Goal: Task Accomplishment & Management: Manage account settings

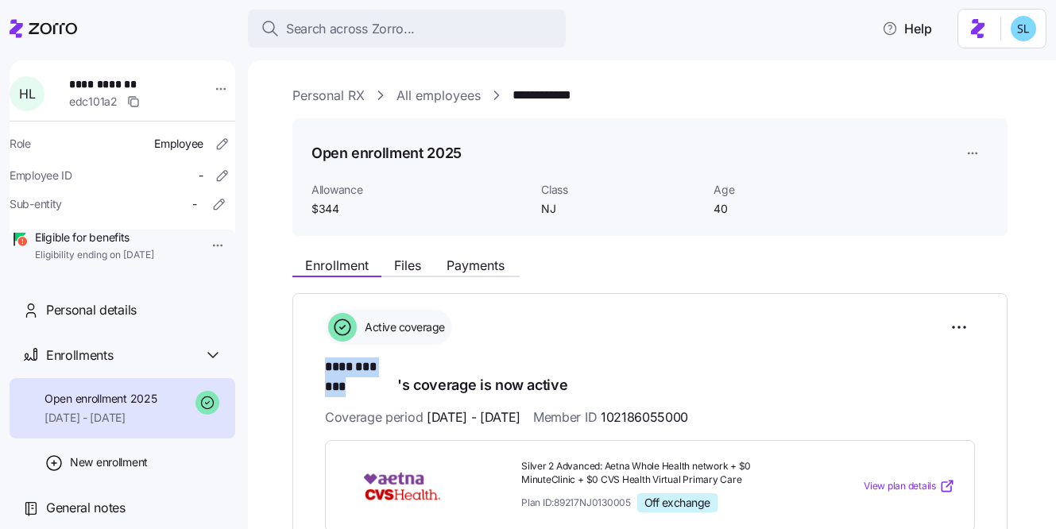
drag, startPoint x: 322, startPoint y: 368, endPoint x: 395, endPoint y: 364, distance: 73.2
click at [395, 364] on div "**********" at bounding box center [649, 520] width 715 height 454
copy span "******** ***"
click at [956, 317] on html "**********" at bounding box center [528, 260] width 1056 height 520
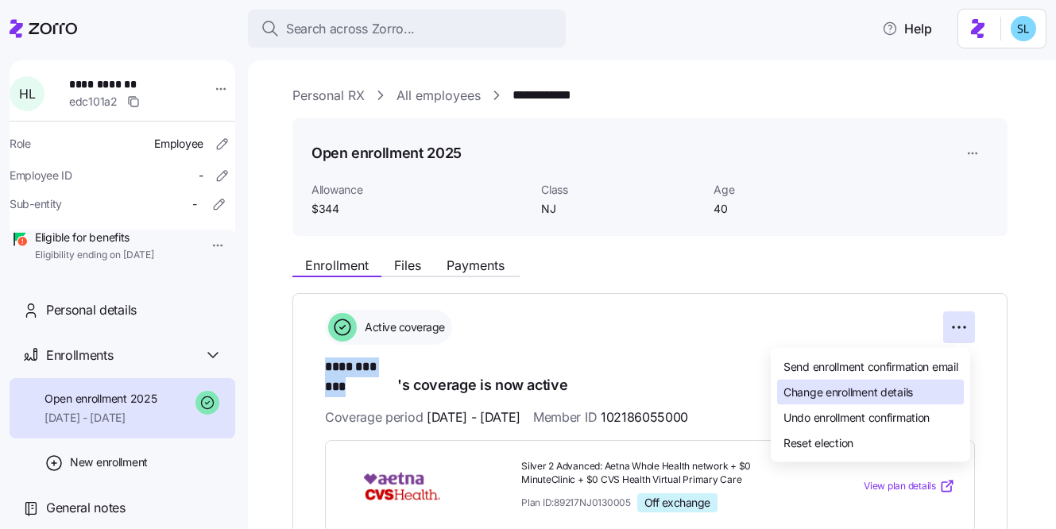
click at [894, 391] on span "Change enrollment details" at bounding box center [849, 392] width 130 height 16
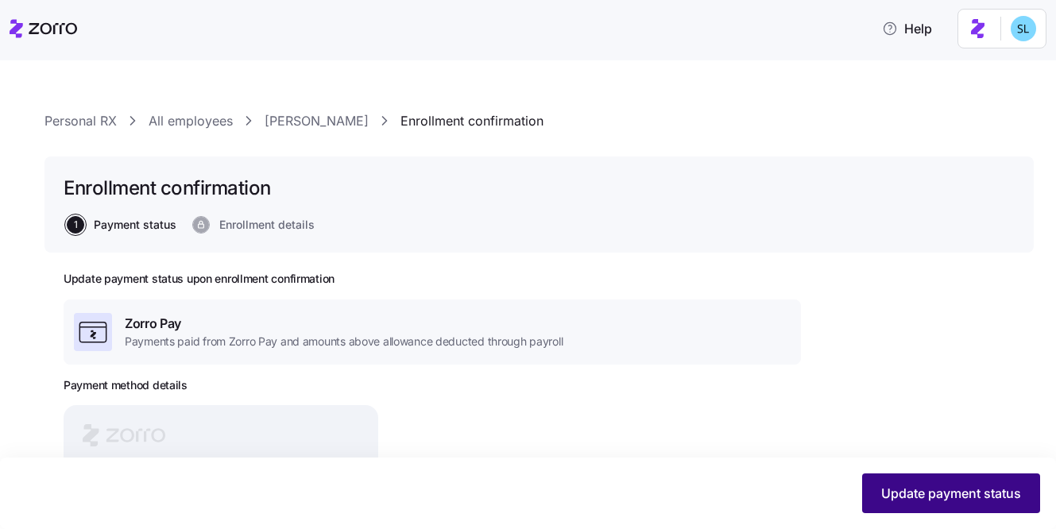
click at [907, 476] on button "Update payment status" at bounding box center [951, 494] width 178 height 40
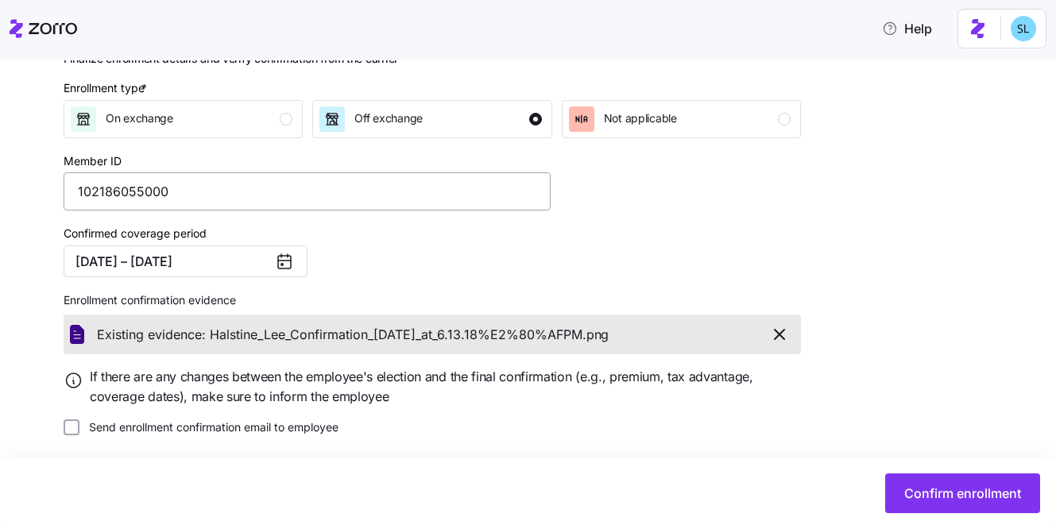
scroll to position [226, 0]
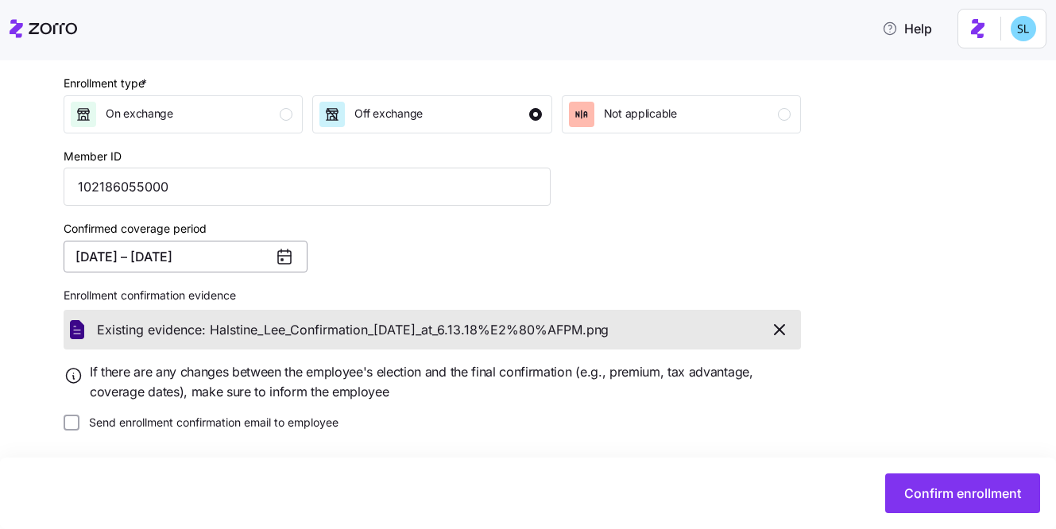
click at [246, 254] on button "08/01/2025 – 12/31/2025" at bounding box center [186, 257] width 244 height 32
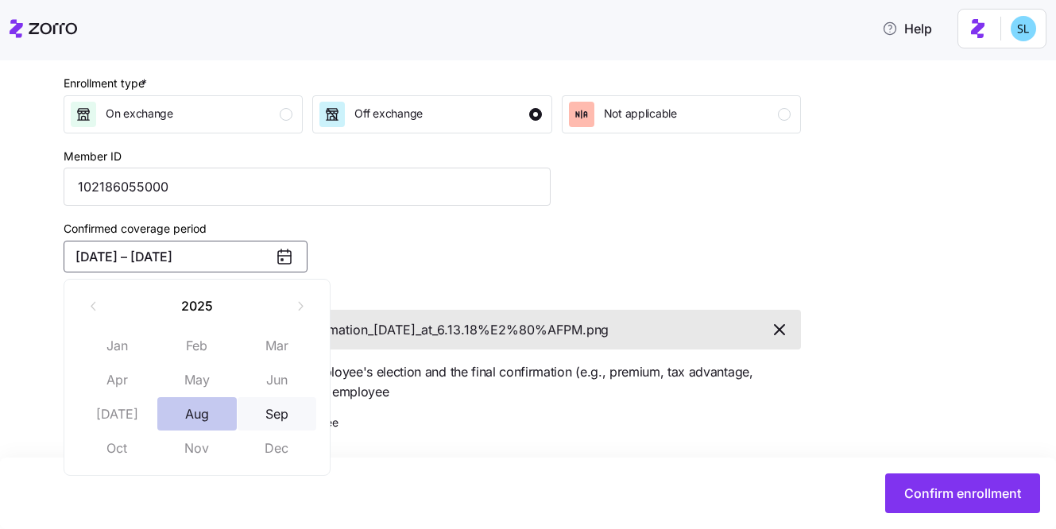
click at [209, 416] on button "Aug" at bounding box center [196, 413] width 79 height 33
click at [273, 411] on button "Sep" at bounding box center [277, 413] width 79 height 33
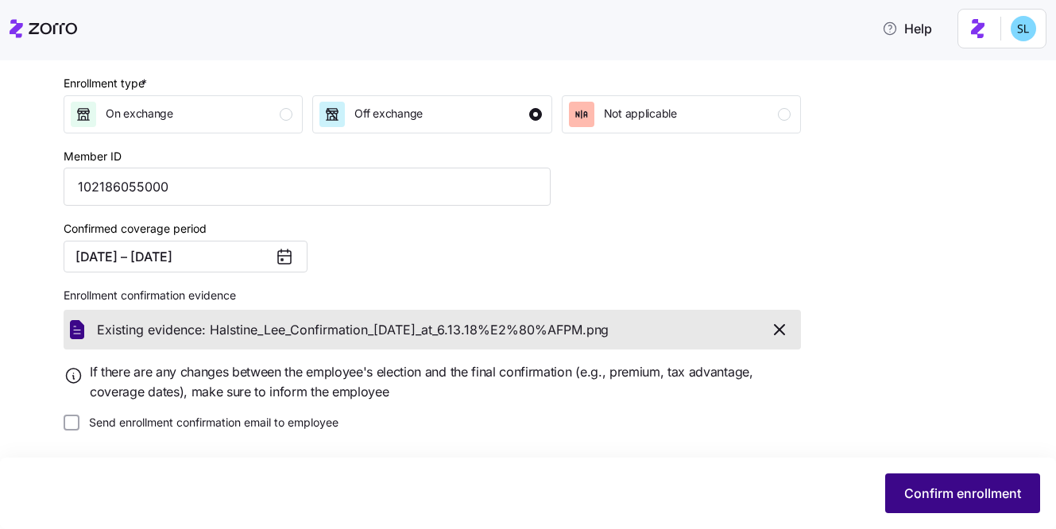
click at [1009, 488] on span "Confirm enrollment" at bounding box center [962, 493] width 117 height 19
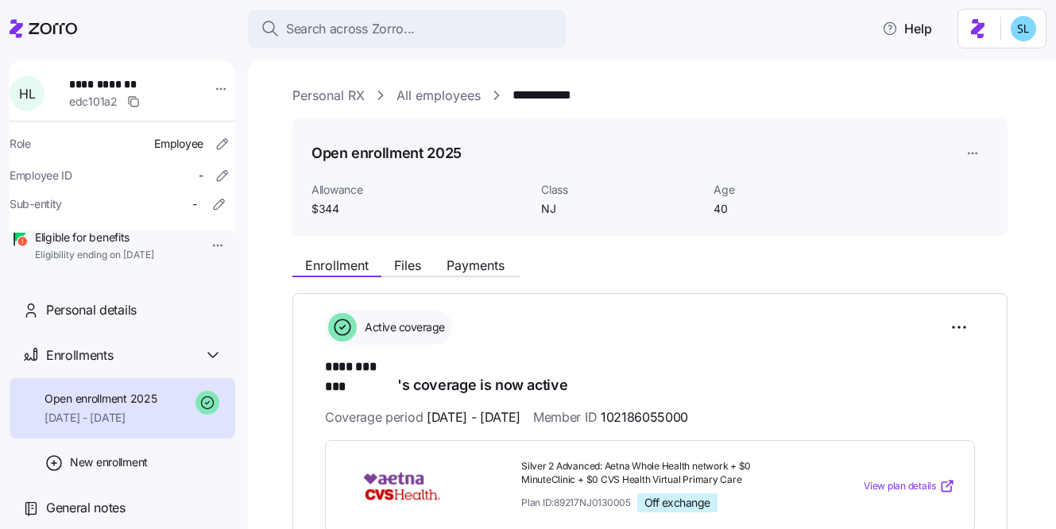
click at [321, 99] on link "Personal RX" at bounding box center [328, 96] width 72 height 20
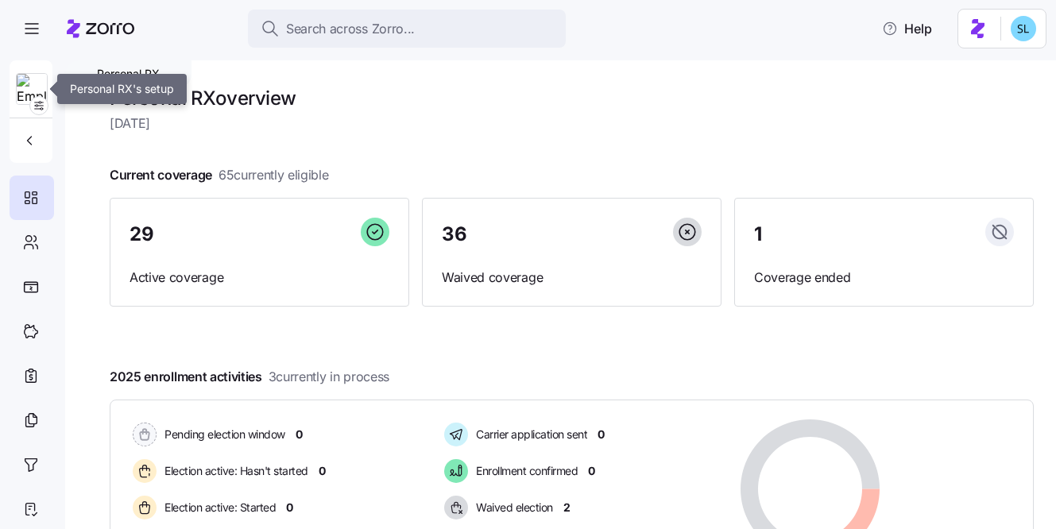
click at [32, 92] on img at bounding box center [32, 90] width 30 height 32
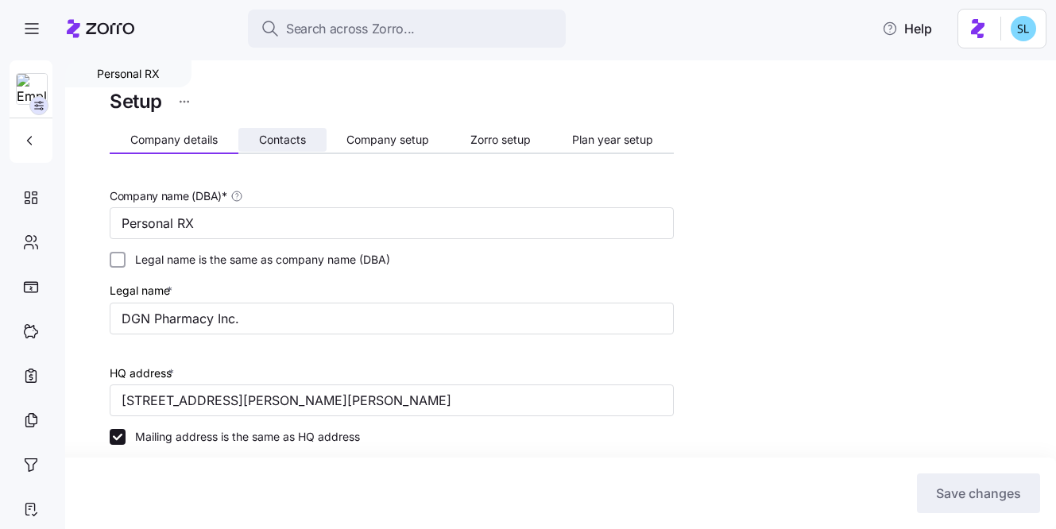
click at [291, 147] on button "Contacts" at bounding box center [282, 140] width 88 height 24
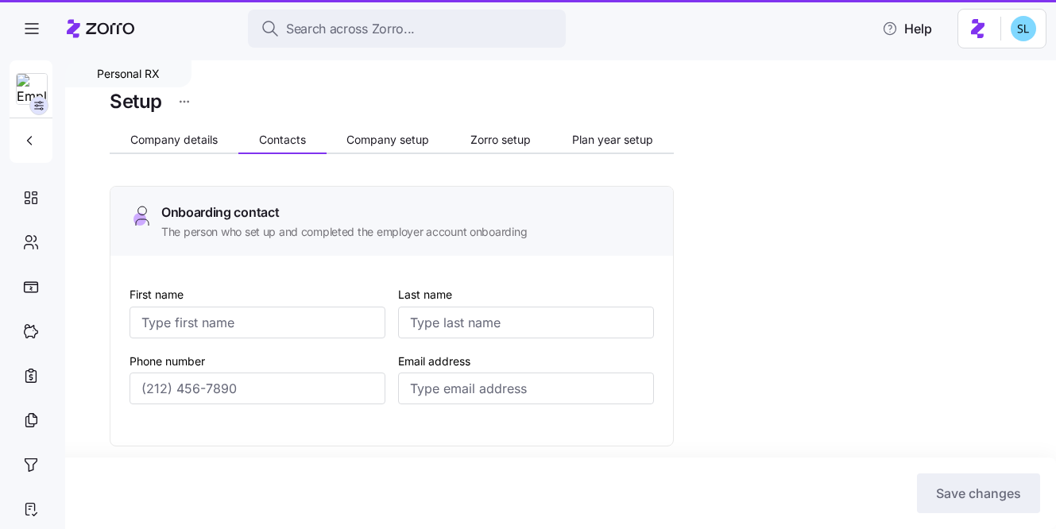
type input "Cheryl"
type input "Fine"
type input "cheryl@personalrx.com"
type input "Lawrence"
type input "Margolis"
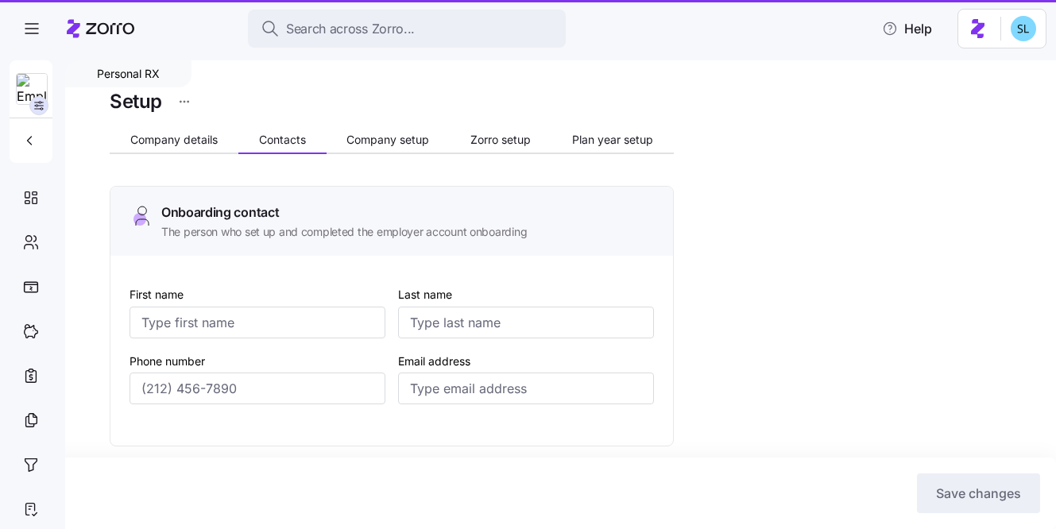
type input "larry@personalrx.com"
type input "Francis"
type input "Macri"
type input "fmacri@personalrx.com"
type input "Cheryl"
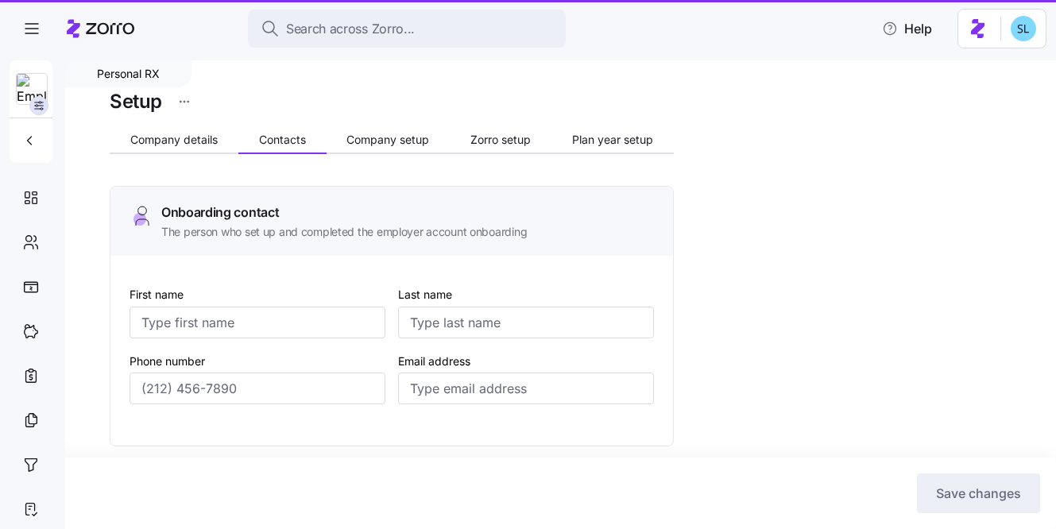
type input "Fine"
type input "cheryl@personalrx.com"
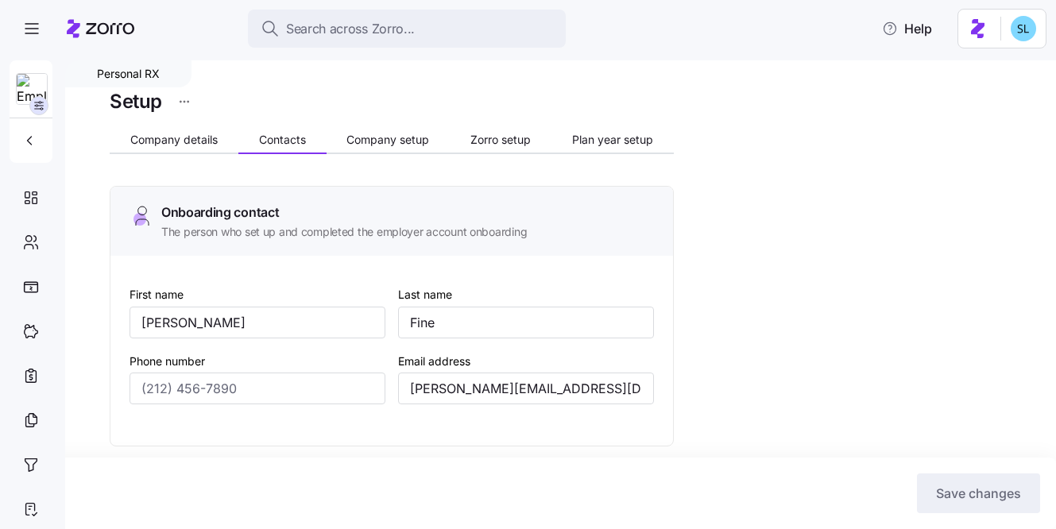
type input "(201) 623-3881"
type input "(917) 685-8188"
type input "(201) 359-3479"
type input "(201) 623-3881"
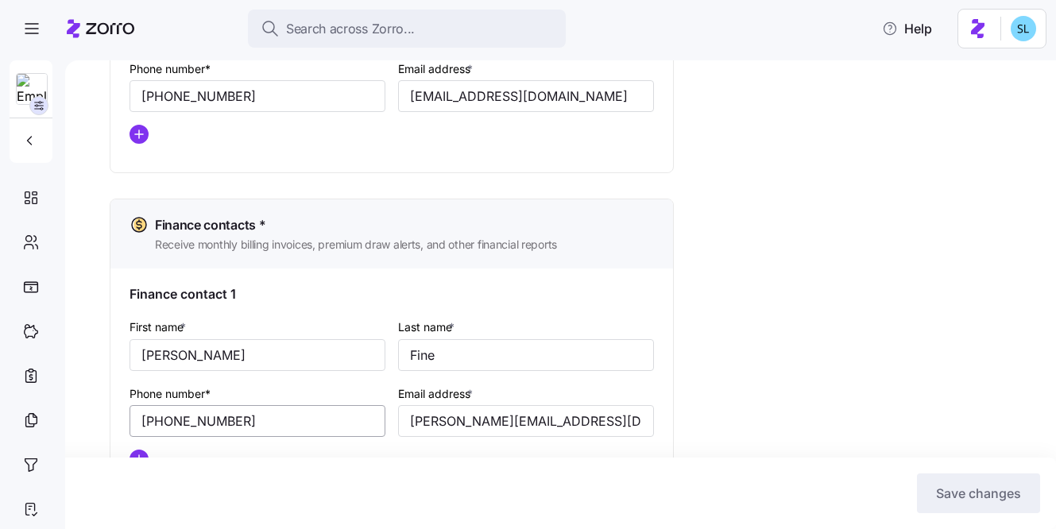
scroll to position [821, 0]
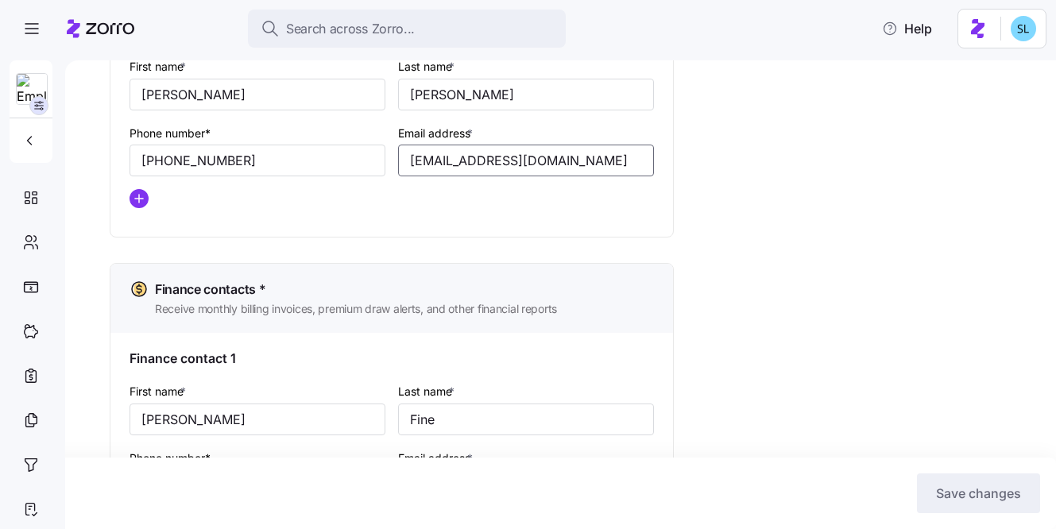
click at [442, 166] on input "fmacri@personalrx.com" at bounding box center [526, 161] width 256 height 32
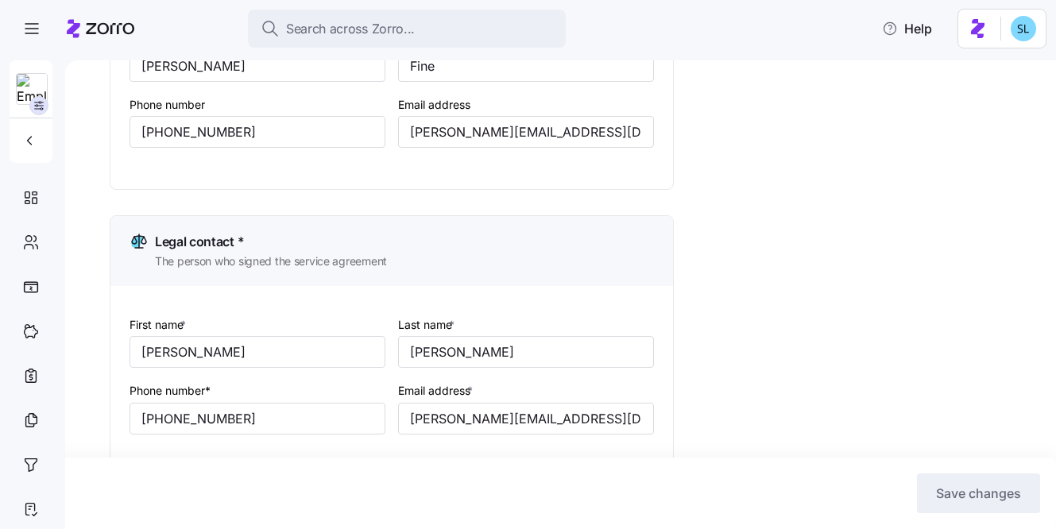
scroll to position [249, 0]
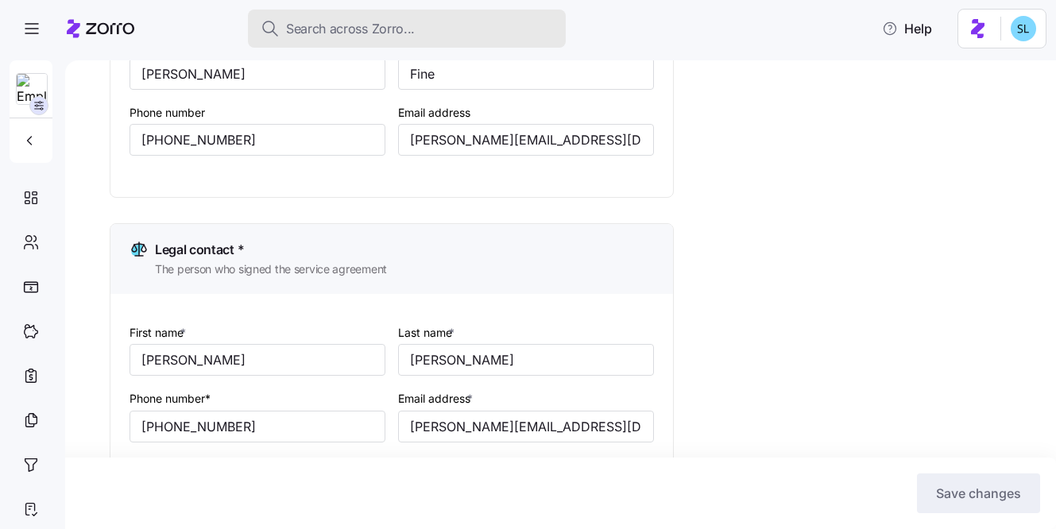
click at [343, 31] on span "Search across Zorro..." at bounding box center [350, 29] width 129 height 20
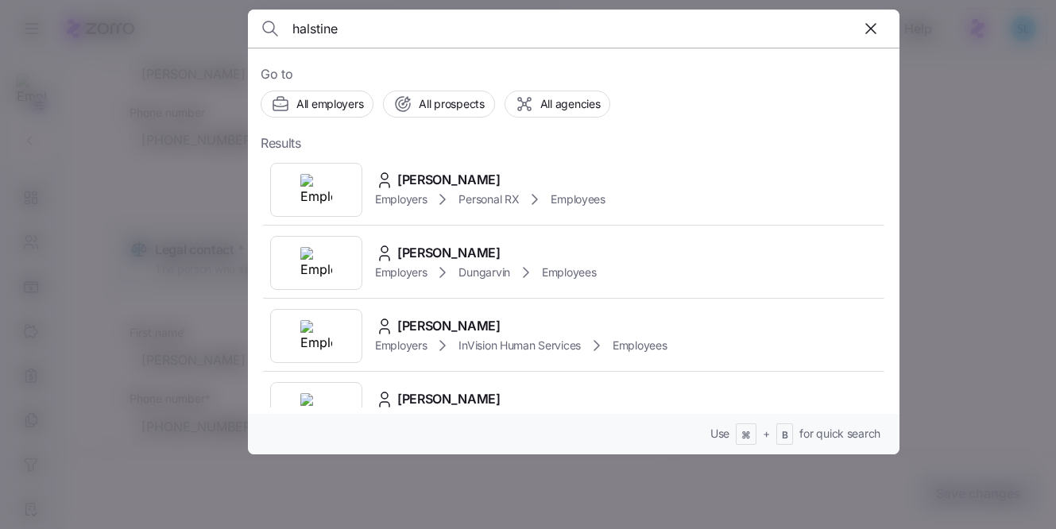
type input "halstine"
click at [441, 187] on span "Halstine Lee" at bounding box center [448, 180] width 103 height 20
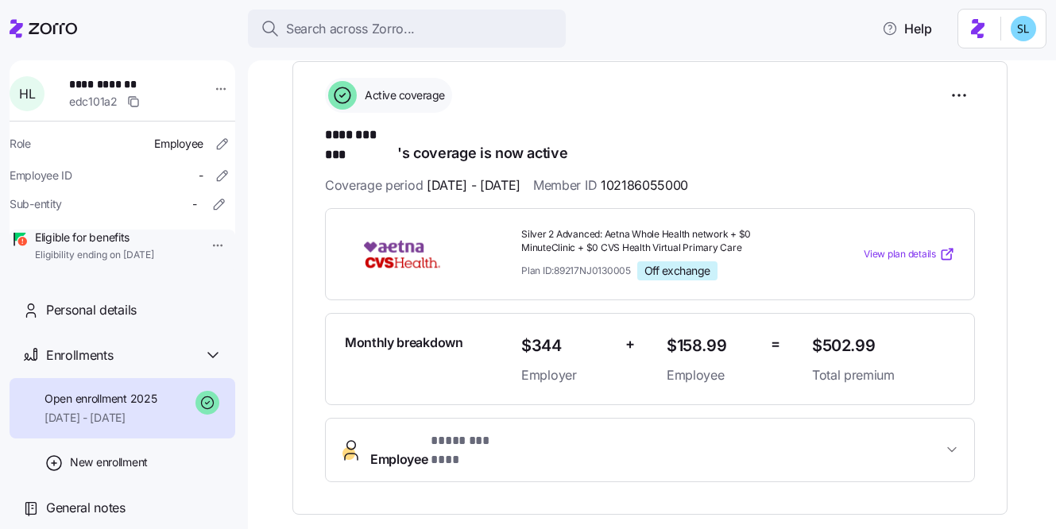
scroll to position [236, 0]
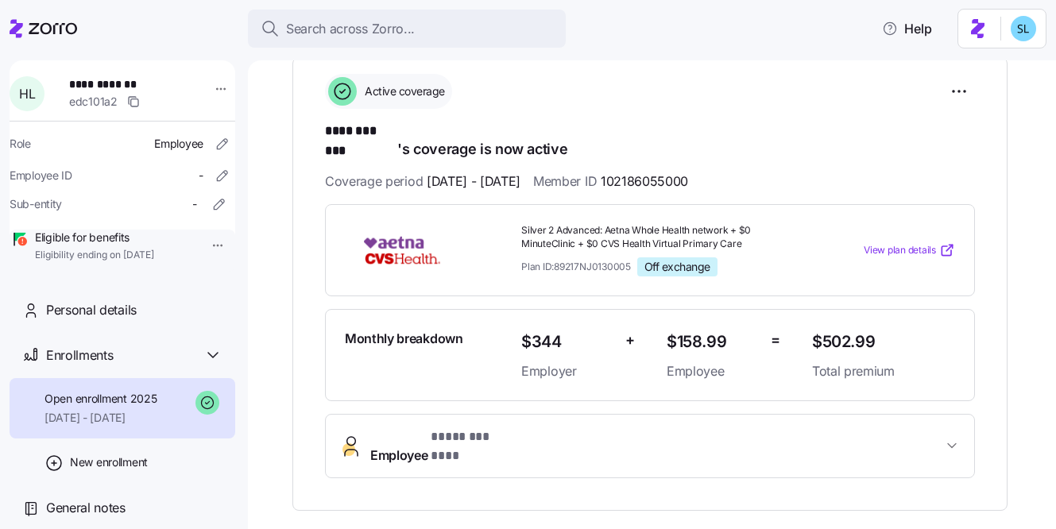
click at [540, 415] on button "Employee * ******** *** *" at bounding box center [650, 447] width 648 height 64
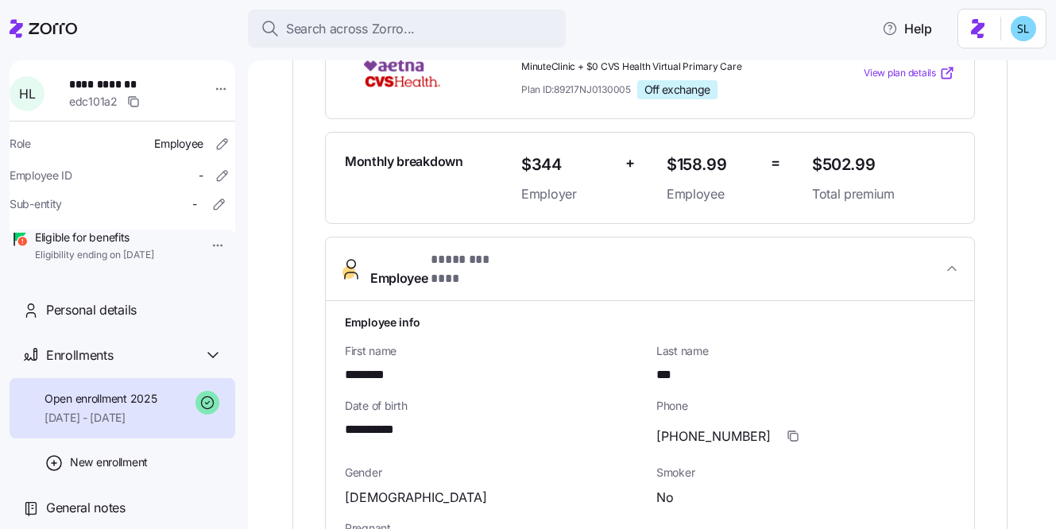
scroll to position [418, 0]
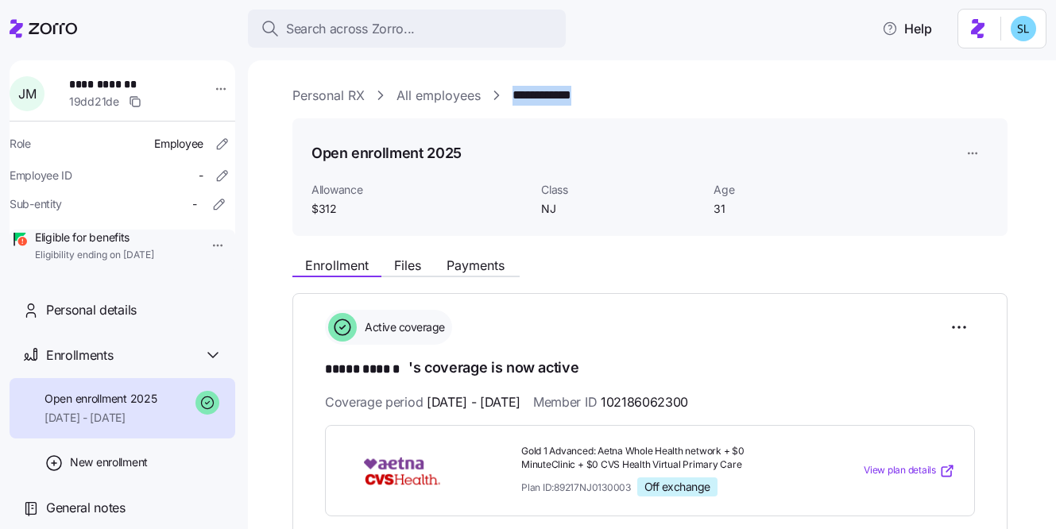
drag, startPoint x: 610, startPoint y: 95, endPoint x: 512, endPoint y: 95, distance: 98.5
click at [512, 95] on div "**********" at bounding box center [662, 96] width 741 height 20
copy link "**********"
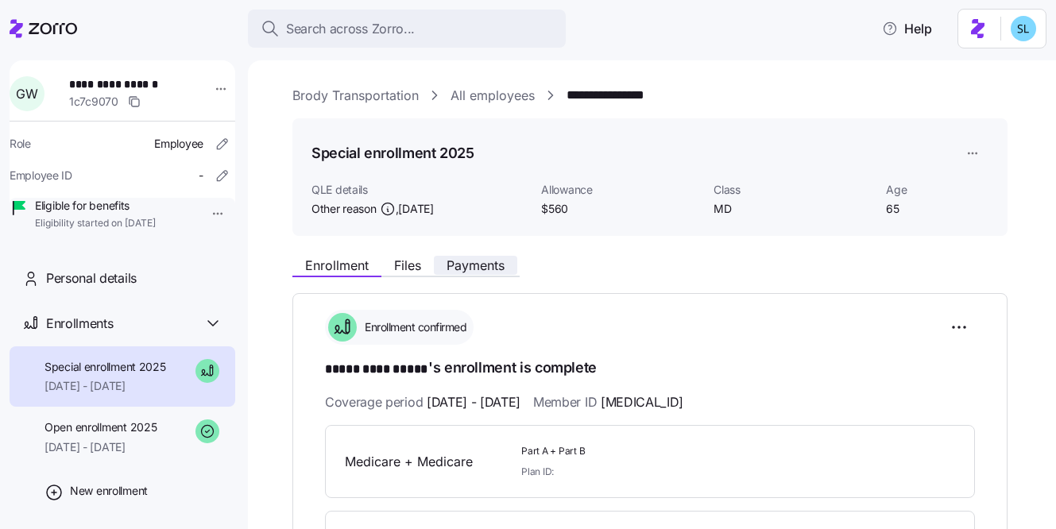
click at [474, 256] on button "Payments" at bounding box center [475, 265] width 83 height 19
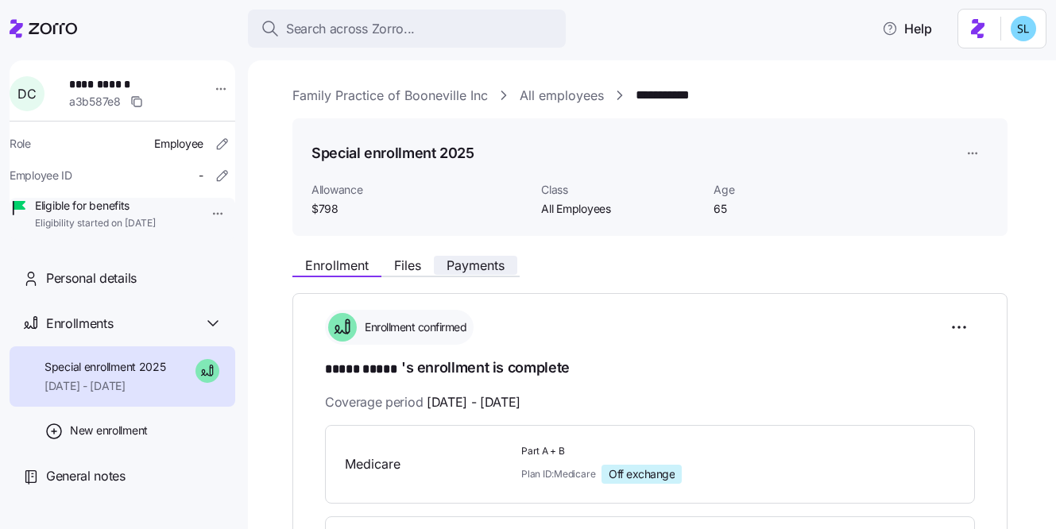
click at [501, 257] on button "Payments" at bounding box center [475, 265] width 83 height 19
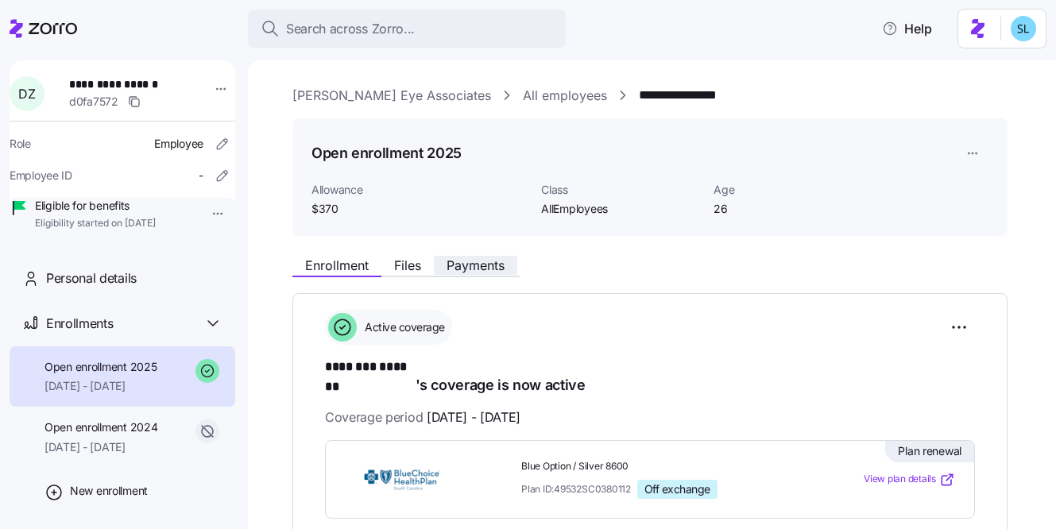
click at [471, 270] on span "Payments" at bounding box center [476, 265] width 58 height 13
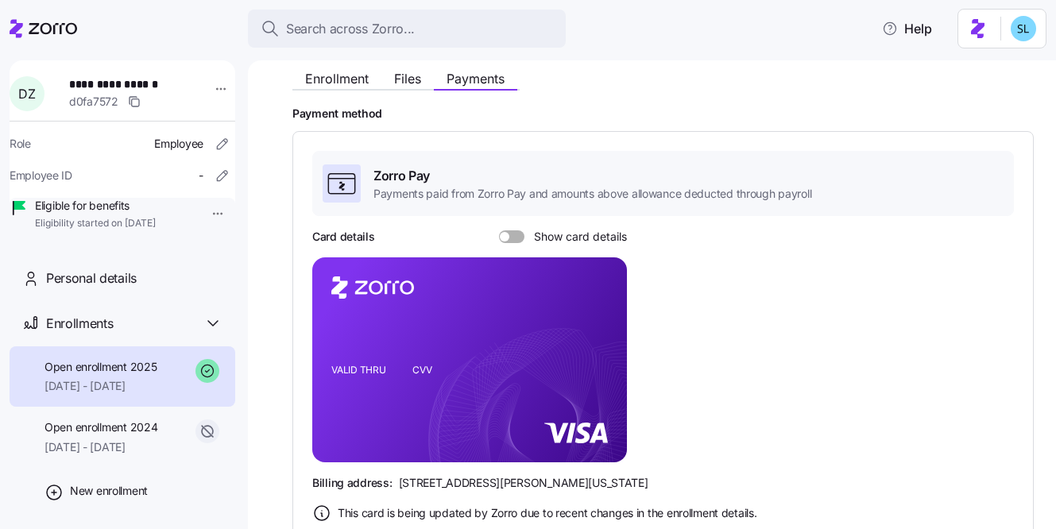
scroll to position [334, 0]
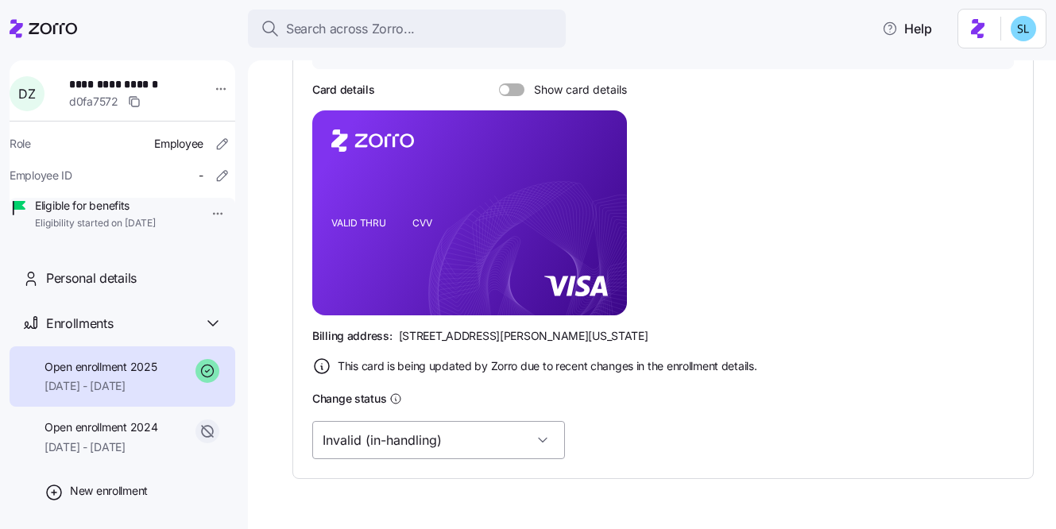
click at [466, 433] on input "Invalid (in-handling)" at bounding box center [438, 440] width 253 height 38
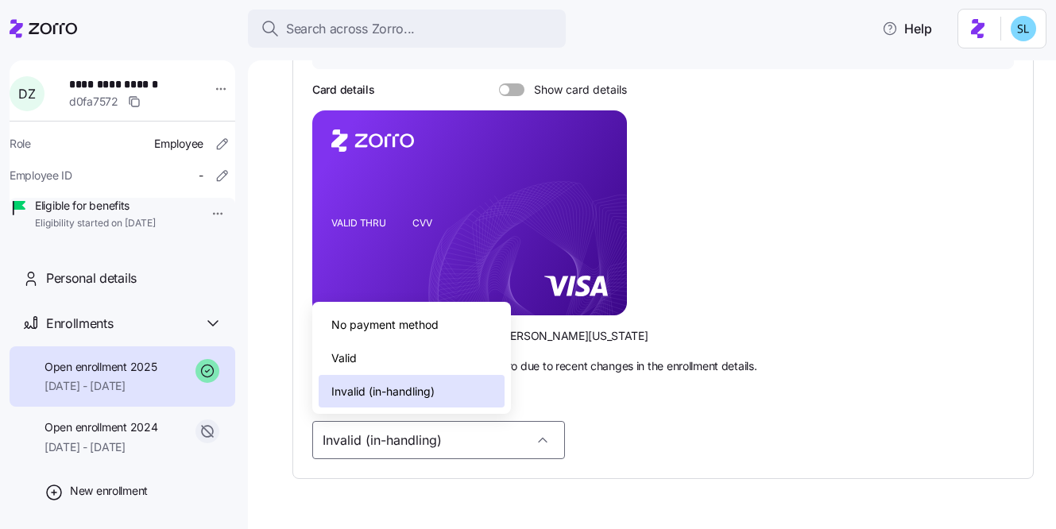
click at [434, 356] on div "Valid" at bounding box center [412, 358] width 186 height 33
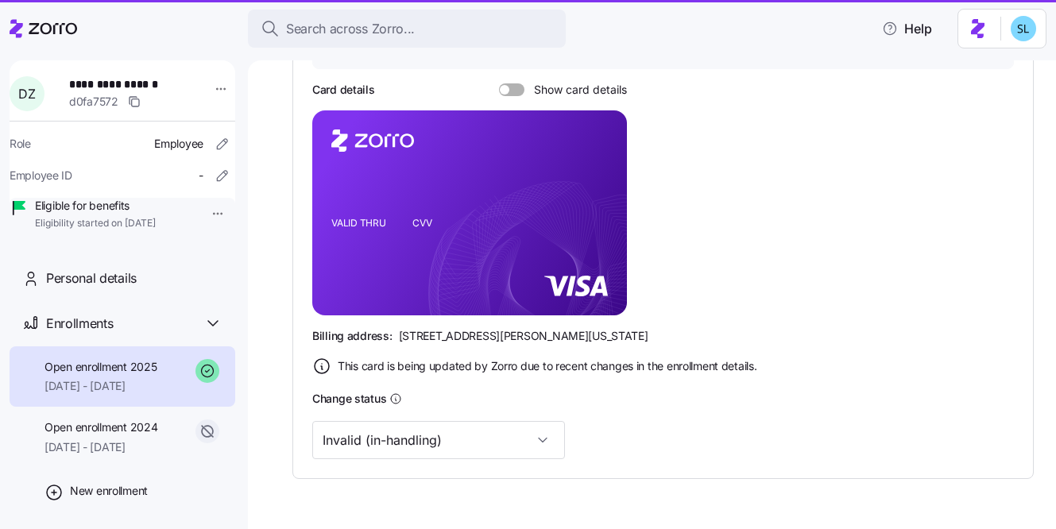
type input "Valid"
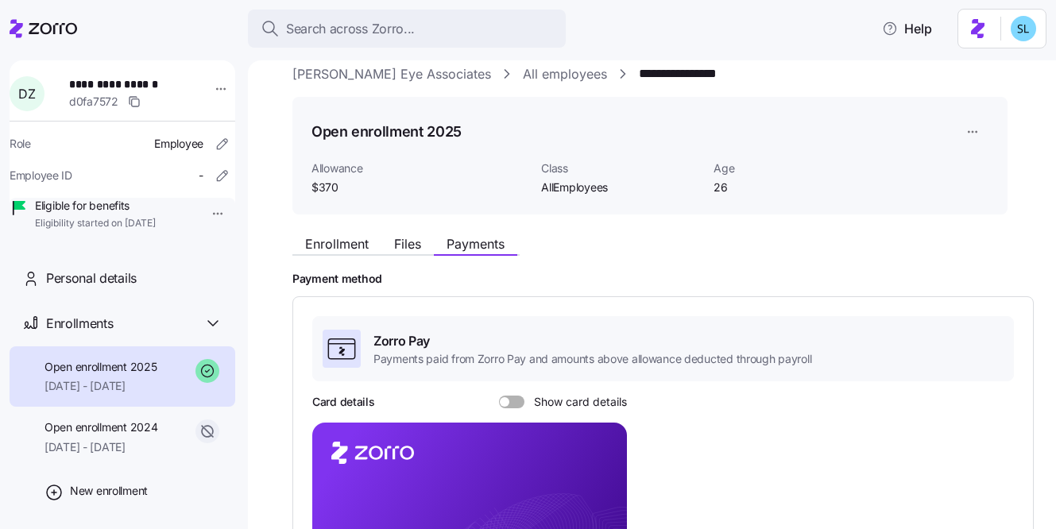
scroll to position [0, 0]
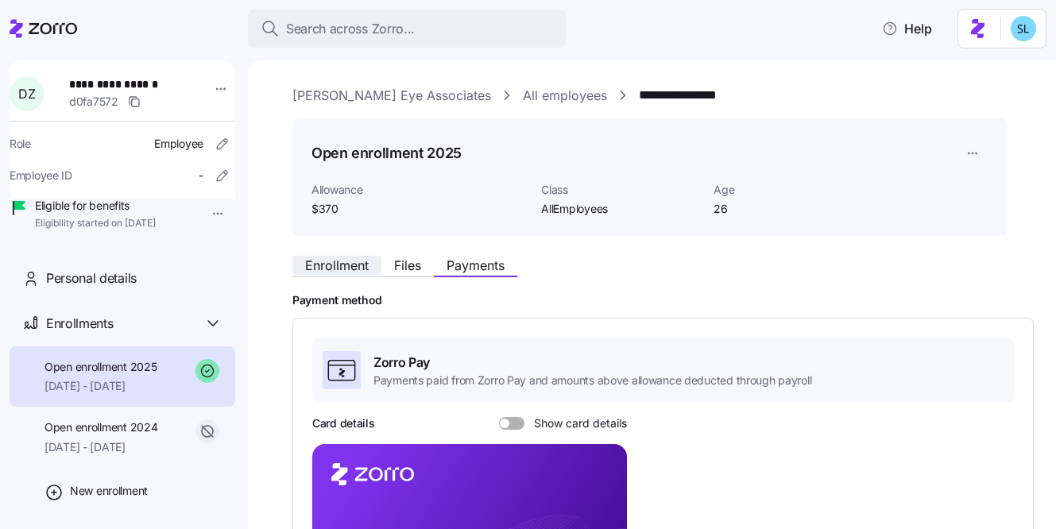
click at [358, 265] on span "Enrollment" at bounding box center [337, 265] width 64 height 13
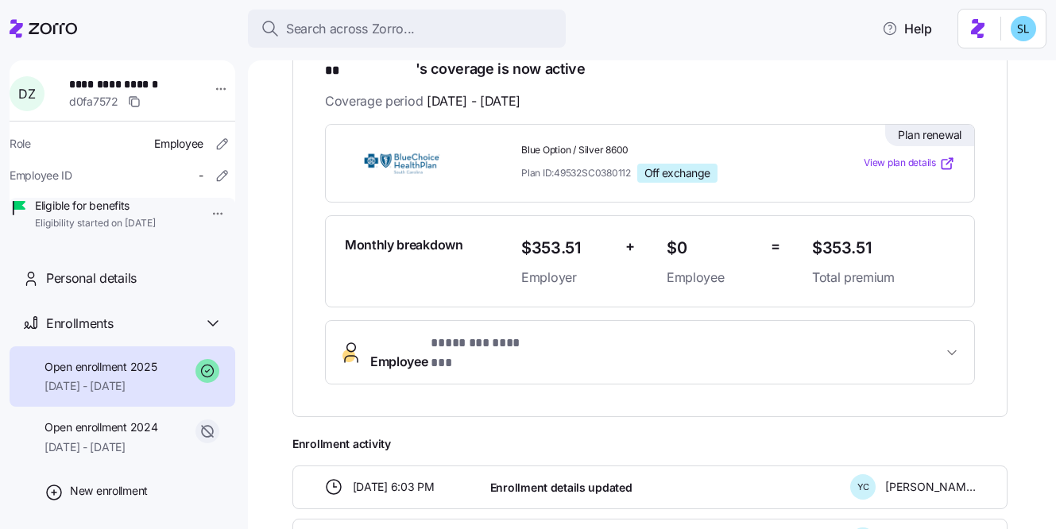
scroll to position [319, 0]
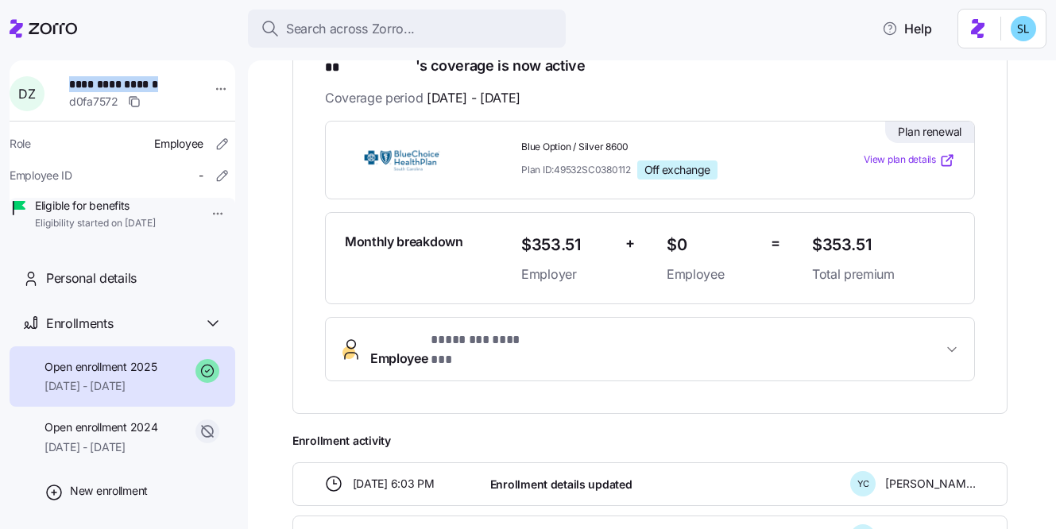
drag, startPoint x: 154, startPoint y: 86, endPoint x: 74, endPoint y: 87, distance: 80.3
click at [74, 87] on span "**********" at bounding box center [121, 84] width 105 height 16
copy span "**********"
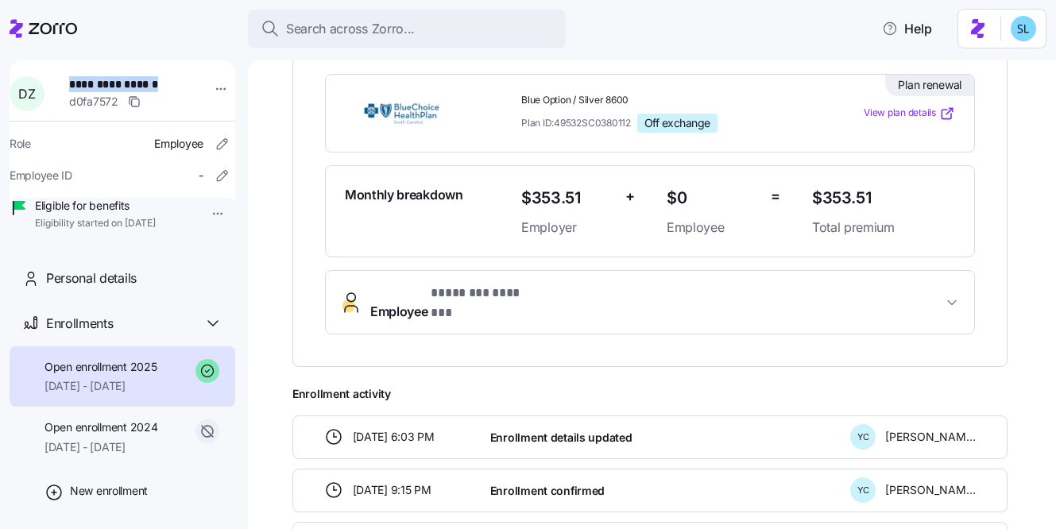
scroll to position [352, 0]
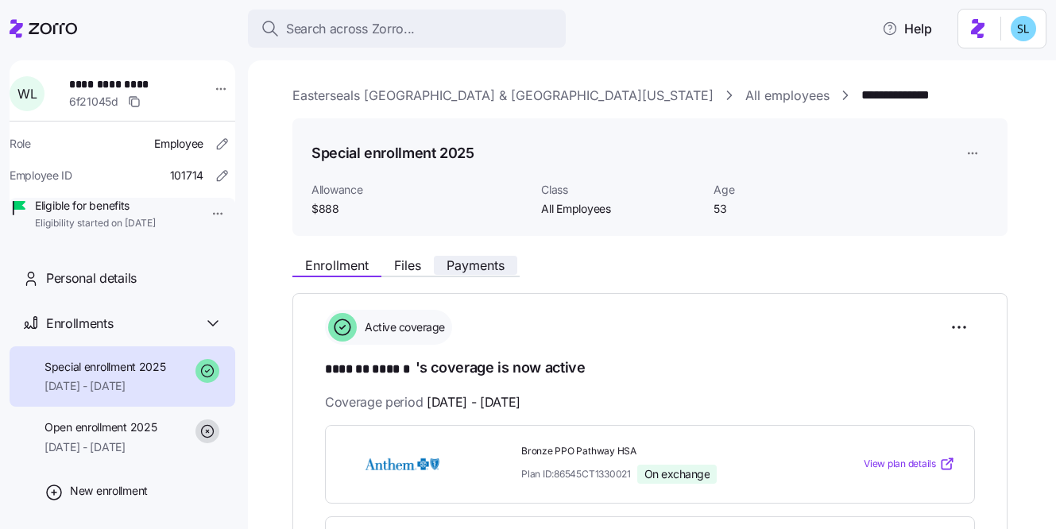
click at [462, 266] on span "Payments" at bounding box center [476, 265] width 58 height 13
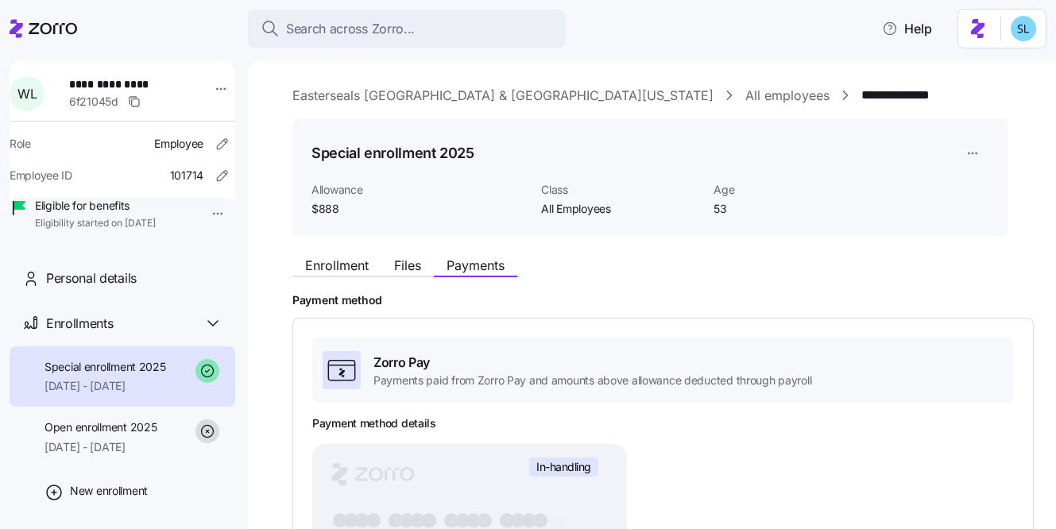
scroll to position [346, 0]
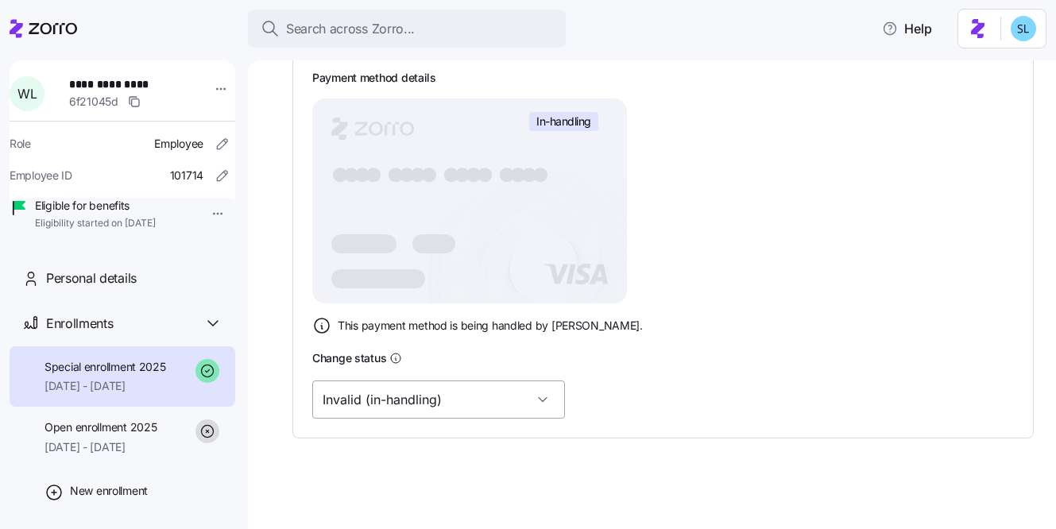
click at [457, 385] on input "Invalid (in-handling)" at bounding box center [438, 400] width 253 height 38
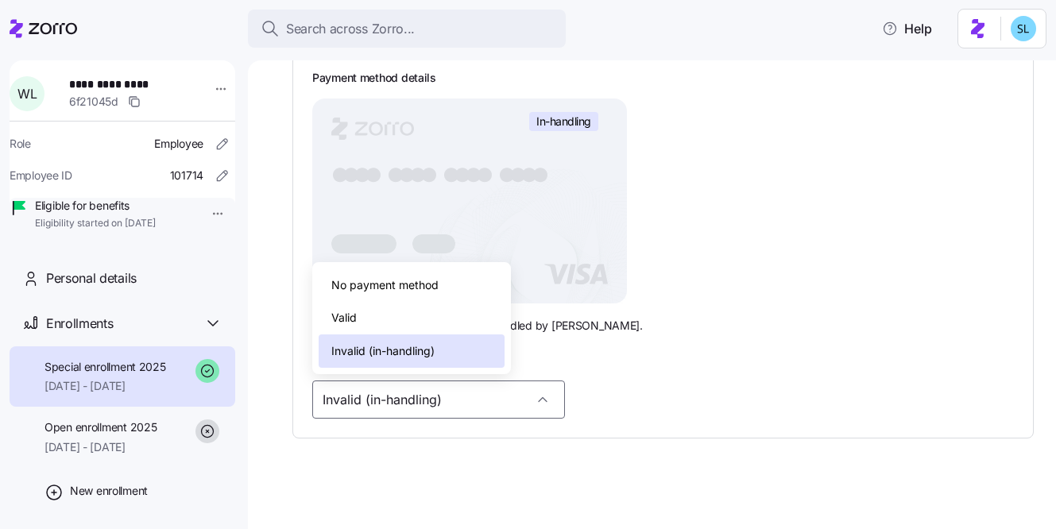
click at [439, 323] on div "Valid" at bounding box center [412, 317] width 186 height 33
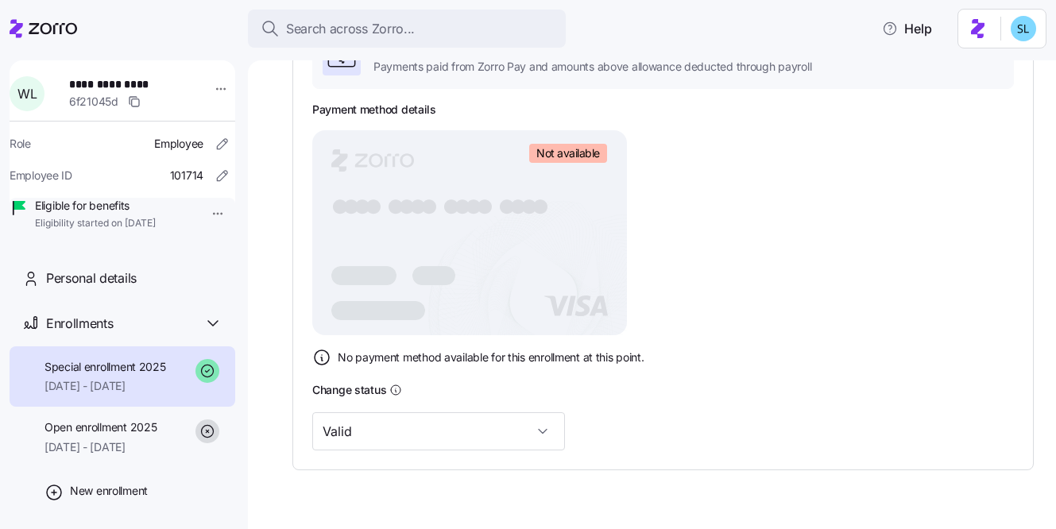
scroll to position [350, 0]
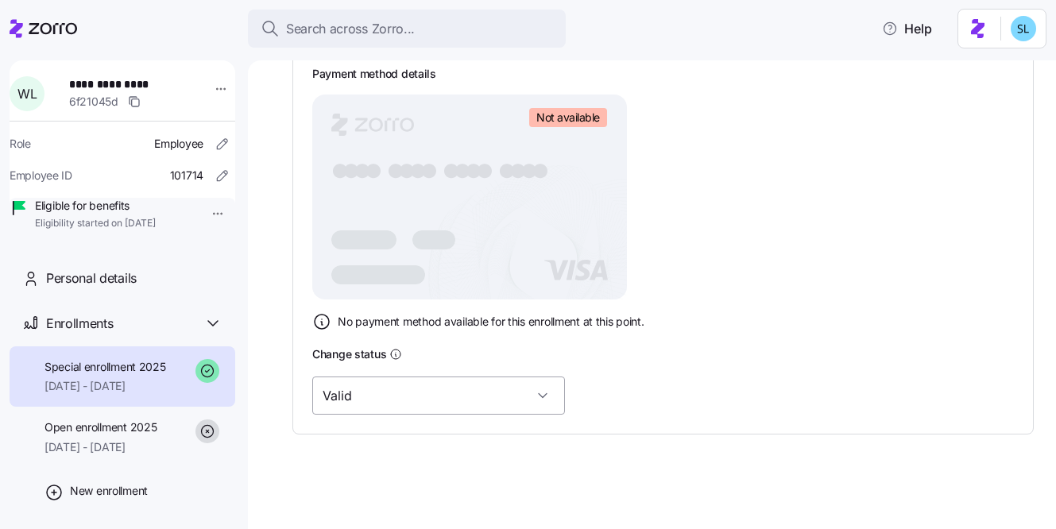
click at [425, 411] on input "Valid" at bounding box center [438, 396] width 253 height 38
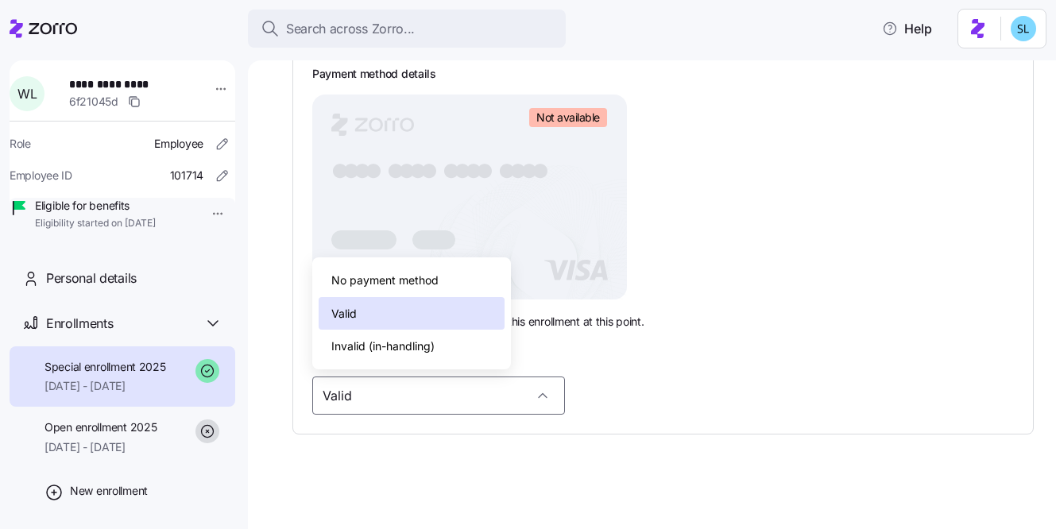
click at [405, 343] on span "Invalid (in-handling)" at bounding box center [382, 346] width 103 height 17
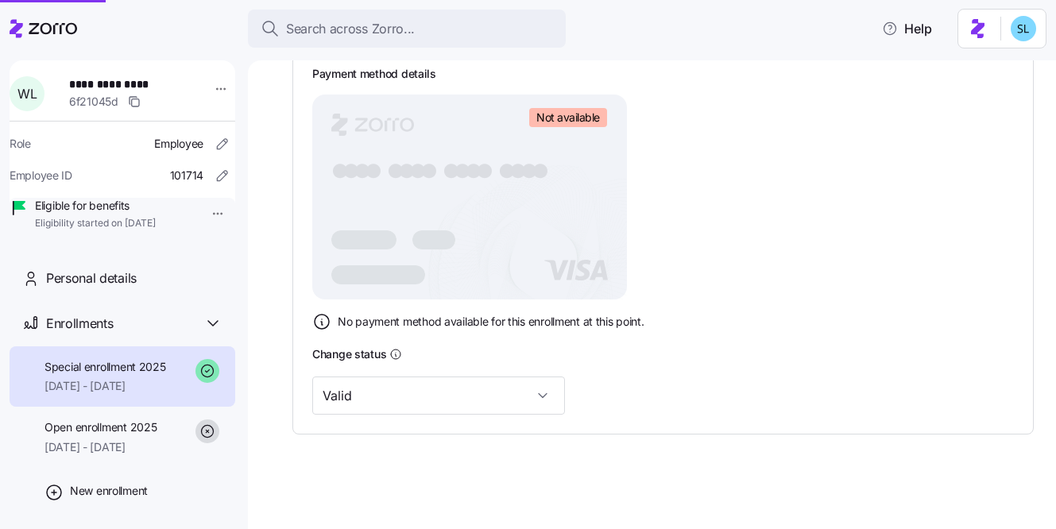
scroll to position [25, 0]
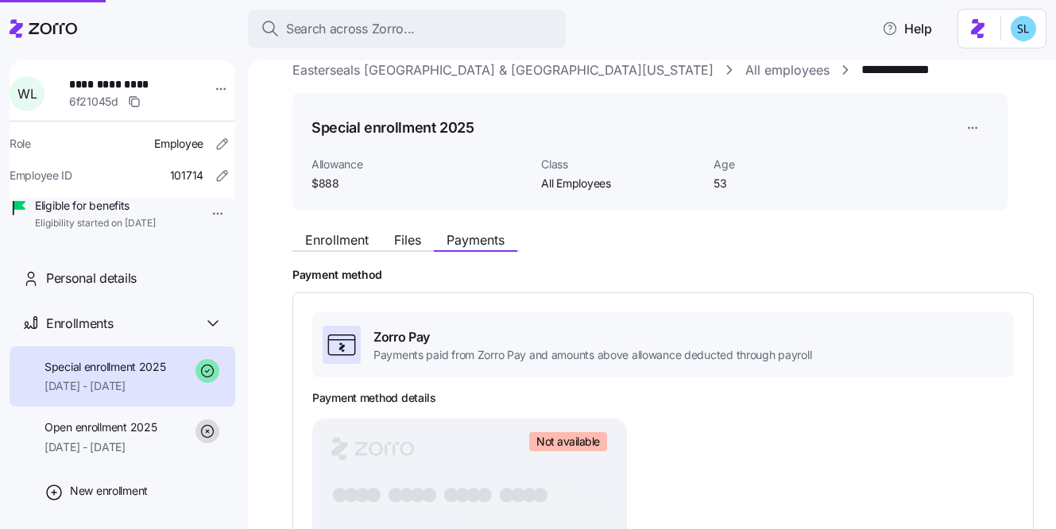
type input "Invalid (in-handling)"
click at [352, 248] on button "Enrollment" at bounding box center [336, 239] width 89 height 19
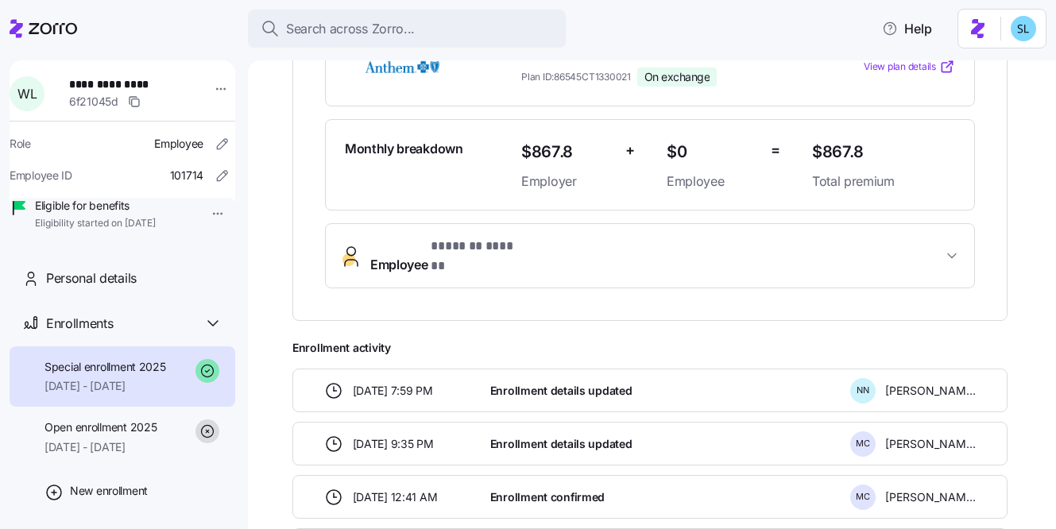
scroll to position [487, 0]
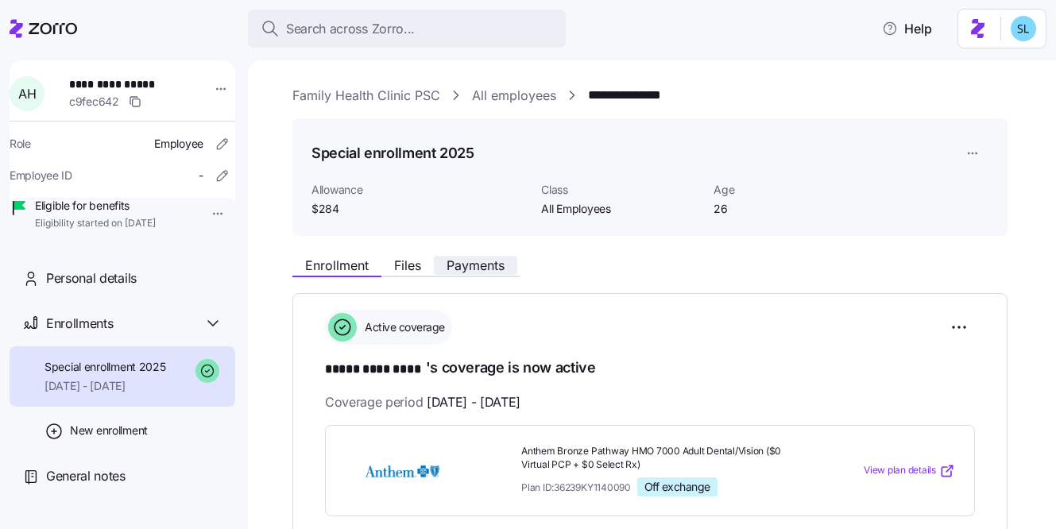
click at [463, 266] on span "Payments" at bounding box center [476, 265] width 58 height 13
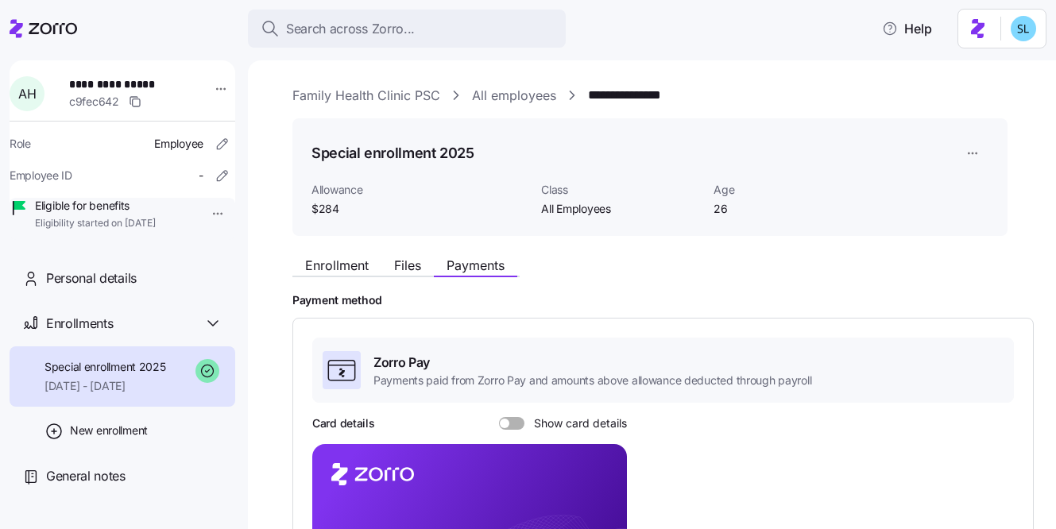
scroll to position [484, 0]
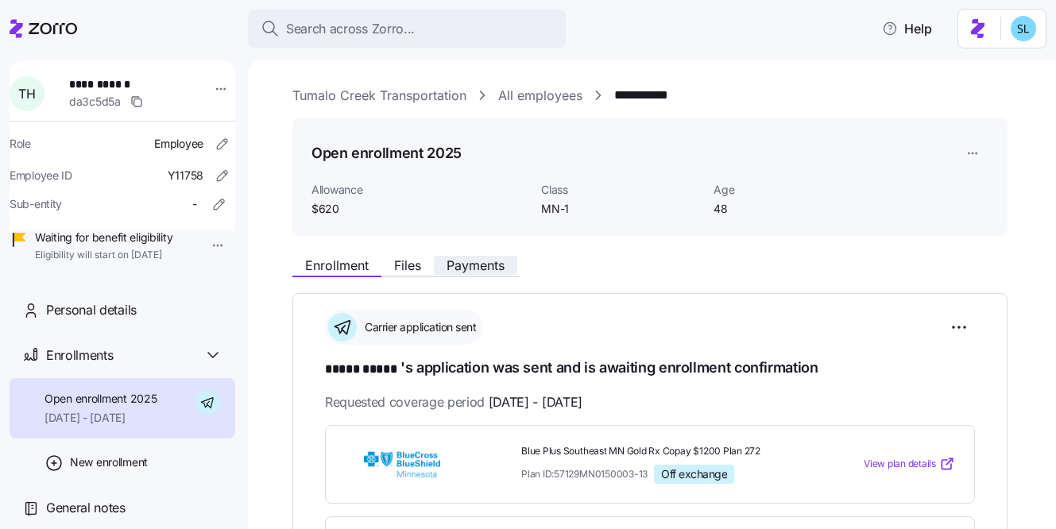
click at [494, 272] on span "Payments" at bounding box center [476, 265] width 58 height 13
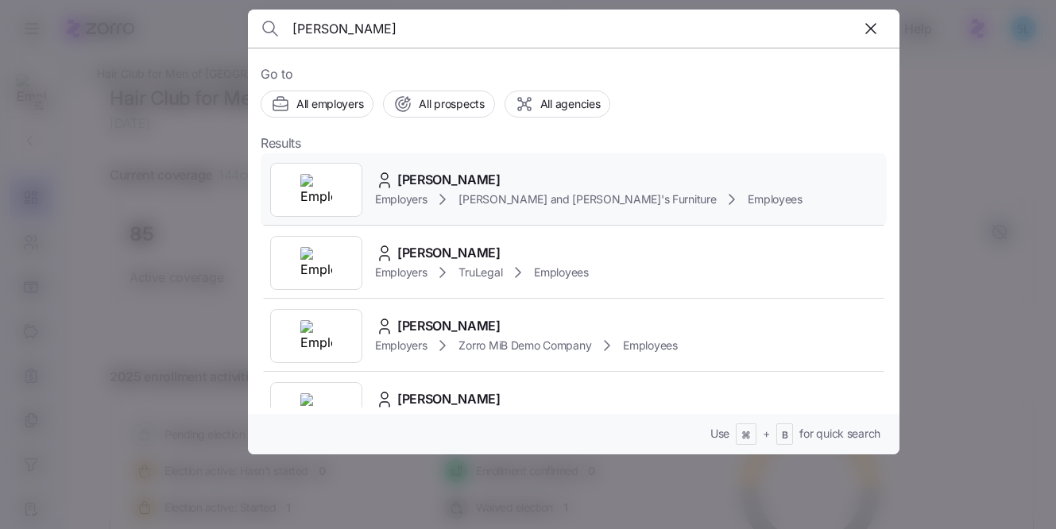
type input "bucci"
click at [484, 164] on div "CHRISTINA BUCCI Employers Bernie and Phyl's Furniture Employees" at bounding box center [574, 189] width 626 height 73
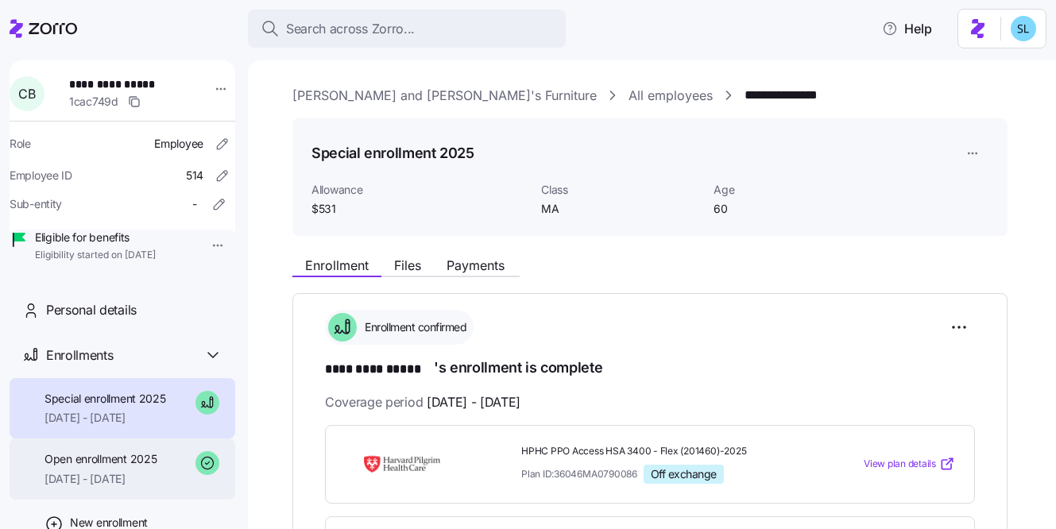
click at [110, 487] on span "08/01/2025 - 09/30/2025" at bounding box center [101, 479] width 112 height 16
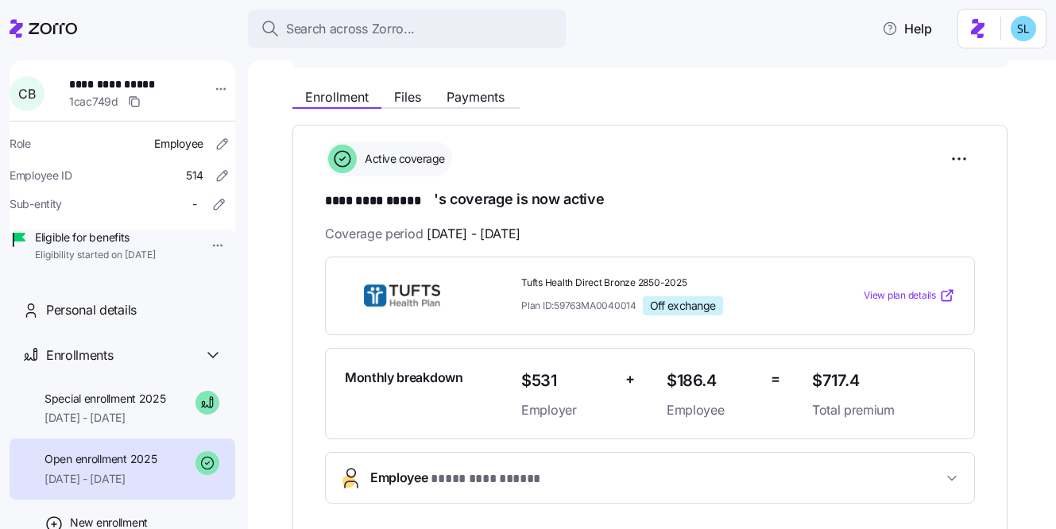
scroll to position [215, 0]
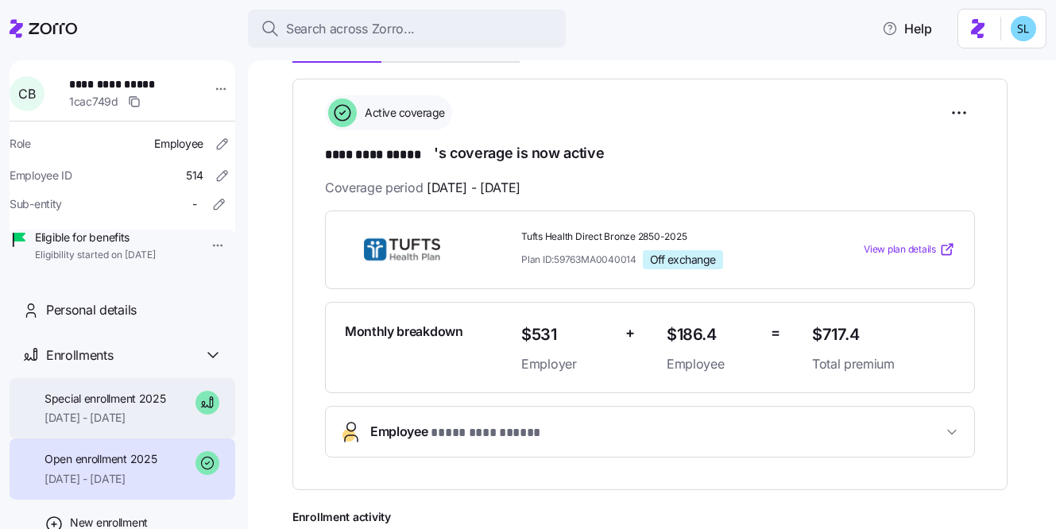
click at [53, 426] on span "[DATE] - [DATE]" at bounding box center [106, 418] width 122 height 16
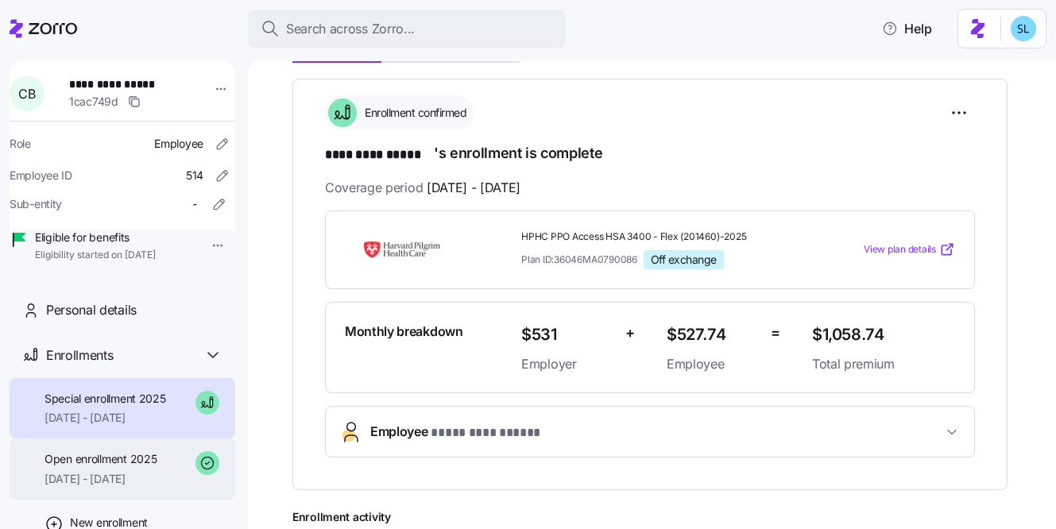
click at [74, 487] on span "08/01/2025 - 09/30/2025" at bounding box center [101, 479] width 112 height 16
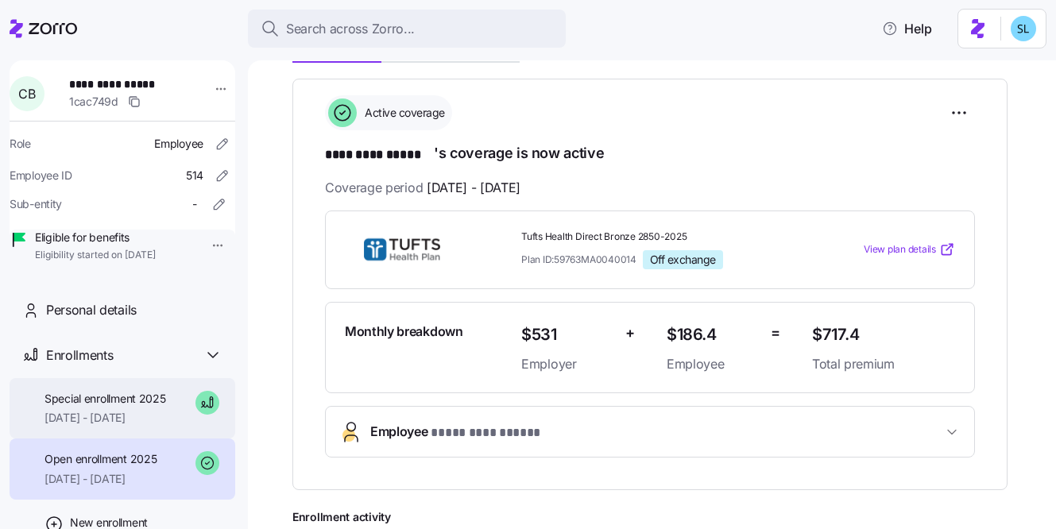
click at [137, 439] on div "Special enrollment 2025 [DATE] - [DATE]" at bounding box center [123, 408] width 226 height 61
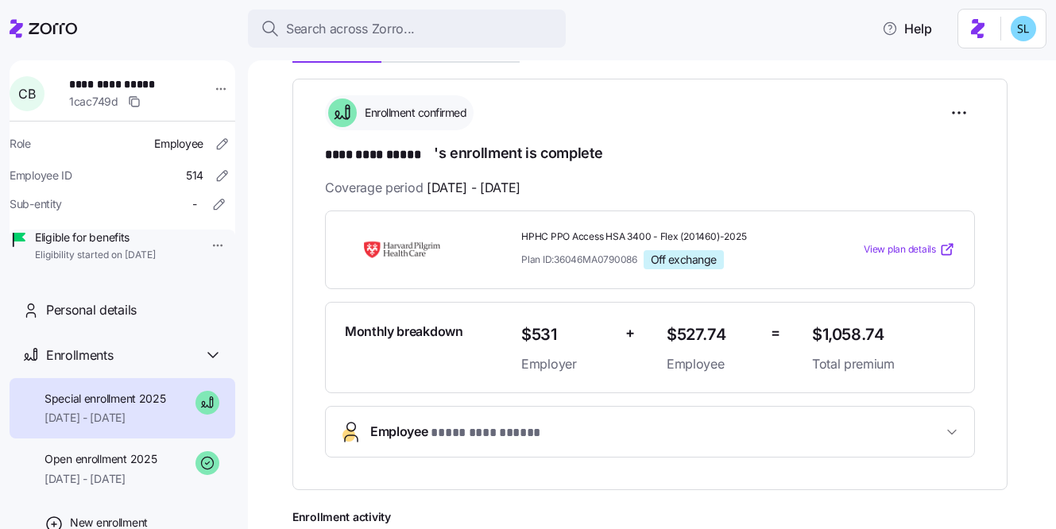
click at [857, 327] on span "$1,058.74" at bounding box center [883, 335] width 143 height 26
copy span "$1,058.74"
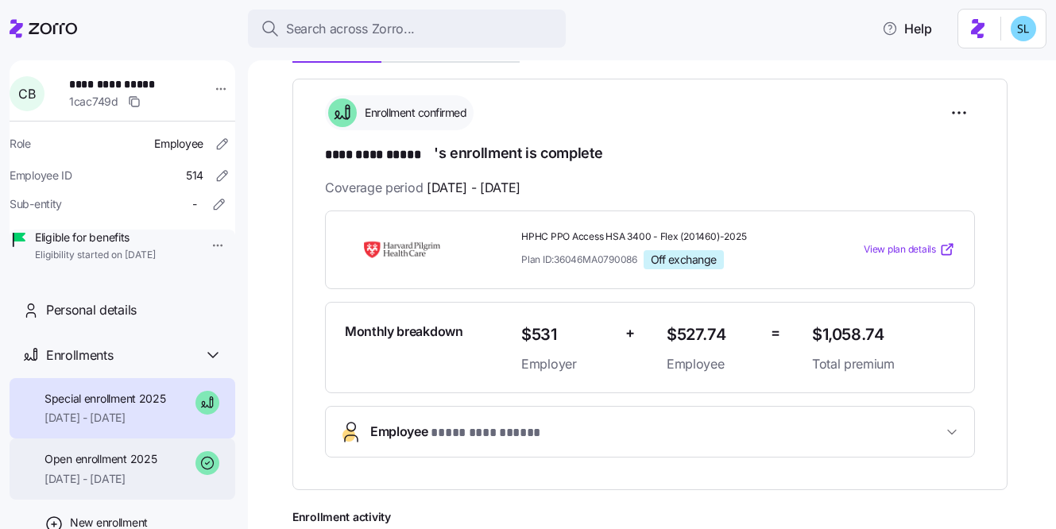
click at [118, 467] on span "Open enrollment 2025" at bounding box center [101, 459] width 112 height 16
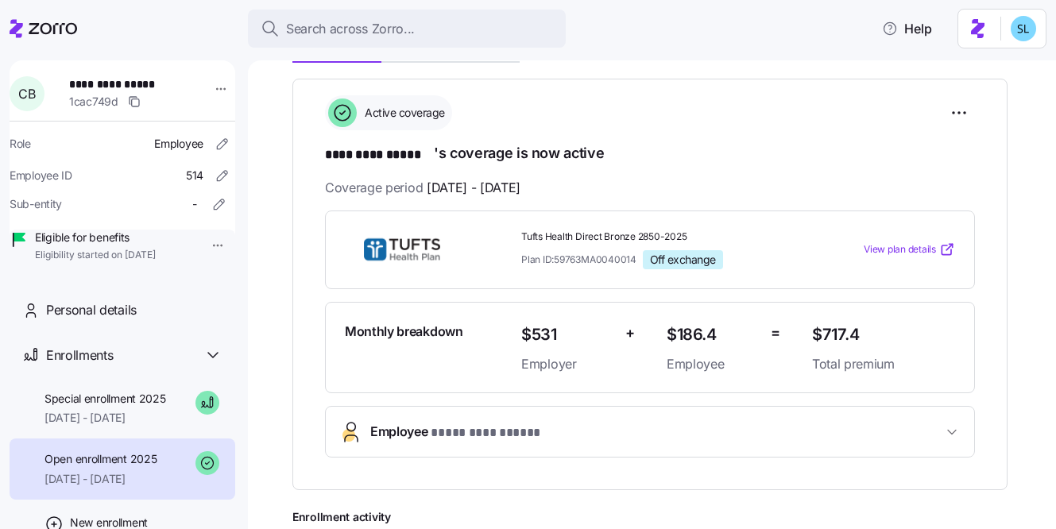
click at [846, 332] on span "$717.4" at bounding box center [883, 335] width 143 height 26
copy span "$717.4"
click at [107, 426] on span "[DATE] - [DATE]" at bounding box center [106, 418] width 122 height 16
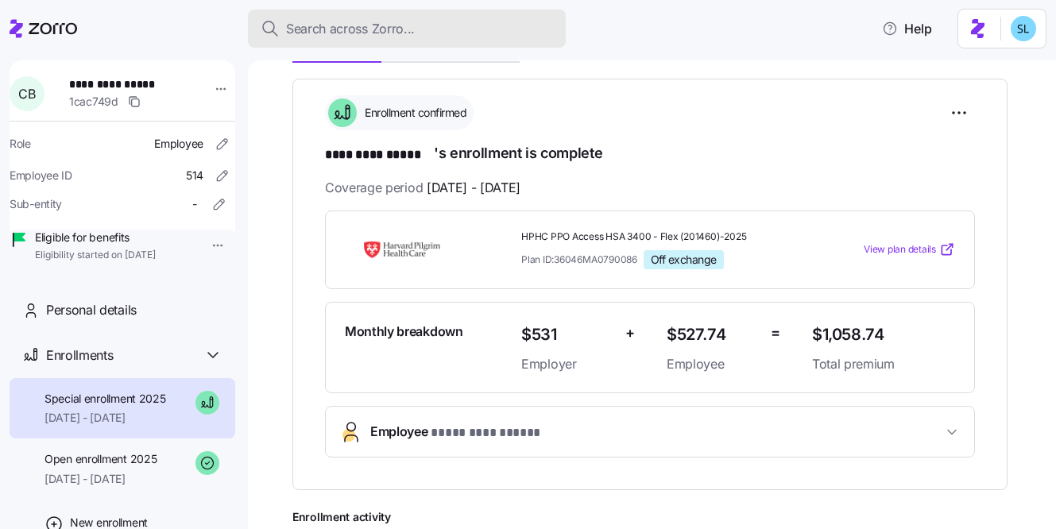
click at [453, 28] on div "Search across Zorro..." at bounding box center [407, 29] width 292 height 20
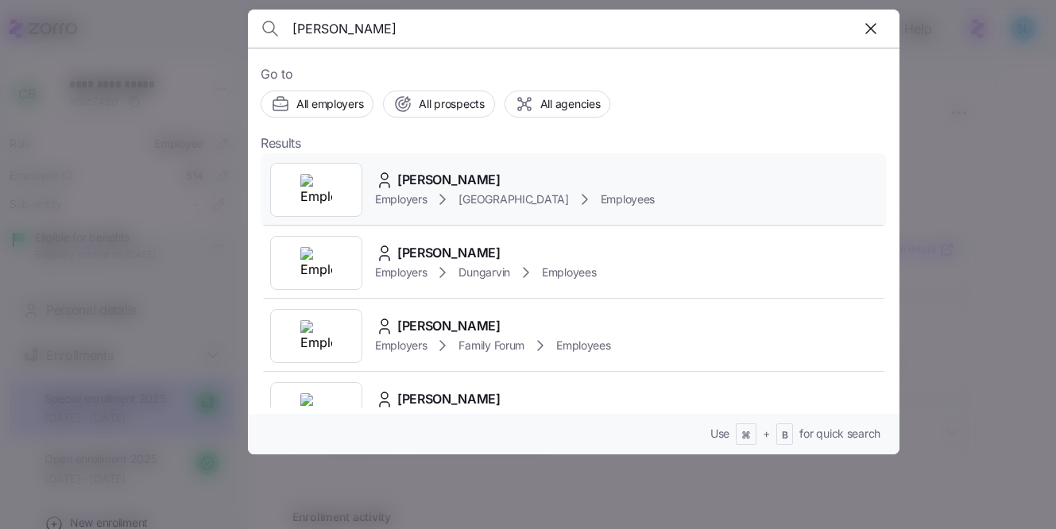
type input "roderick"
click at [502, 172] on div "Roderick Jackson" at bounding box center [515, 180] width 280 height 20
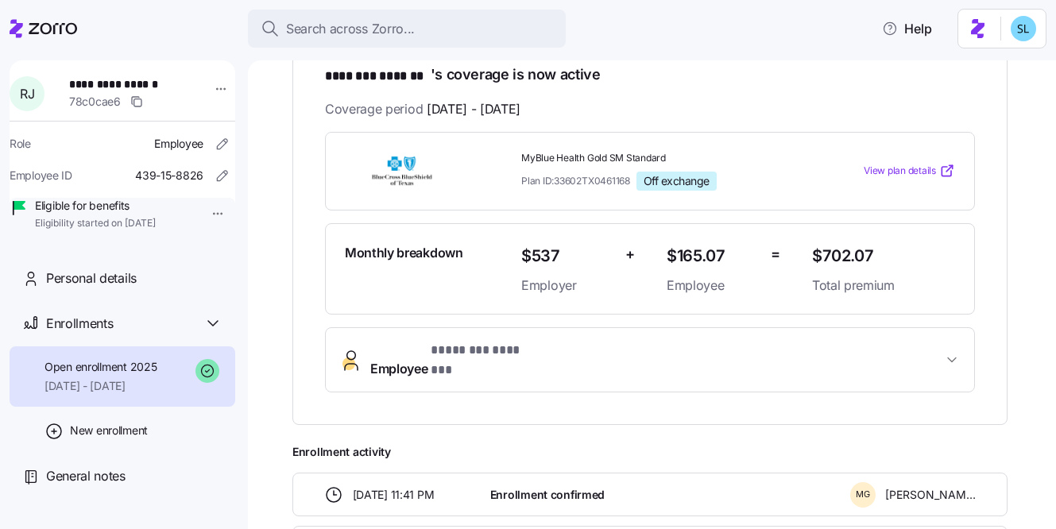
scroll to position [330, 0]
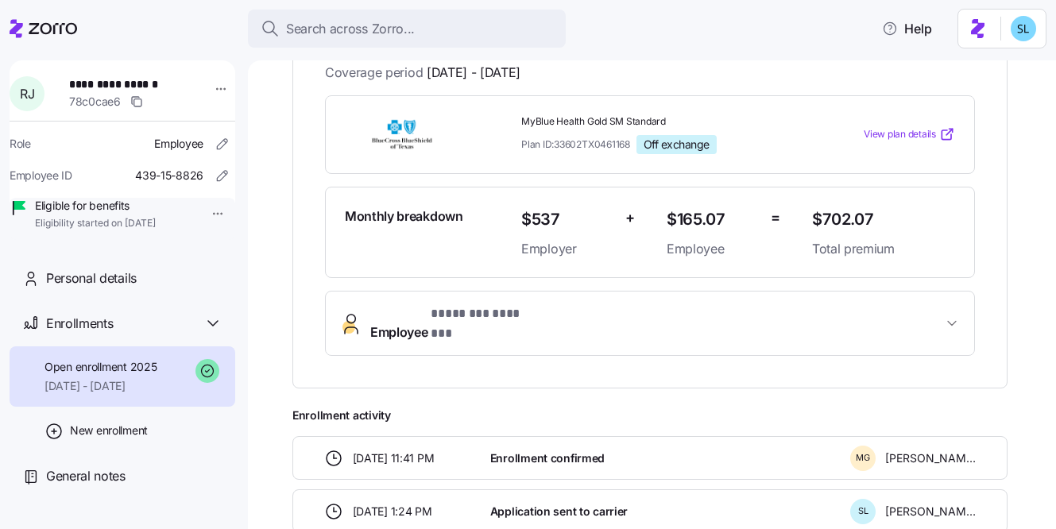
click at [523, 328] on button "Employee * ******** ******* *" at bounding box center [650, 324] width 648 height 64
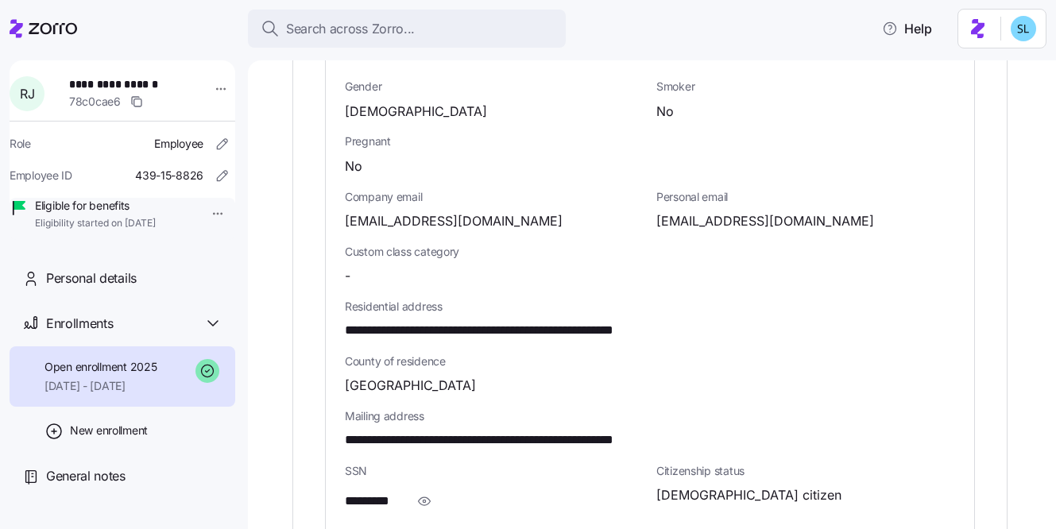
scroll to position [799, 0]
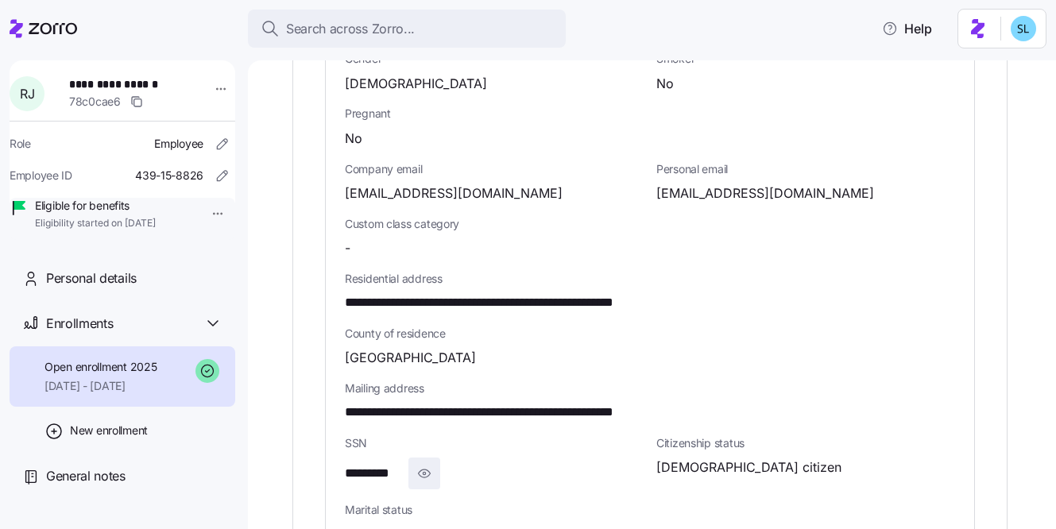
click at [428, 464] on icon "button" at bounding box center [424, 473] width 16 height 19
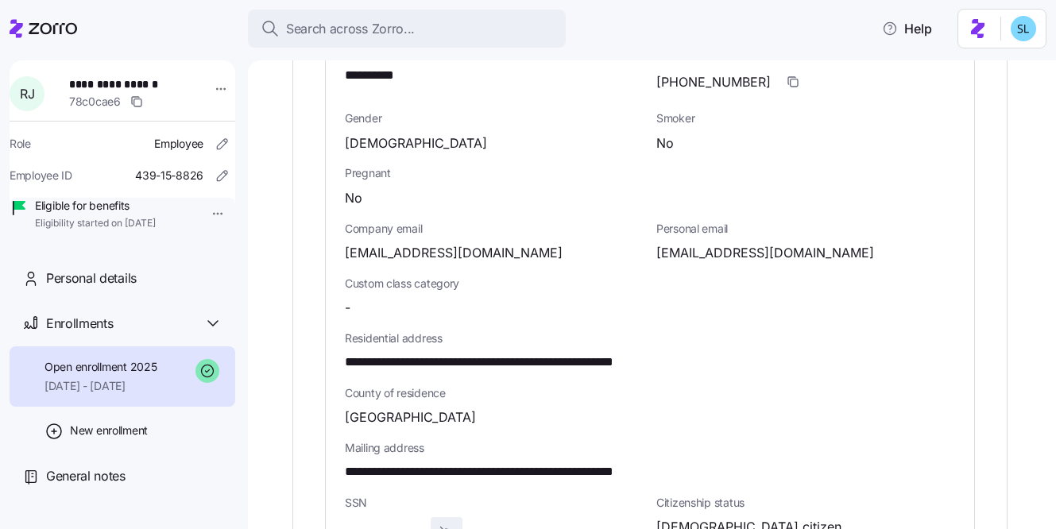
scroll to position [830, 0]
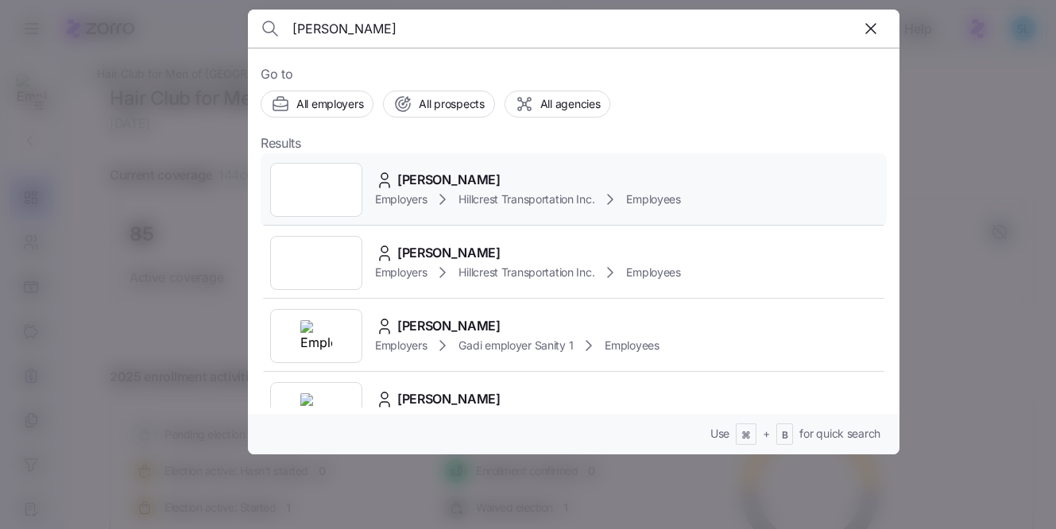
type input "[PERSON_NAME]"
click at [490, 176] on span "[PERSON_NAME]" at bounding box center [448, 180] width 103 height 20
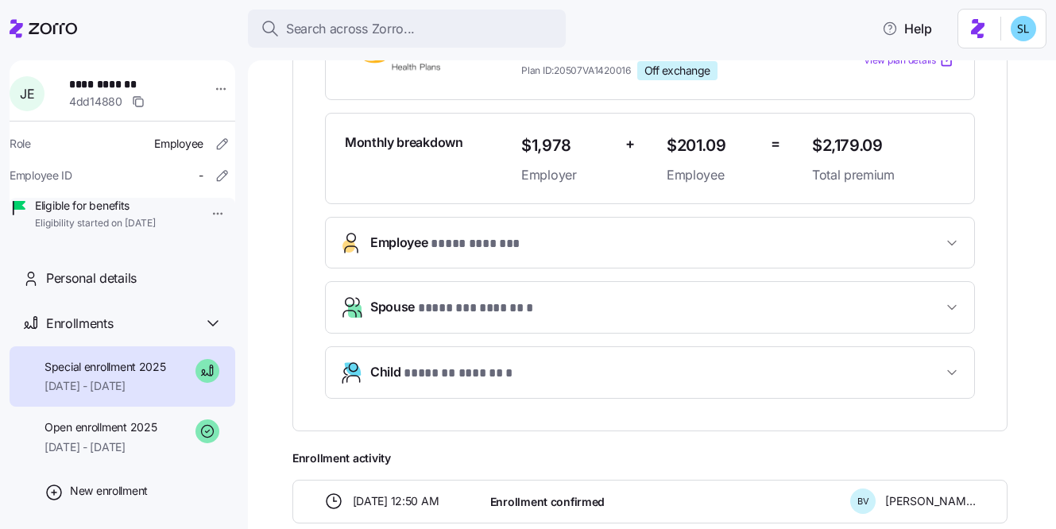
scroll to position [579, 0]
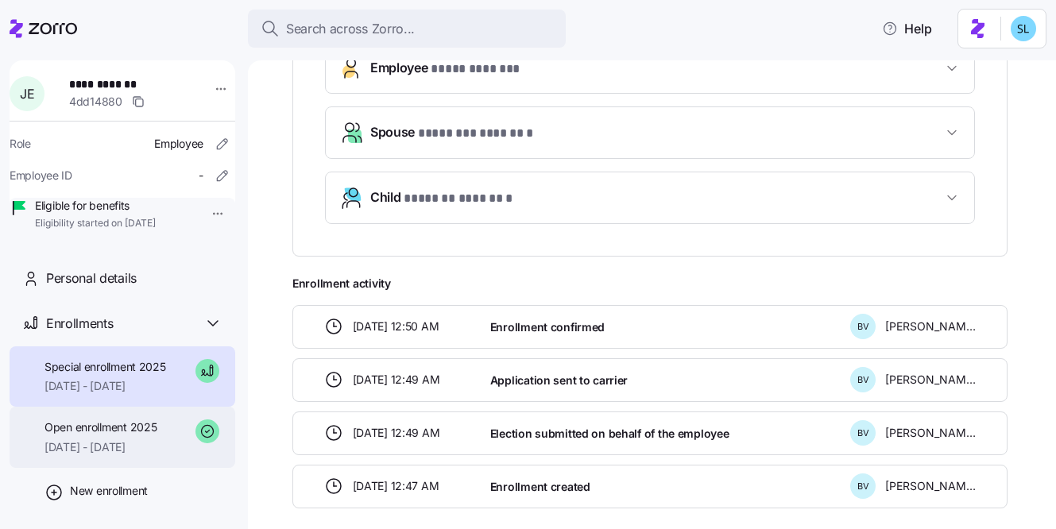
click at [157, 435] on span "Open enrollment 2025" at bounding box center [101, 428] width 112 height 16
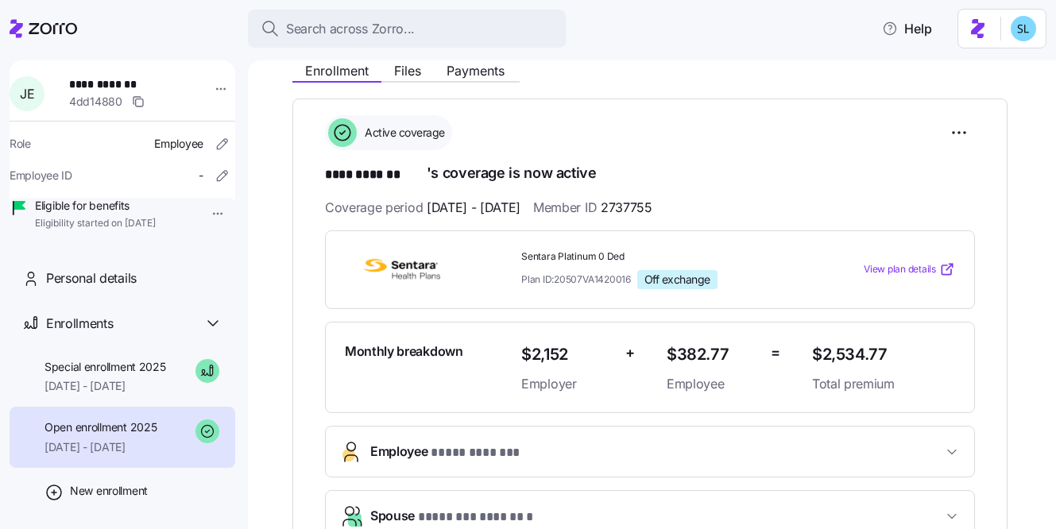
scroll to position [506, 0]
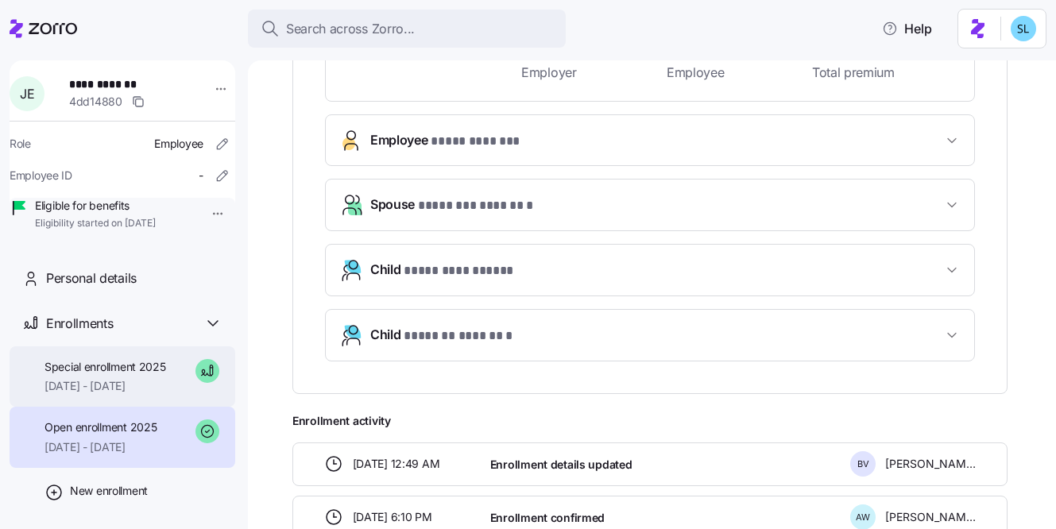
click at [117, 395] on div "Special enrollment 2025 [DATE] - [DATE]" at bounding box center [106, 377] width 122 height 36
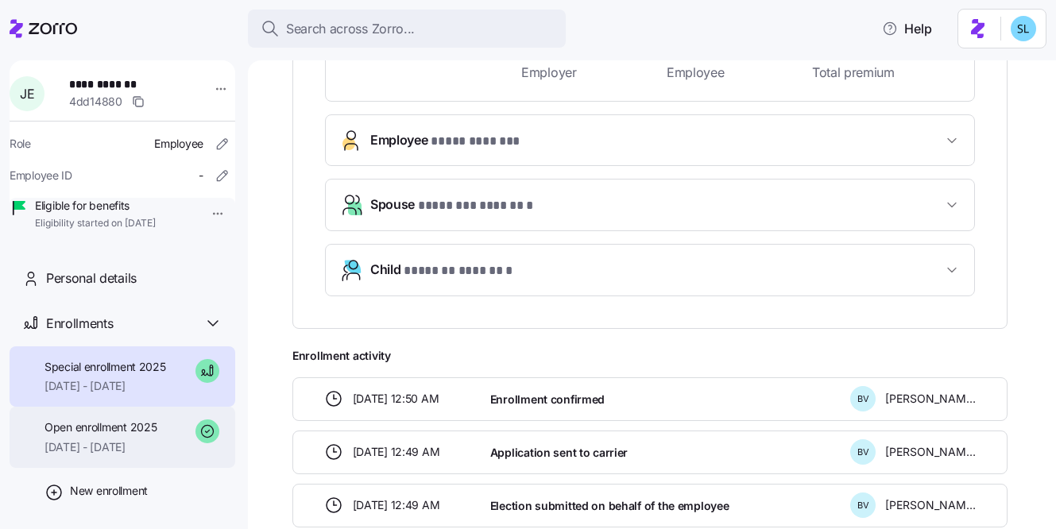
click at [105, 455] on span "[DATE] - [DATE]" at bounding box center [101, 447] width 112 height 16
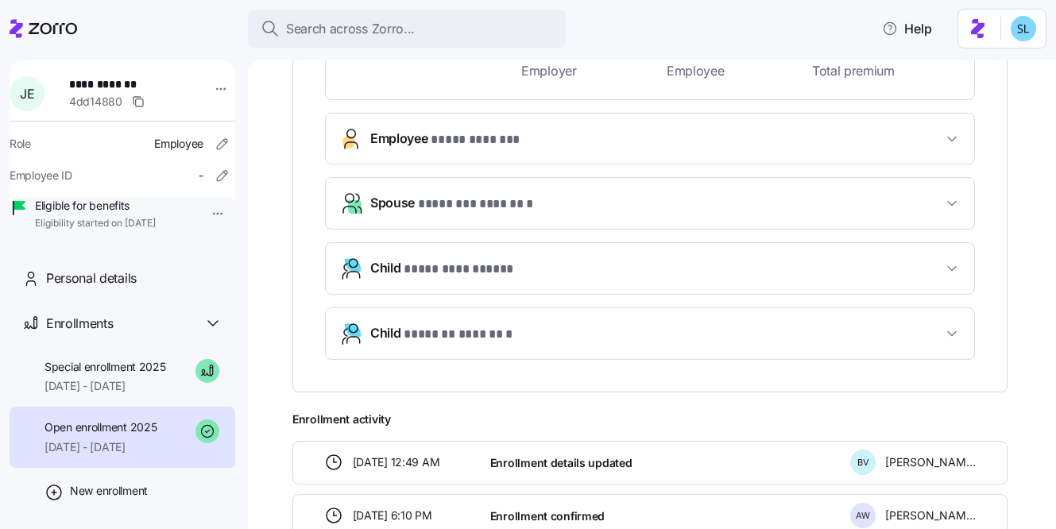
scroll to position [717, 0]
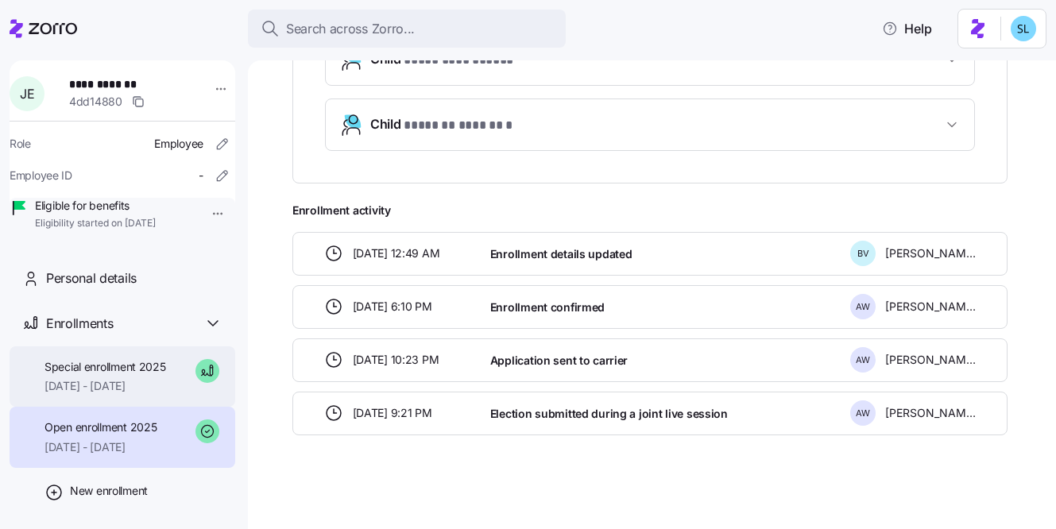
click at [72, 394] on span "[DATE] - [DATE]" at bounding box center [106, 386] width 122 height 16
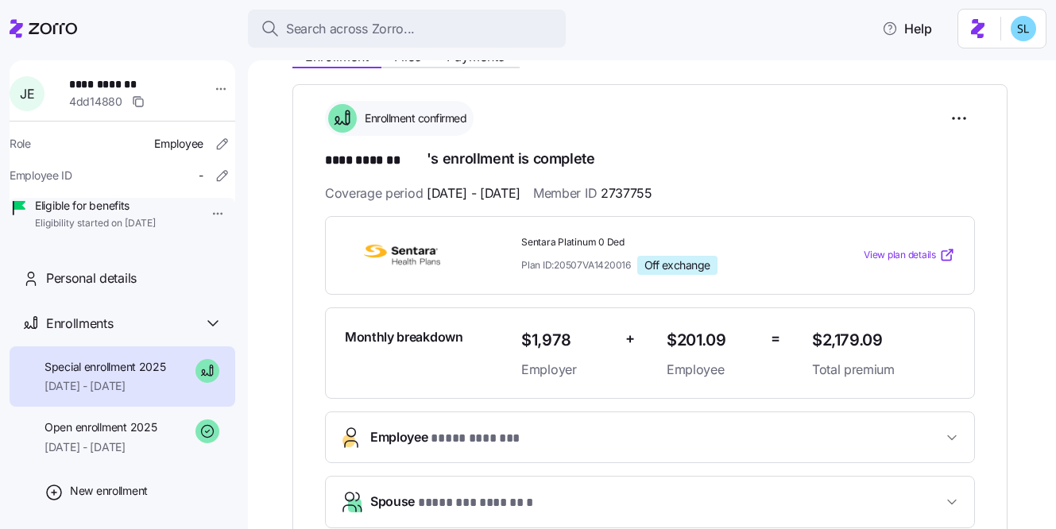
scroll to position [192, 0]
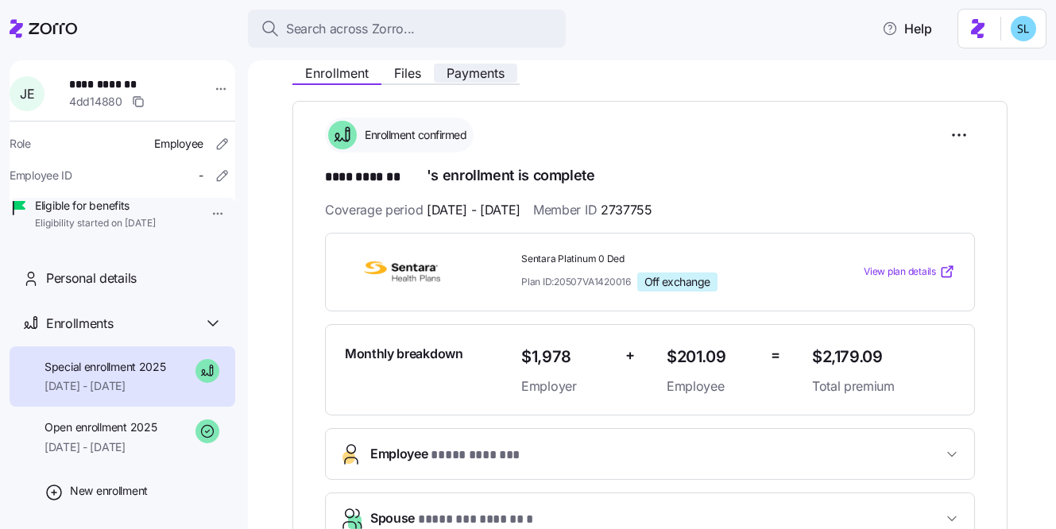
click at [495, 75] on span "Payments" at bounding box center [476, 73] width 58 height 13
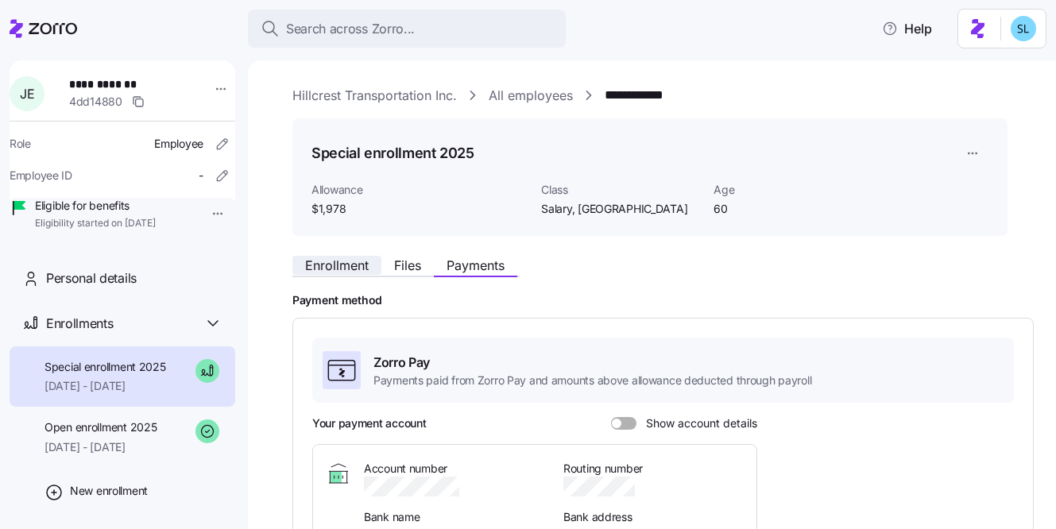
click at [358, 267] on span "Enrollment" at bounding box center [337, 265] width 64 height 13
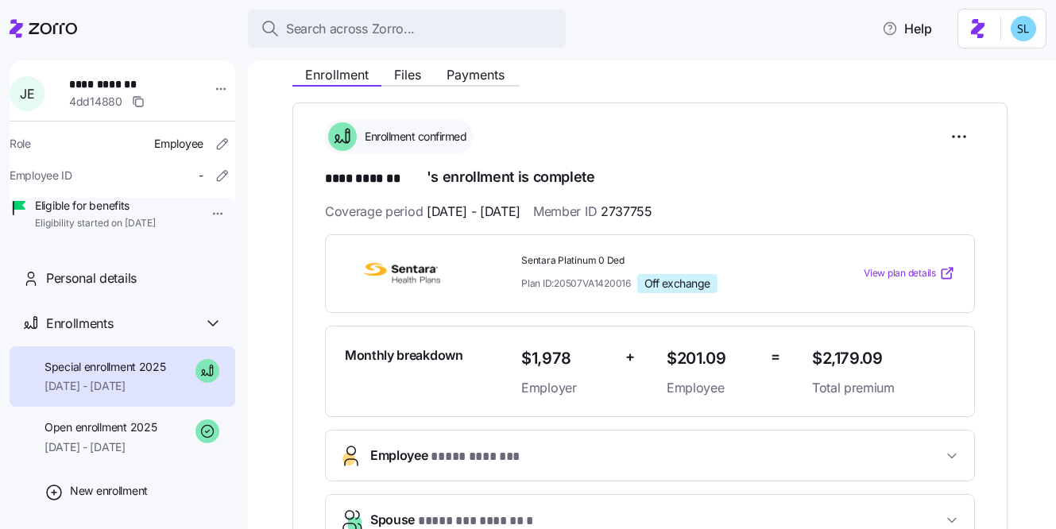
scroll to position [289, 0]
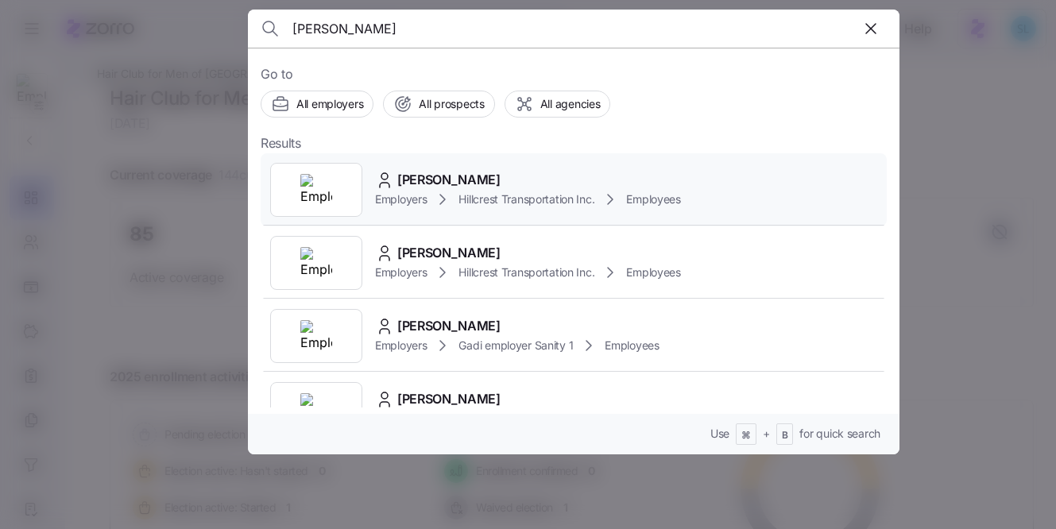
type input "[PERSON_NAME]"
click at [449, 177] on span "[PERSON_NAME]" at bounding box center [448, 180] width 103 height 20
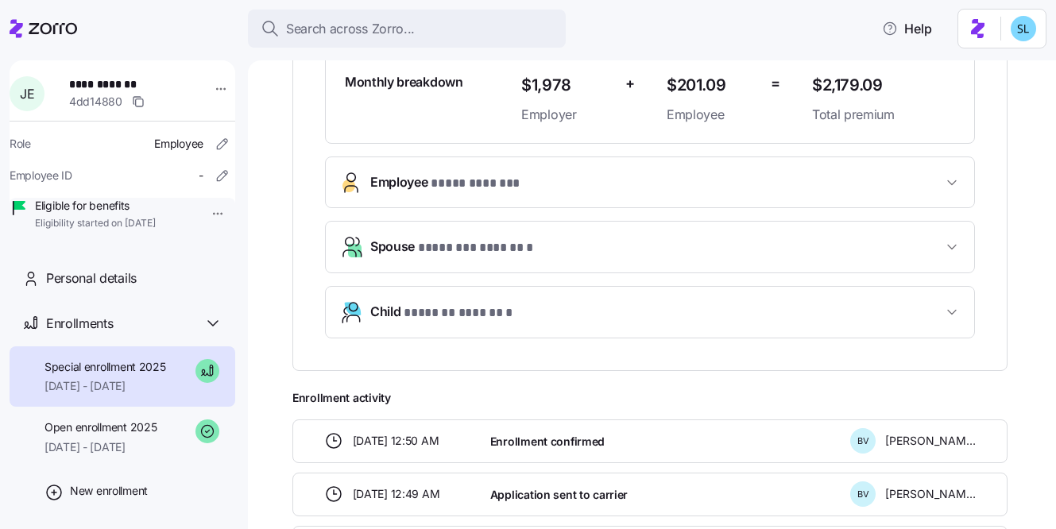
scroll to position [466, 0]
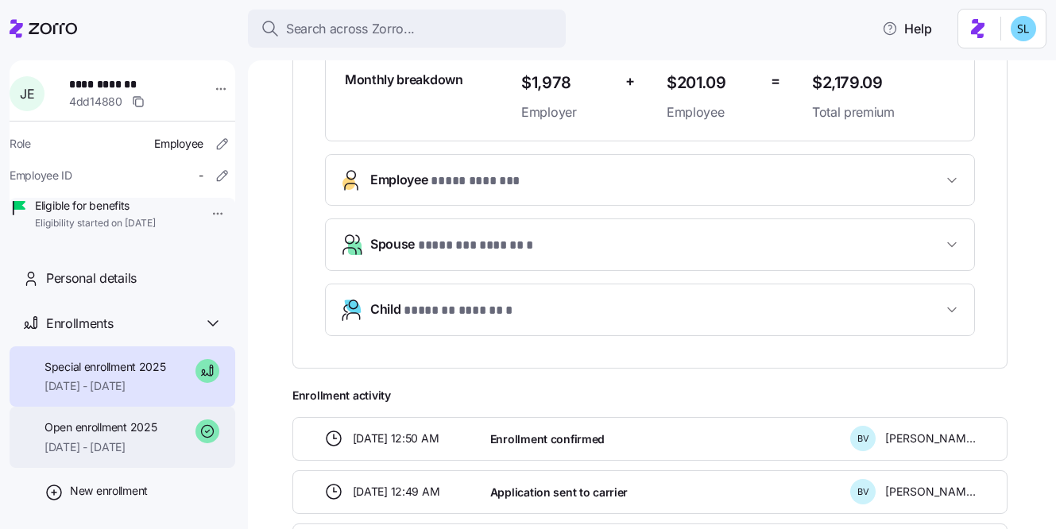
click at [124, 468] on div "Open enrollment 2025 06/01/2025 - 09/30/2025" at bounding box center [123, 437] width 226 height 61
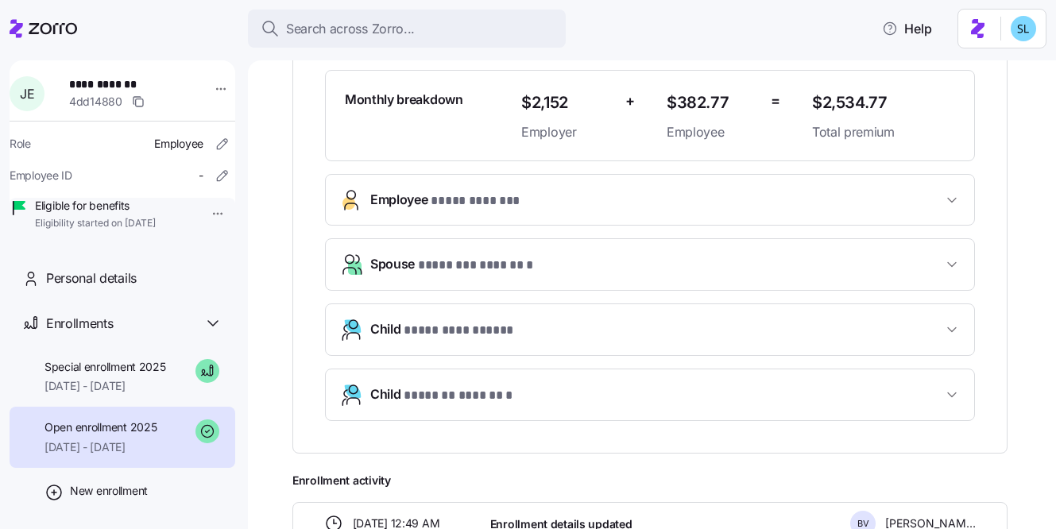
scroll to position [446, 0]
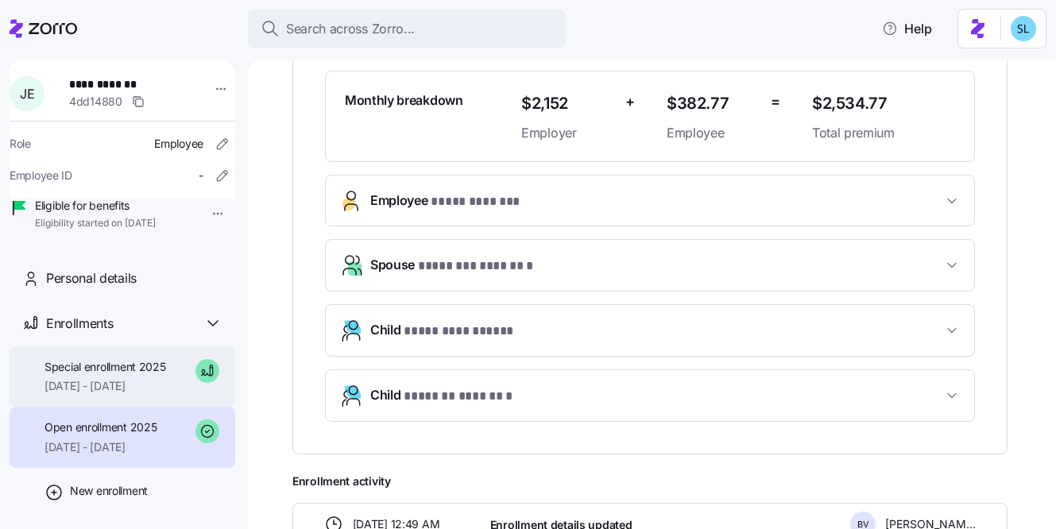
click at [98, 394] on span "[DATE] - [DATE]" at bounding box center [106, 386] width 122 height 16
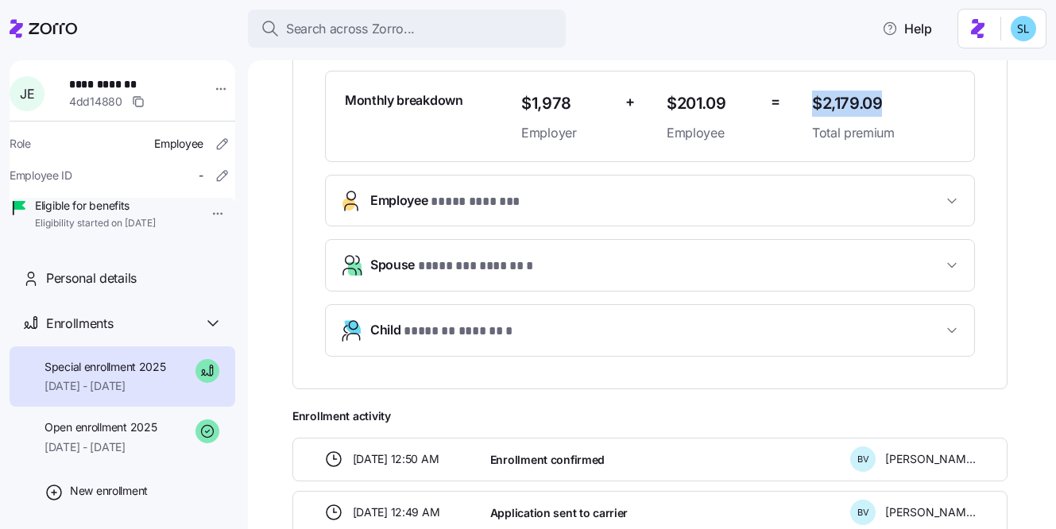
drag, startPoint x: 883, startPoint y: 98, endPoint x: 814, endPoint y: 100, distance: 69.2
click at [814, 100] on span "$2,179.09" at bounding box center [883, 104] width 143 height 26
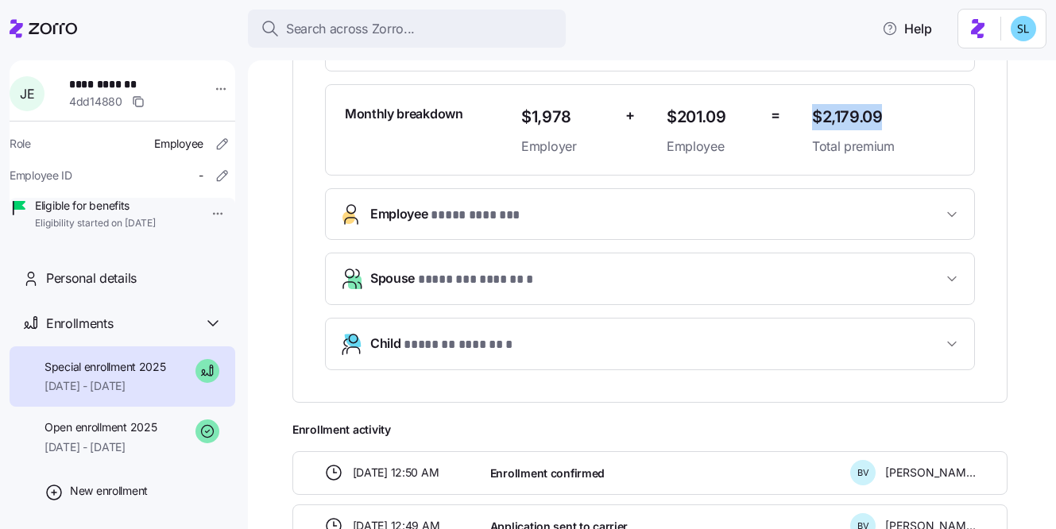
scroll to position [404, 0]
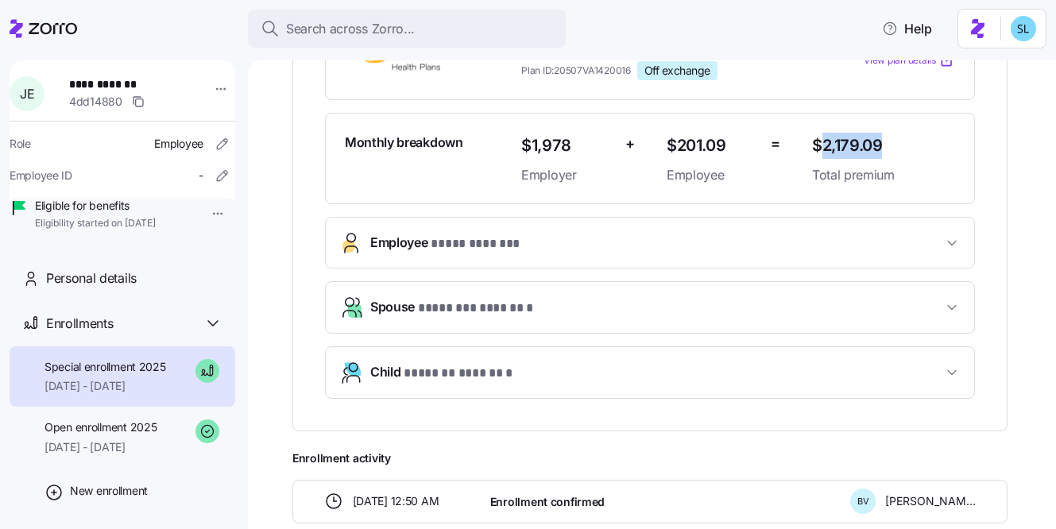
drag, startPoint x: 824, startPoint y: 147, endPoint x: 894, endPoint y: 142, distance: 70.1
click at [894, 142] on span "$2,179.09" at bounding box center [883, 146] width 143 height 26
click at [819, 139] on span "$2,179.09" at bounding box center [883, 146] width 143 height 26
drag, startPoint x: 822, startPoint y: 145, endPoint x: 890, endPoint y: 143, distance: 67.6
click at [890, 143] on div "$2,179.09 Total premium" at bounding box center [884, 158] width 156 height 65
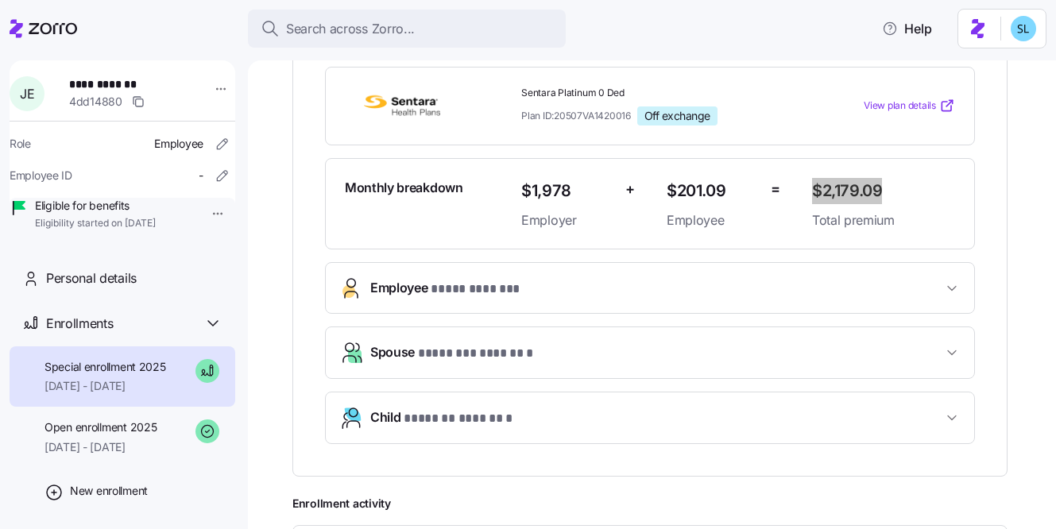
scroll to position [423, 0]
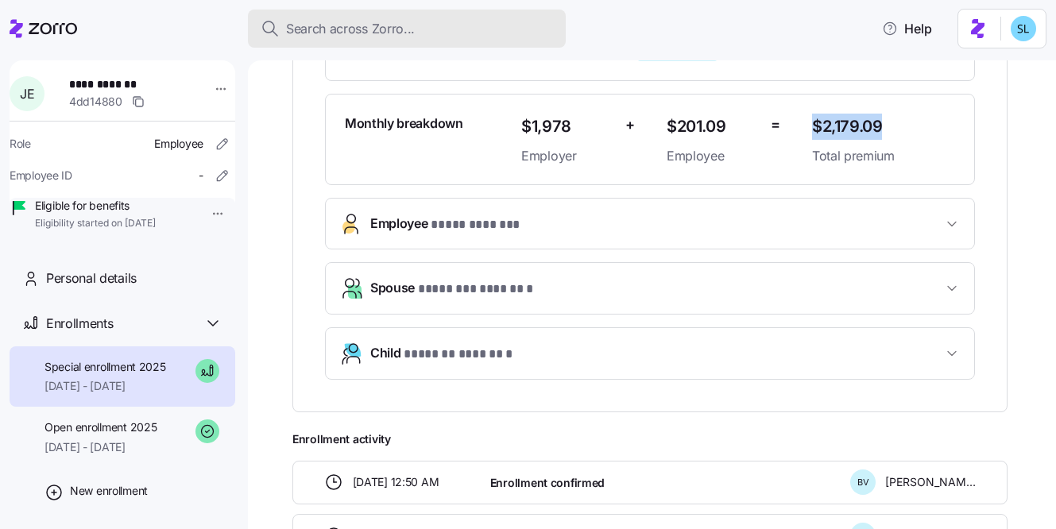
click at [362, 19] on span "Search across Zorro..." at bounding box center [350, 29] width 129 height 20
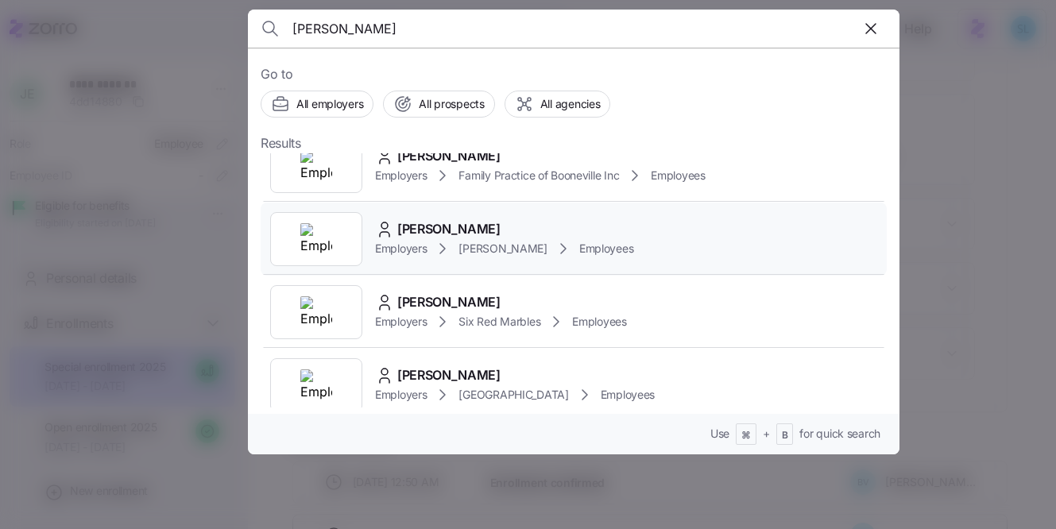
scroll to position [0, 0]
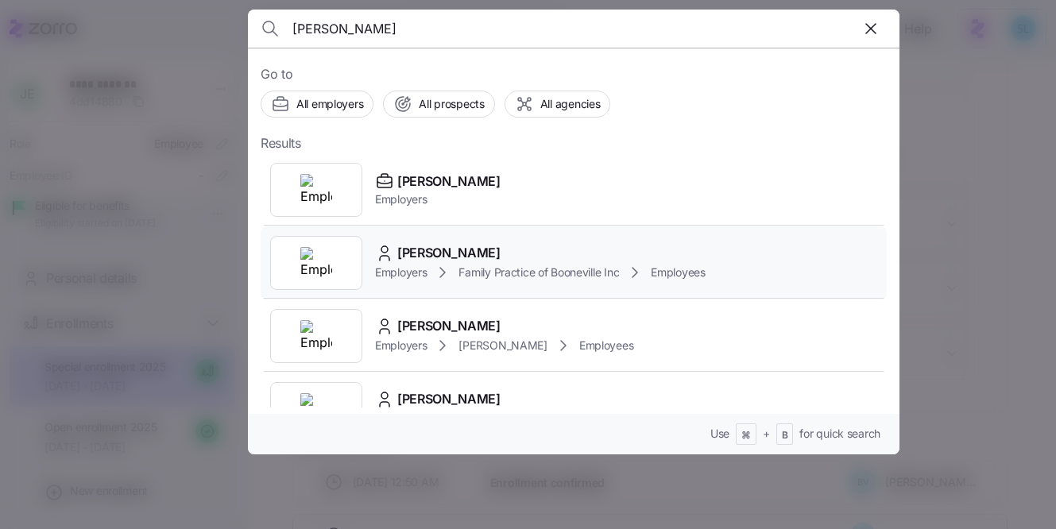
type input "[PERSON_NAME]"
click at [479, 247] on div "[PERSON_NAME]" at bounding box center [540, 253] width 331 height 20
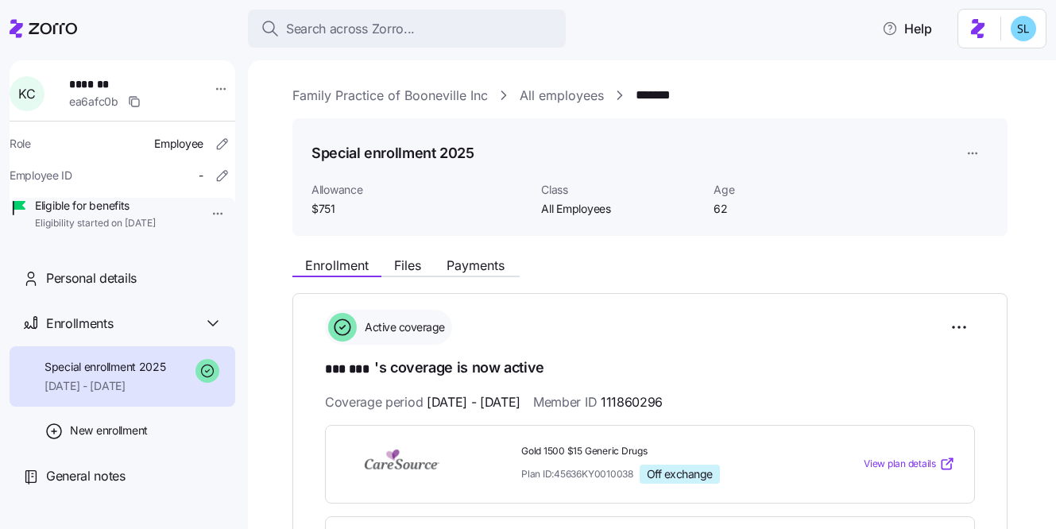
click at [486, 275] on div "Enrollment Files Payments" at bounding box center [405, 267] width 227 height 19
click at [485, 269] on span "Payments" at bounding box center [476, 265] width 58 height 13
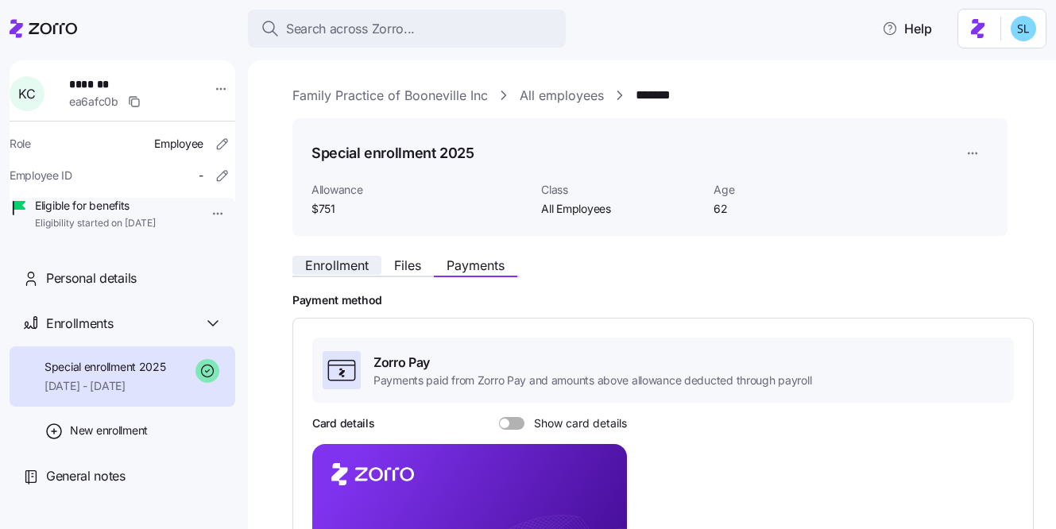
click at [372, 266] on button "Enrollment" at bounding box center [336, 265] width 89 height 19
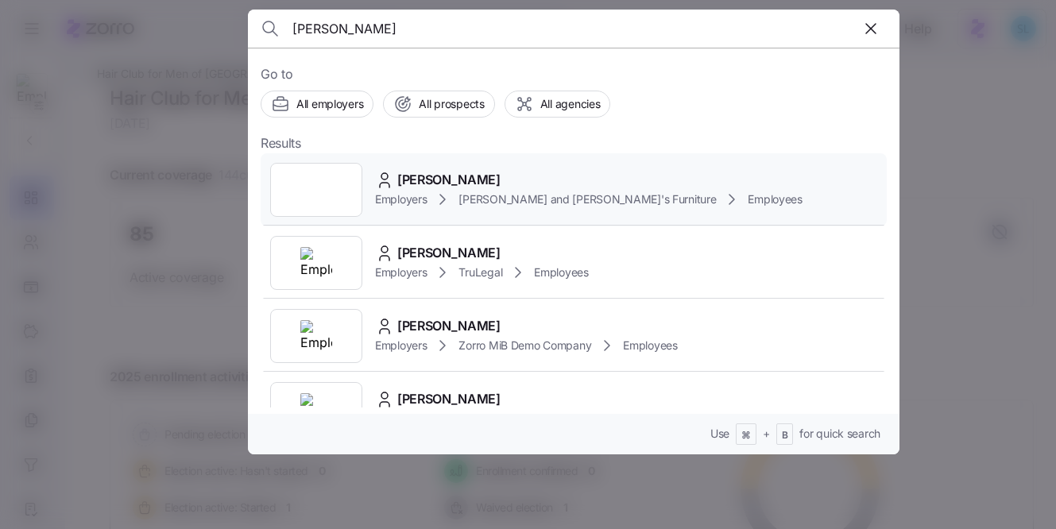
type input "[PERSON_NAME]"
click at [453, 174] on span "[PERSON_NAME]" at bounding box center [448, 180] width 103 height 20
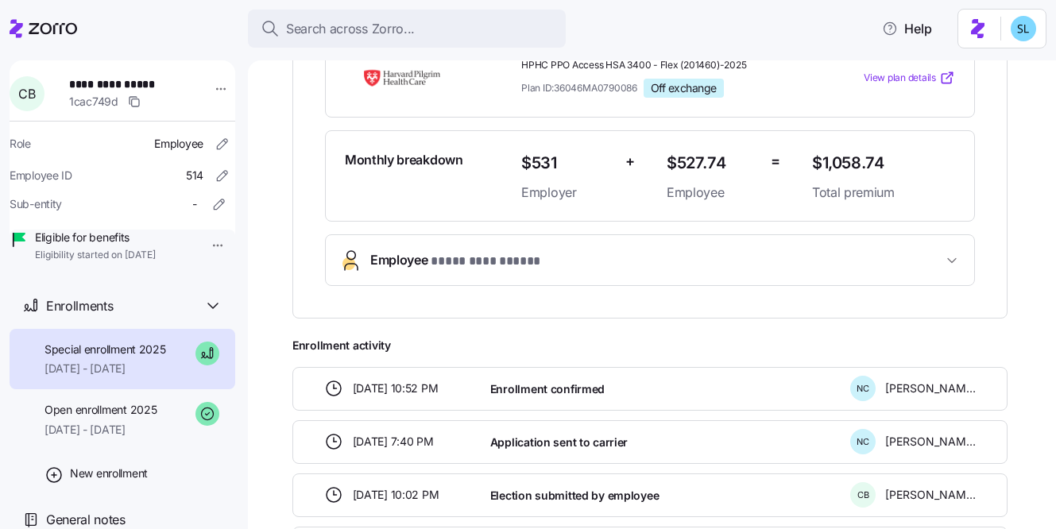
scroll to position [377, 0]
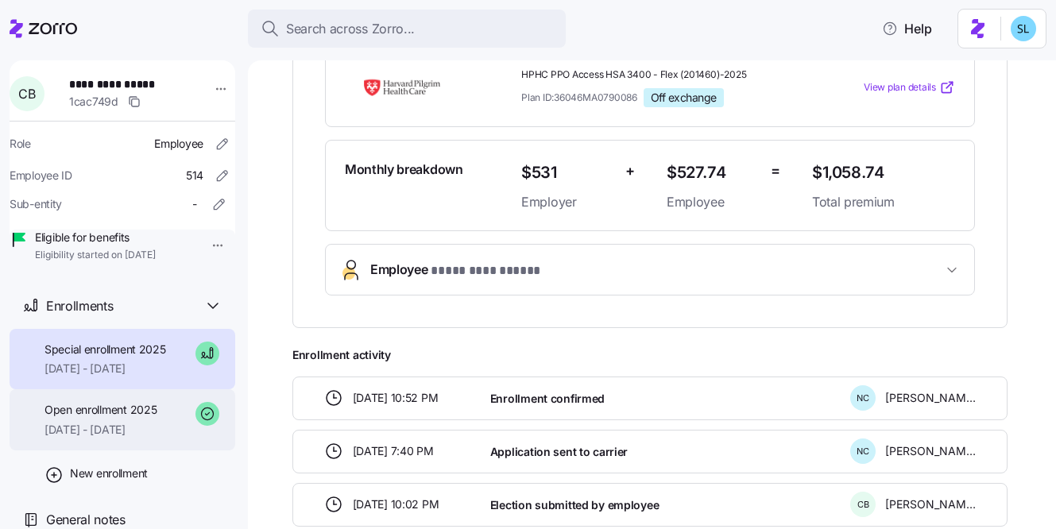
click at [92, 438] on span "[DATE] - [DATE]" at bounding box center [101, 430] width 112 height 16
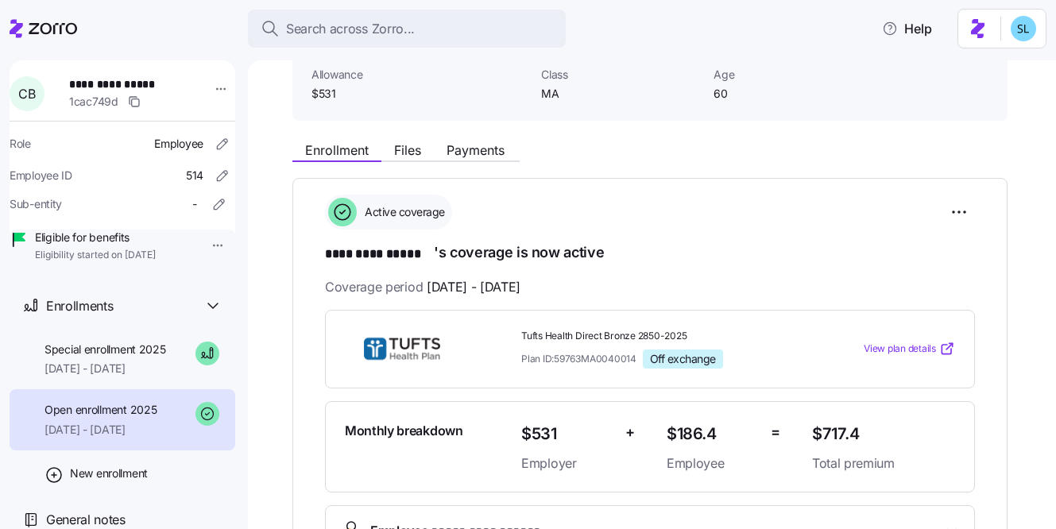
scroll to position [125, 0]
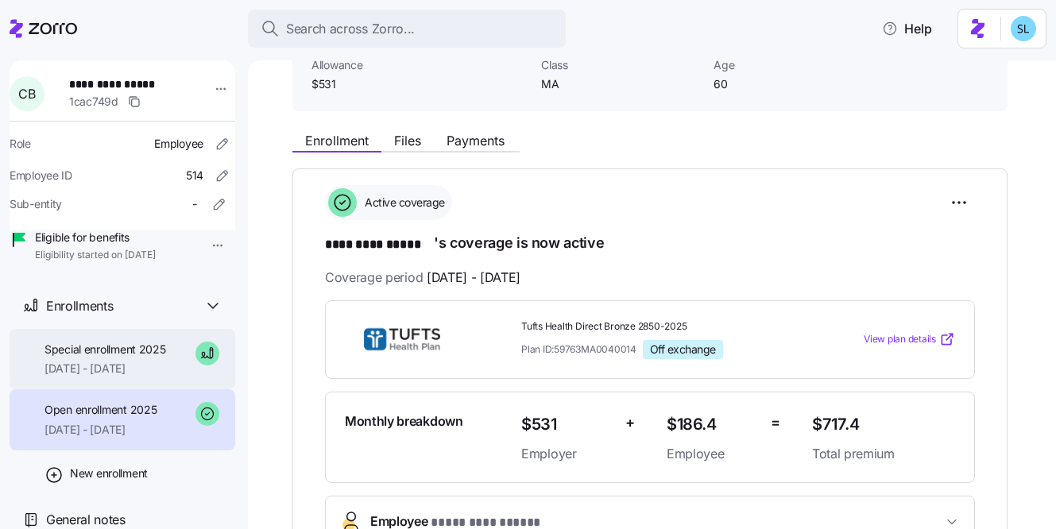
click at [49, 390] on div "Special enrollment 2025 10/01/2025 - 12/31/2025" at bounding box center [123, 359] width 226 height 61
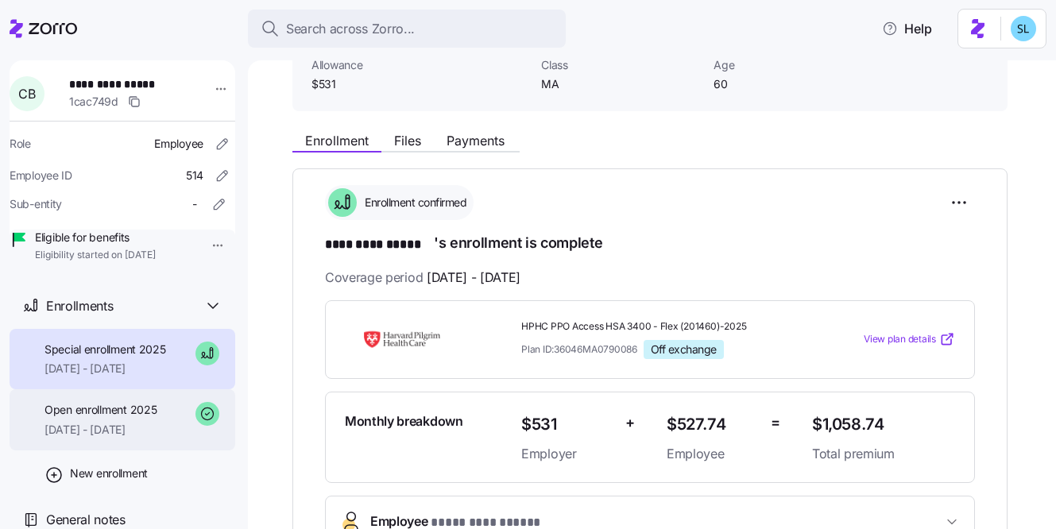
click at [75, 438] on div "Open enrollment 2025 08/01/2025 - 09/30/2025" at bounding box center [101, 420] width 112 height 36
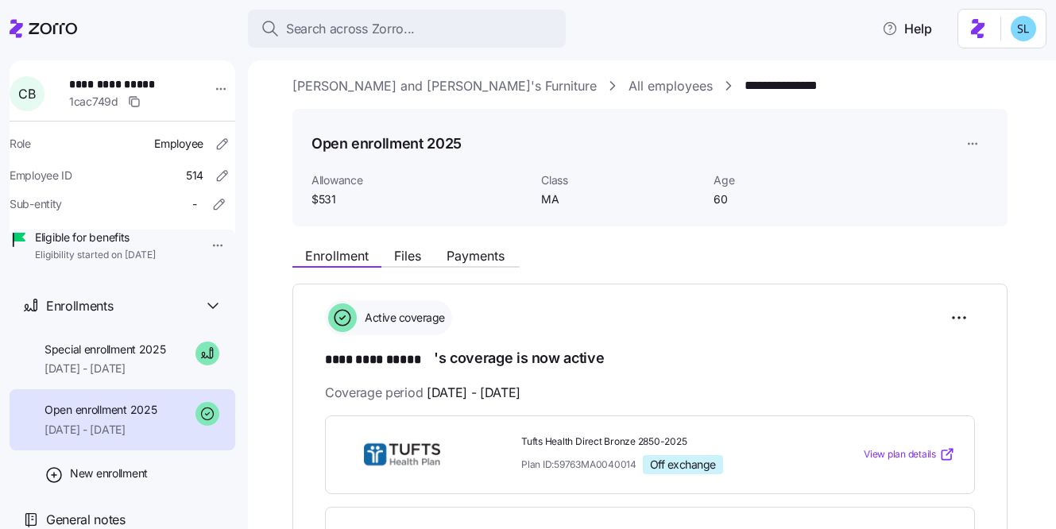
scroll to position [10, 0]
click at [966, 143] on html "**********" at bounding box center [528, 260] width 1056 height 520
click at [951, 269] on html "**********" at bounding box center [528, 260] width 1056 height 520
click at [969, 316] on html "**********" at bounding box center [528, 260] width 1056 height 520
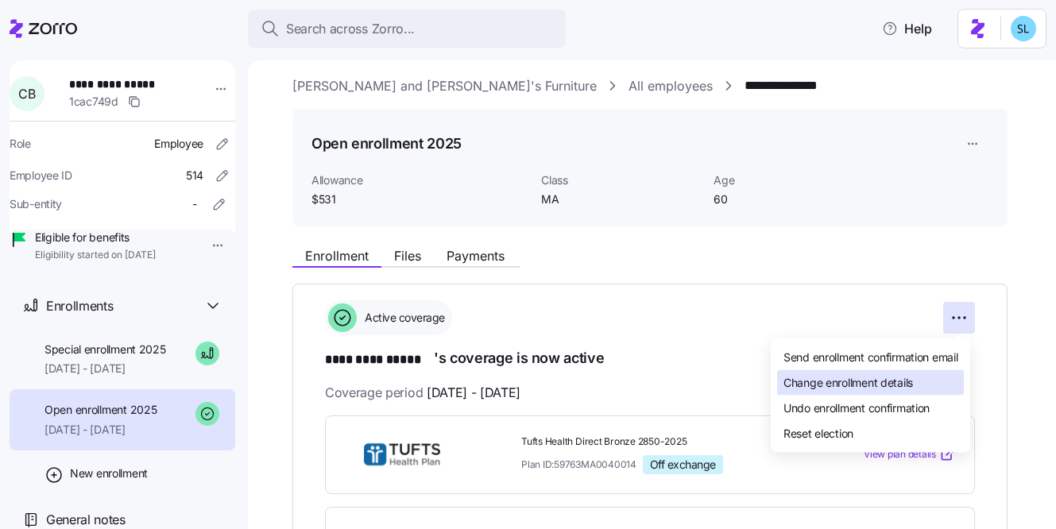
click at [908, 383] on span "Change enrollment details" at bounding box center [849, 382] width 130 height 16
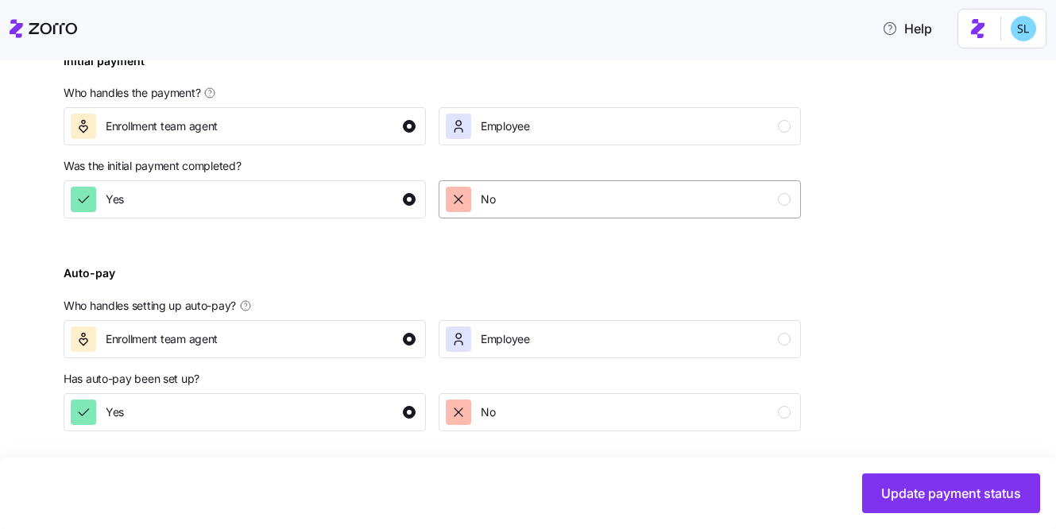
scroll to position [621, 0]
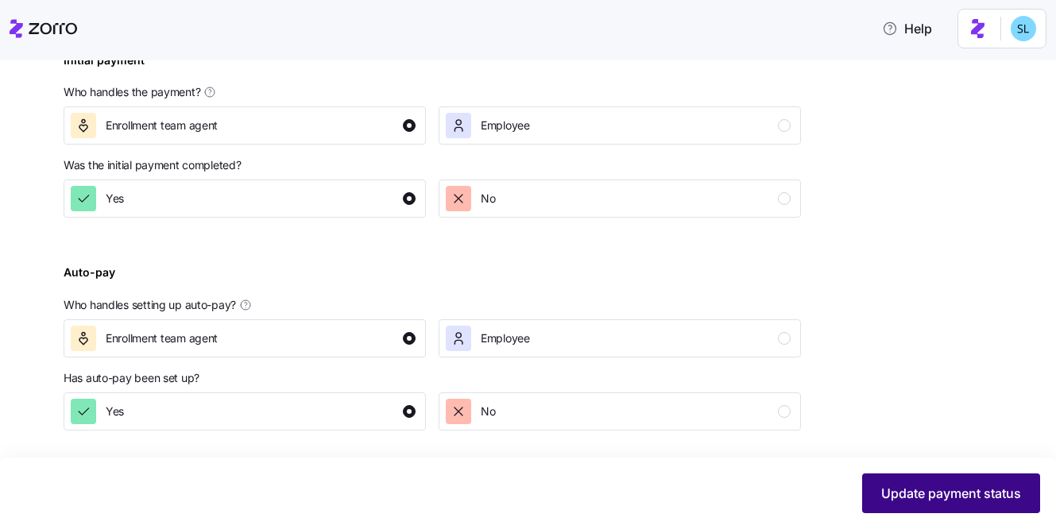
click at [933, 491] on span "Update payment status" at bounding box center [951, 493] width 140 height 19
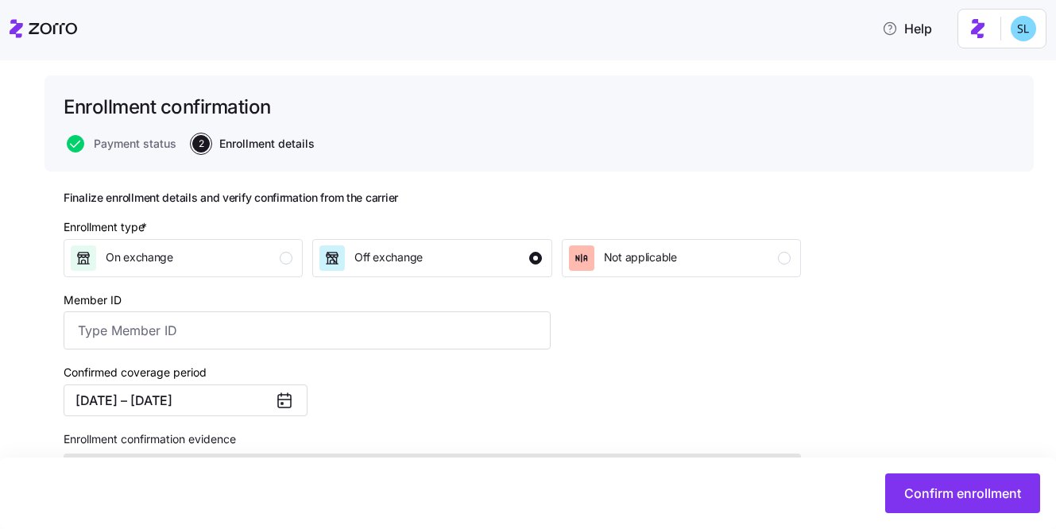
scroll to position [226, 0]
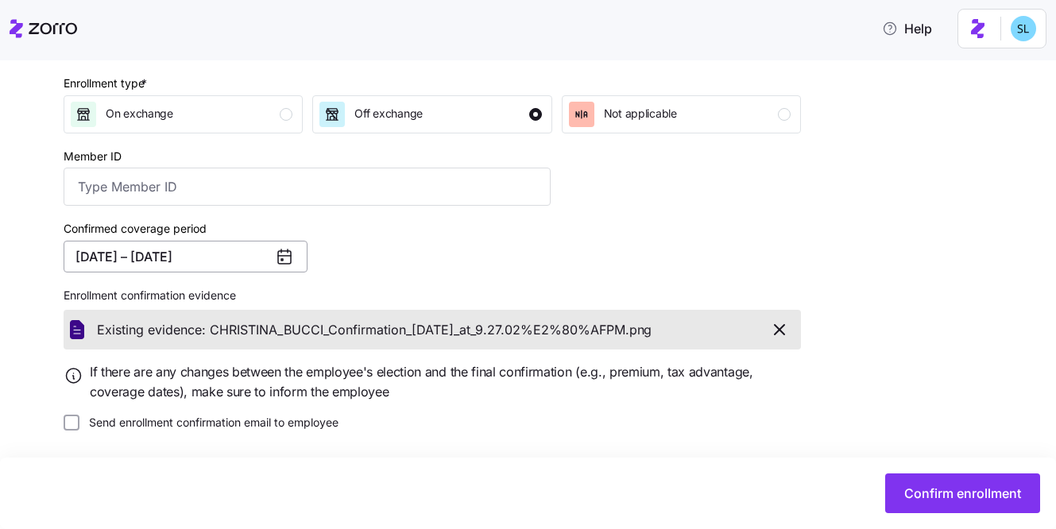
click at [250, 264] on button "08/01/2025 – 09/30/2025" at bounding box center [186, 257] width 244 height 32
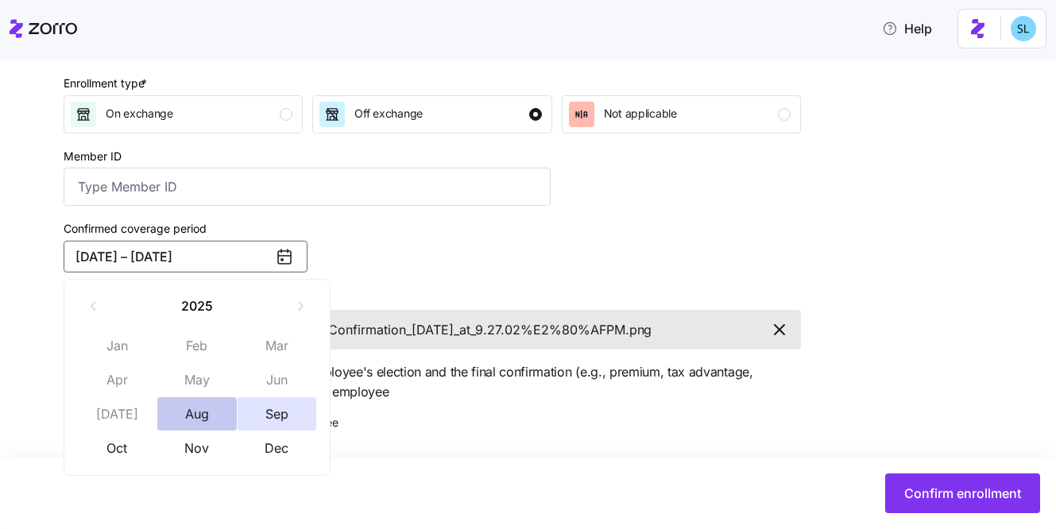
click at [202, 416] on button "Aug" at bounding box center [196, 413] width 79 height 33
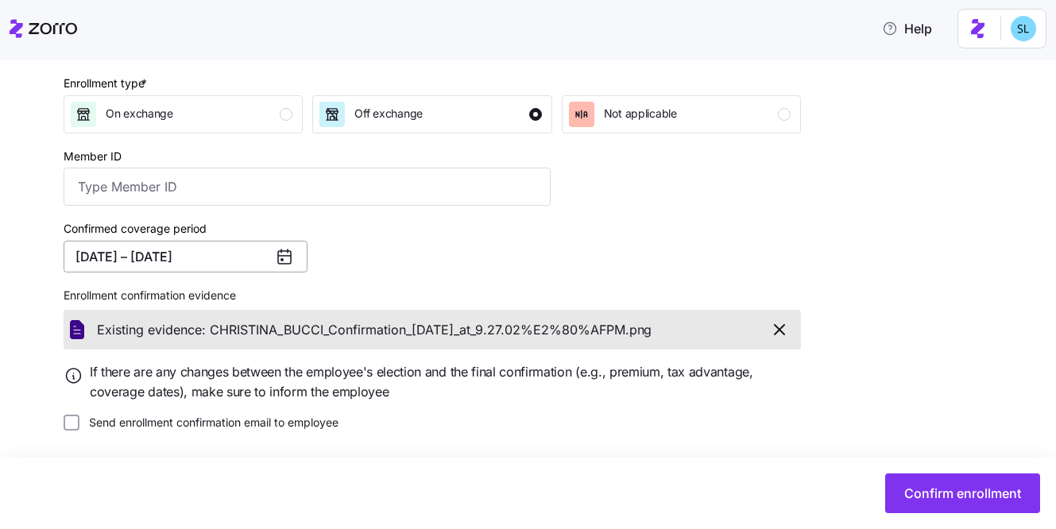
click at [195, 257] on button "08/01/2025 – 08/31/2025" at bounding box center [186, 257] width 244 height 32
click at [412, 258] on div "Confirmed coverage period 08/01/2025 – 08/31/2025" at bounding box center [307, 245] width 500 height 67
click at [173, 250] on button "08/01/2025 – 08/31/2025" at bounding box center [186, 257] width 244 height 32
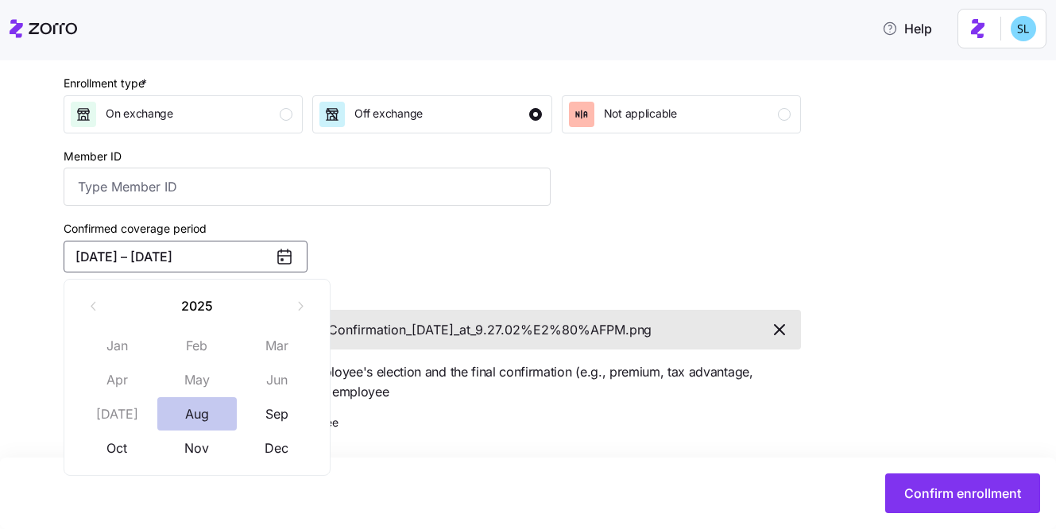
click at [195, 412] on button "Aug" at bounding box center [196, 413] width 79 height 33
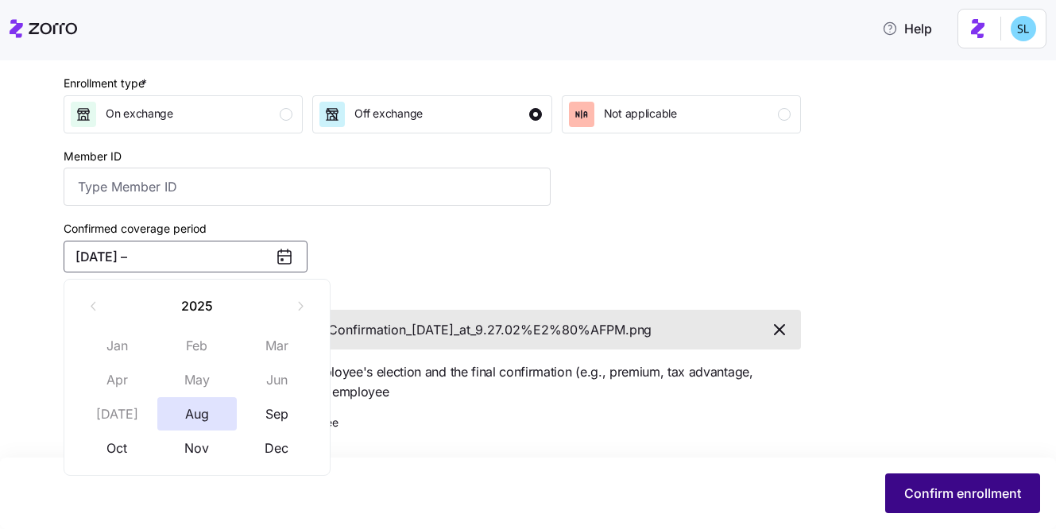
click at [996, 497] on span "Confirm enrollment" at bounding box center [962, 493] width 117 height 19
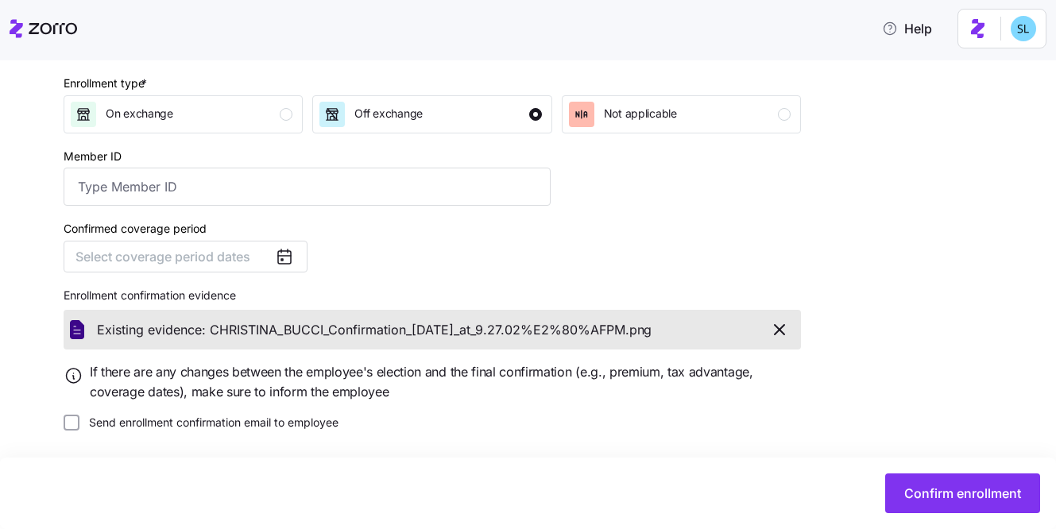
scroll to position [0, 0]
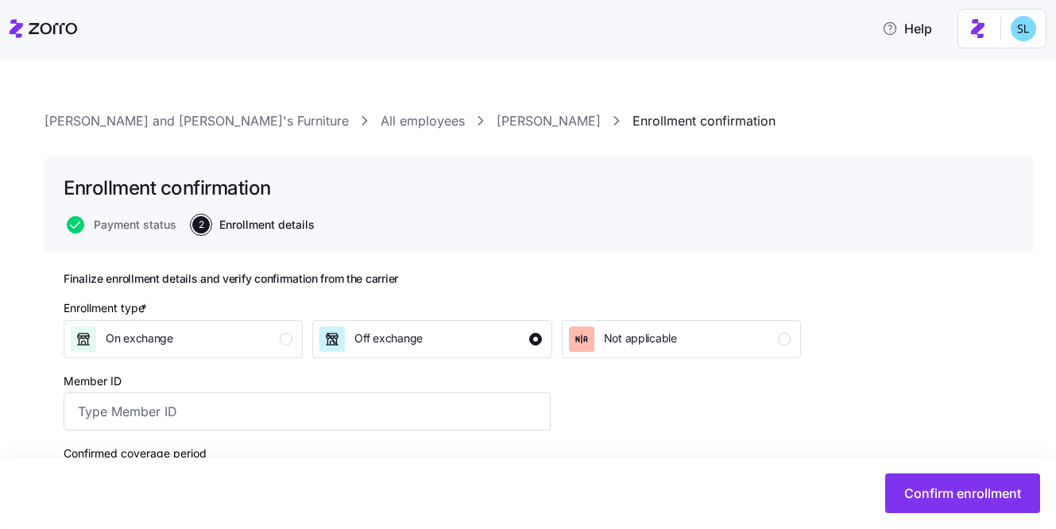
click at [633, 126] on link "Enrollment confirmation" at bounding box center [704, 121] width 143 height 20
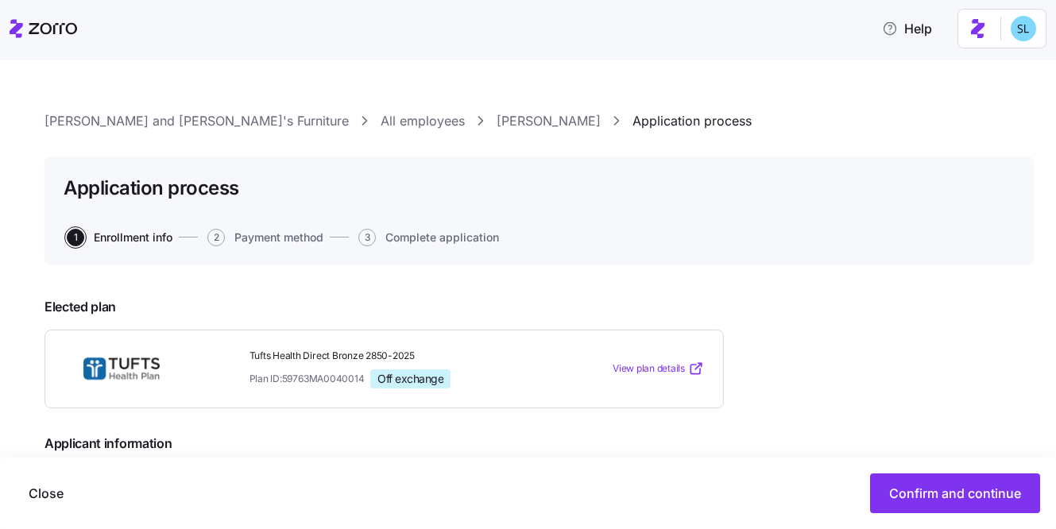
click at [497, 122] on link "CHRISTINA BUCCI" at bounding box center [549, 121] width 104 height 20
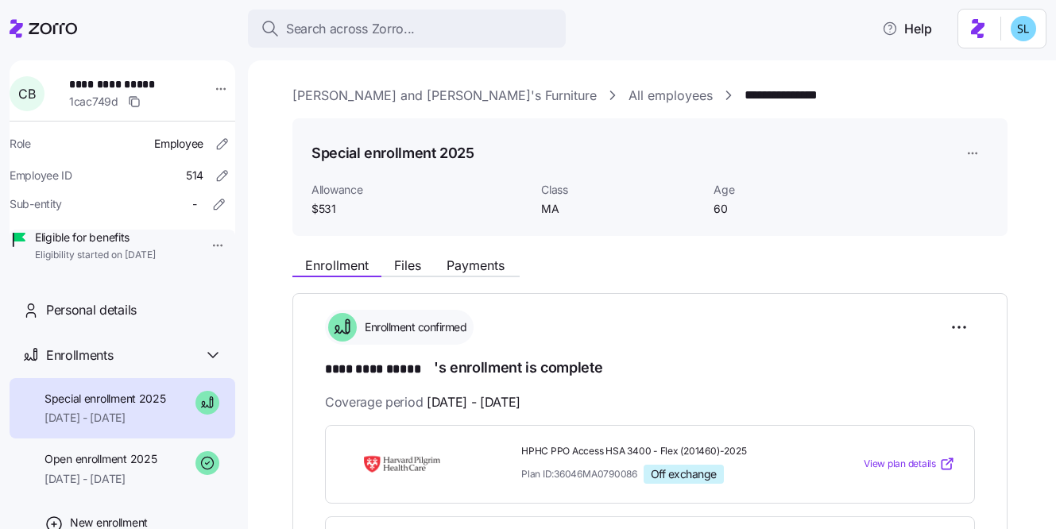
click at [964, 160] on html "**********" at bounding box center [528, 260] width 1056 height 520
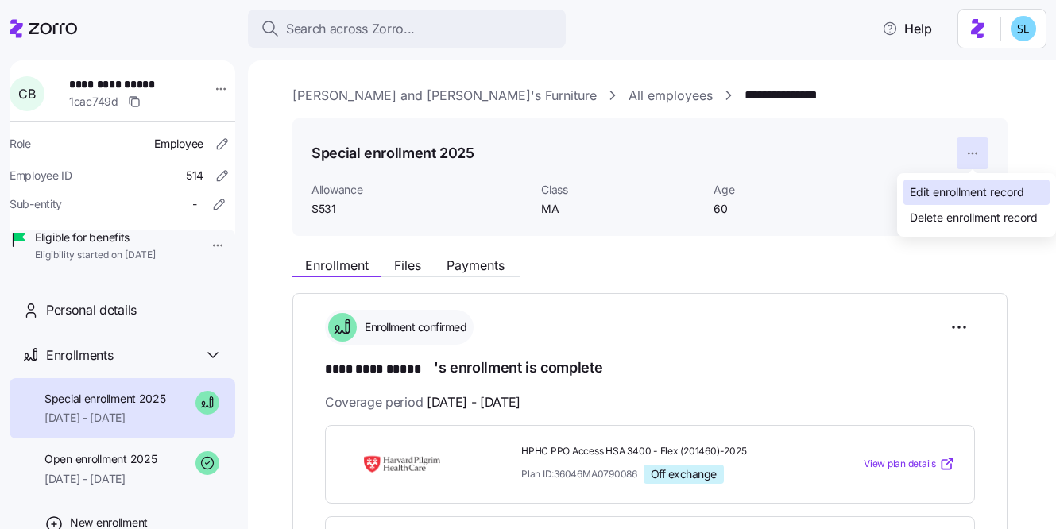
click at [970, 191] on div "Edit enrollment record" at bounding box center [967, 192] width 114 height 17
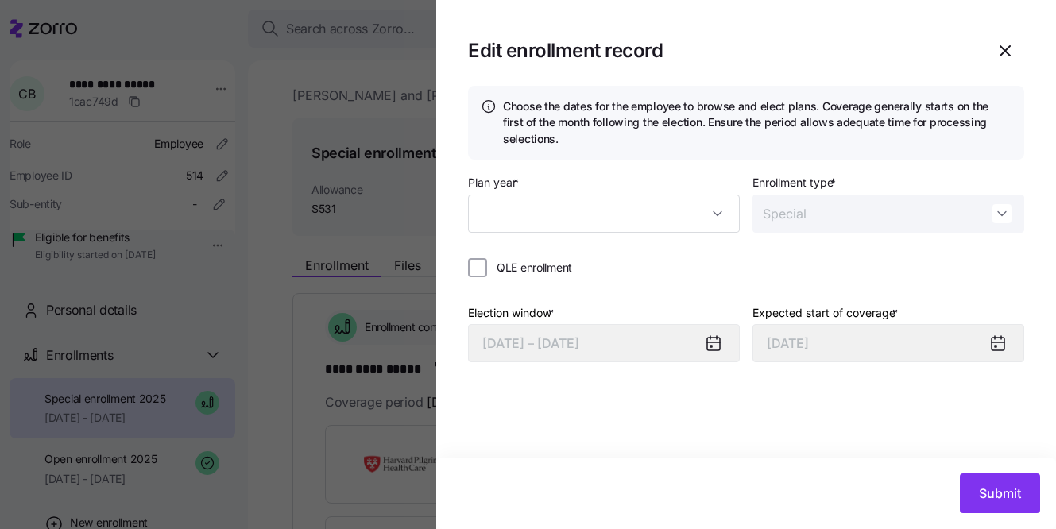
type input "2025"
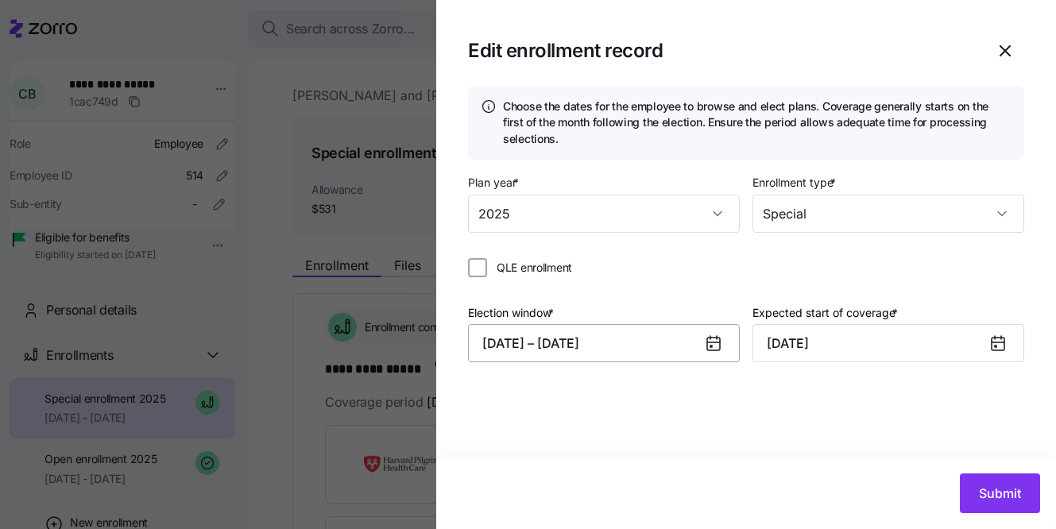
click at [652, 343] on button "09/12/2025 – 09/13/2025" at bounding box center [604, 343] width 272 height 38
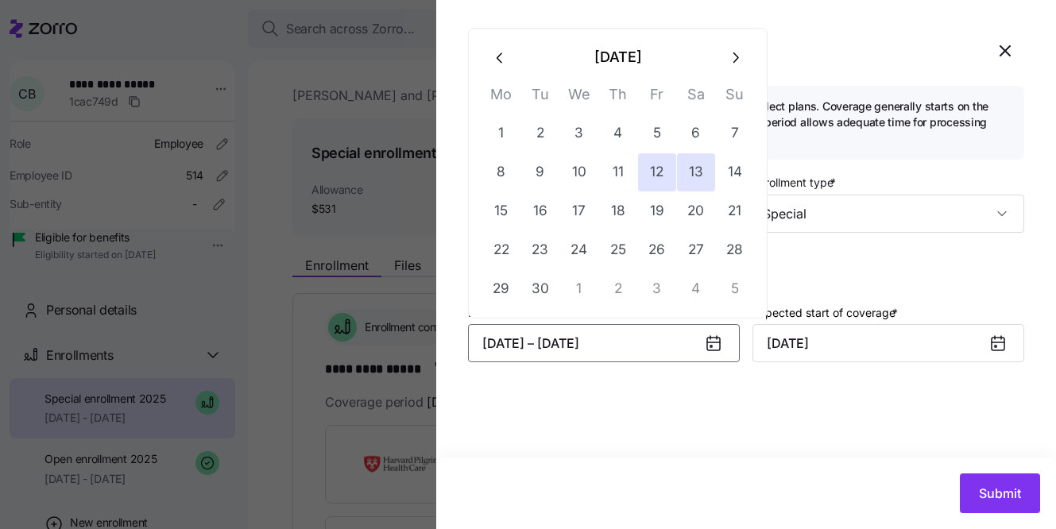
click at [834, 425] on div "Choose the dates for the employee to browse and elect plans. Coverage generally…" at bounding box center [746, 272] width 620 height 372
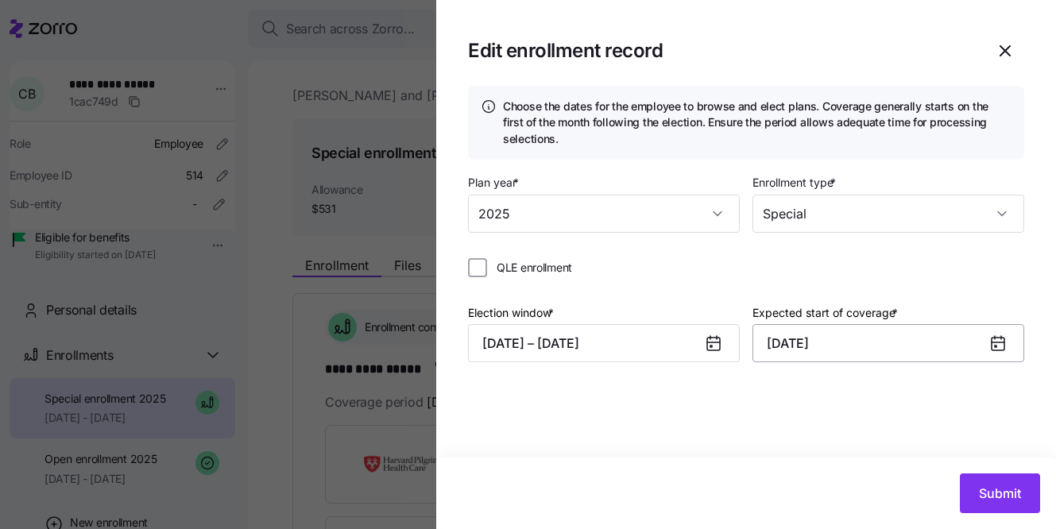
click at [836, 357] on input "October 1, 2025" at bounding box center [889, 343] width 272 height 38
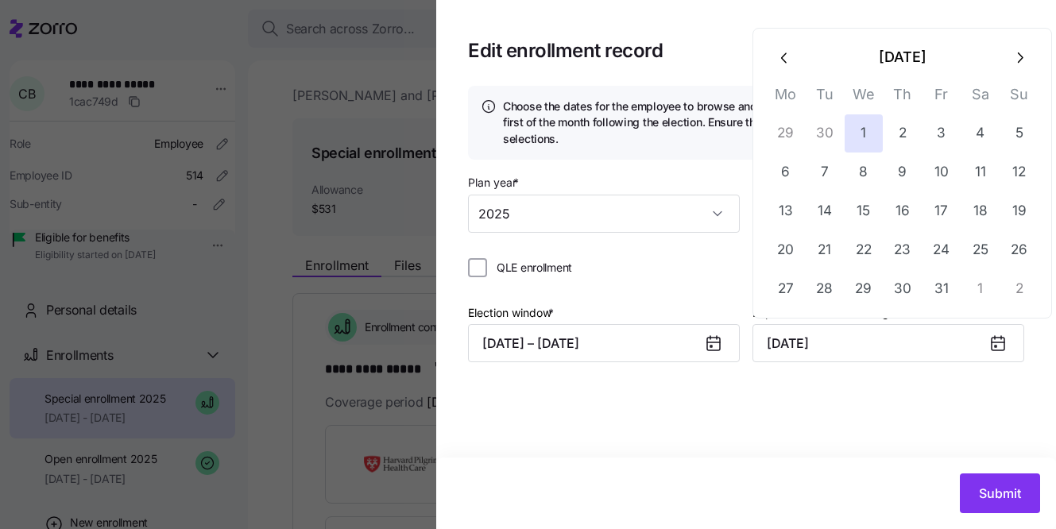
click at [791, 63] on icon "button" at bounding box center [784, 57] width 17 height 17
click at [952, 350] on input "October 1, 2025" at bounding box center [889, 343] width 272 height 38
click at [966, 409] on div "Choose the dates for the employee to browse and elect plans. Coverage generally…" at bounding box center [746, 272] width 620 height 372
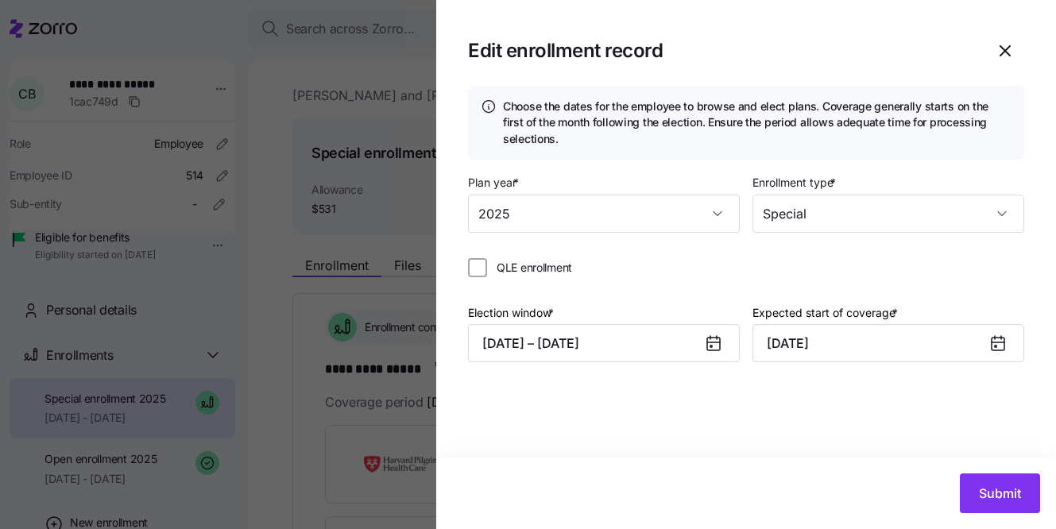
click at [343, 72] on div at bounding box center [528, 264] width 1056 height 529
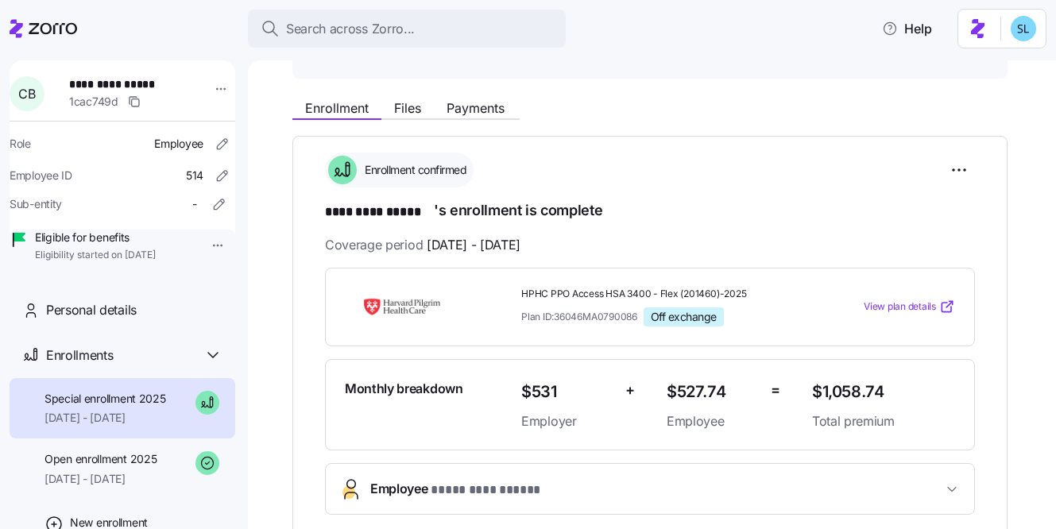
scroll to position [199, 0]
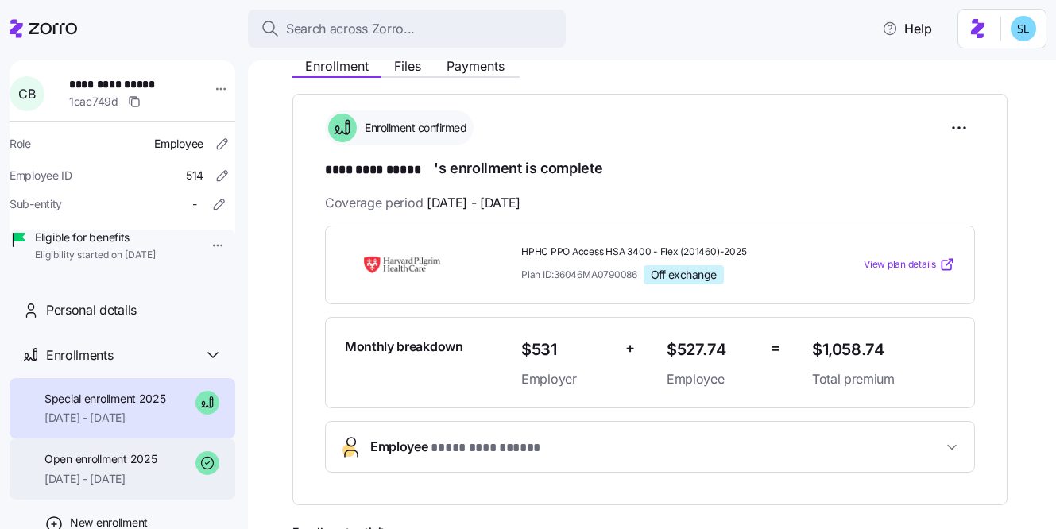
click at [137, 487] on span "08/01/2025 - 09/30/2025" at bounding box center [101, 479] width 112 height 16
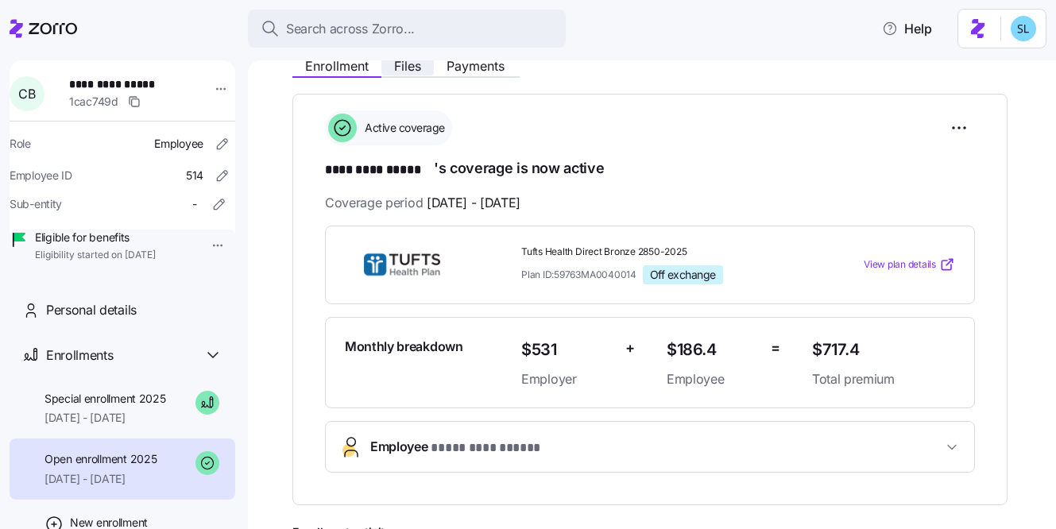
click at [408, 66] on span "Files" at bounding box center [407, 66] width 27 height 13
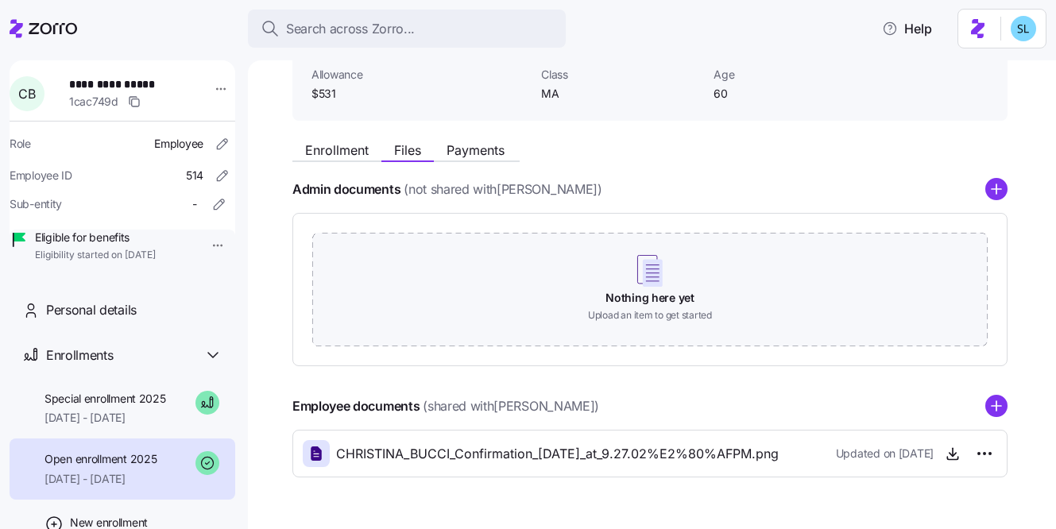
scroll to position [159, 0]
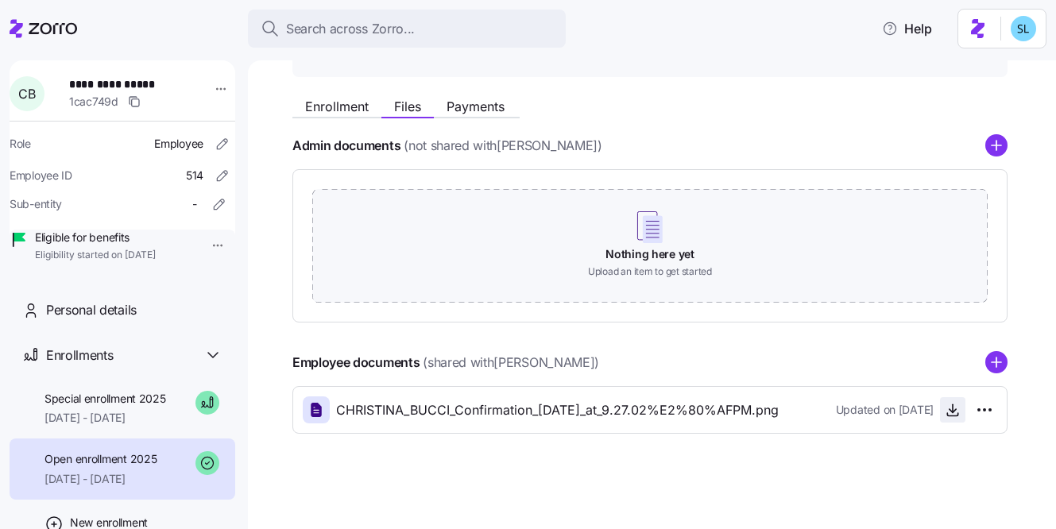
click at [958, 417] on icon "button" at bounding box center [953, 410] width 16 height 16
click at [986, 410] on html "**********" at bounding box center [528, 260] width 1056 height 520
click at [892, 382] on html "**********" at bounding box center [528, 260] width 1056 height 520
click at [959, 412] on icon "button" at bounding box center [953, 410] width 16 height 16
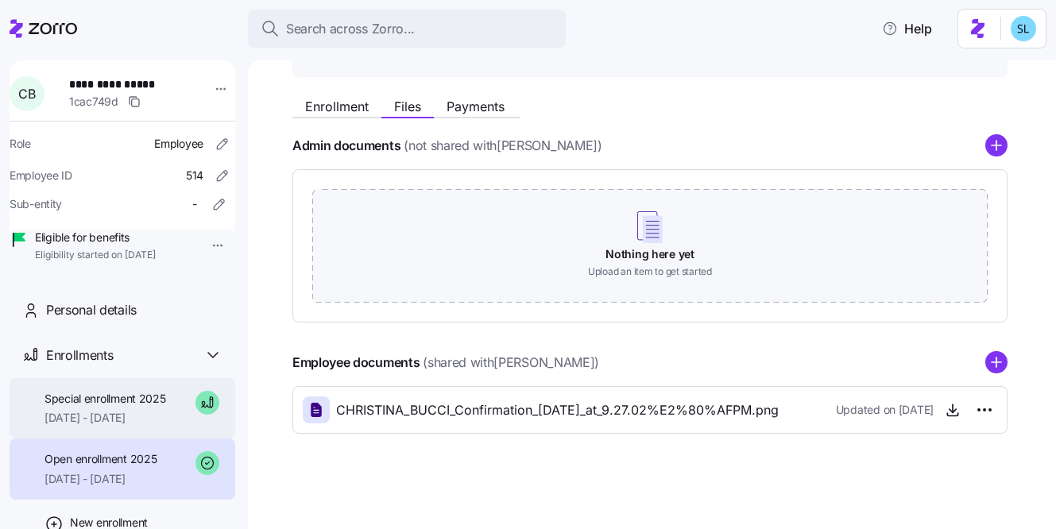
click at [86, 407] on span "Special enrollment 2025" at bounding box center [106, 399] width 122 height 16
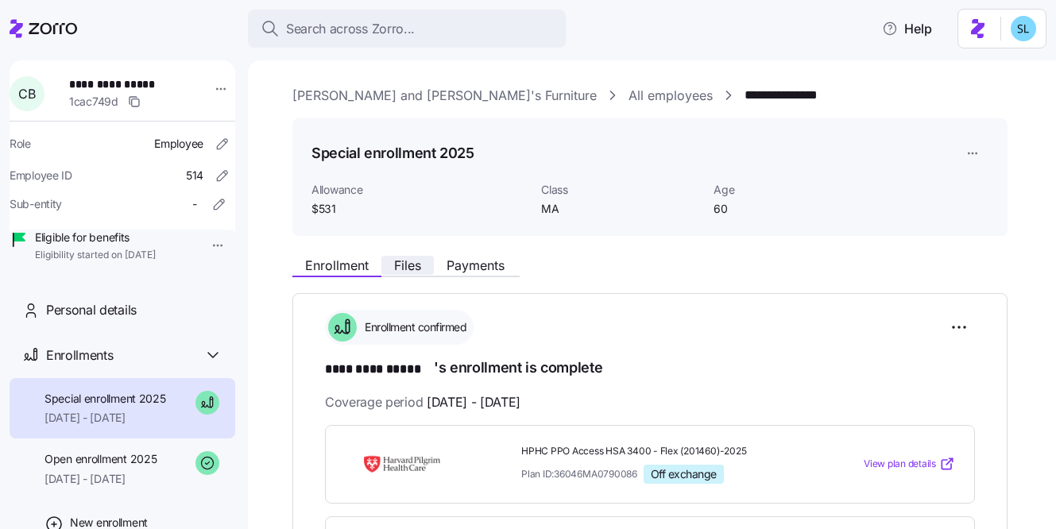
click at [412, 269] on span "Files" at bounding box center [407, 265] width 27 height 13
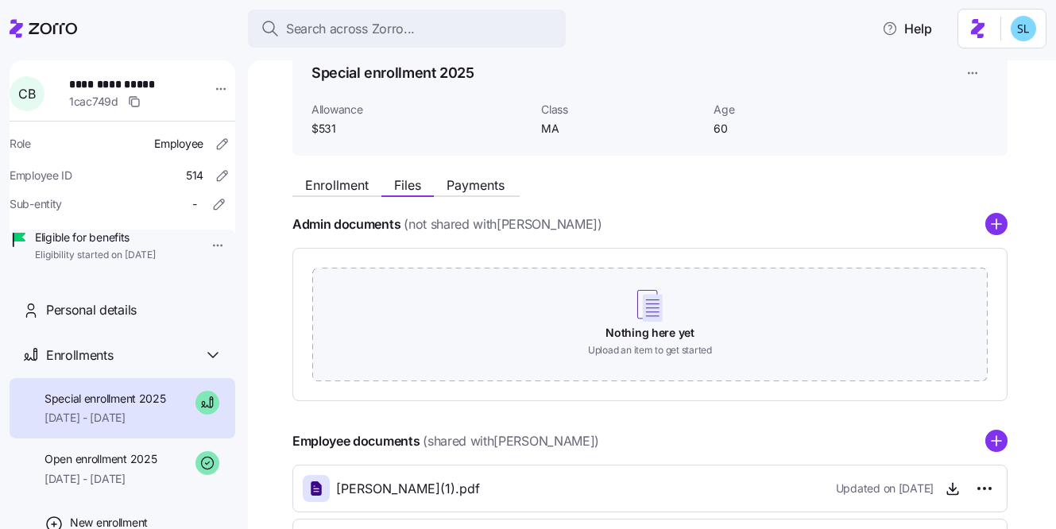
scroll to position [267, 0]
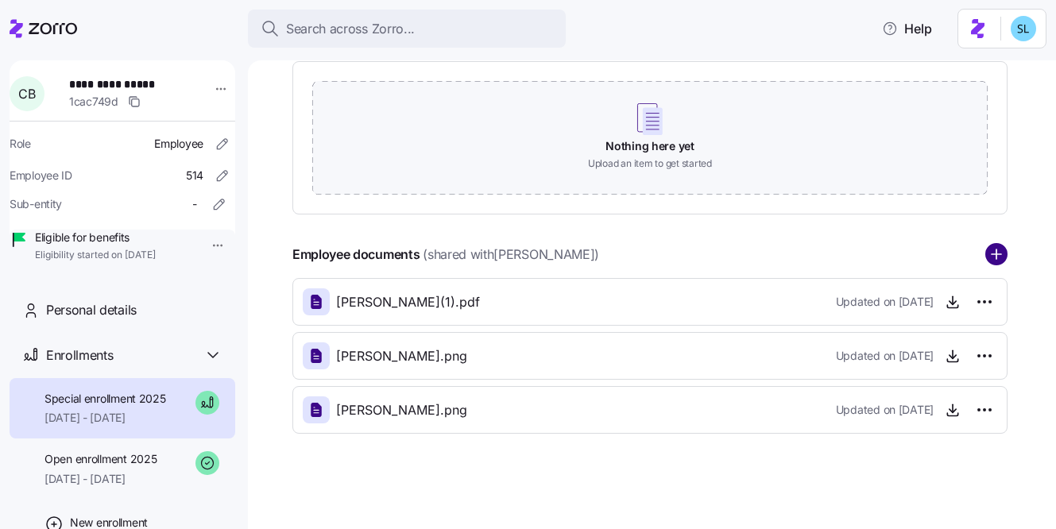
click at [1003, 252] on circle "add icon" at bounding box center [996, 255] width 21 height 21
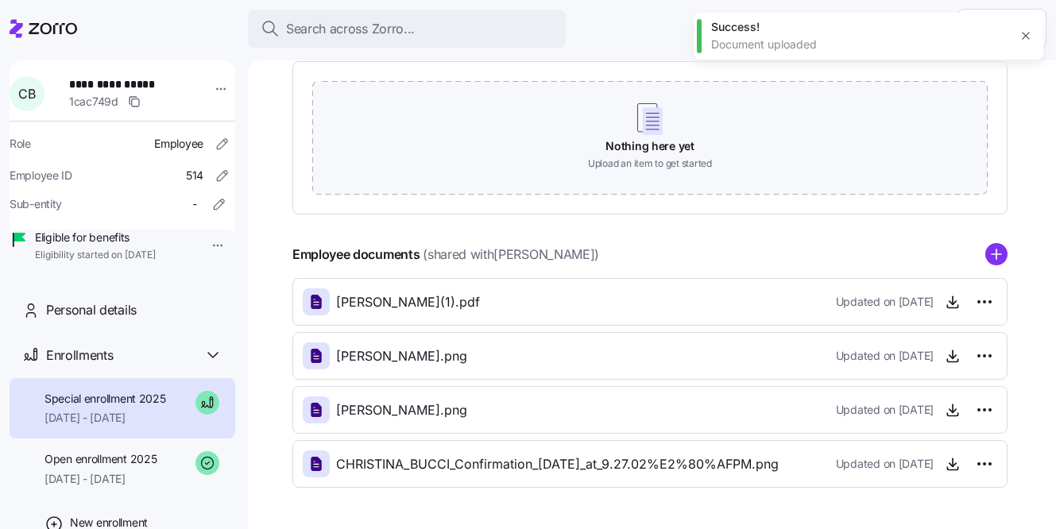
scroll to position [0, 0]
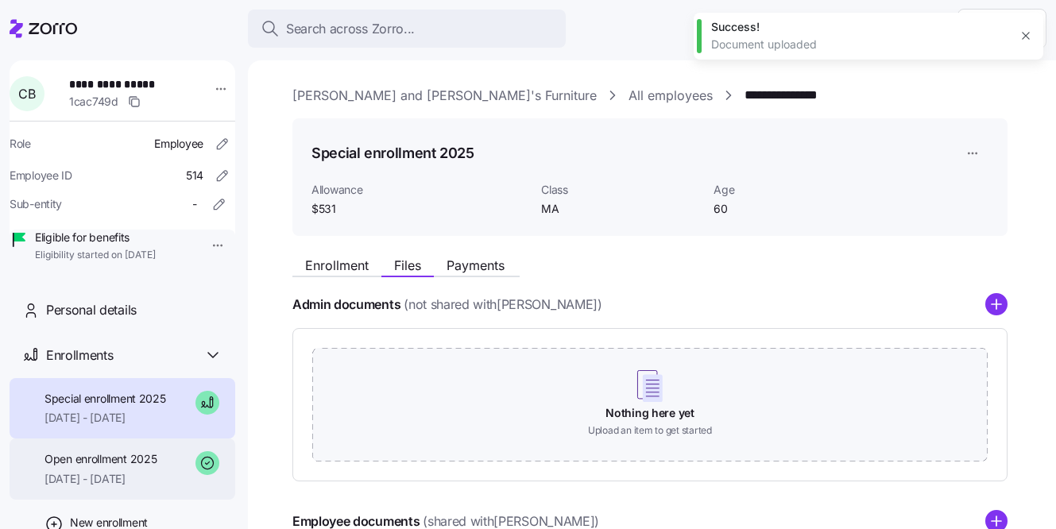
click at [86, 487] on div "Open enrollment 2025 08/01/2025 - 09/30/2025" at bounding box center [101, 469] width 112 height 36
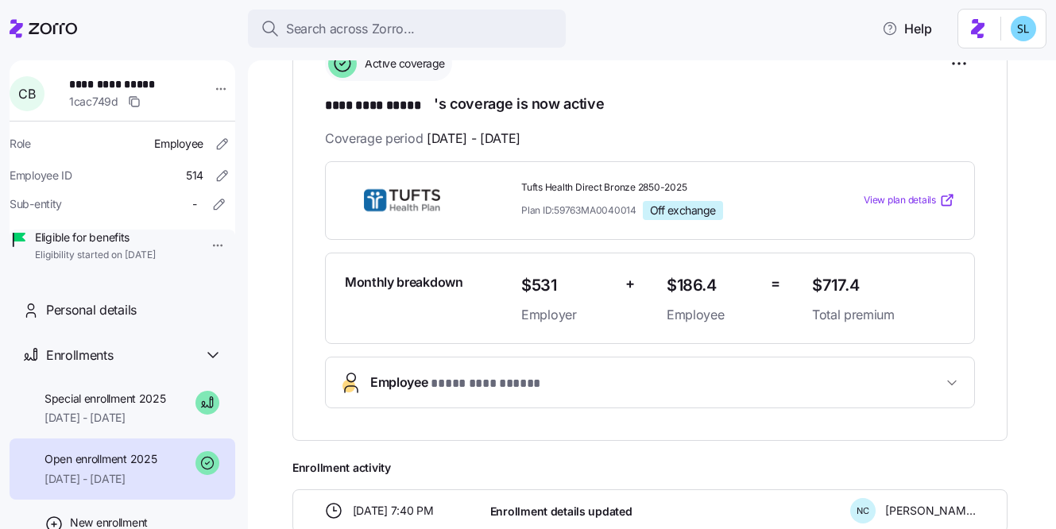
scroll to position [198, 0]
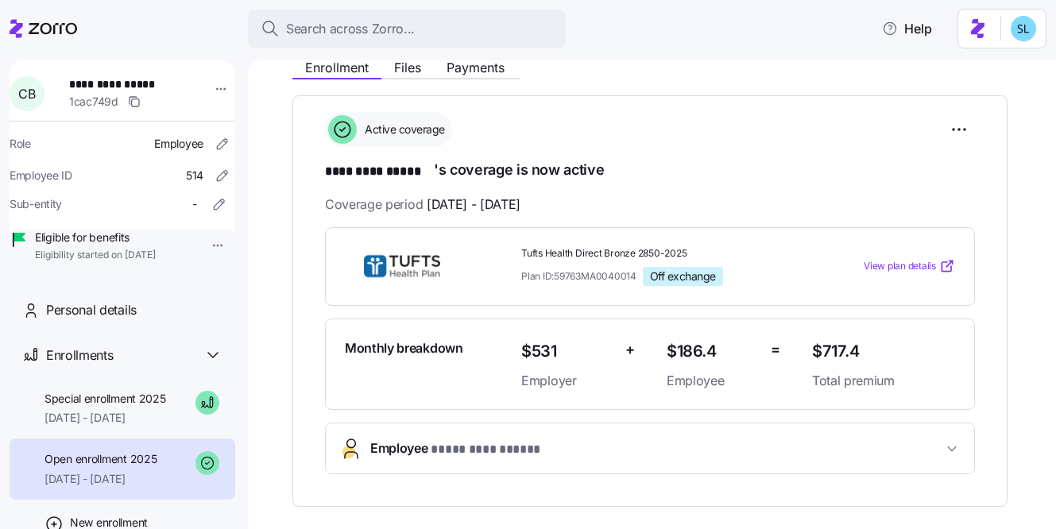
click at [580, 250] on span "Tufts Health Direct Bronze 2850-2025" at bounding box center [660, 254] width 278 height 14
copy span "Tufts Health Direct Bronze 2850-2025"
click at [844, 354] on span "$717.4" at bounding box center [883, 352] width 143 height 26
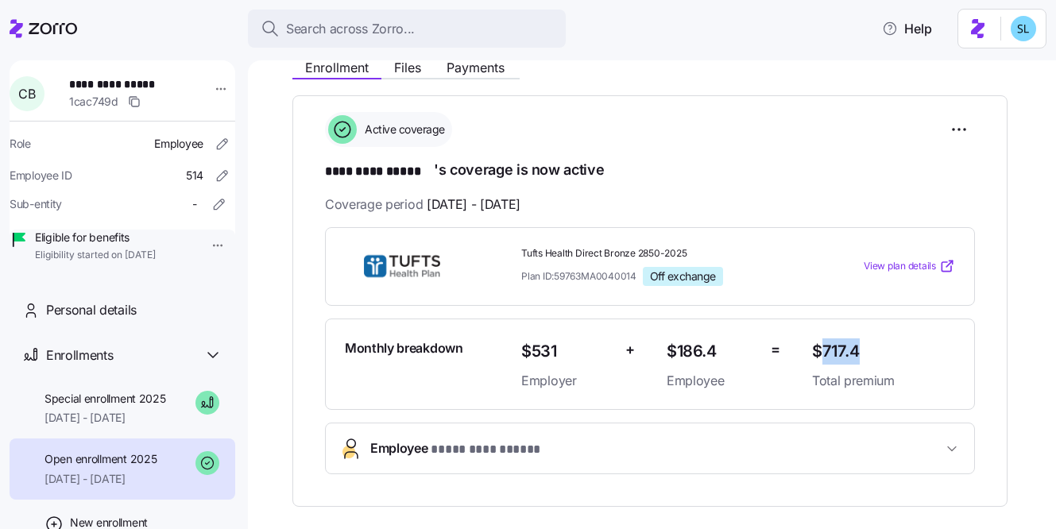
click at [844, 354] on span "$717.4" at bounding box center [883, 352] width 143 height 26
copy span "$717.4"
click at [697, 351] on span "$186.4" at bounding box center [712, 352] width 91 height 26
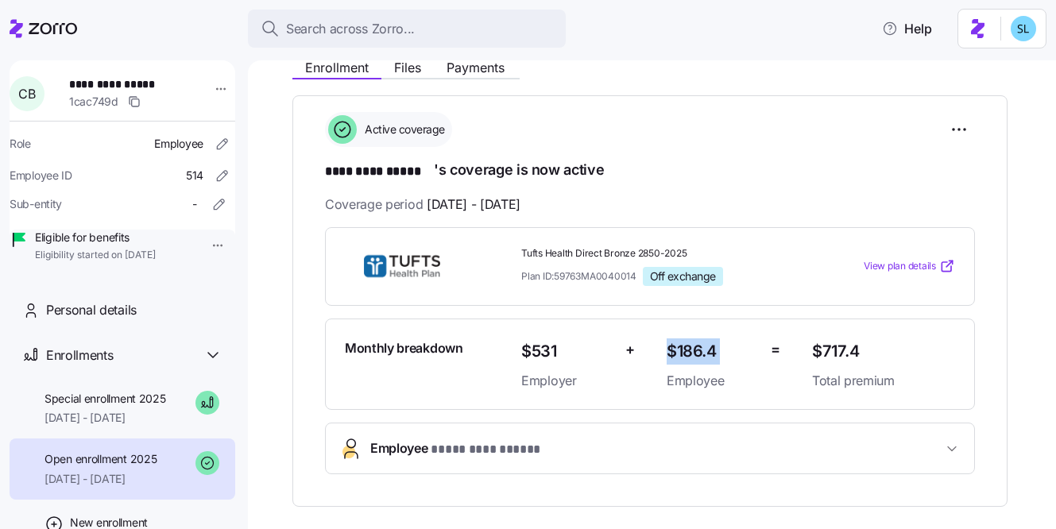
click at [697, 351] on span "$186.4" at bounding box center [712, 352] width 91 height 26
copy span "$186.4"
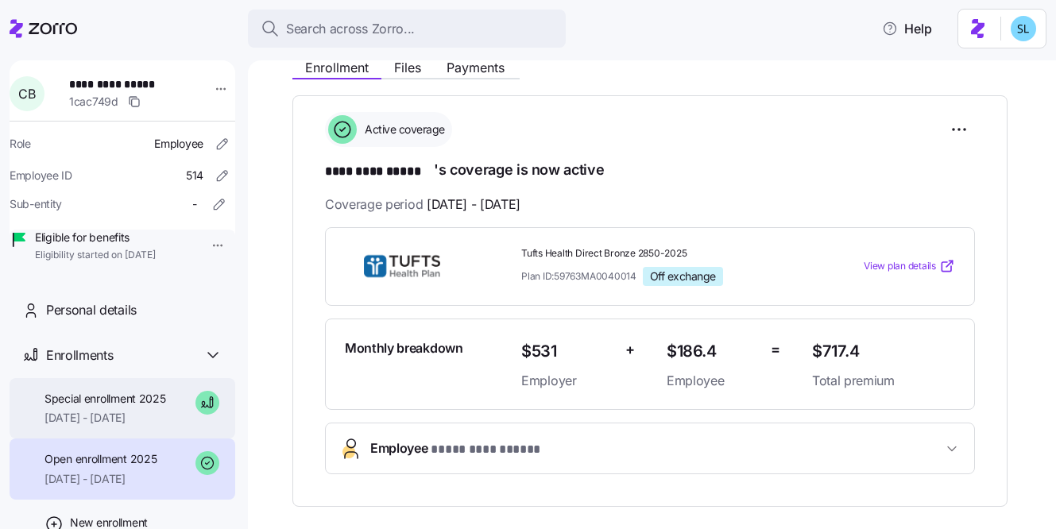
click at [140, 407] on span "Special enrollment 2025" at bounding box center [106, 399] width 122 height 16
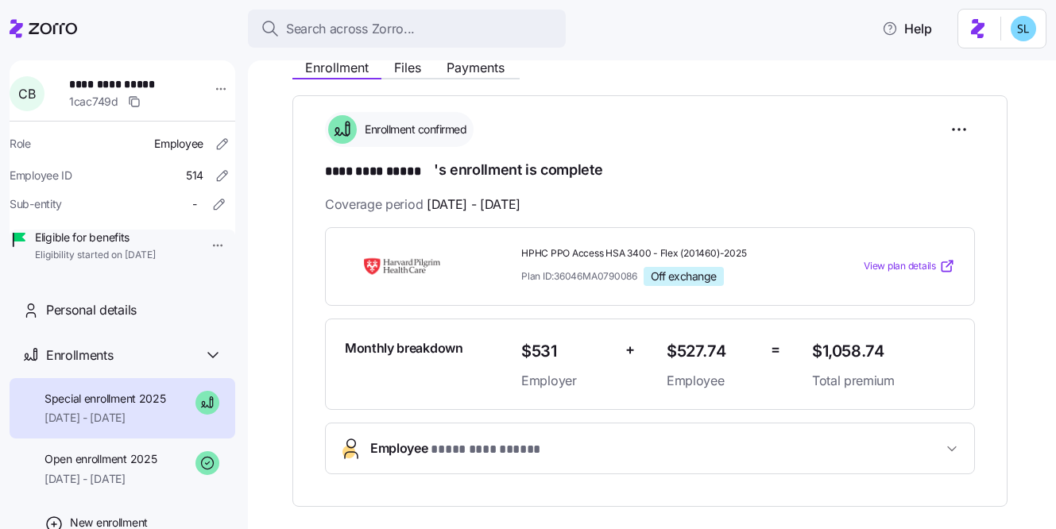
click at [846, 350] on span "$1,058.74" at bounding box center [883, 352] width 143 height 26
copy span "$1,058.74"
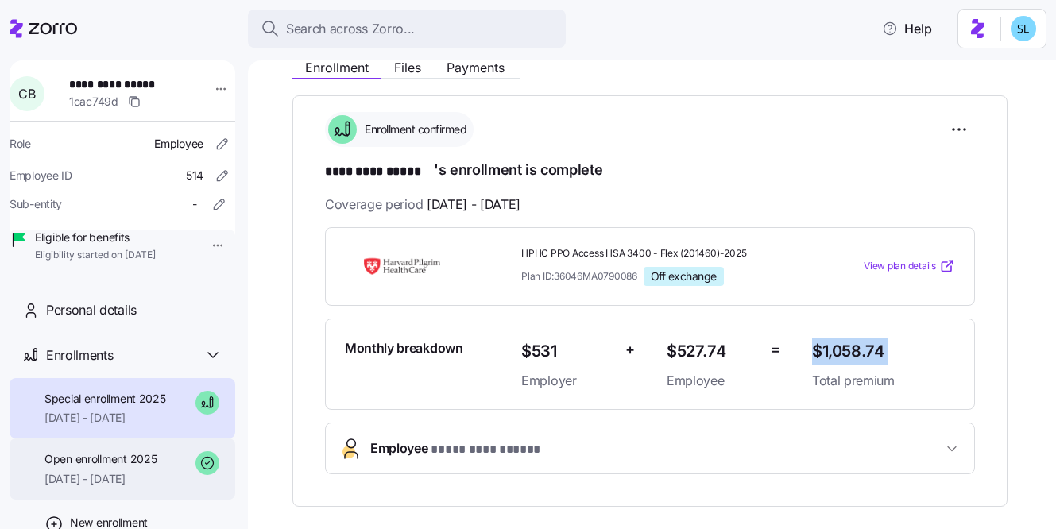
scroll to position [77, 0]
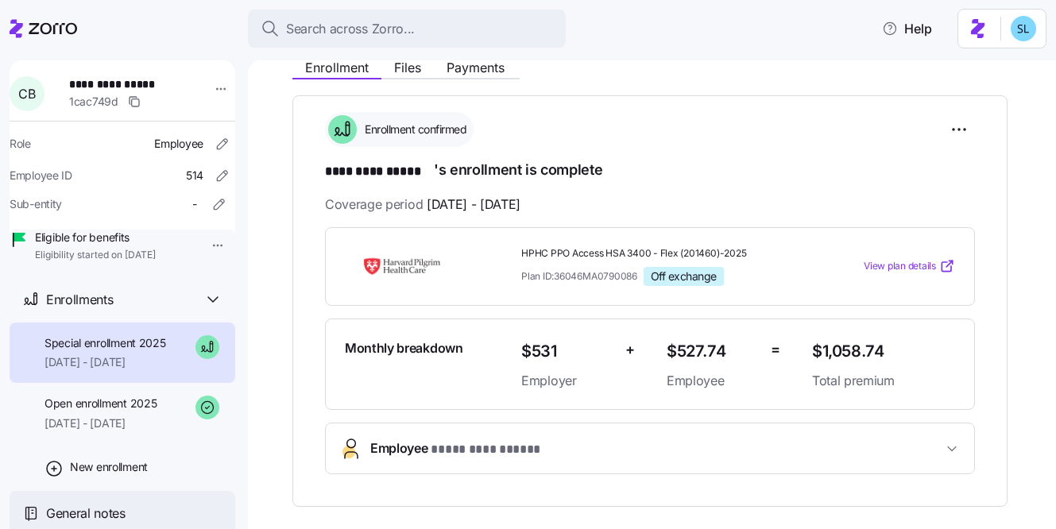
click at [111, 503] on div "General notes" at bounding box center [123, 513] width 226 height 45
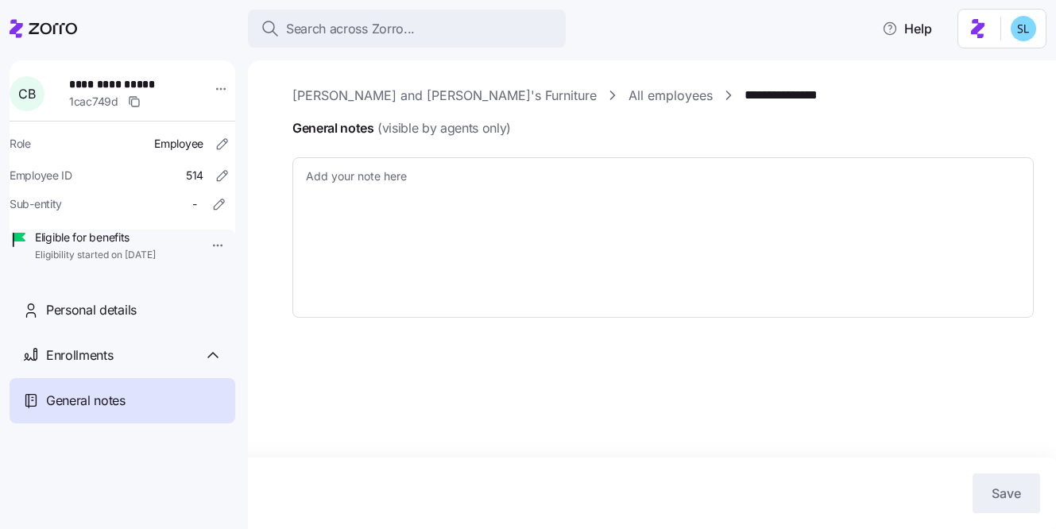
type textarea "x"
type textarea "9/29/25 - EE enrolled in a HPHC plan that was backdated to 8/1 and overrode her…"
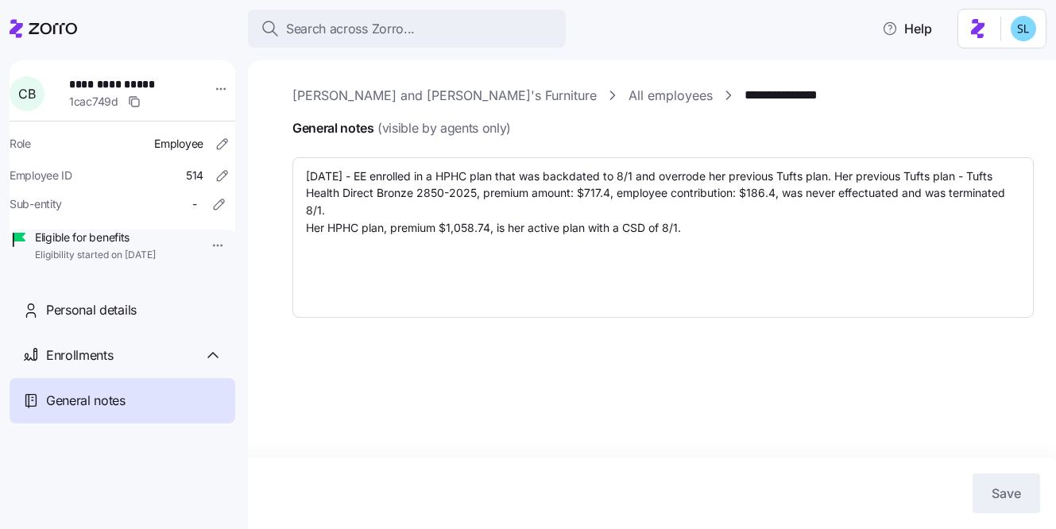
click at [157, 83] on span "**********" at bounding box center [124, 84] width 111 height 16
click at [745, 97] on link "**********" at bounding box center [801, 96] width 112 height 20
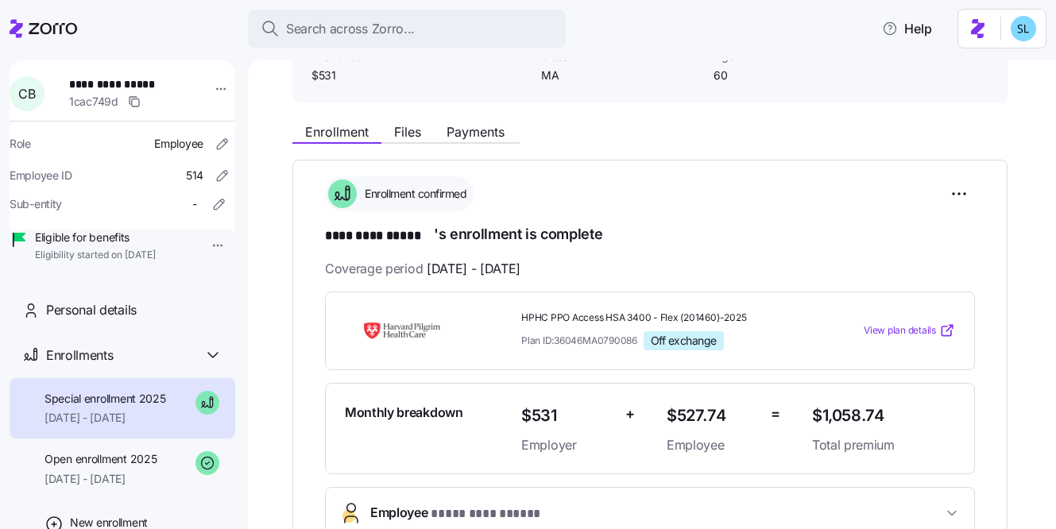
scroll to position [110, 0]
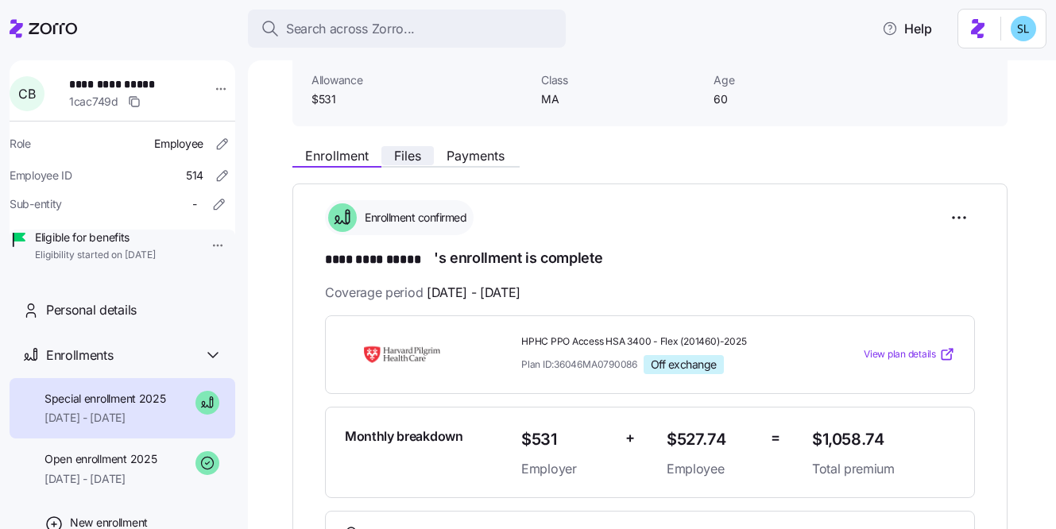
click at [414, 158] on span "Files" at bounding box center [407, 155] width 27 height 13
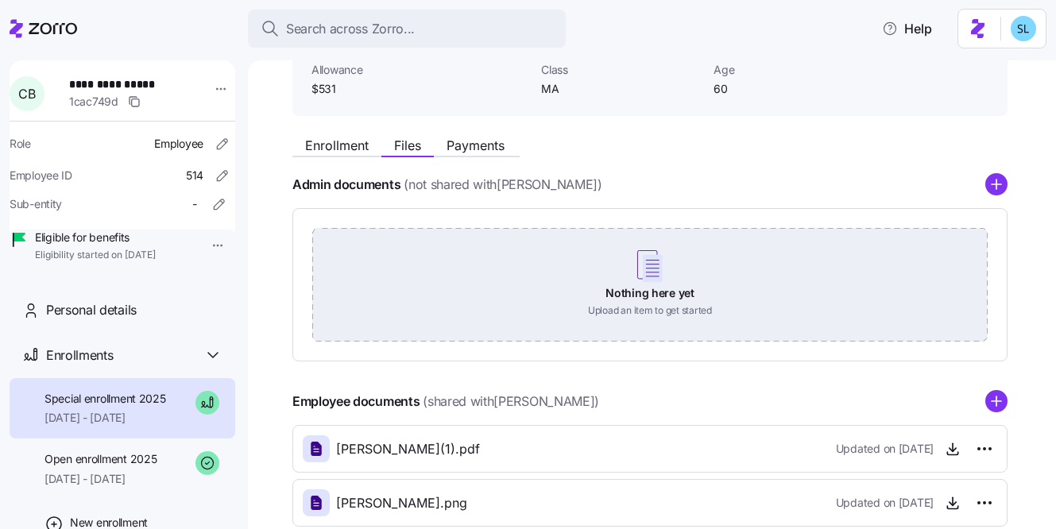
scroll to position [122, 0]
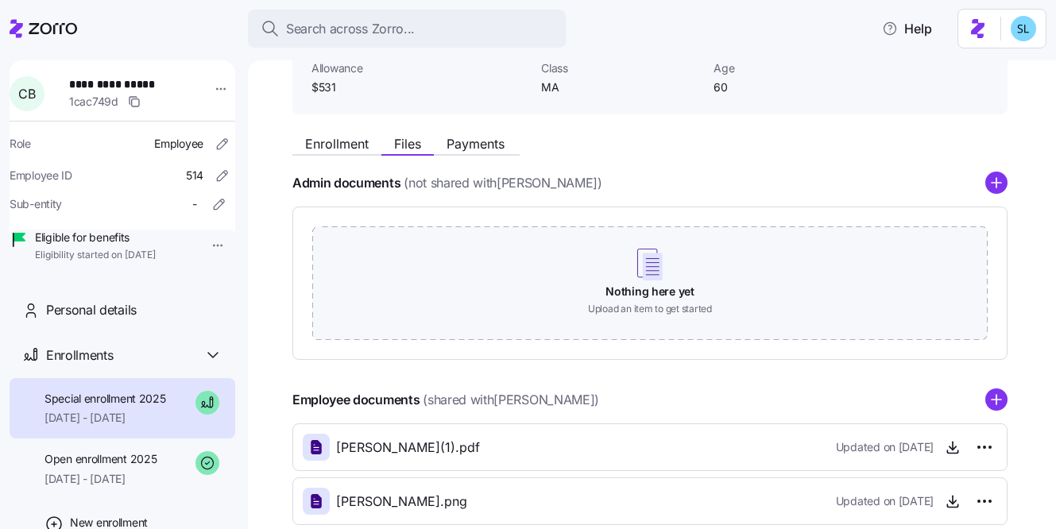
click at [1008, 177] on div "Enrollment Files Payments Admin documents (not shared with CHRISTINA BUCCI ) No…" at bounding box center [662, 380] width 741 height 506
click at [997, 180] on circle "add icon" at bounding box center [996, 183] width 21 height 21
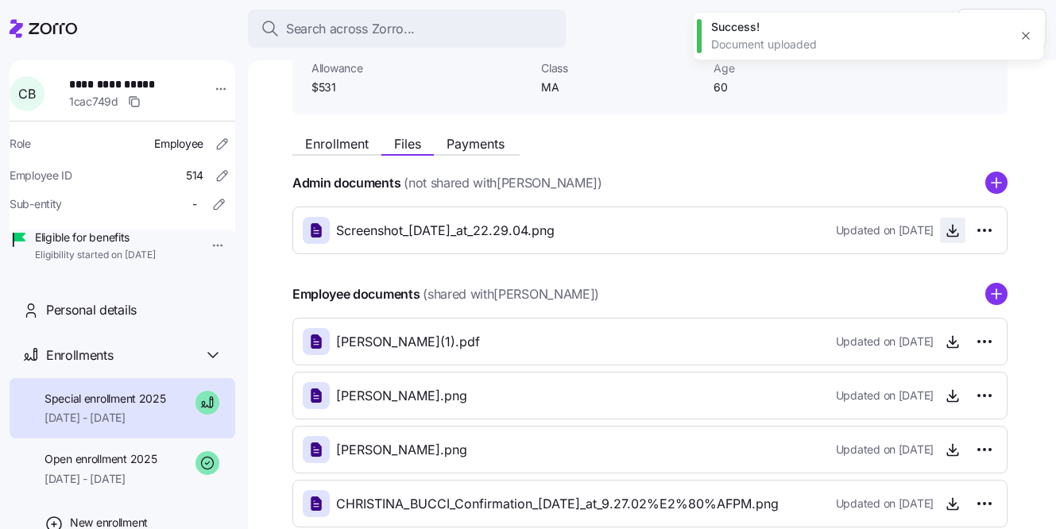
click at [950, 235] on icon "button" at bounding box center [953, 231] width 16 height 16
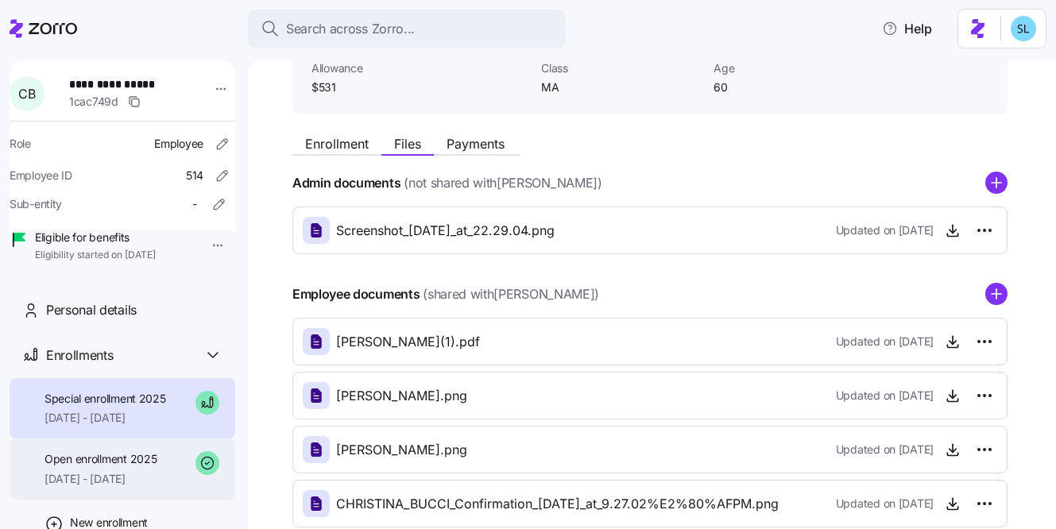
click at [123, 467] on span "Open enrollment 2025" at bounding box center [101, 459] width 112 height 16
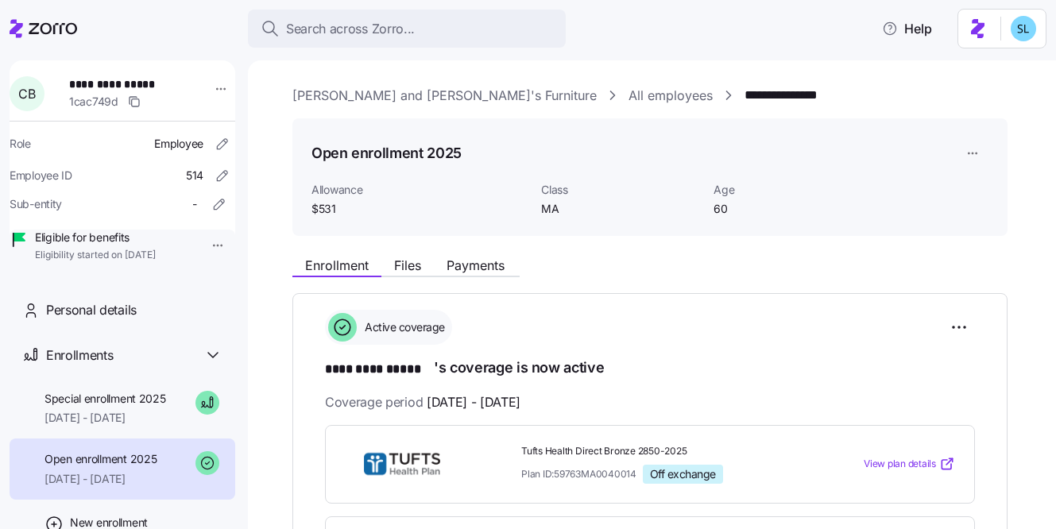
click at [981, 152] on html "**********" at bounding box center [528, 260] width 1056 height 520
click at [977, 339] on html "**********" at bounding box center [528, 260] width 1056 height 520
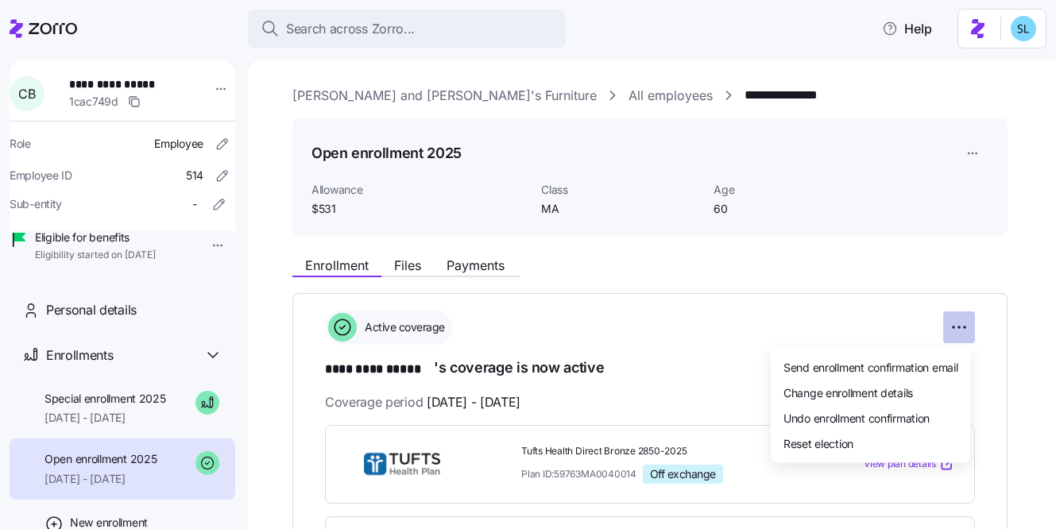
click at [961, 330] on html "**********" at bounding box center [528, 260] width 1056 height 520
click at [893, 447] on div "Reset election" at bounding box center [870, 443] width 187 height 25
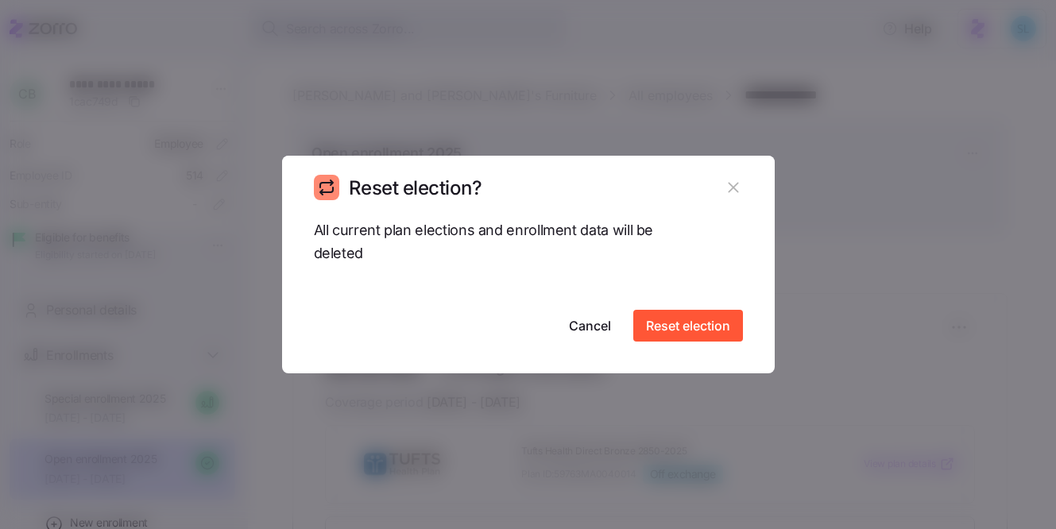
click at [729, 188] on icon "button" at bounding box center [733, 187] width 17 height 17
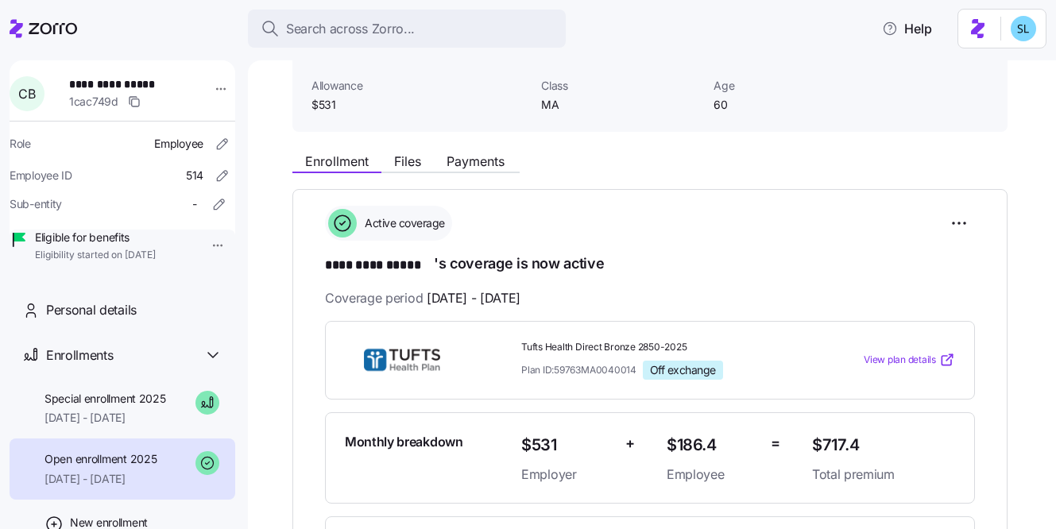
scroll to position [103, 0]
click at [962, 213] on html "**********" at bounding box center [528, 260] width 1056 height 520
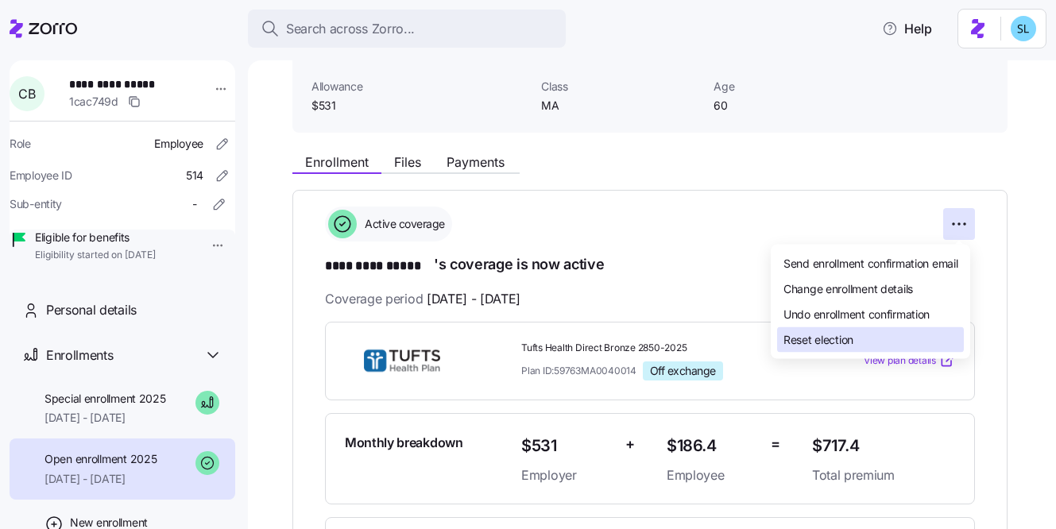
click at [854, 334] on div "Reset election" at bounding box center [870, 339] width 187 height 25
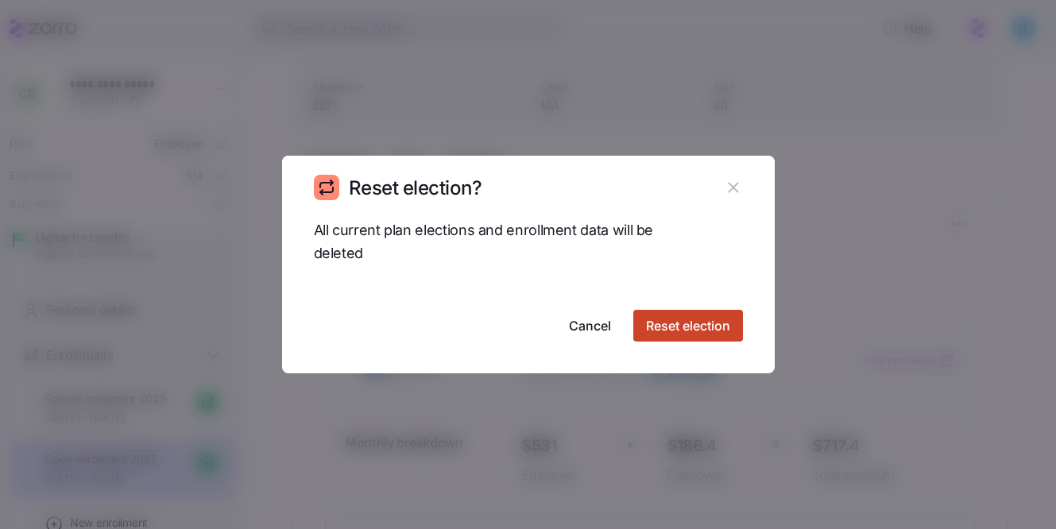
click at [702, 330] on span "Reset election" at bounding box center [688, 325] width 84 height 19
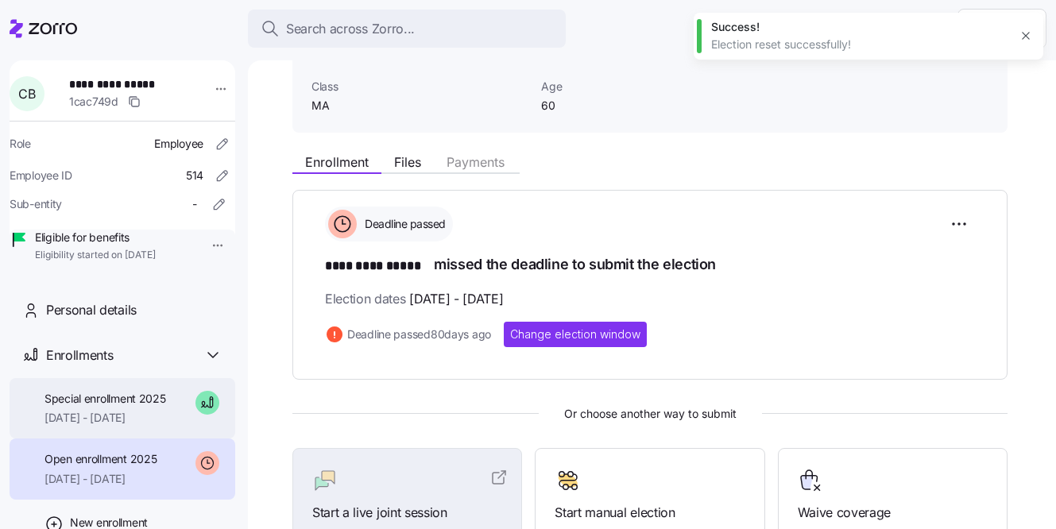
click at [129, 426] on span "10/01/2025 - 12/31/2025" at bounding box center [106, 418] width 122 height 16
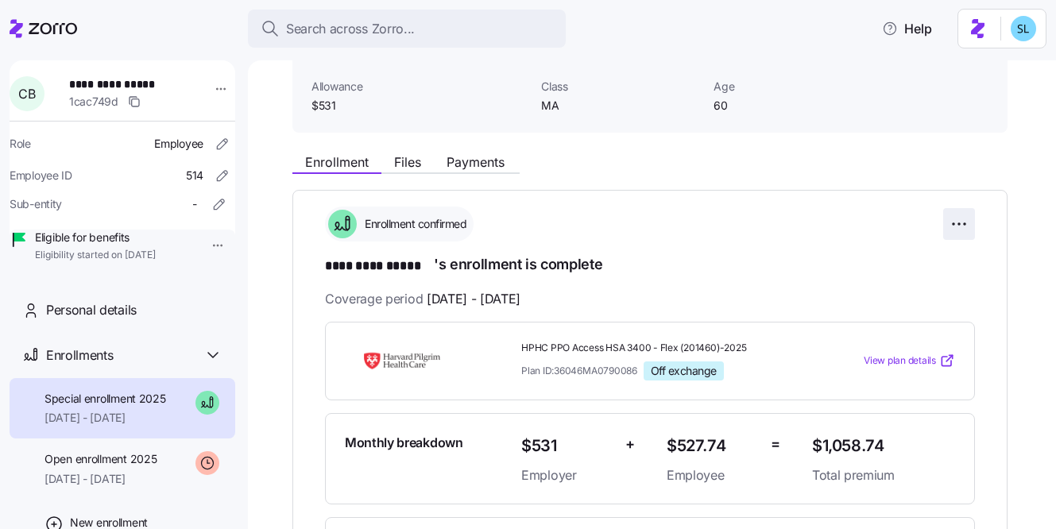
click at [967, 228] on html "**********" at bounding box center [528, 260] width 1056 height 520
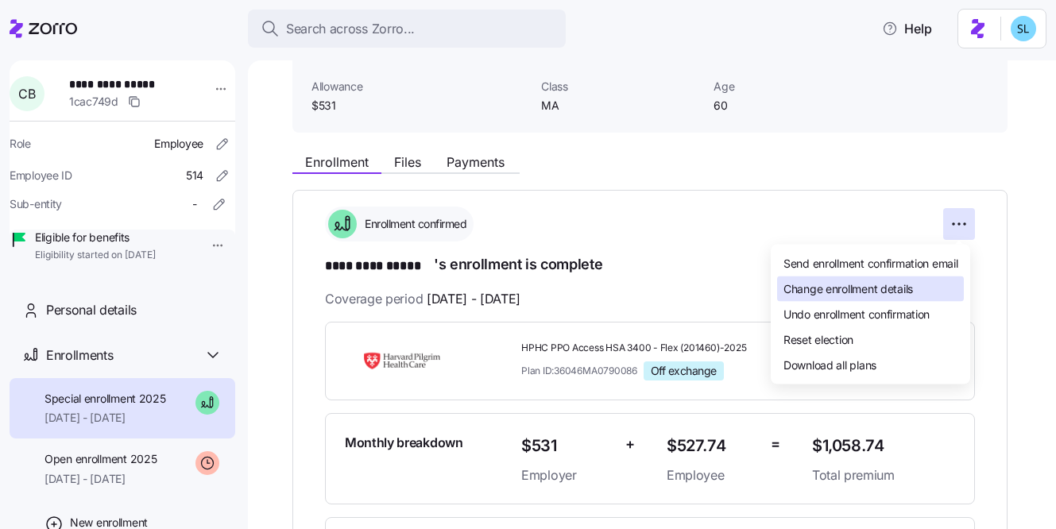
click at [931, 286] on div "Change enrollment details" at bounding box center [870, 289] width 187 height 25
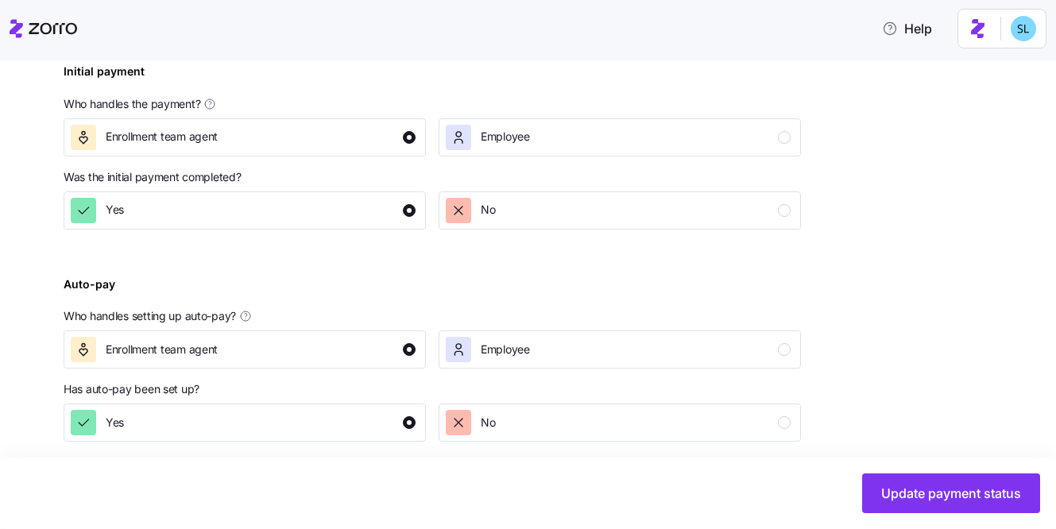
scroll to position [594, 0]
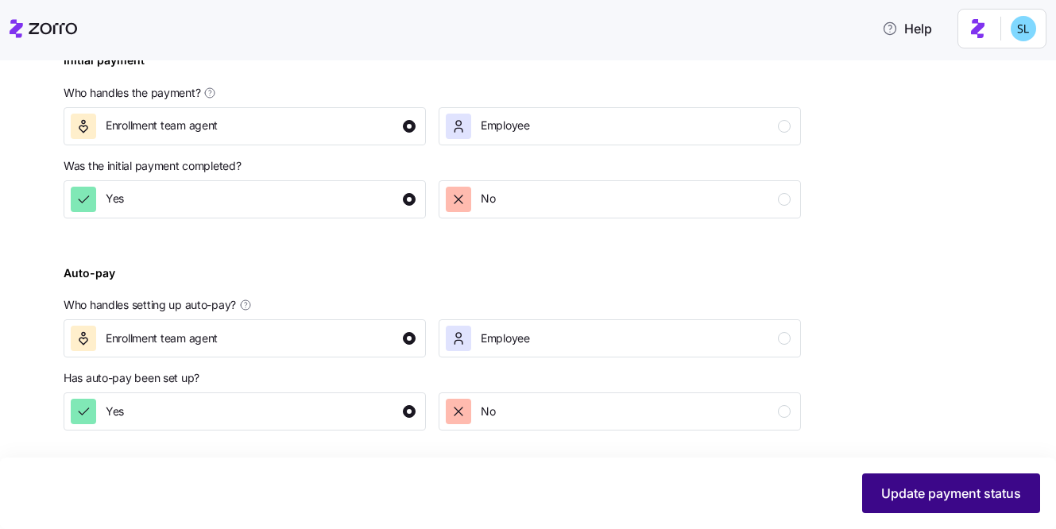
click at [944, 499] on span "Update payment status" at bounding box center [951, 493] width 140 height 19
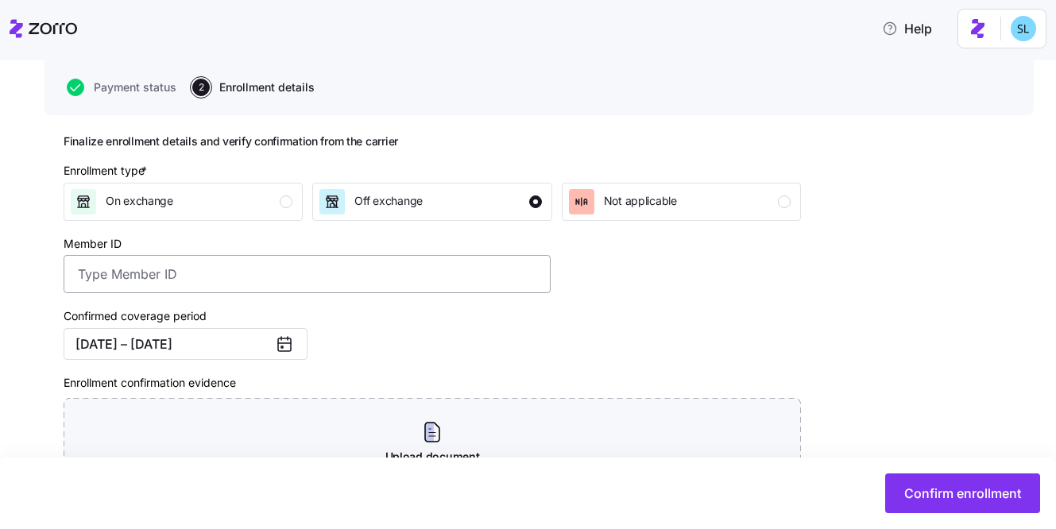
scroll to position [158, 0]
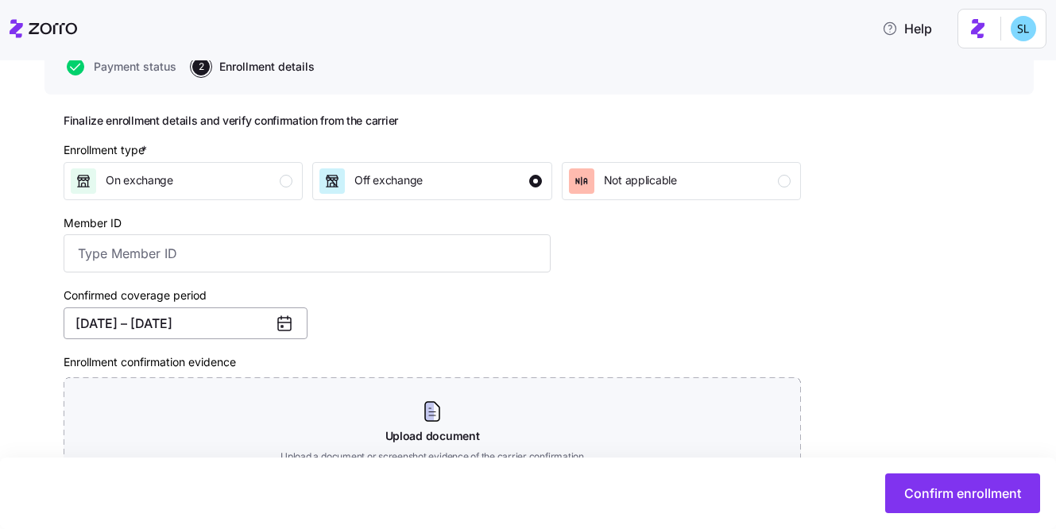
click at [234, 323] on button "10/01/2025 – 12/31/2025" at bounding box center [186, 324] width 244 height 32
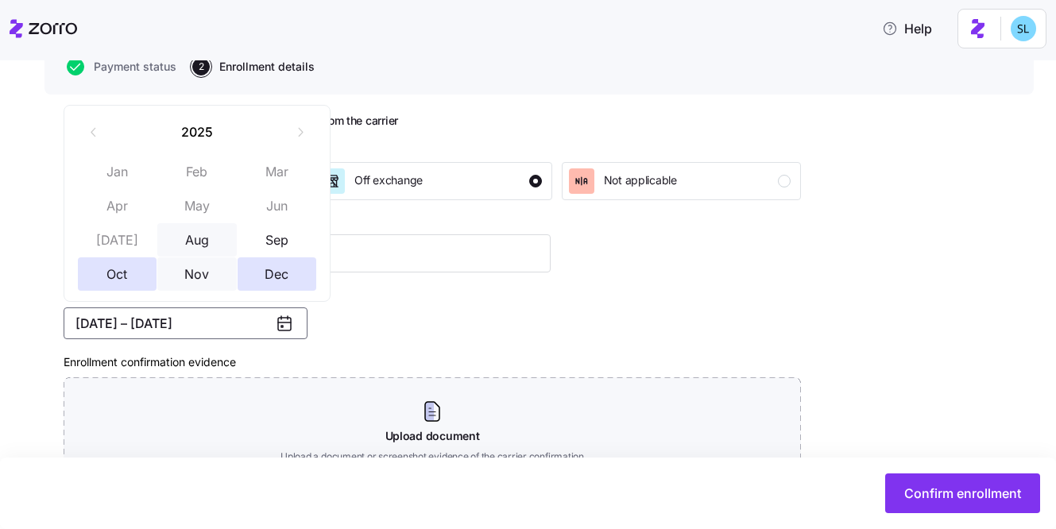
click at [211, 238] on button "Aug" at bounding box center [196, 239] width 79 height 33
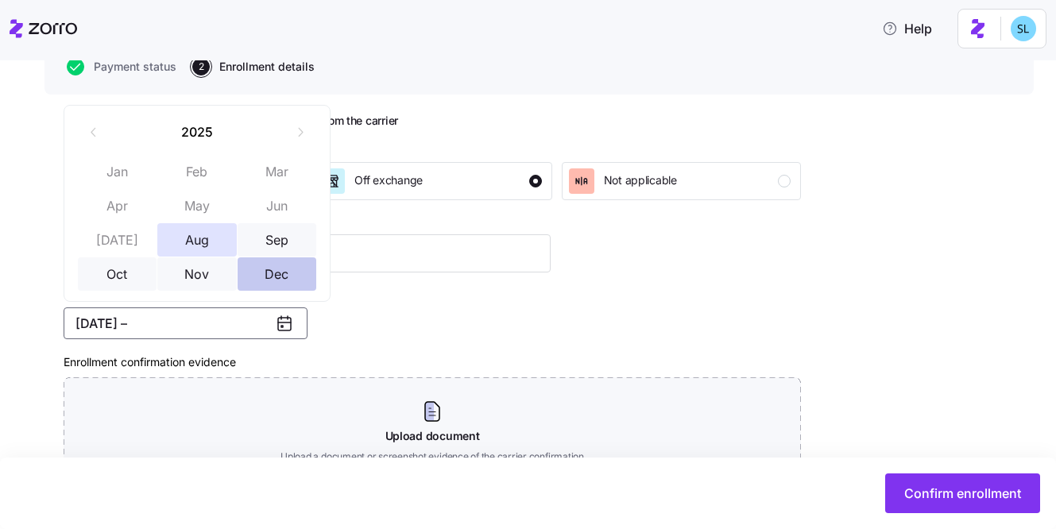
click at [270, 275] on button "Dec" at bounding box center [277, 273] width 79 height 33
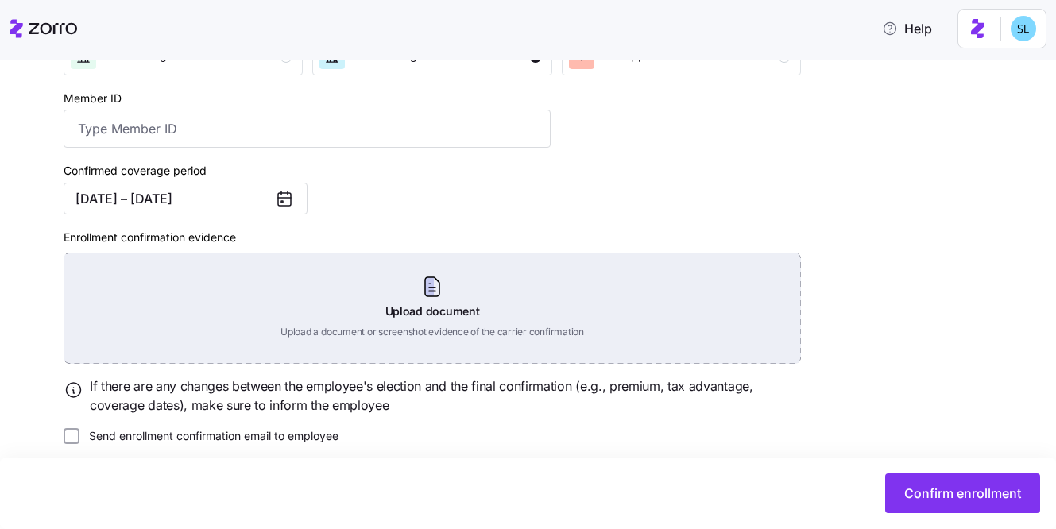
scroll to position [298, 0]
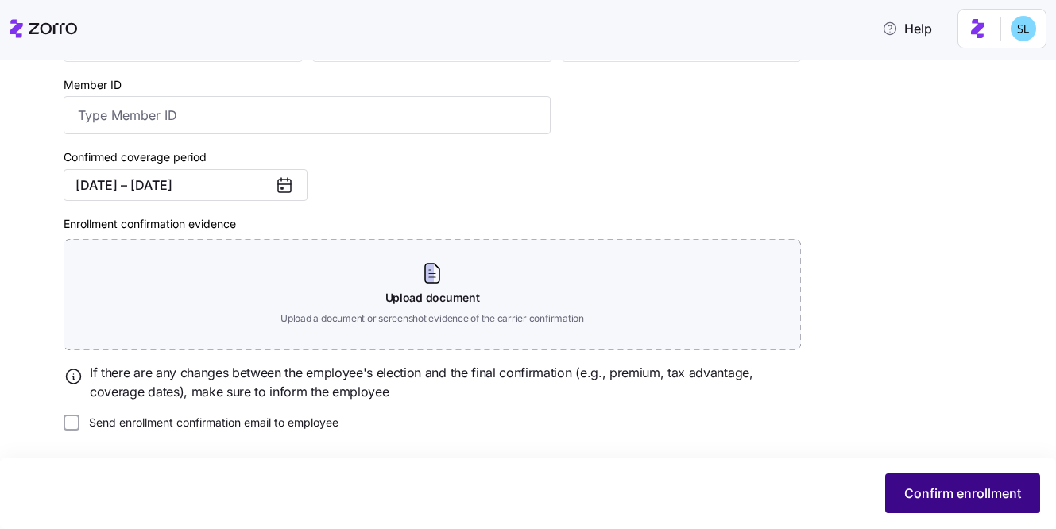
click at [935, 493] on span "Confirm enrollment" at bounding box center [962, 493] width 117 height 19
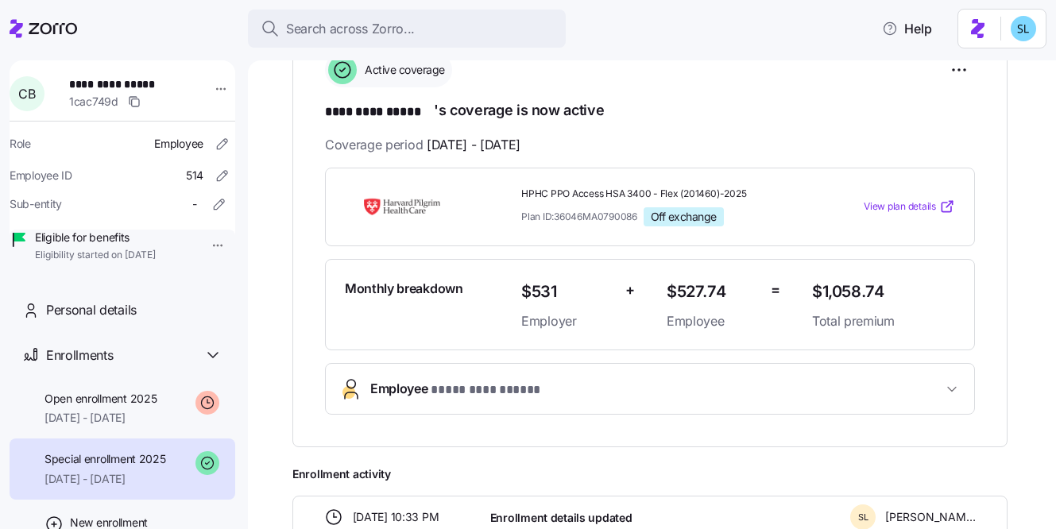
scroll to position [258, 0]
click at [123, 487] on div "Special enrollment 2025 08/01/2025 - 12/31/2025" at bounding box center [106, 469] width 122 height 36
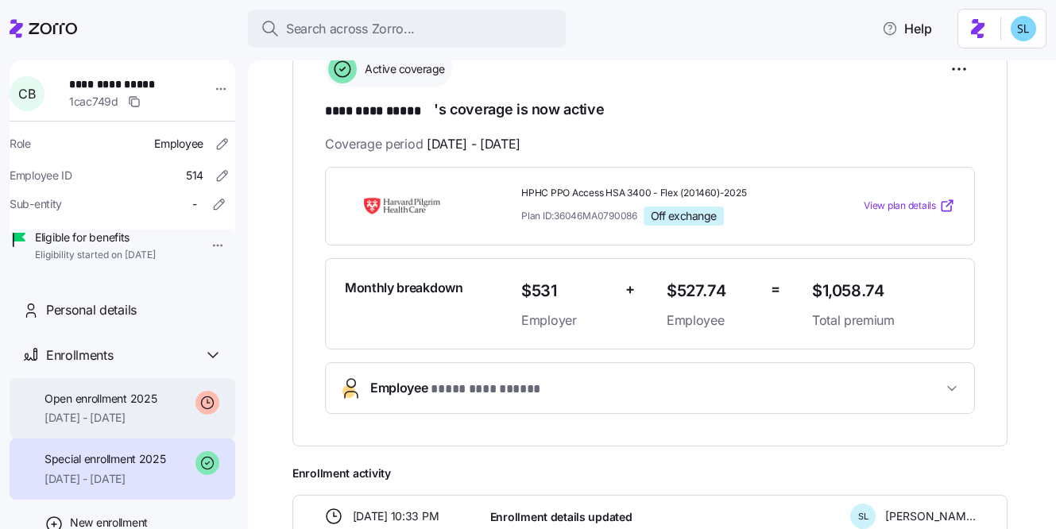
click at [124, 439] on div "Open enrollment 2025 08/01/2025 - 12/31/2025" at bounding box center [123, 408] width 226 height 61
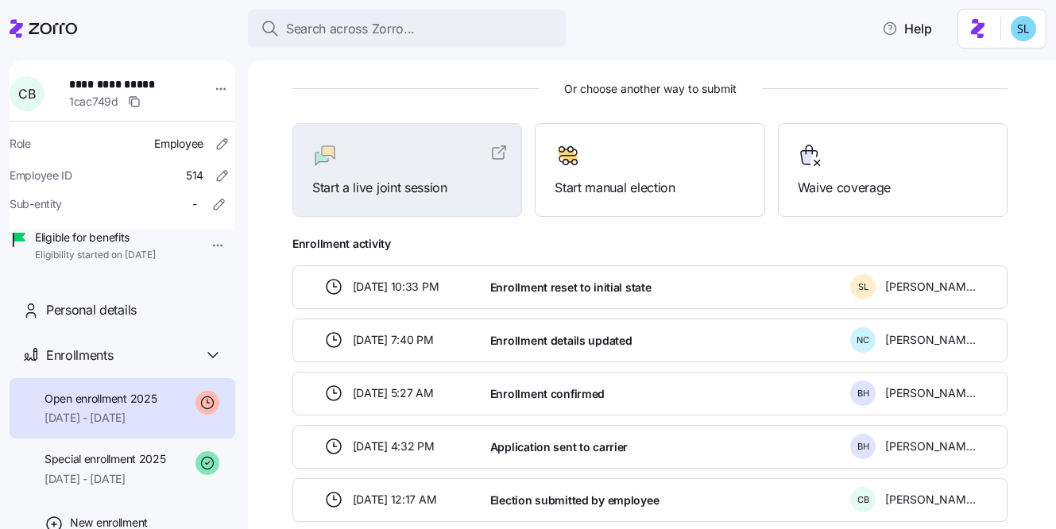
scroll to position [428, 0]
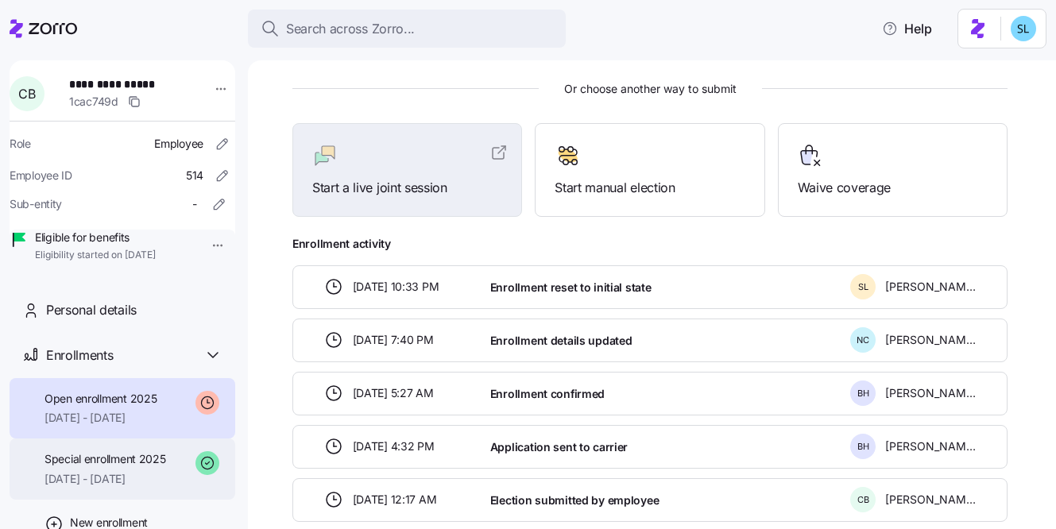
click at [103, 467] on span "Special enrollment 2025" at bounding box center [106, 459] width 122 height 16
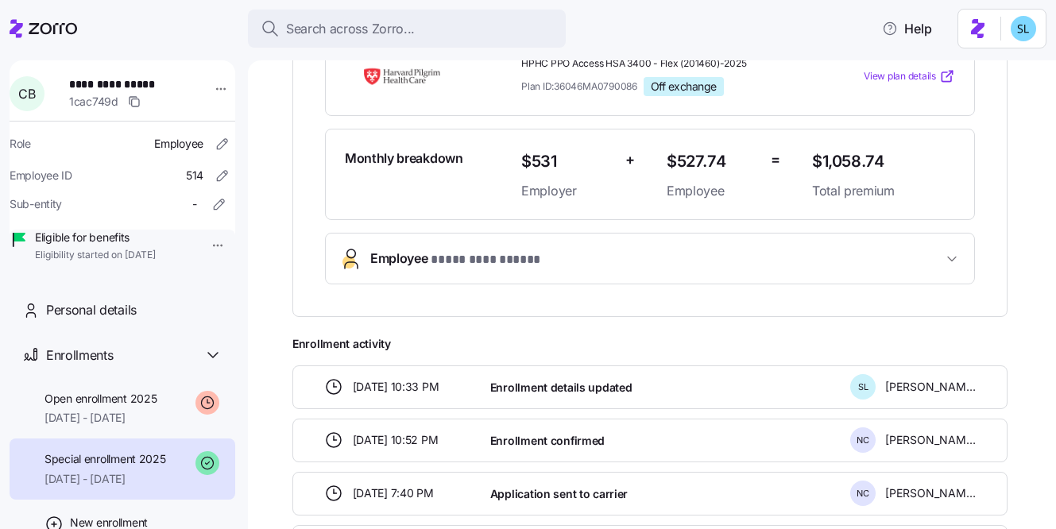
scroll to position [387, 0]
click at [785, 275] on button "Employee * ********* ***** *" at bounding box center [650, 259] width 648 height 50
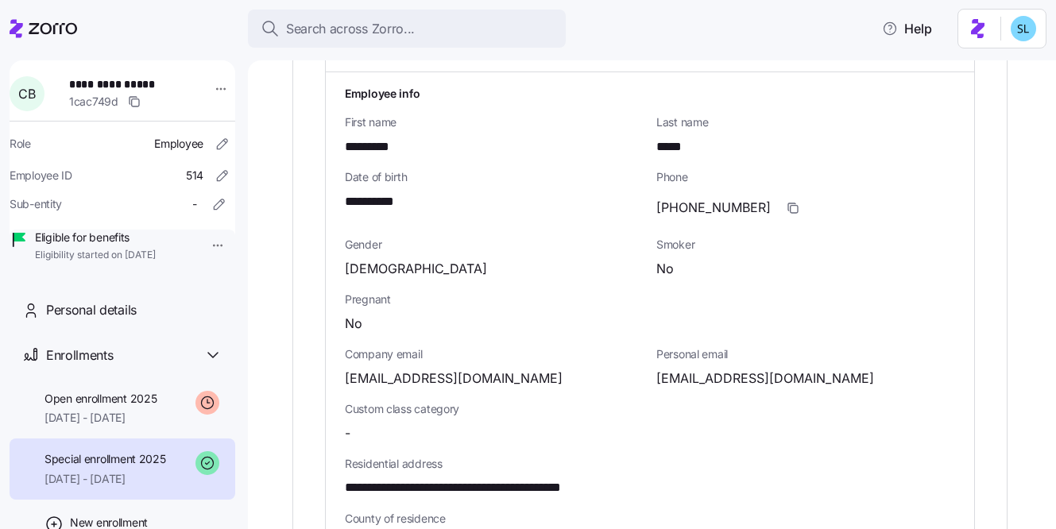
scroll to position [619, 0]
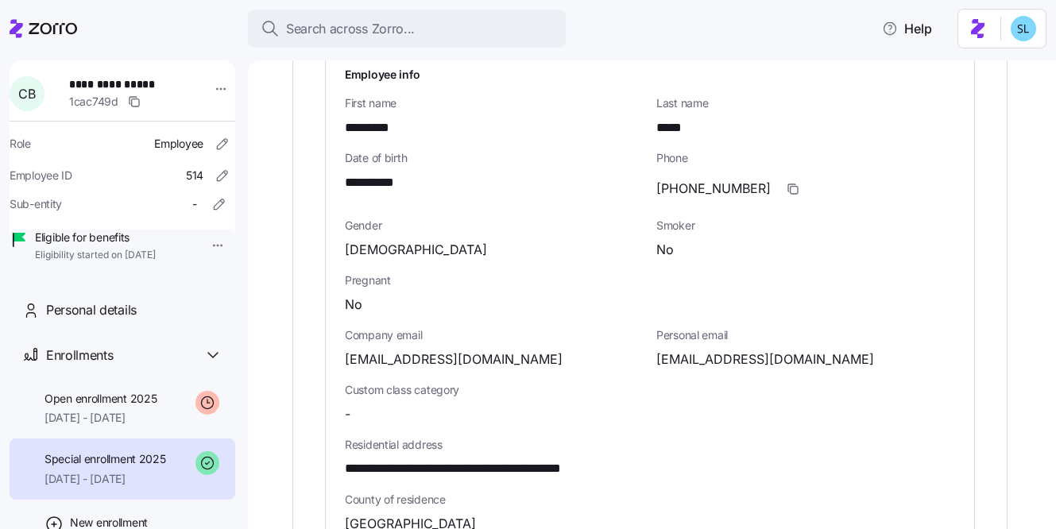
drag, startPoint x: 741, startPoint y: 359, endPoint x: 677, endPoint y: 346, distance: 65.6
click at [741, 359] on span "clbgilligan@yahoo.com" at bounding box center [765, 360] width 218 height 20
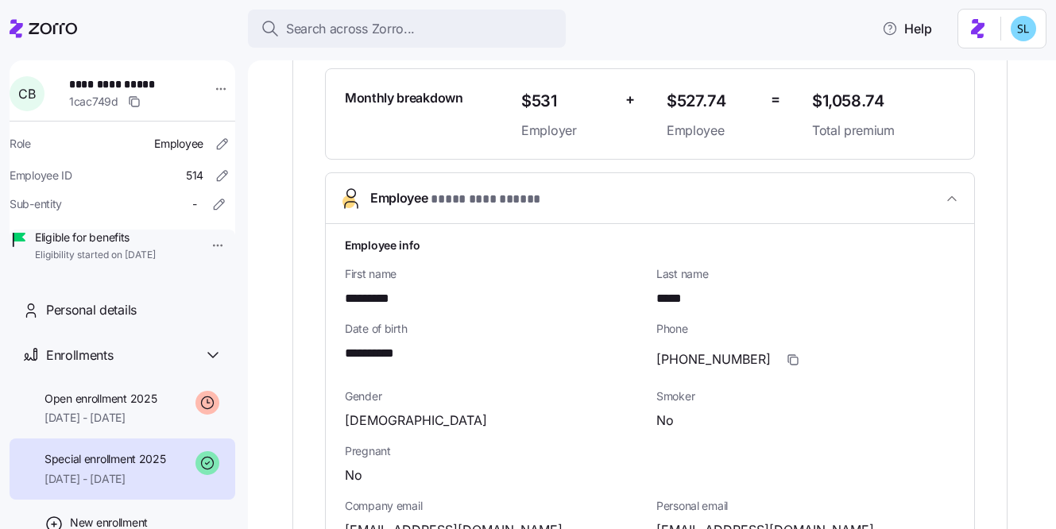
scroll to position [302, 0]
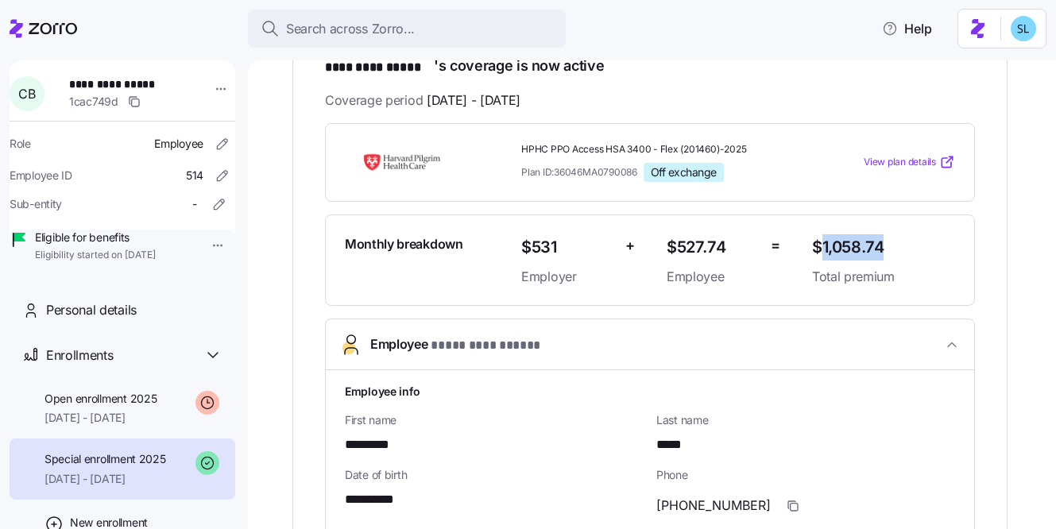
drag, startPoint x: 819, startPoint y: 250, endPoint x: 888, endPoint y: 255, distance: 69.4
click at [888, 255] on span "$1,058.74" at bounding box center [883, 247] width 143 height 26
drag, startPoint x: 729, startPoint y: 250, endPoint x: 661, endPoint y: 252, distance: 67.6
click at [661, 252] on div "$527.74 Employee" at bounding box center [712, 260] width 104 height 65
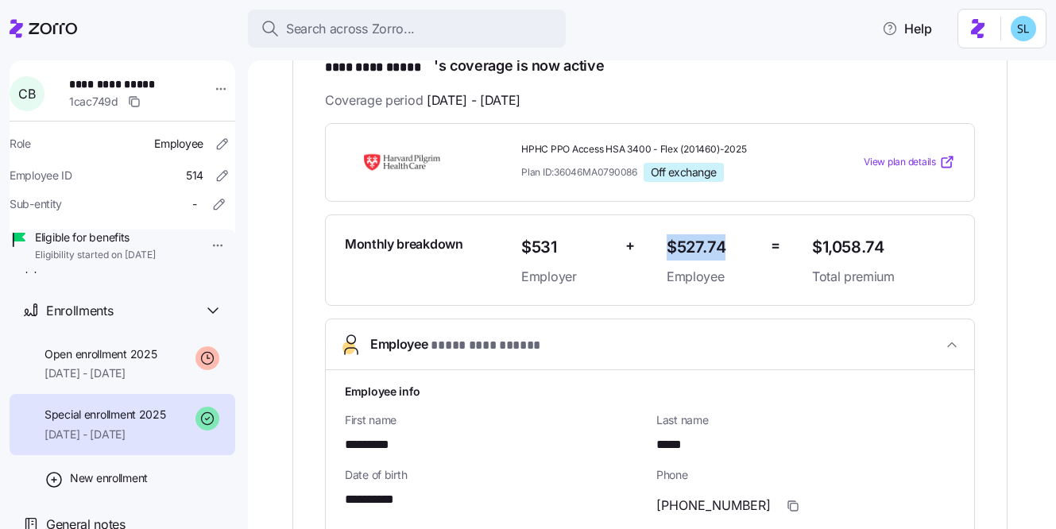
scroll to position [77, 0]
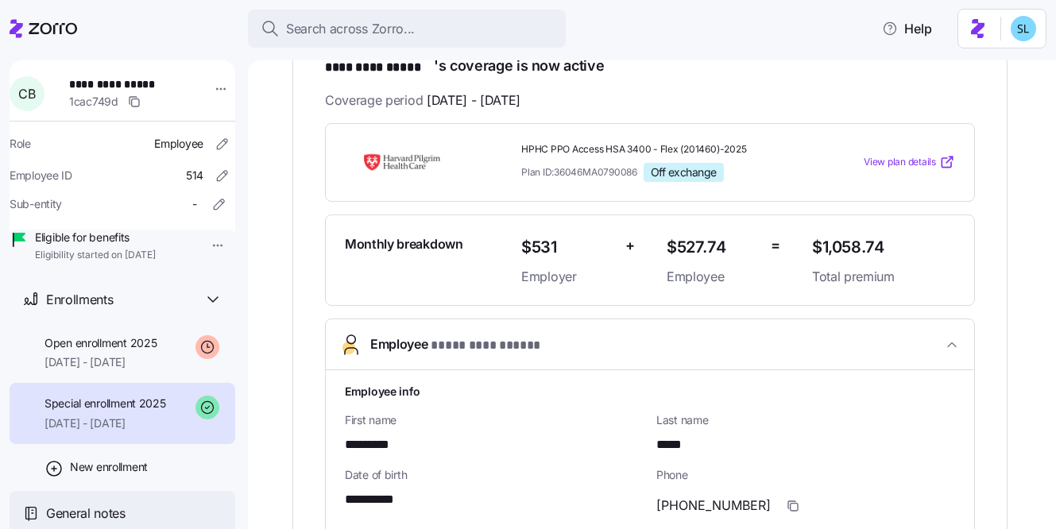
click at [85, 519] on span "General notes" at bounding box center [85, 514] width 79 height 20
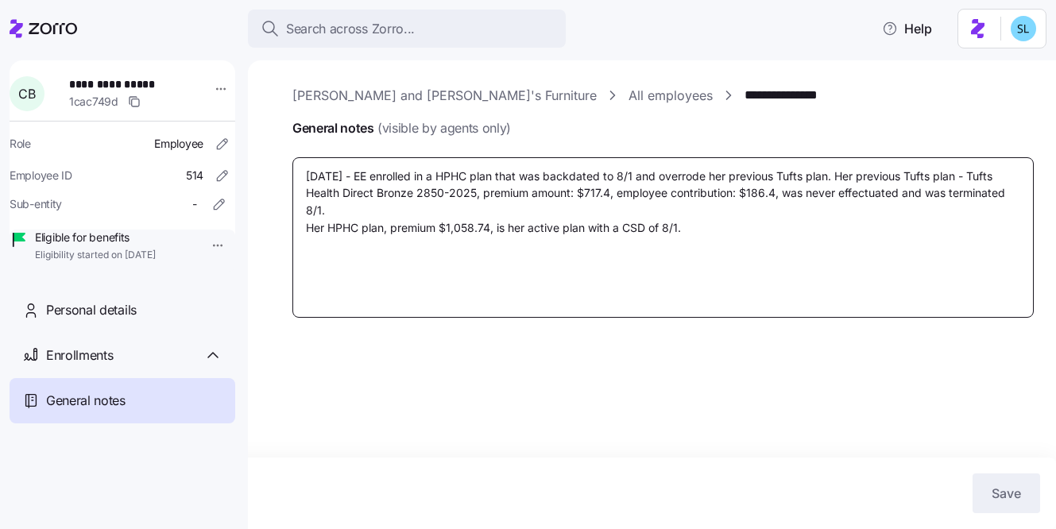
drag, startPoint x: 777, startPoint y: 192, endPoint x: 742, endPoint y: 194, distance: 35.0
click at [742, 194] on textarea "9/29/25 - EE enrolled in a HPHC plan that was backdated to 8/1 and overrode her…" at bounding box center [662, 237] width 741 height 161
drag, startPoint x: 610, startPoint y: 190, endPoint x: 577, endPoint y: 188, distance: 33.4
click at [577, 188] on textarea "9/29/25 - EE enrolled in a HPHC plan that was backdated to 8/1 and overrode her…" at bounding box center [662, 237] width 741 height 161
drag, startPoint x: 775, startPoint y: 196, endPoint x: 738, endPoint y: 198, distance: 36.6
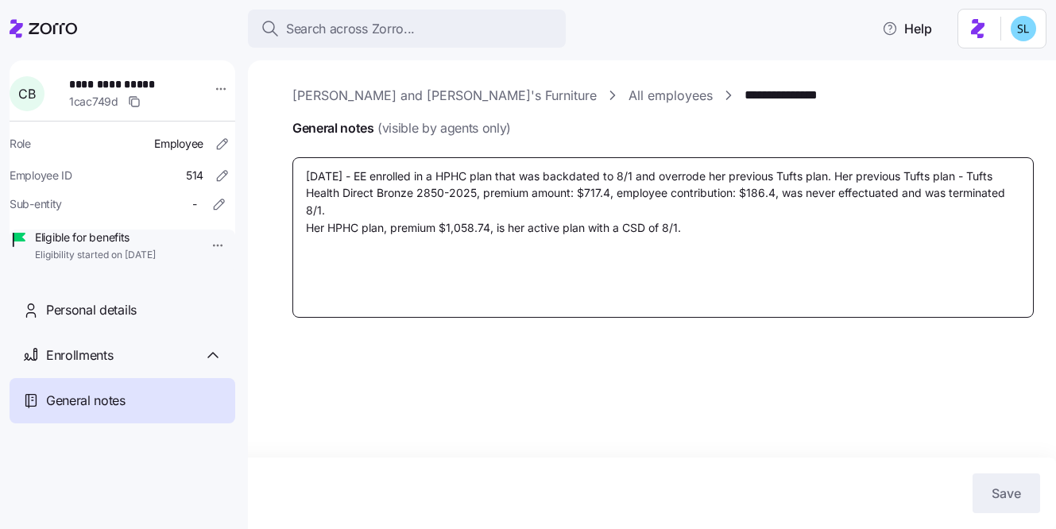
click at [738, 198] on textarea "9/29/25 - EE enrolled in a HPHC plan that was backdated to 8/1 and overrode her…" at bounding box center [662, 237] width 741 height 161
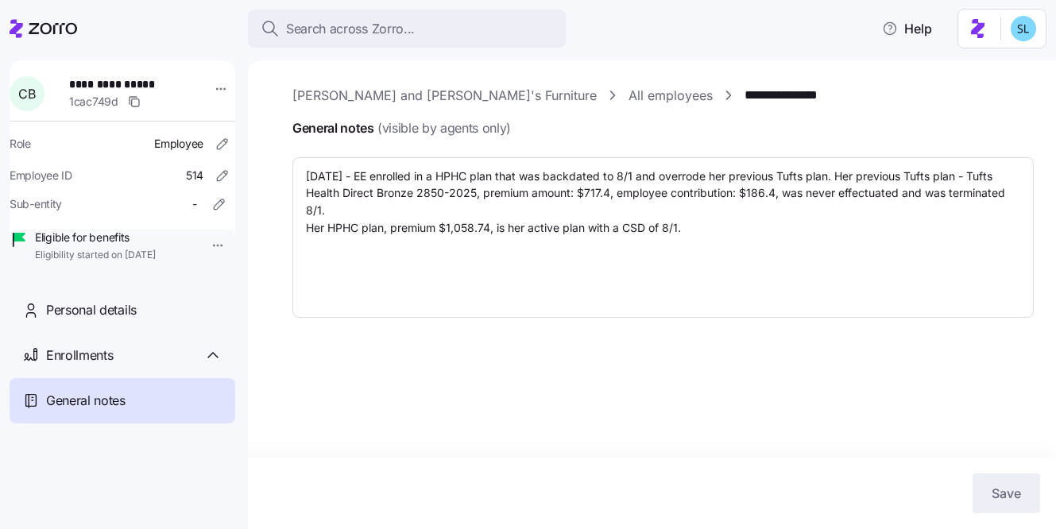
click at [745, 95] on link "**********" at bounding box center [801, 96] width 112 height 20
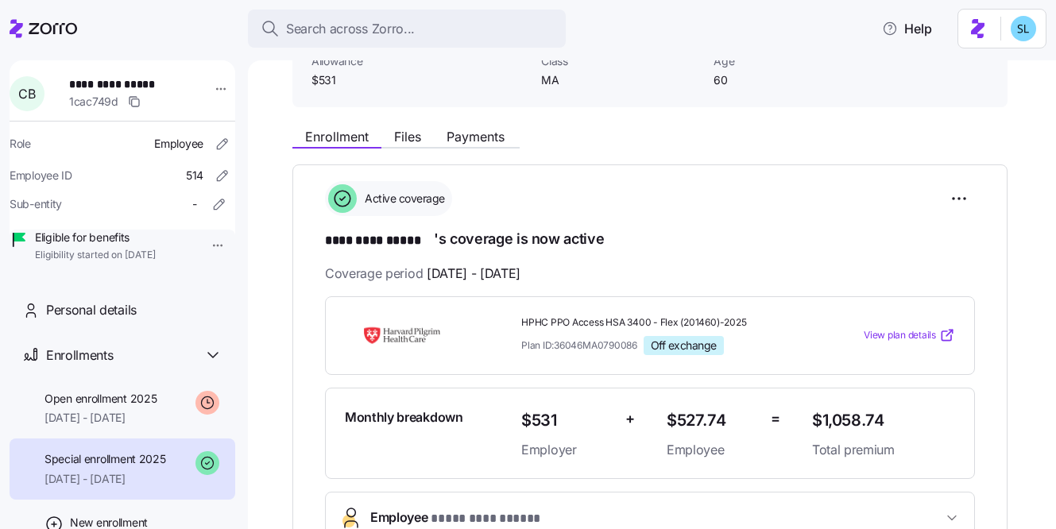
scroll to position [181, 0]
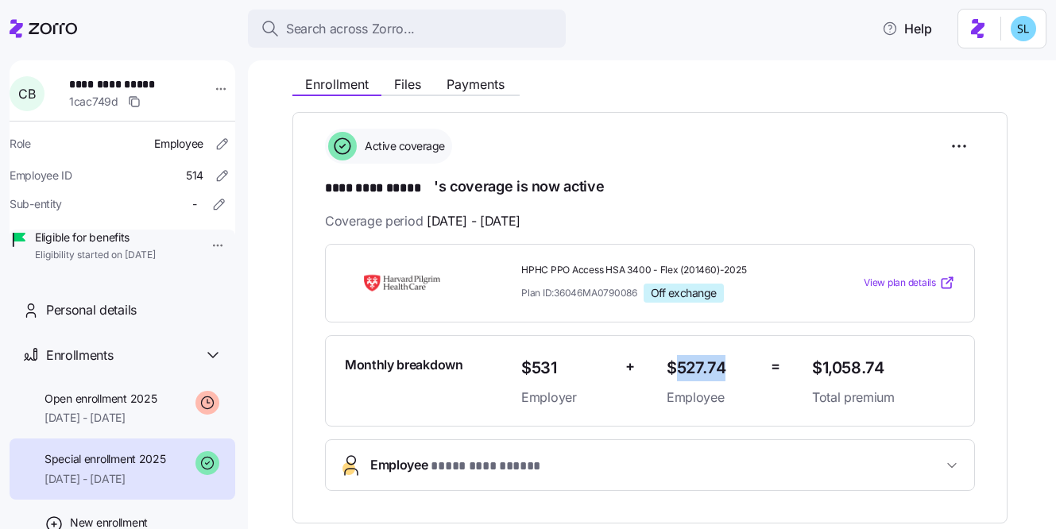
drag, startPoint x: 722, startPoint y: 363, endPoint x: 673, endPoint y: 367, distance: 48.6
click at [673, 367] on span "$527.74" at bounding box center [712, 368] width 91 height 26
drag, startPoint x: 680, startPoint y: 368, endPoint x: 728, endPoint y: 367, distance: 47.7
click at [728, 367] on span "$527.74" at bounding box center [712, 368] width 91 height 26
drag, startPoint x: 726, startPoint y: 366, endPoint x: 676, endPoint y: 367, distance: 50.1
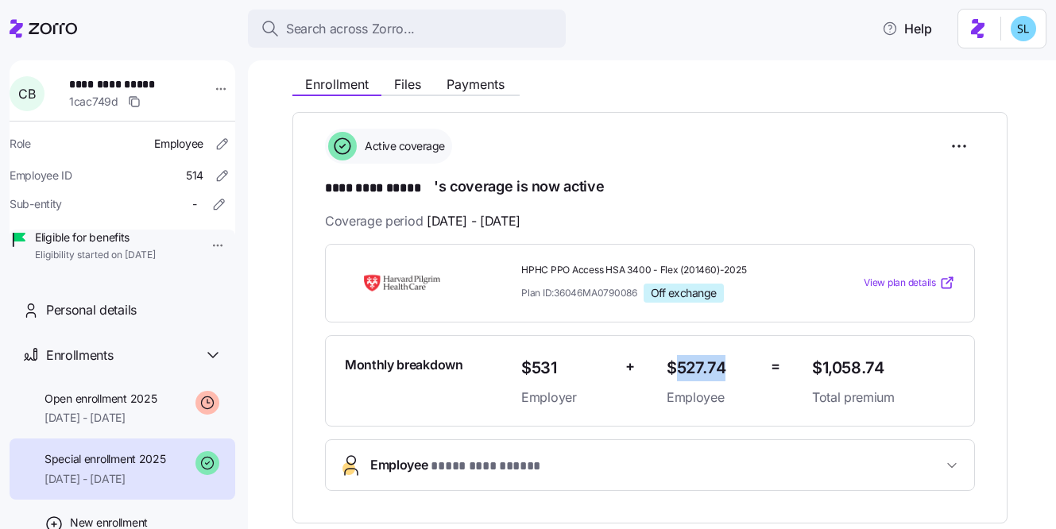
click at [676, 367] on span "$527.74" at bounding box center [712, 368] width 91 height 26
click at [739, 405] on span "Employee" at bounding box center [712, 398] width 91 height 20
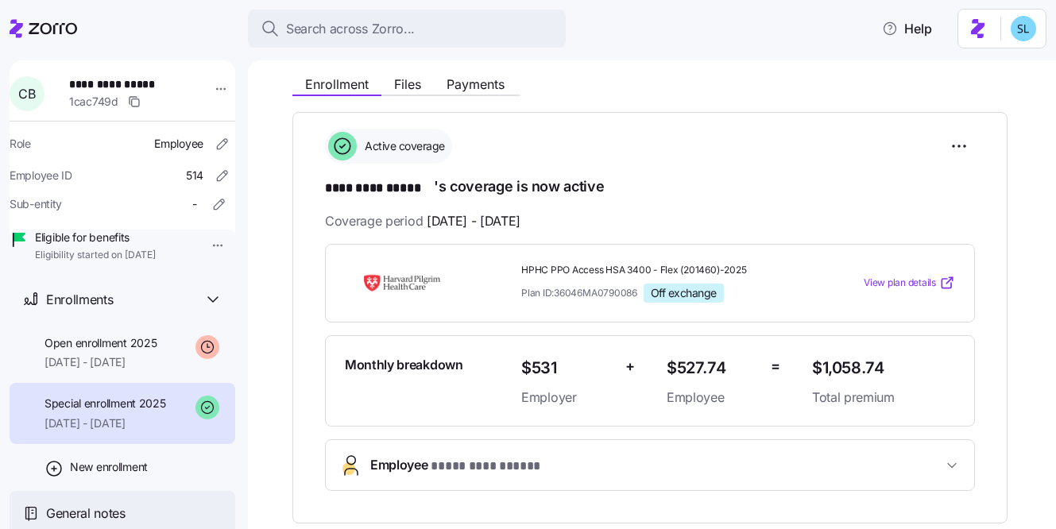
scroll to position [74, 0]
click at [97, 514] on span "General notes" at bounding box center [85, 514] width 79 height 20
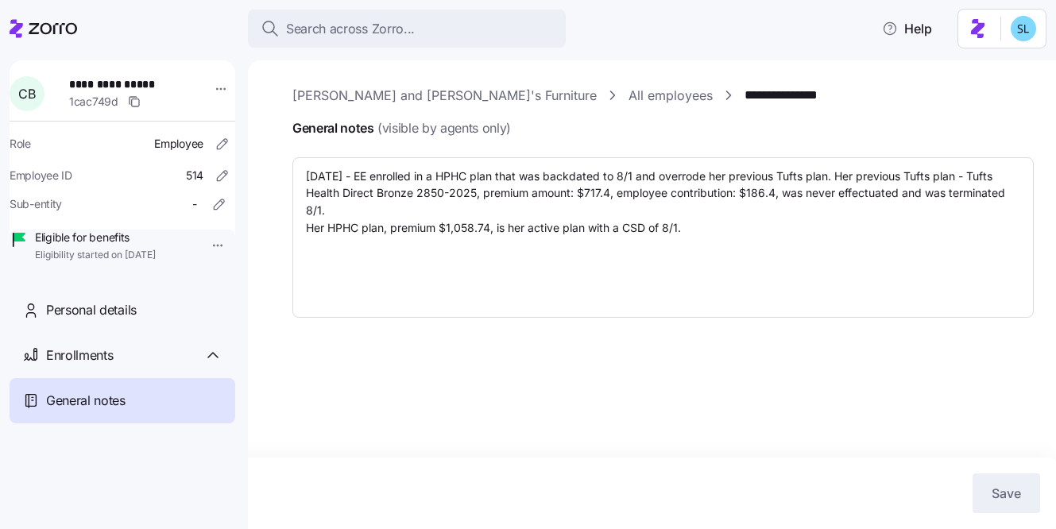
type textarea "x"
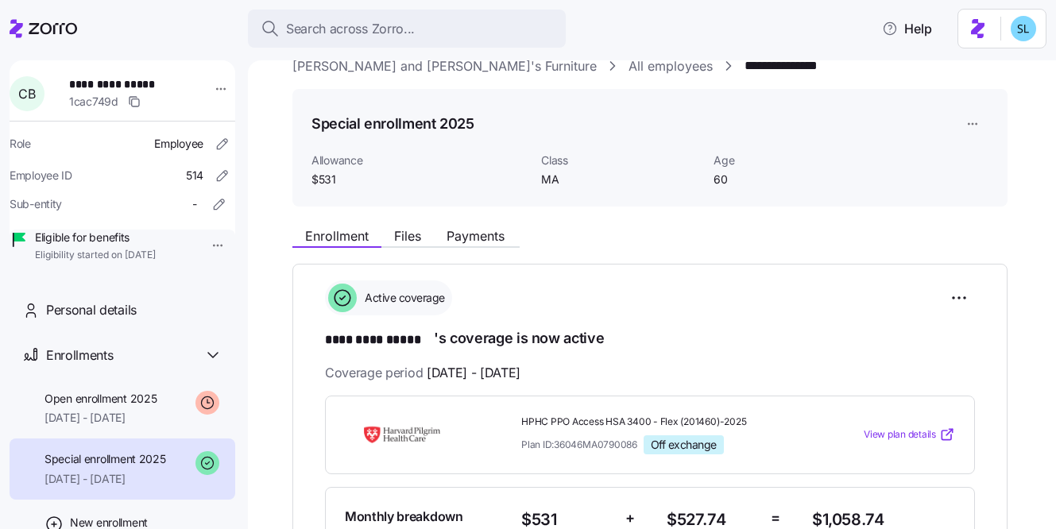
scroll to position [113, 0]
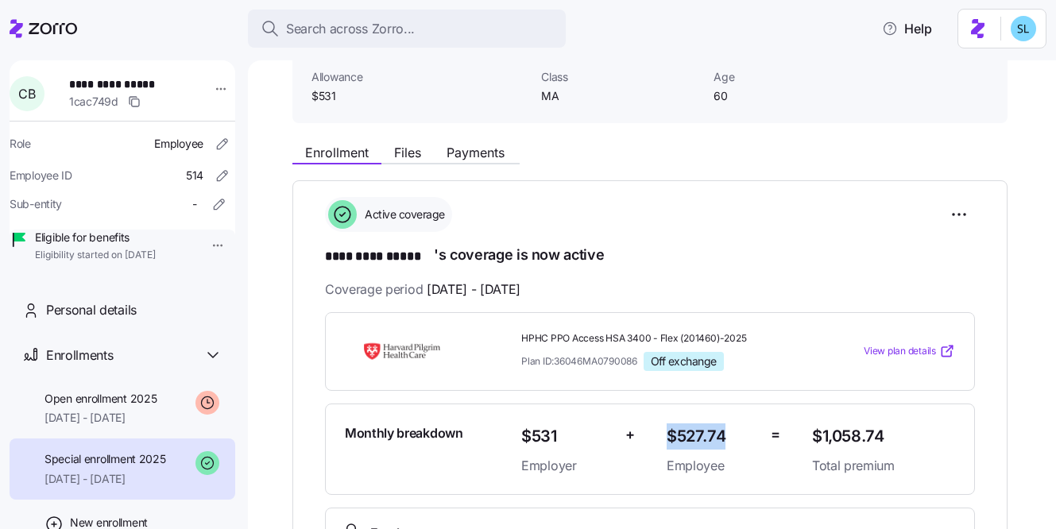
drag, startPoint x: 668, startPoint y: 433, endPoint x: 725, endPoint y: 431, distance: 57.3
click at [725, 431] on span "$527.74" at bounding box center [712, 437] width 91 height 26
click at [857, 437] on span "$1,058.74" at bounding box center [883, 437] width 143 height 26
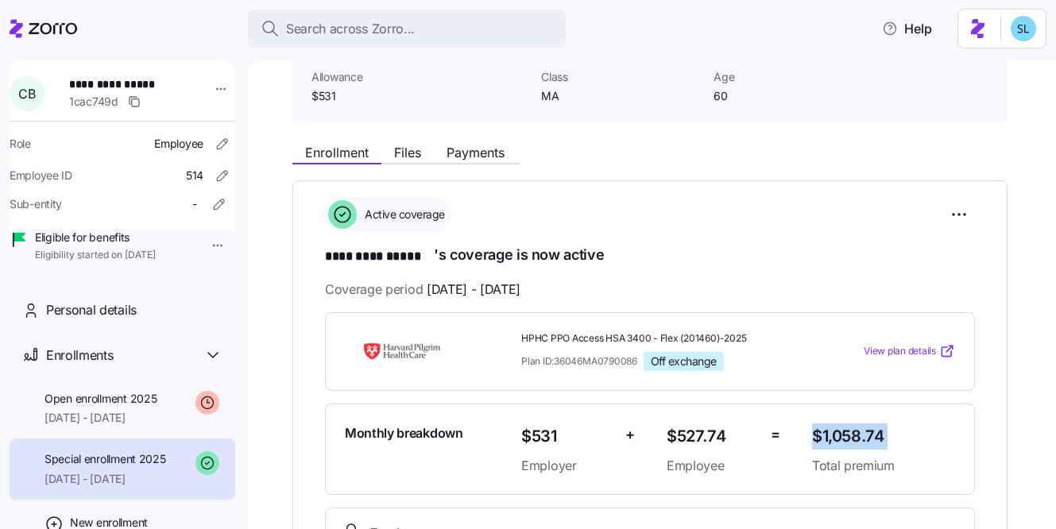
copy span "$1,058.74"
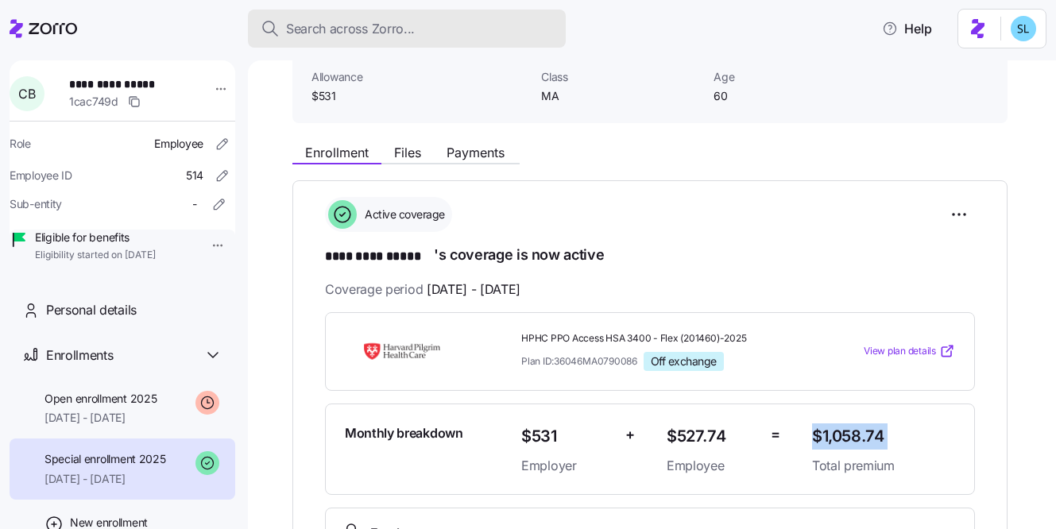
click at [447, 24] on div "Search across Zorro..." at bounding box center [407, 29] width 292 height 20
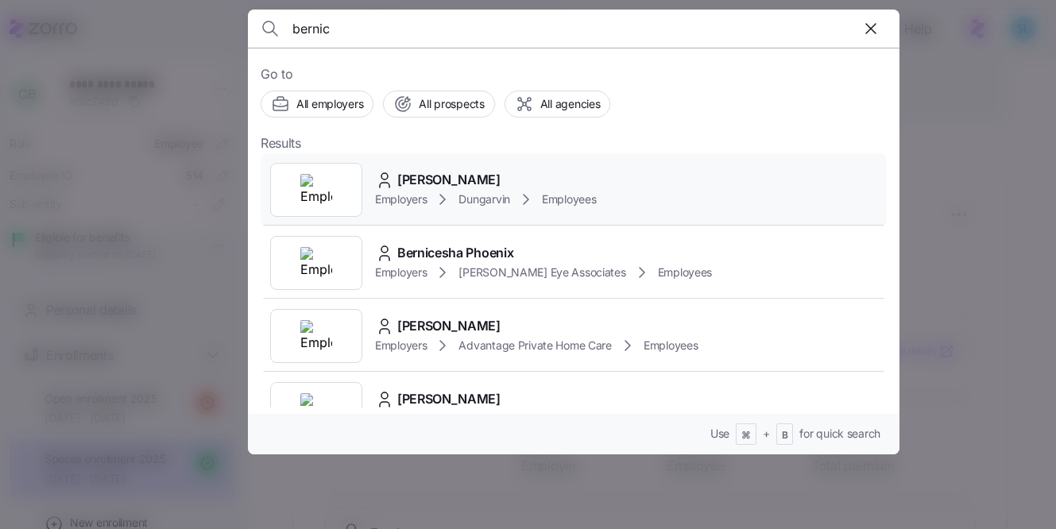
type input "bernic"
click at [479, 223] on div "Bernice Wagnac Employers Dungarvin Employees" at bounding box center [574, 189] width 626 height 73
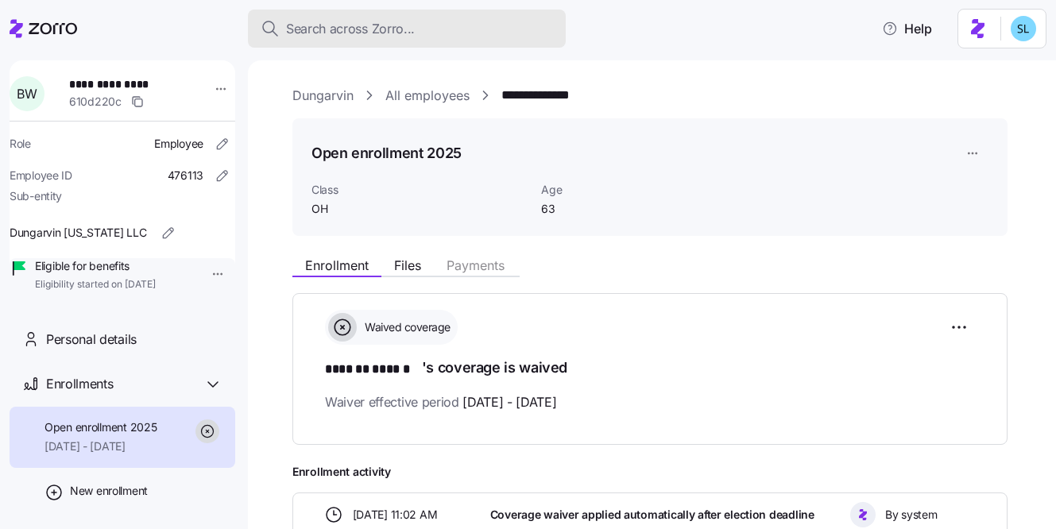
click at [437, 45] on button "Search across Zorro..." at bounding box center [407, 29] width 318 height 38
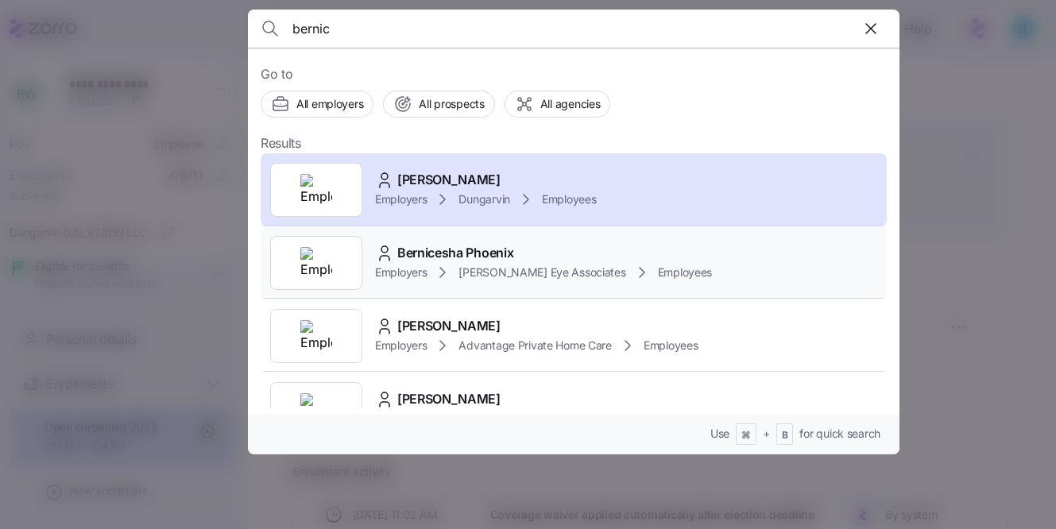
type input "bernic"
click at [465, 243] on span "Bernicesha Phoenix" at bounding box center [455, 253] width 116 height 20
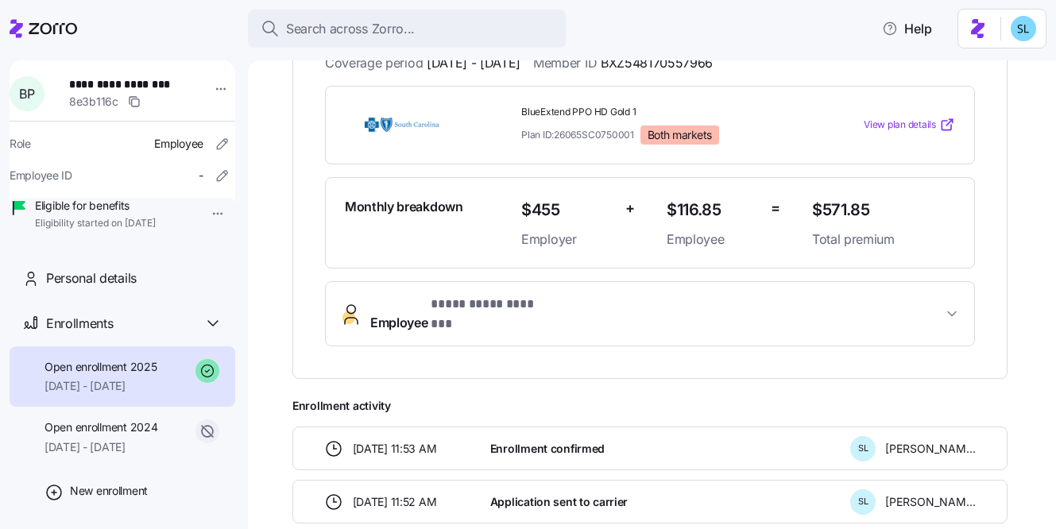
scroll to position [157, 0]
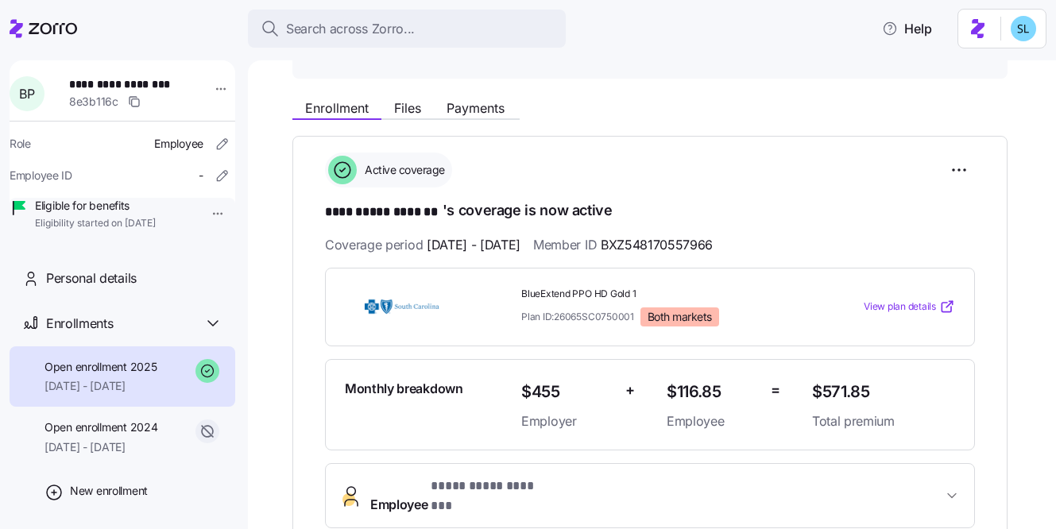
click at [838, 382] on span "$571.85" at bounding box center [883, 392] width 143 height 26
click at [836, 394] on span "$571.85" at bounding box center [883, 392] width 143 height 26
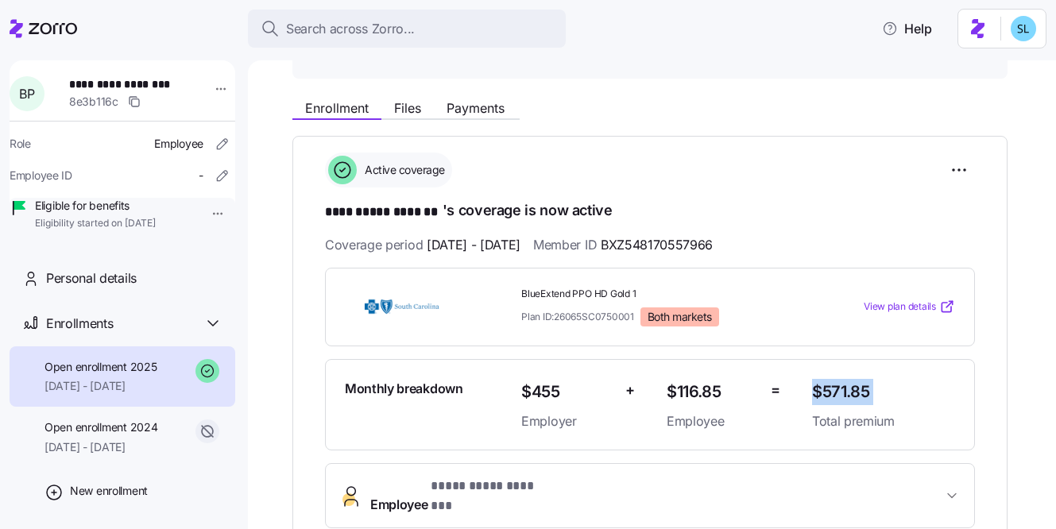
click at [836, 394] on span "$571.85" at bounding box center [883, 392] width 143 height 26
click at [859, 222] on div "**********" at bounding box center [650, 341] width 650 height 376
click at [479, 102] on span "Payments" at bounding box center [476, 108] width 58 height 13
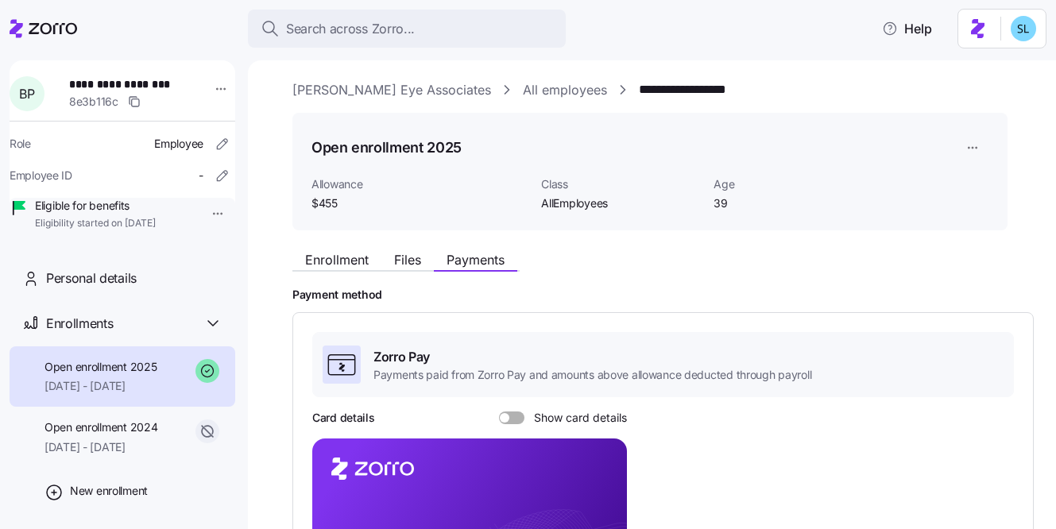
scroll to position [6, 0]
click at [350, 254] on span "Enrollment" at bounding box center [337, 259] width 64 height 13
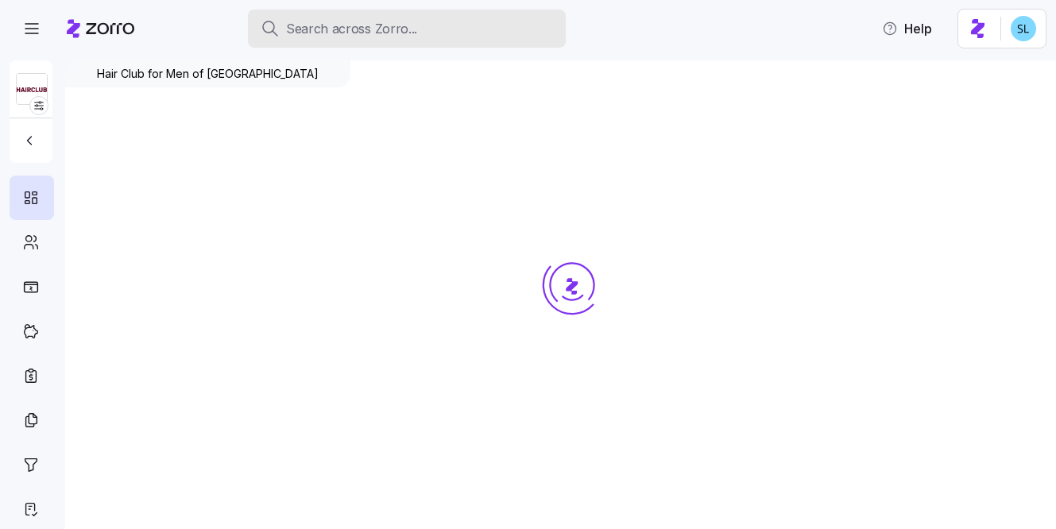
click at [364, 36] on span "Search across Zorro..." at bounding box center [351, 29] width 131 height 20
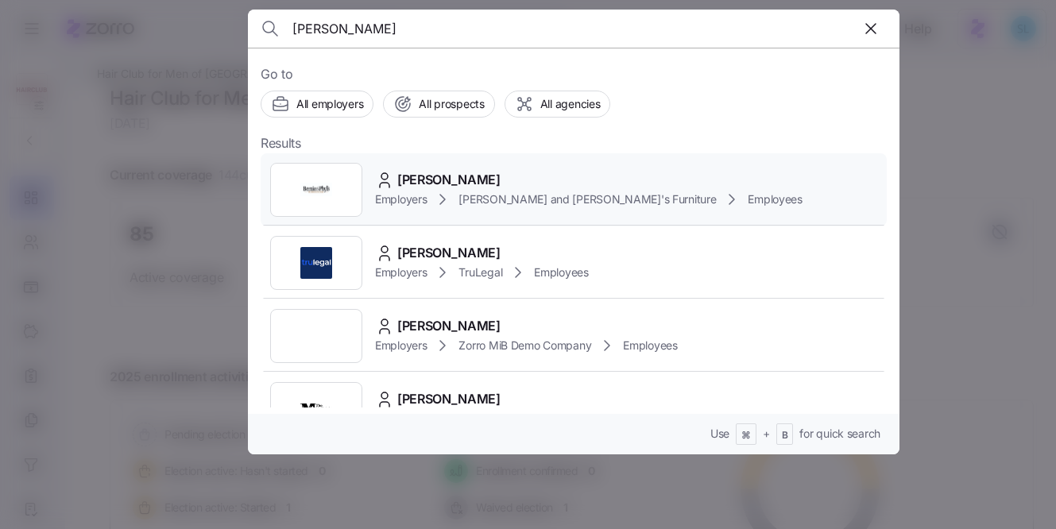
type input "[PERSON_NAME]"
click at [456, 172] on span "CHRISTINA BUCCI" at bounding box center [448, 180] width 103 height 20
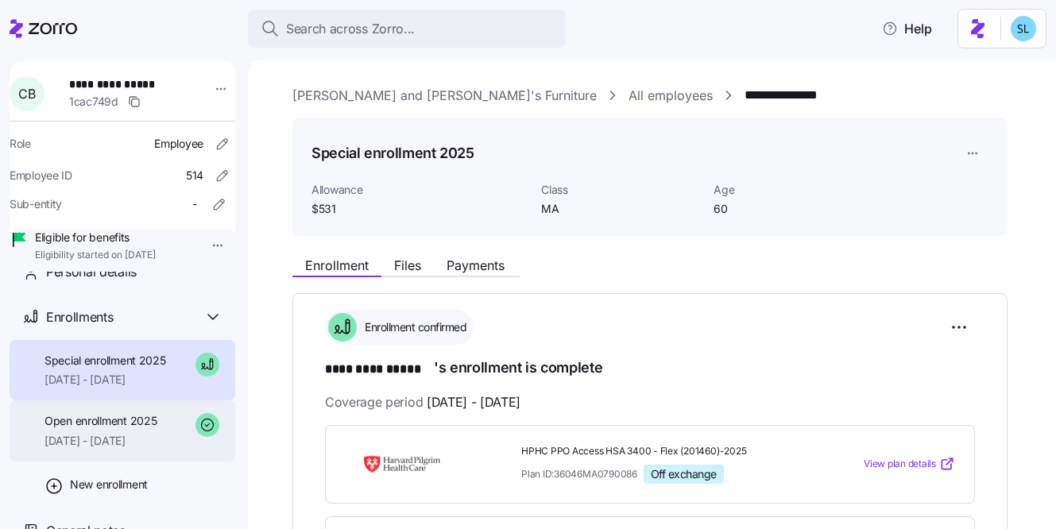
scroll to position [77, 0]
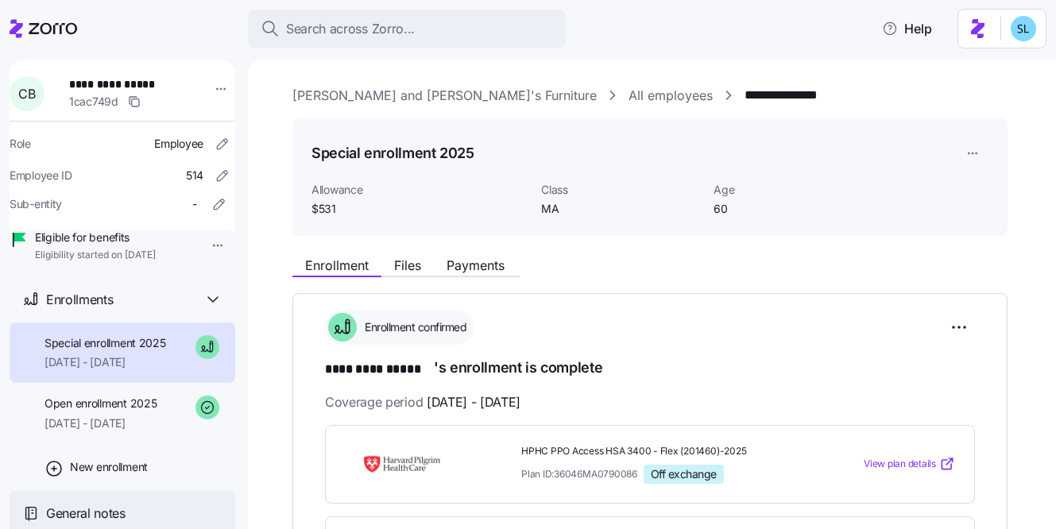
click at [79, 520] on span "General notes" at bounding box center [85, 514] width 79 height 20
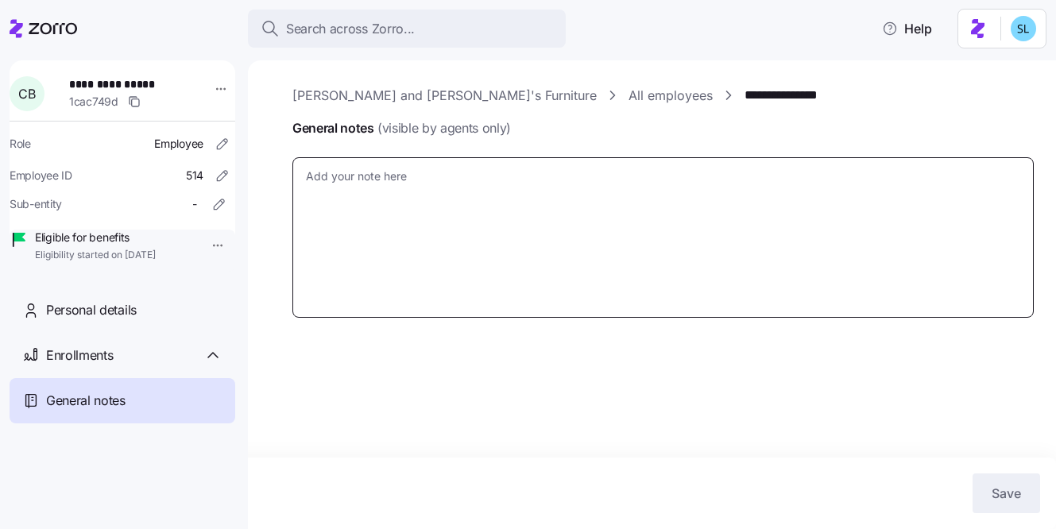
click at [353, 182] on textarea "General notes (visible by agents only)" at bounding box center [662, 237] width 741 height 161
type textarea "x"
type textarea "9"
type textarea "x"
type textarea "9/"
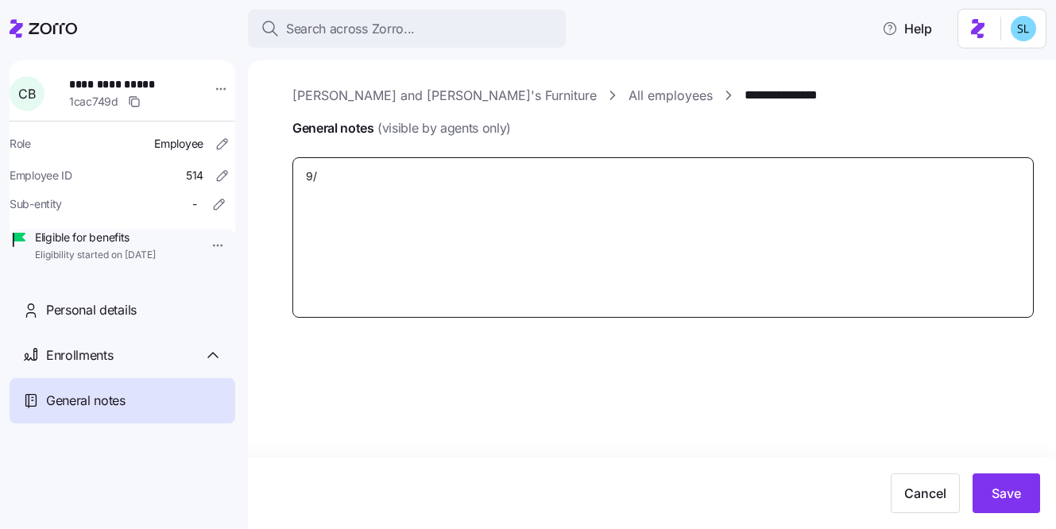
type textarea "x"
type textarea "9/2"
type textarea "x"
type textarea "9/29"
type textarea "x"
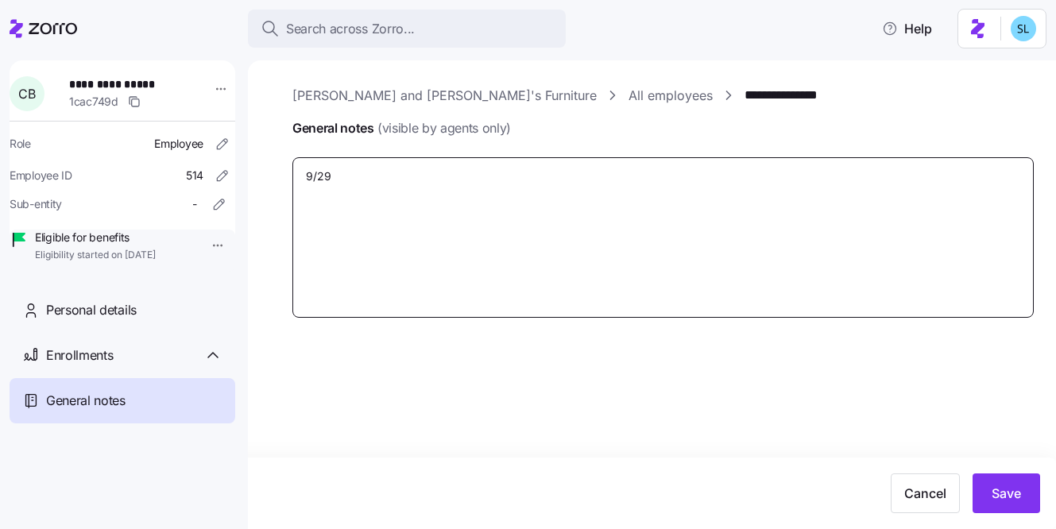
type textarea "9/29/"
type textarea "x"
type textarea "9/29/2"
type textarea "x"
type textarea "9/29/25"
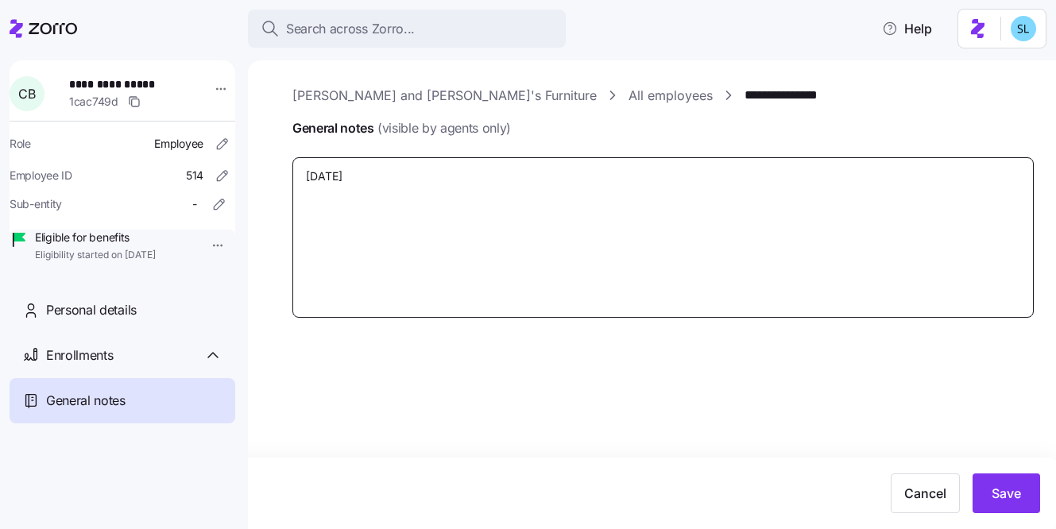
type textarea "x"
type textarea "9/29/25"
type textarea "x"
type textarea "9/29/25 -"
type textarea "x"
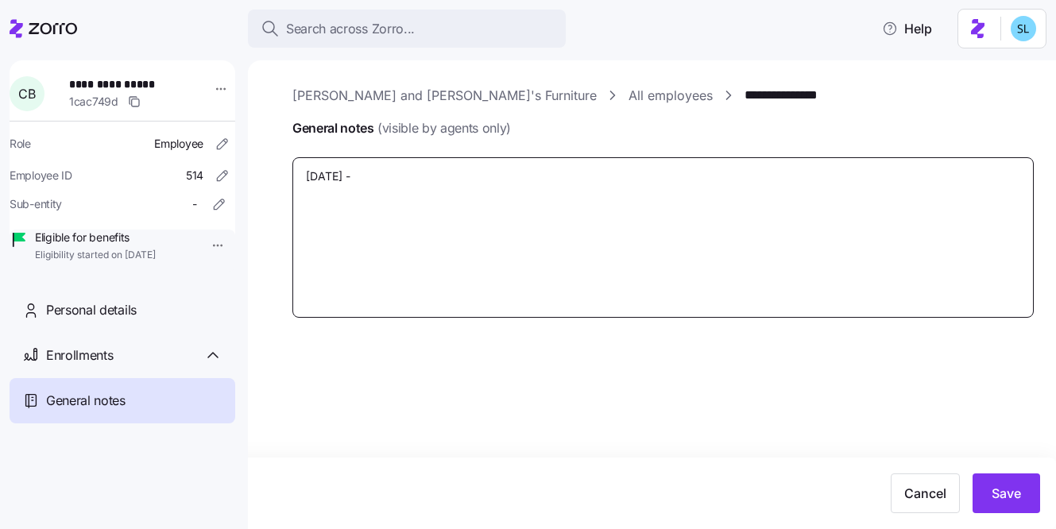
type textarea "9/29/25 -"
type textarea "x"
type textarea "9/29/25 - E"
type textarea "x"
type textarea "9/29/25 - EE"
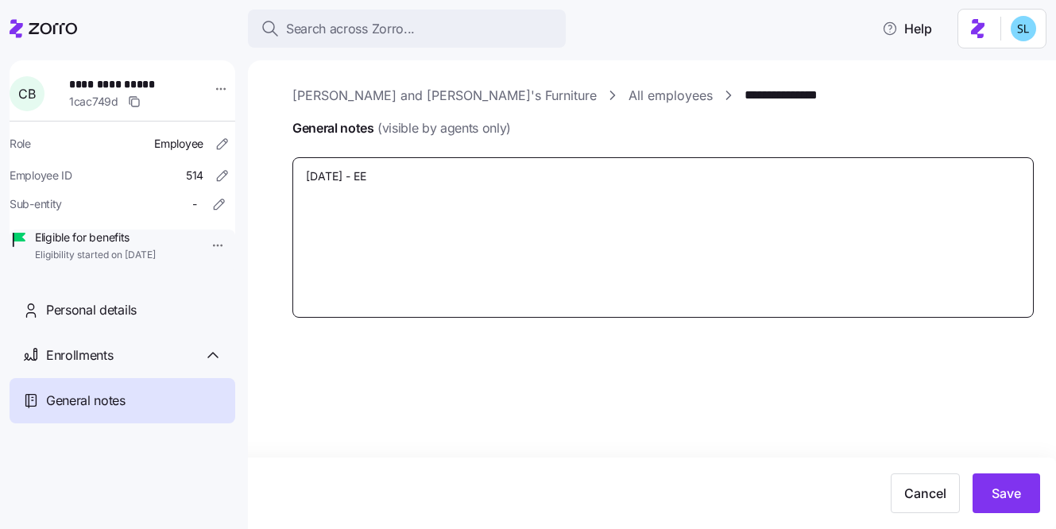
type textarea "x"
type textarea "9/29/25 - EE"
type textarea "x"
type textarea "9/29/25 - EE e"
type textarea "x"
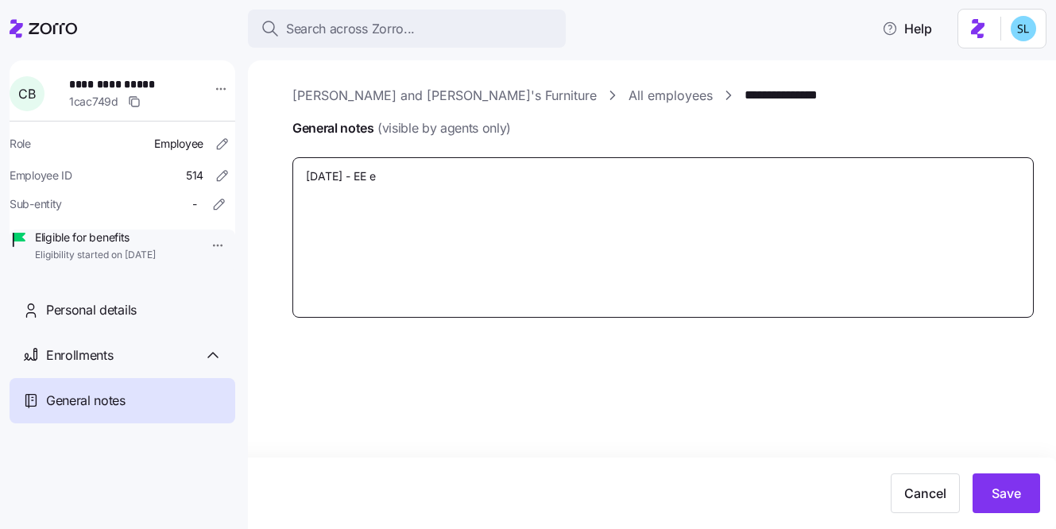
type textarea "9/29/25 - EE en"
type textarea "x"
type textarea "9/29/25 - EE enr"
type textarea "x"
type textarea "9/29/25 - EE enro"
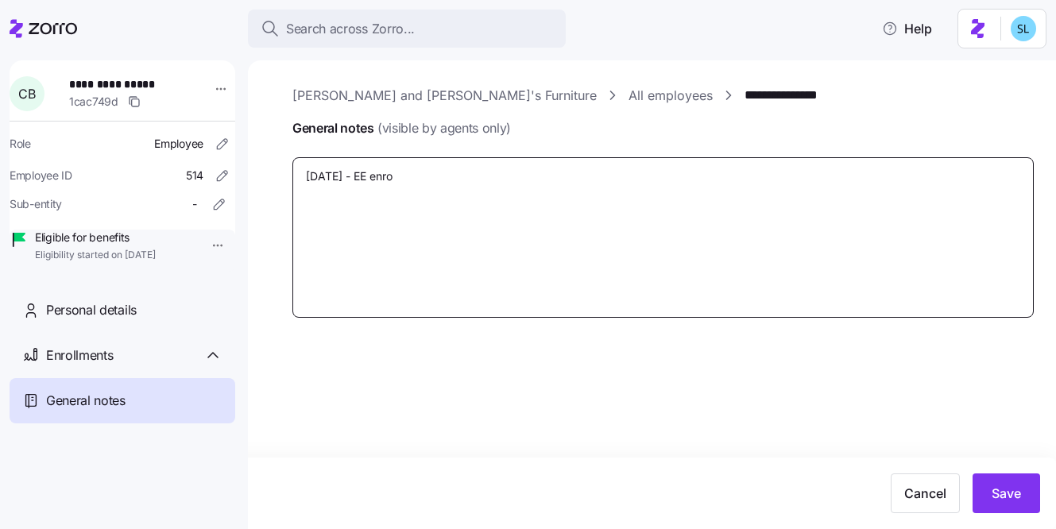
type textarea "x"
type textarea "9/29/25 - EE enrol"
type textarea "x"
type textarea "9/29/25 - EE enroll"
type textarea "x"
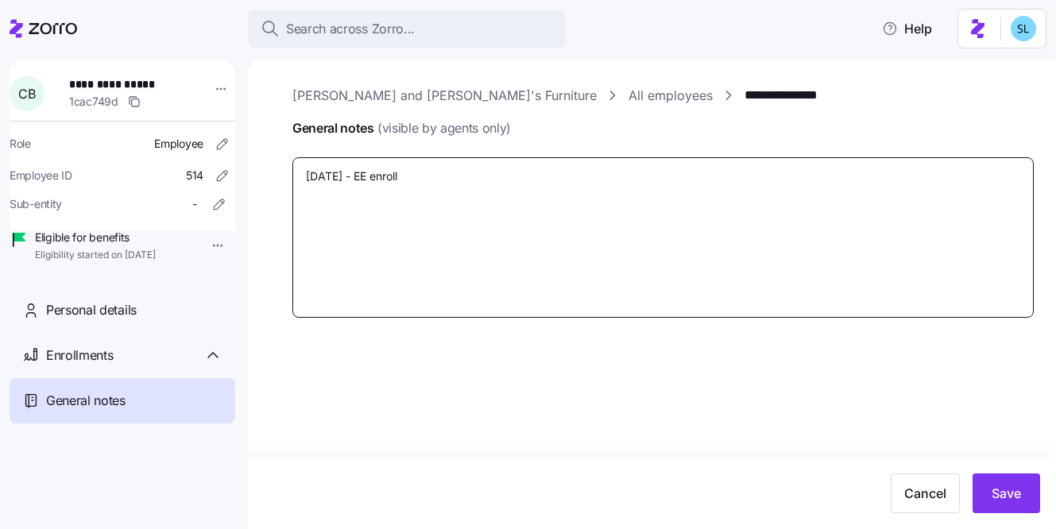
type textarea "9/29/25 - EE enrolle"
type textarea "x"
type textarea "9/29/25 - EE enrolled"
type textarea "x"
type textarea "9/29/25 - EE enrolled"
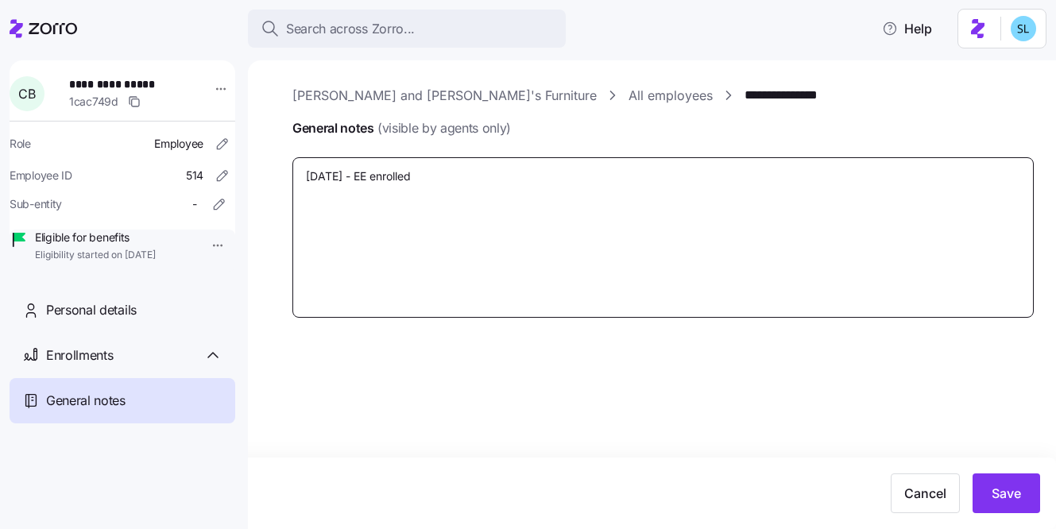
type textarea "x"
type textarea "9/29/25 - EE enrolled i"
type textarea "x"
type textarea "9/29/25 - EE enrolled in"
type textarea "x"
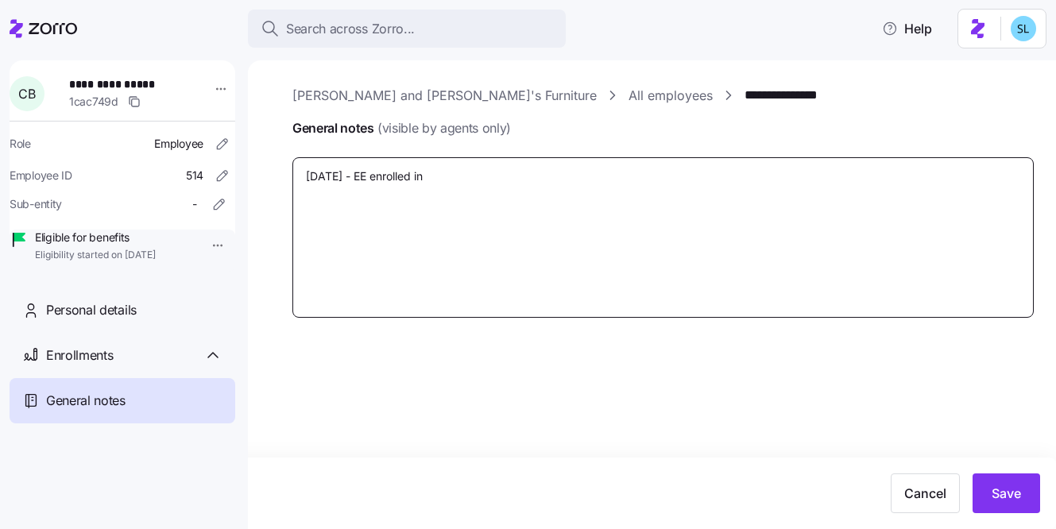
type textarea "9/29/25 - EE enrolled in"
type textarea "x"
type textarea "9/29/25 - EE enrolled in a"
type textarea "x"
type textarea "9/29/25 - EE enrolled in a"
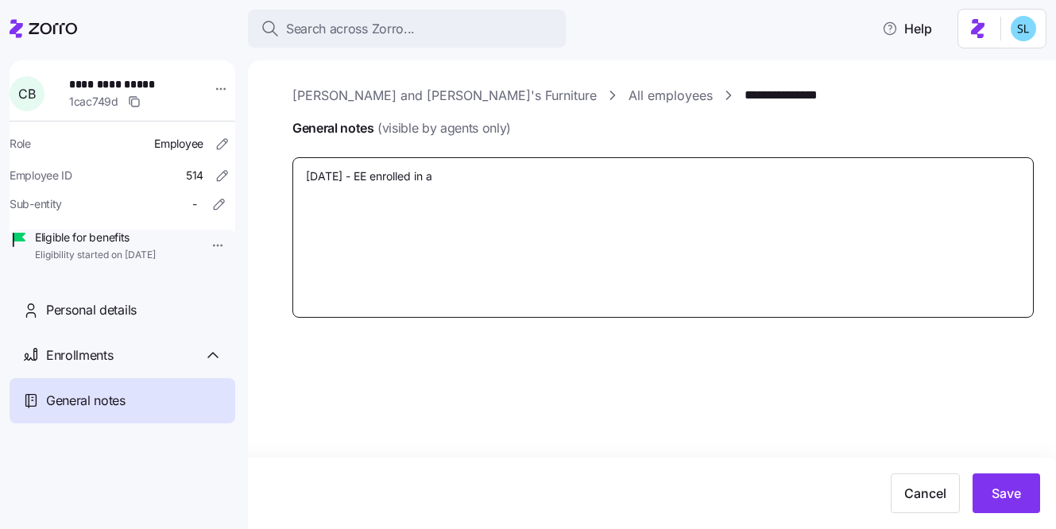
type textarea "x"
type textarea "9/29/25 - EE enrolled in a H"
type textarea "x"
type textarea "9/29/25 - EE enrolled in a HP"
type textarea "x"
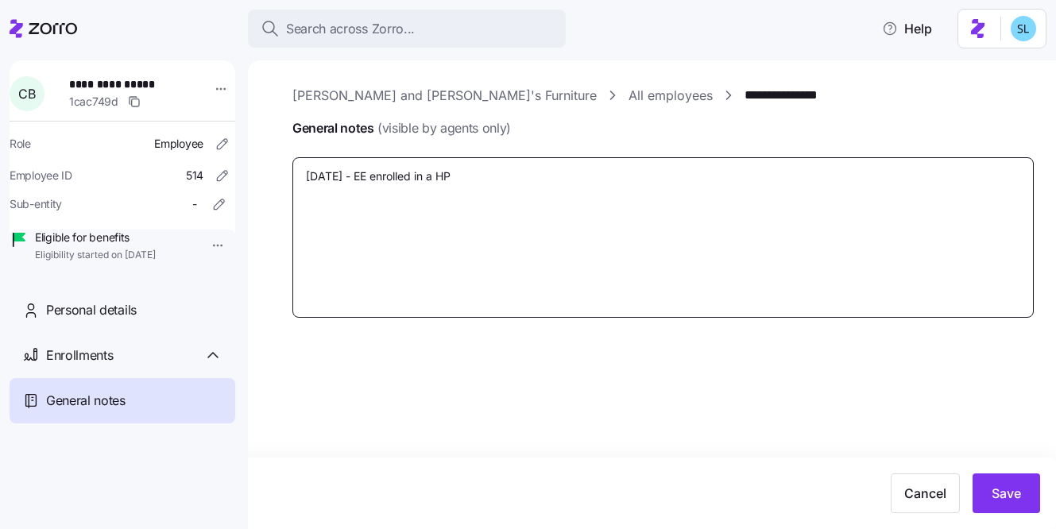
type textarea "9/29/25 - EE enrolled in a HPH"
type textarea "x"
type textarea "9/29/25 - EE enrolled in a HPHC"
type textarea "x"
type textarea "9/29/25 - EE enrolled in a HPHC"
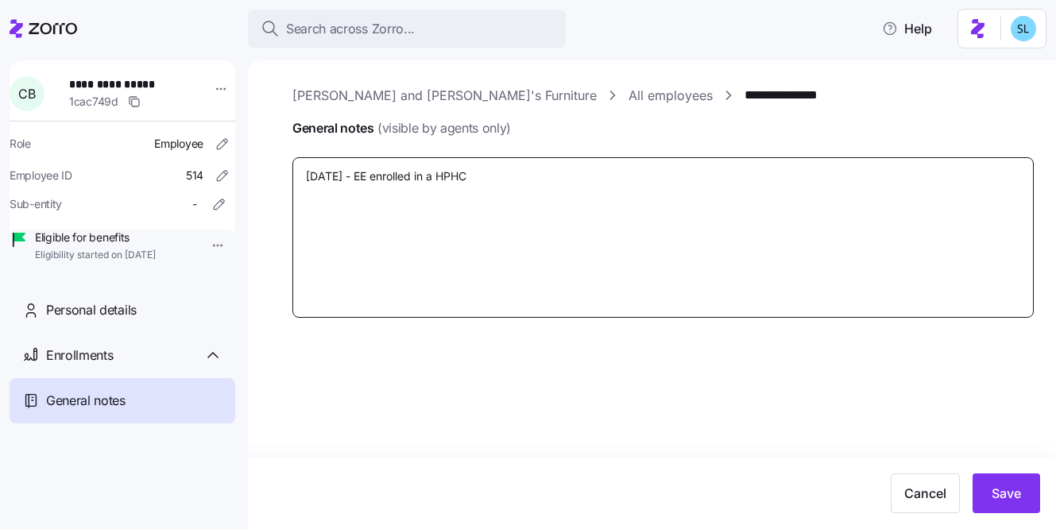
type textarea "x"
type textarea "9/29/25 - EE enrolled in a HPHC p"
type textarea "x"
type textarea "9/29/25 - EE enrolled in a HPHC pl"
type textarea "x"
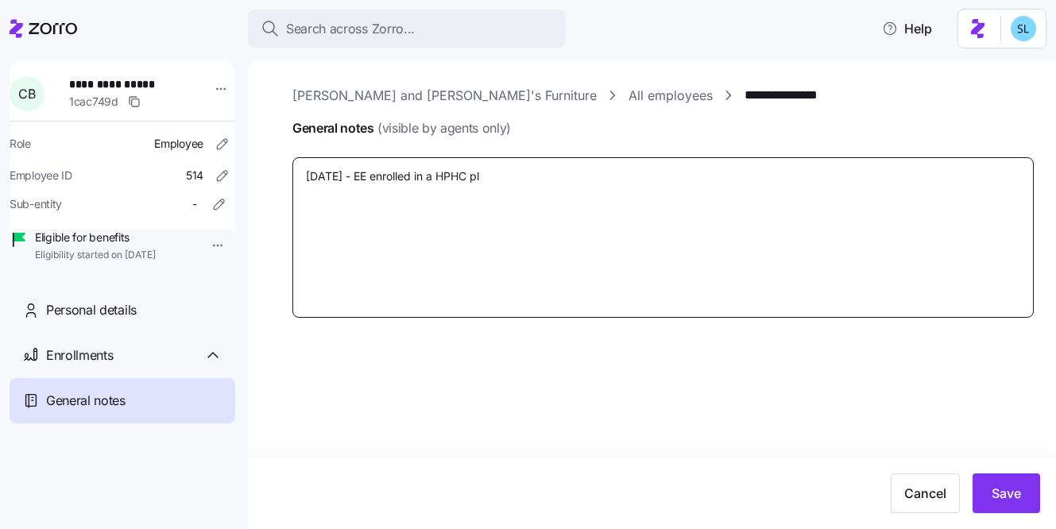
type textarea "9/29/25 - EE enrolled in a HPHC pla"
type textarea "x"
type textarea "9/29/25 - EE enrolled in a HPHC plan"
type textarea "x"
type textarea "9/29/25 - EE enrolled in a HPHC plan"
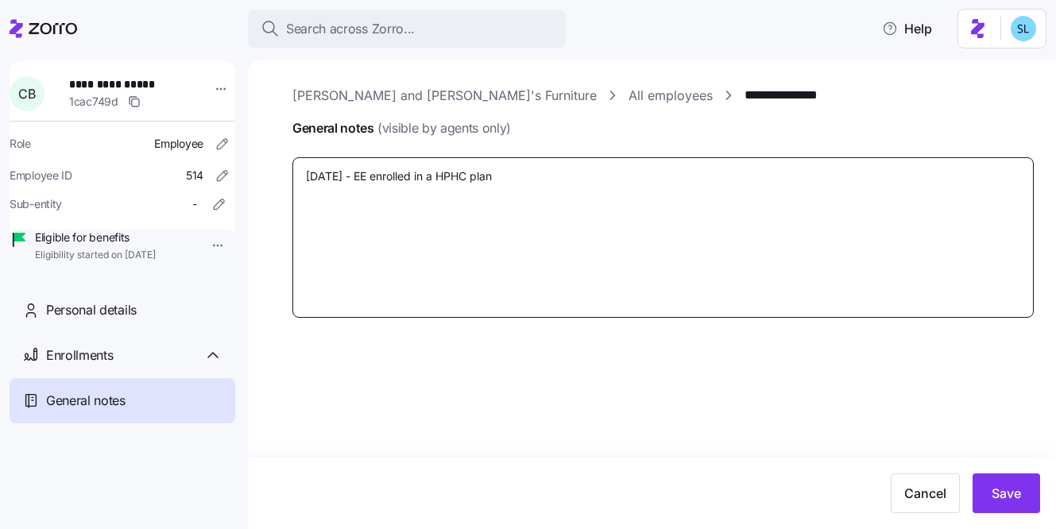
type textarea "x"
type textarea "9/29/25 - EE enrolled in a HPHC plan t"
type textarea "x"
type textarea "9/29/25 - EE enrolled in a HPHC plan th"
type textarea "x"
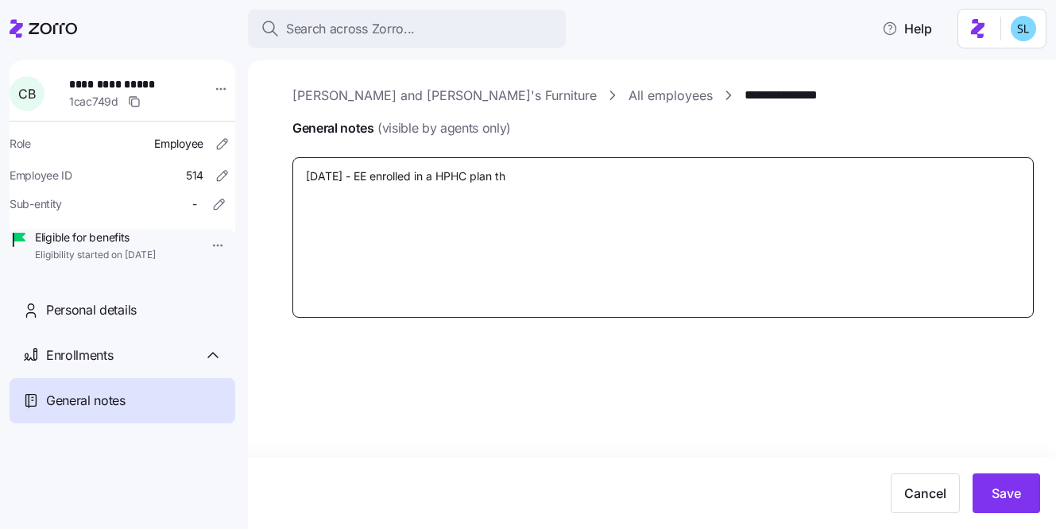
type textarea "9/29/25 - EE enrolled in a HPHC plan tha"
type textarea "x"
type textarea "9/29/25 - EE enrolled in a HPHC plan that"
type textarea "x"
type textarea "9/29/25 - EE enrolled in a HPHC plan that"
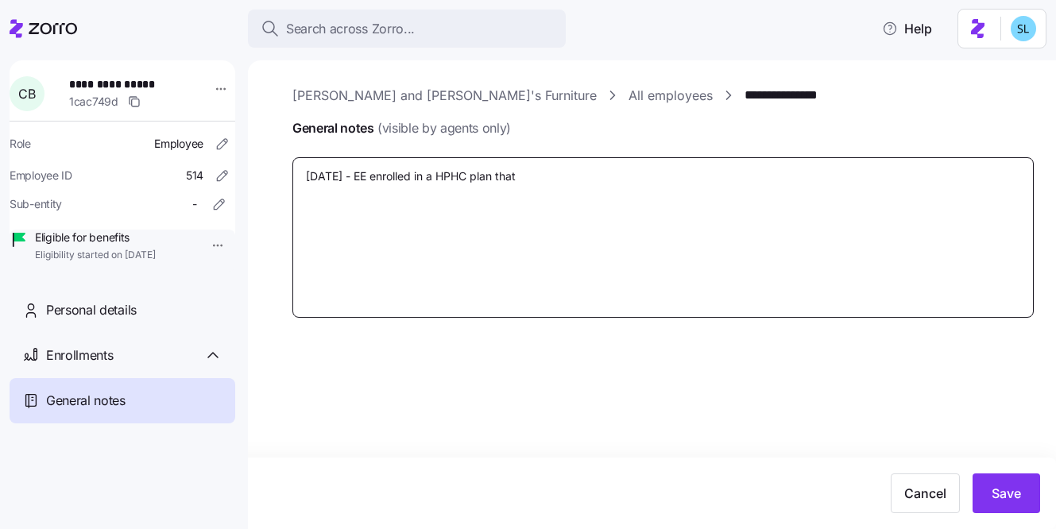
type textarea "x"
type textarea "9/29/25 - EE enrolled in a HPHC plan that w"
type textarea "x"
type textarea "9/29/25 - EE enrolled in a HPHC plan that wa"
type textarea "x"
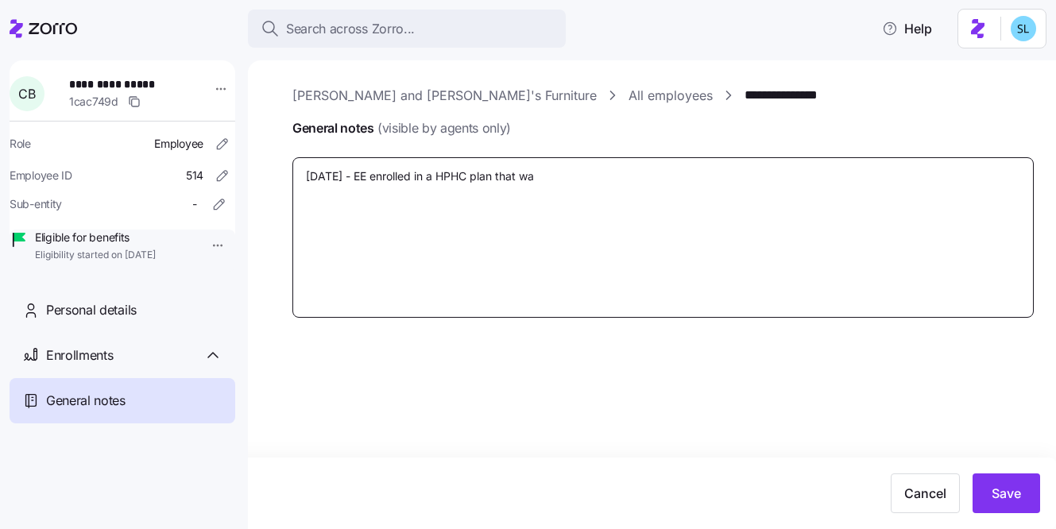
type textarea "9/29/25 - EE enrolled in a HPHC plan that was"
type textarea "x"
type textarea "9/29/25 - EE enrolled in a HPHC plan that was"
type textarea "x"
type textarea "9/29/25 - EE enrolled in a HPHC plan that was ba"
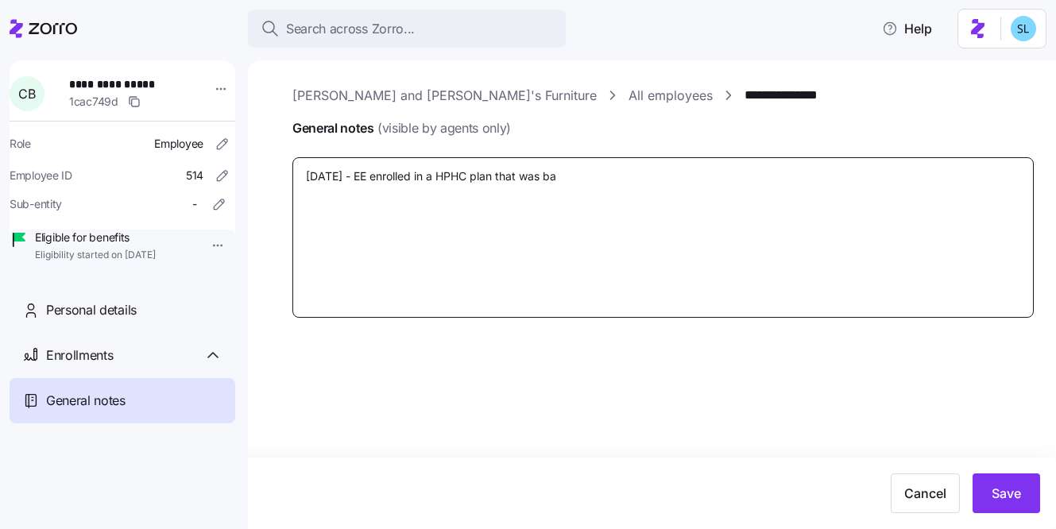
type textarea "x"
type textarea "9/29/25 - EE enrolled in a HPHC plan that was bac"
type textarea "x"
type textarea "9/29/25 - EE enrolled in a HPHC plan that was back"
type textarea "x"
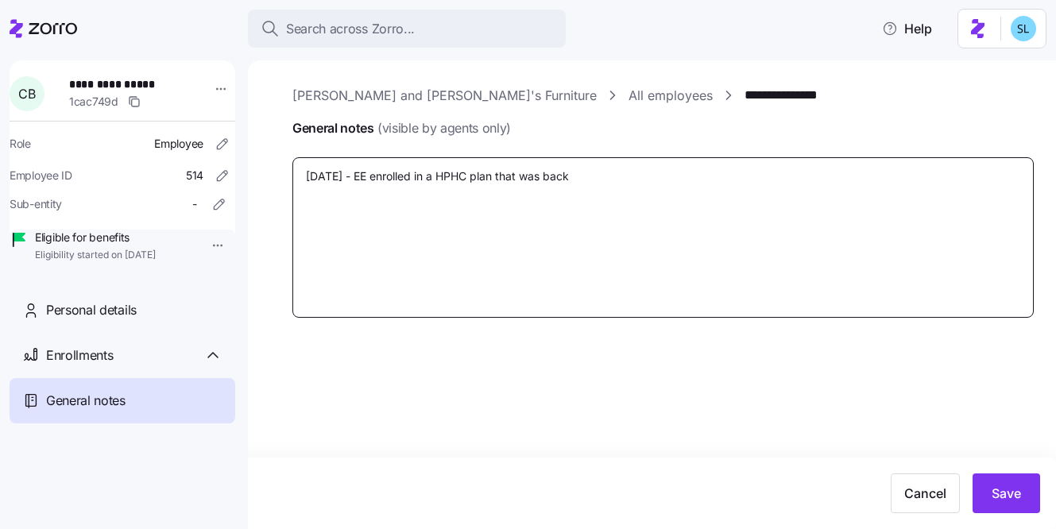
type textarea "9/29/25 - EE enrolled in a HPHC plan that was backd"
type textarea "x"
type textarea "9/29/25 - EE enrolled in a HPHC plan that was backda"
type textarea "x"
type textarea "9/29/25 - EE enrolled in a HPHC plan that was backdat"
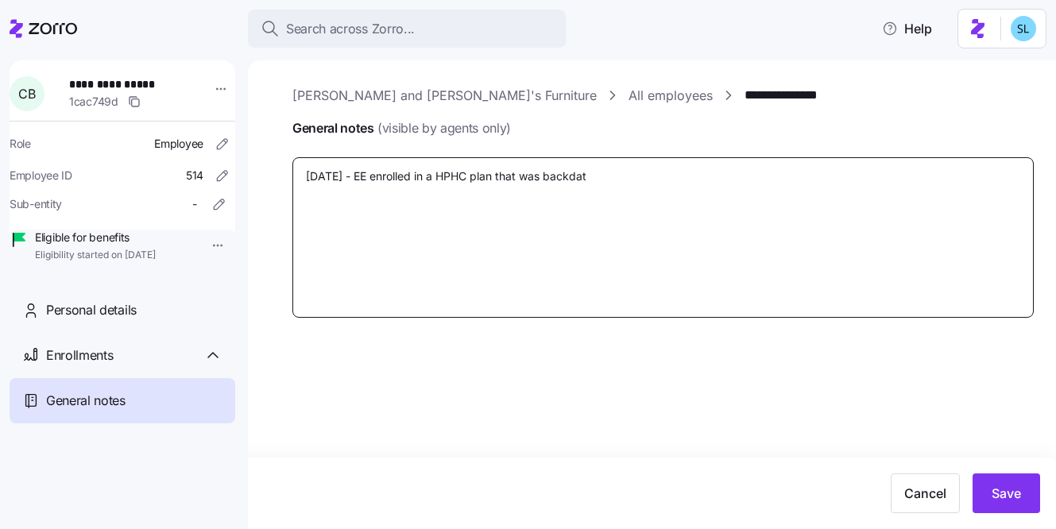
type textarea "x"
type textarea "9/29/25 - EE enrolled in a HPHC plan that was backdate"
type textarea "x"
type textarea "9/29/25 - EE enrolled in a HPHC plan that was backdated"
type textarea "x"
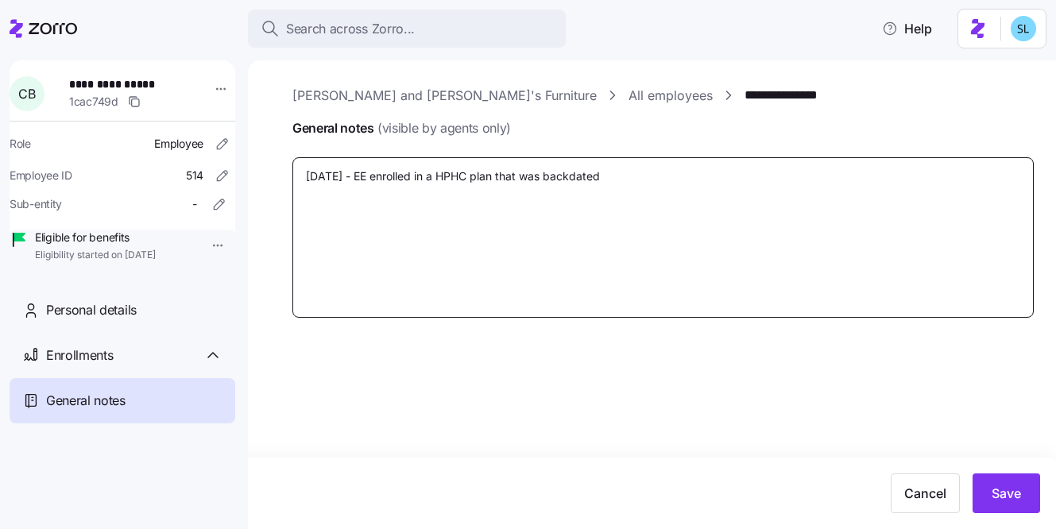
type textarea "9/29/25 - EE enrolled in a HPHC plan that was backdated"
type textarea "x"
type textarea "9/29/25 - EE enrolled in a HPHC plan that was backdated t"
type textarea "x"
type textarea "9/29/25 - EE enrolled in a HPHC plan that was backdated to"
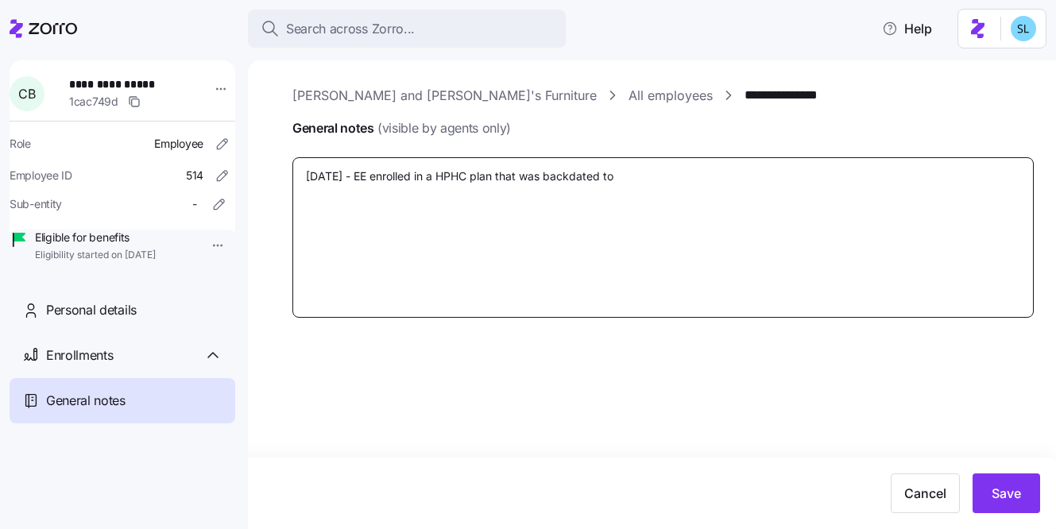
type textarea "x"
type textarea "9/29/25 - EE enrolled in a HPHC plan that was backdated to"
type textarea "x"
type textarea "9/29/25 - EE enrolled in a HPHC plan that was backdated to 8"
type textarea "x"
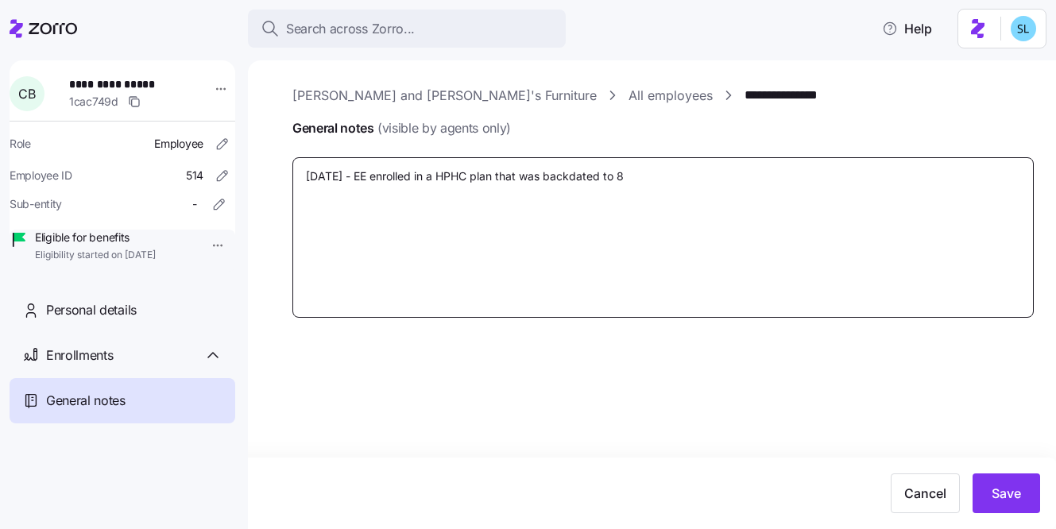
type textarea "9/29/25 - EE enrolled in a HPHC plan that was backdated to 8/"
type textarea "x"
type textarea "9/29/25 - EE enrolled in a HPHC plan that was backdated to 8/1"
type textarea "x"
type textarea "9/29/25 - EE enrolled in a HPHC plan that was backdated to 8/1"
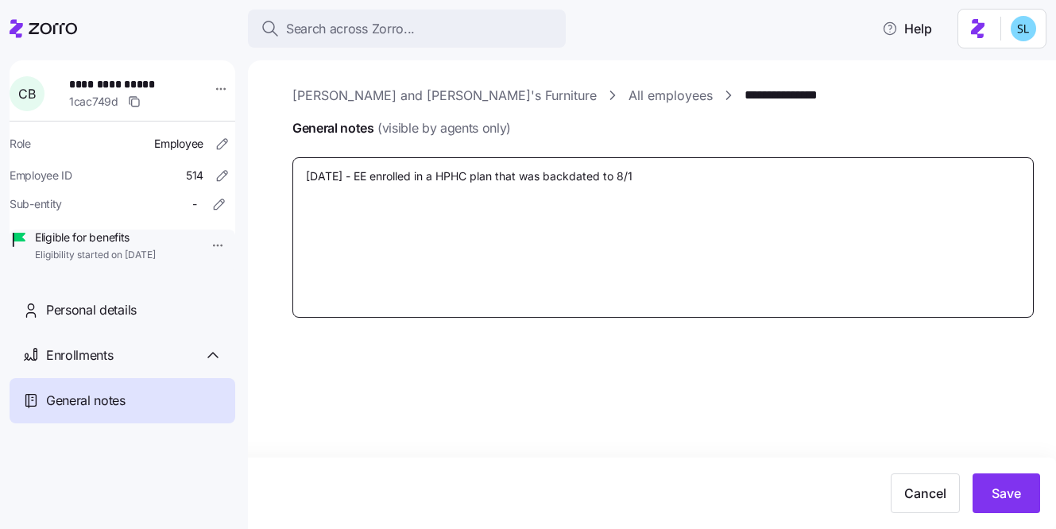
type textarea "x"
type textarea "9/29/25 - EE enrolled in a HPHC plan that was backdated to 8/1 a"
type textarea "x"
type textarea "9/29/25 - EE enrolled in a HPHC plan that was backdated to 8/1 an"
type textarea "x"
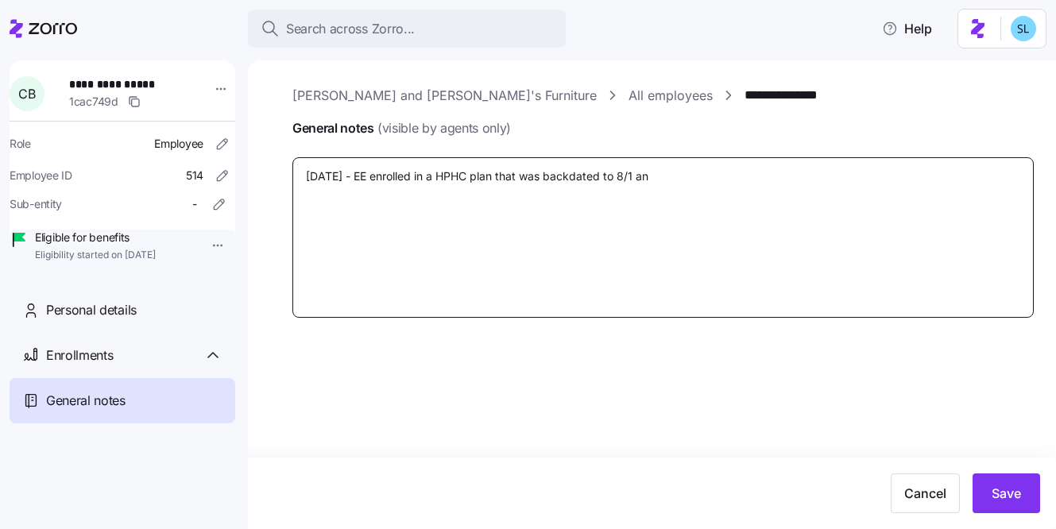
type textarea "9/29/25 - EE enrolled in a HPHC plan that was backdated to 8/1 and"
type textarea "x"
type textarea "9/29/25 - EE enrolled in a HPHC plan that was backdated to 8/1 and o"
type textarea "x"
type textarea "9/29/25 - EE enrolled in a HPHC plan that was backdated to 8/1 and ov"
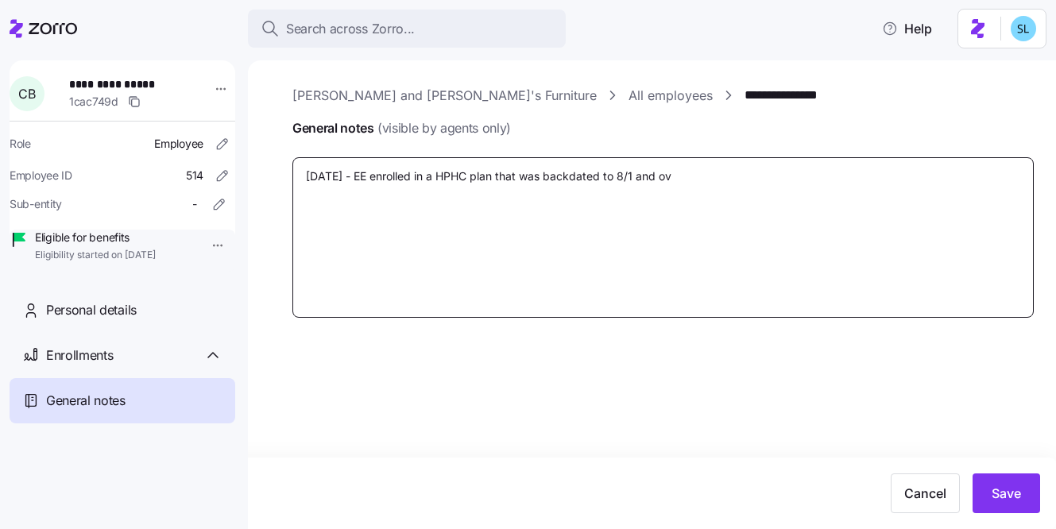
type textarea "x"
type textarea "9/29/25 - EE enrolled in a HPHC plan that was backdated to 8/1 and ove"
type textarea "x"
type textarea "9/29/25 - EE enrolled in a HPHC plan that was backdated to 8/1 and over"
type textarea "x"
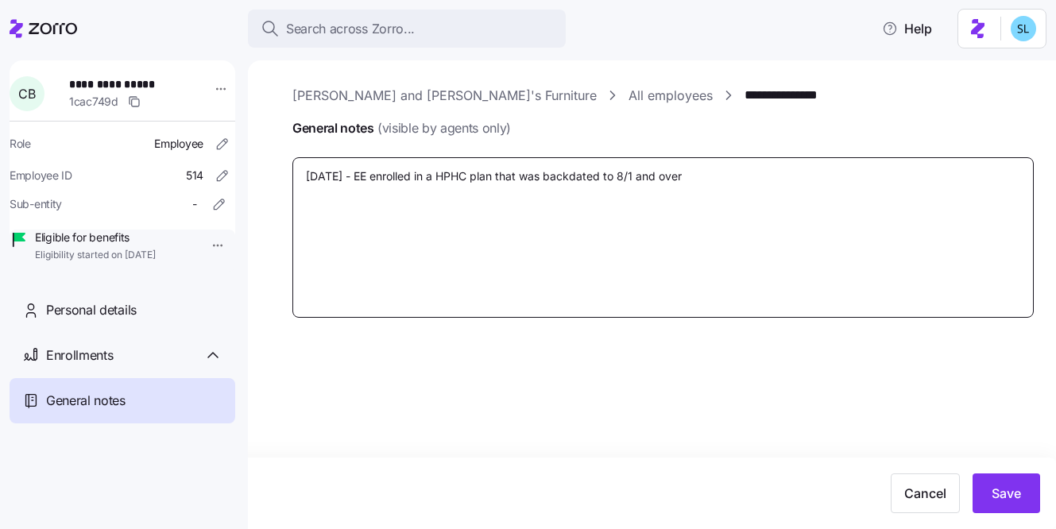
type textarea "9/29/25 - EE enrolled in a HPHC plan that was backdated to 8/1 and overr"
type textarea "x"
type textarea "9/29/25 - EE enrolled in a HPHC plan that was backdated to 8/1 and overro"
type textarea "x"
type textarea "9/29/25 - EE enrolled in a HPHC plan that was backdated to 8/1 and overrod"
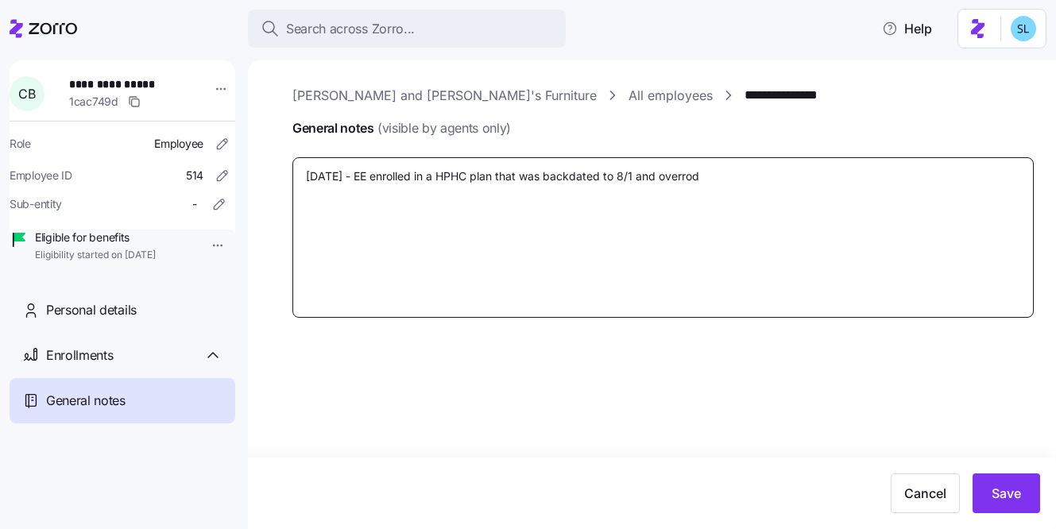
type textarea "x"
type textarea "9/29/25 - EE enrolled in a HPHC plan that was backdated to 8/1 and overrode"
type textarea "x"
type textarea "9/29/25 - EE enrolled in a HPHC plan that was backdated to 8/1 and overrode"
type textarea "x"
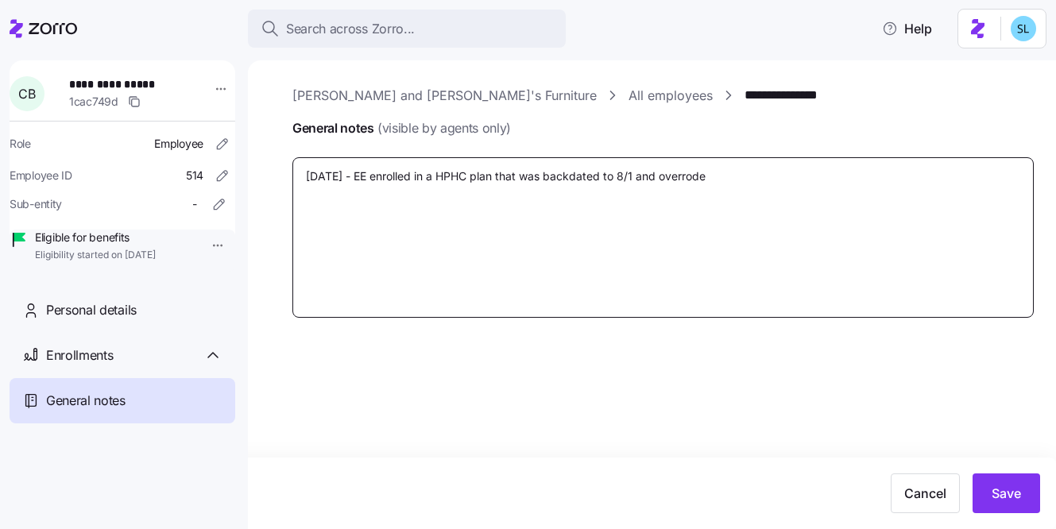
type textarea "9/29/25 - EE enrolled in a HPHC plan that was backdated to 8/1 and overrode h"
type textarea "x"
type textarea "9/29/25 - EE enrolled in a HPHC plan that was backdated to 8/1 and overrode he"
type textarea "x"
type textarea "9/29/25 - EE enrolled in a HPHC plan that was backdated to 8/1 and overrode her"
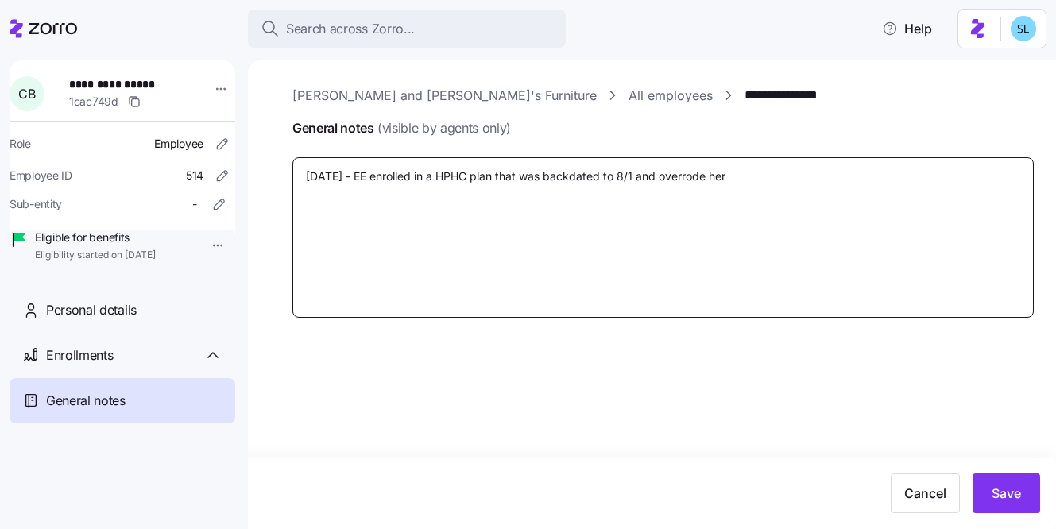
type textarea "x"
type textarea "9/29/25 - EE enrolled in a HPHC plan that was backdated to 8/1 and overrode her"
type textarea "x"
type textarea "9/29/25 - EE enrolled in a HPHC plan that was backdated to 8/1 and overrode her…"
type textarea "x"
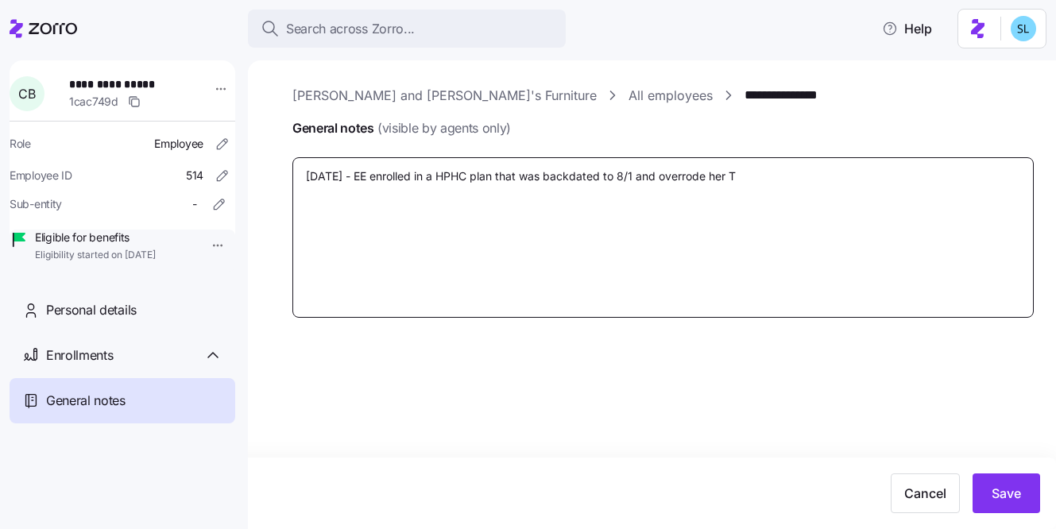
type textarea "9/29/25 - EE enrolled in a HPHC plan that was backdated to 8/1 and overrode her…"
type textarea "x"
type textarea "9/29/25 - EE enrolled in a HPHC plan that was backdated to 8/1 and overrode her…"
type textarea "x"
type textarea "9/29/25 - EE enrolled in a HPHC plan that was backdated to 8/1 and overrode her…"
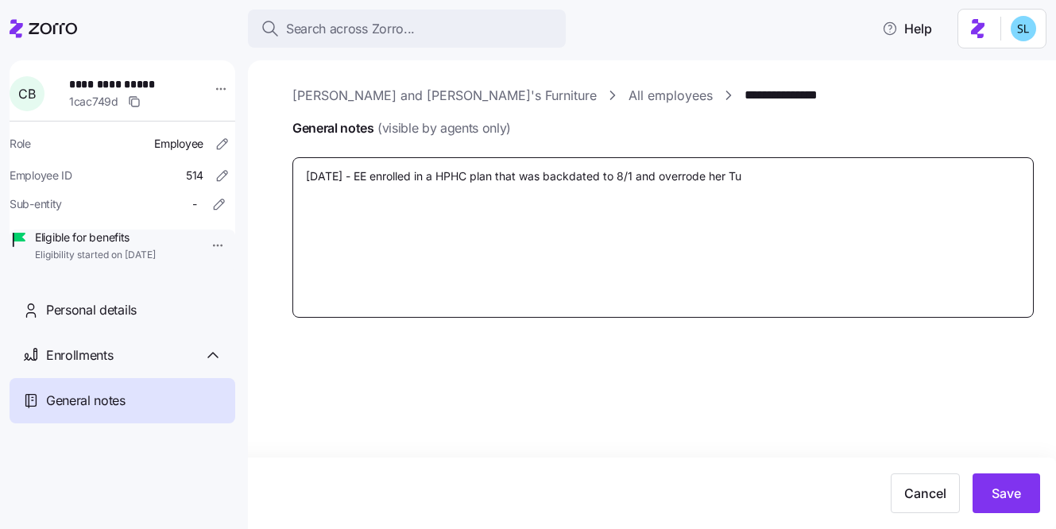
type textarea "x"
type textarea "9/29/25 - EE enrolled in a HPHC plan that was backdated to 8/1 and overrode her…"
type textarea "x"
type textarea "9/29/25 - EE enrolled in a HPHC plan that was backdated to 8/1 and overrode her"
type textarea "x"
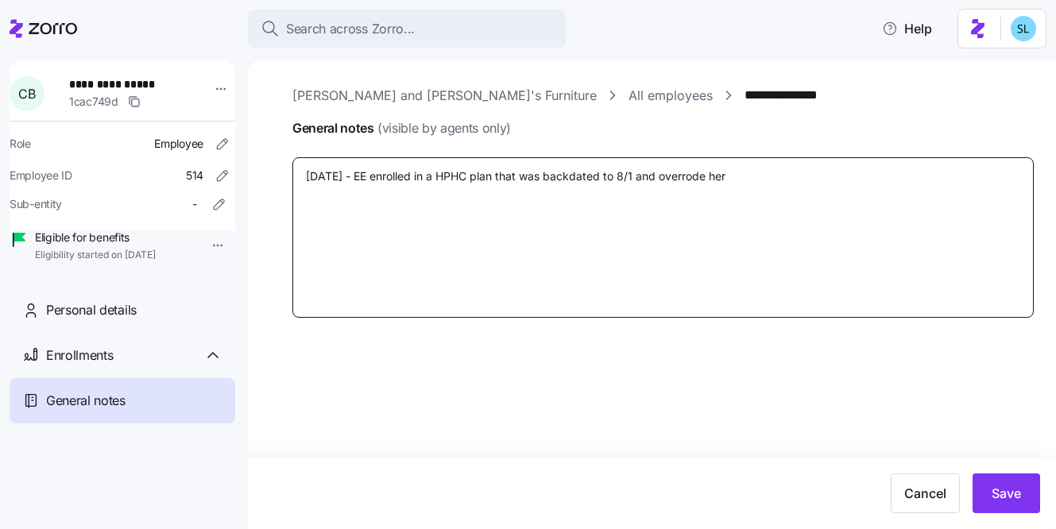
type textarea "9/29/25 - EE enrolled in a HPHC plan that was backdated to 8/1 and overrode her…"
type textarea "x"
type textarea "9/29/25 - EE enrolled in a HPHC plan that was backdated to 8/1 and overrode her…"
type textarea "x"
type textarea "9/29/25 - EE enrolled in a HPHC plan that was backdated to 8/1 and overrode her…"
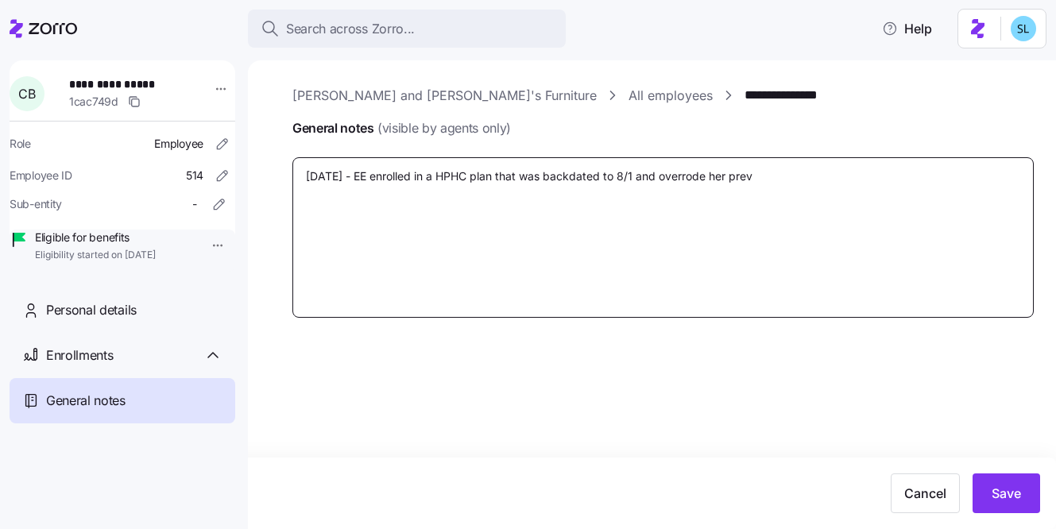
type textarea "x"
type textarea "9/29/25 - EE enrolled in a HPHC plan that was backdated to 8/1 and overrode her…"
type textarea "x"
type textarea "9/29/25 - EE enrolled in a HPHC plan that was backdated to 8/1 and overrode her…"
type textarea "x"
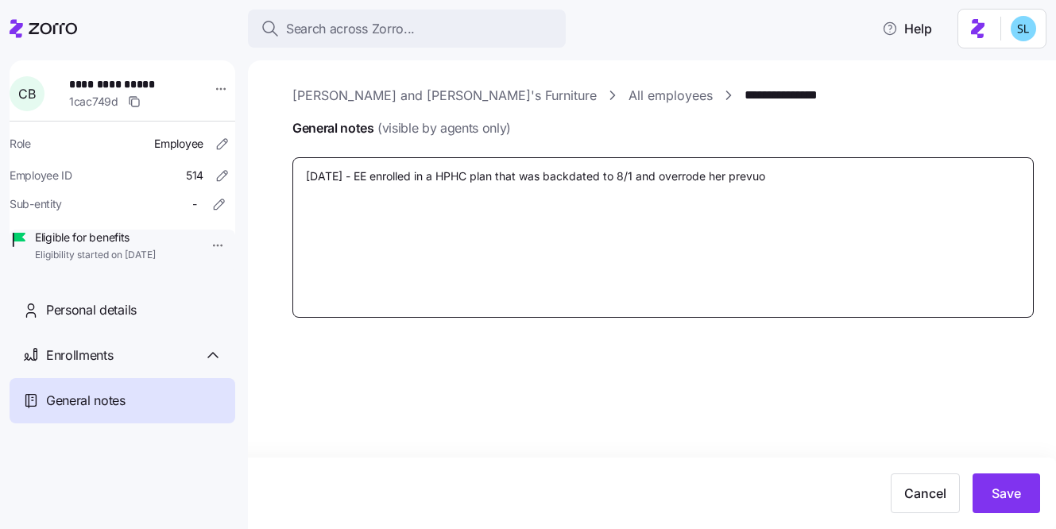
type textarea "9/29/25 - EE enrolled in a HPHC plan that was backdated to 8/1 and overrode her…"
type textarea "x"
type textarea "9/29/25 - EE enrolled in a HPHC plan that was backdated to 8/1 and overrode her…"
type textarea "x"
type textarea "9/29/25 - EE enrolled in a HPHC plan that was backdated to 8/1 and overrode her…"
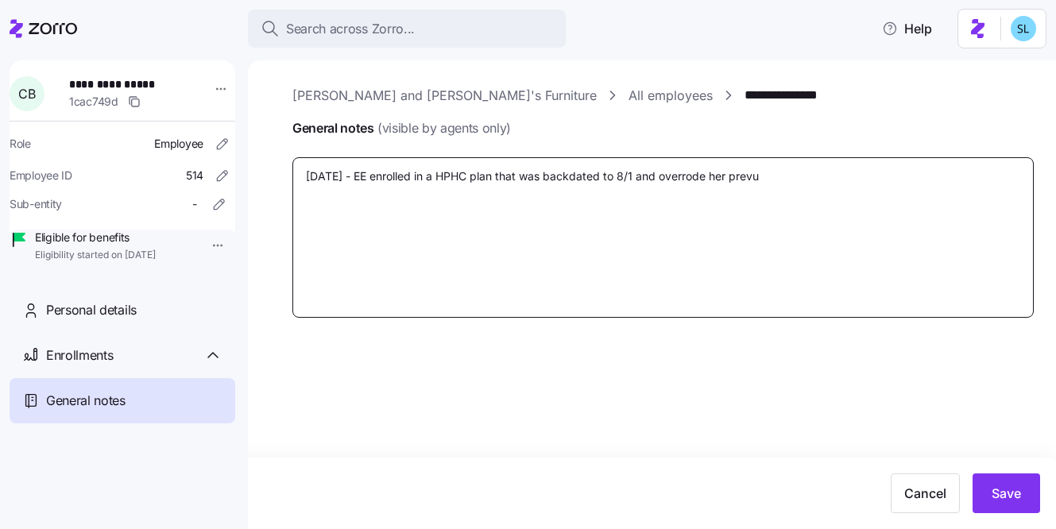
type textarea "x"
type textarea "9/29/25 - EE enrolled in a HPHC plan that was backdated to 8/1 and overrode her…"
type textarea "x"
type textarea "9/29/25 - EE enrolled in a HPHC plan that was backdated to 8/1 and overrode her…"
type textarea "x"
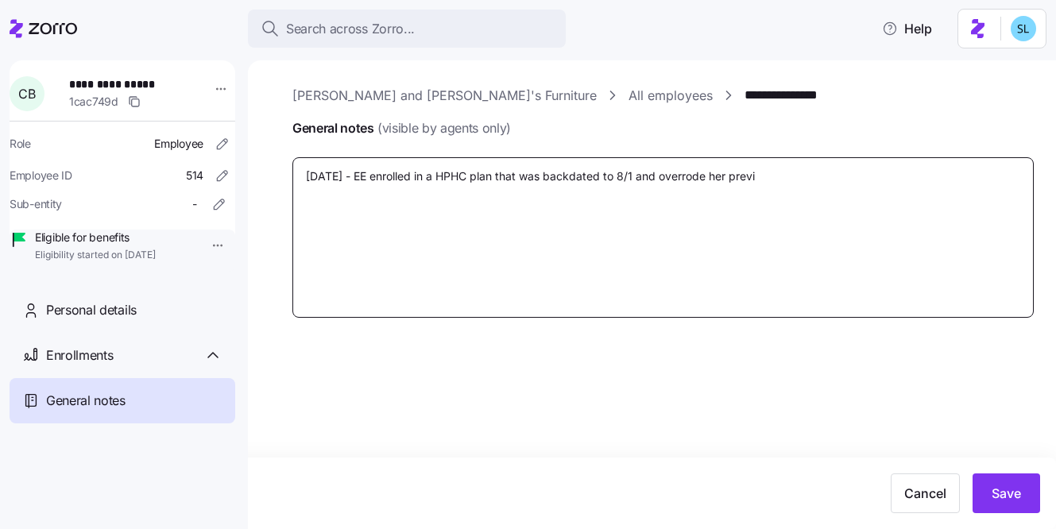
type textarea "9/29/25 - EE enrolled in a HPHC plan that was backdated to 8/1 and overrode her…"
type textarea "x"
type textarea "9/29/25 - EE enrolled in a HPHC plan that was backdated to 8/1 and overrode her…"
type textarea "x"
type textarea "9/29/25 - EE enrolled in a HPHC plan that was backdated to 8/1 and overrode her…"
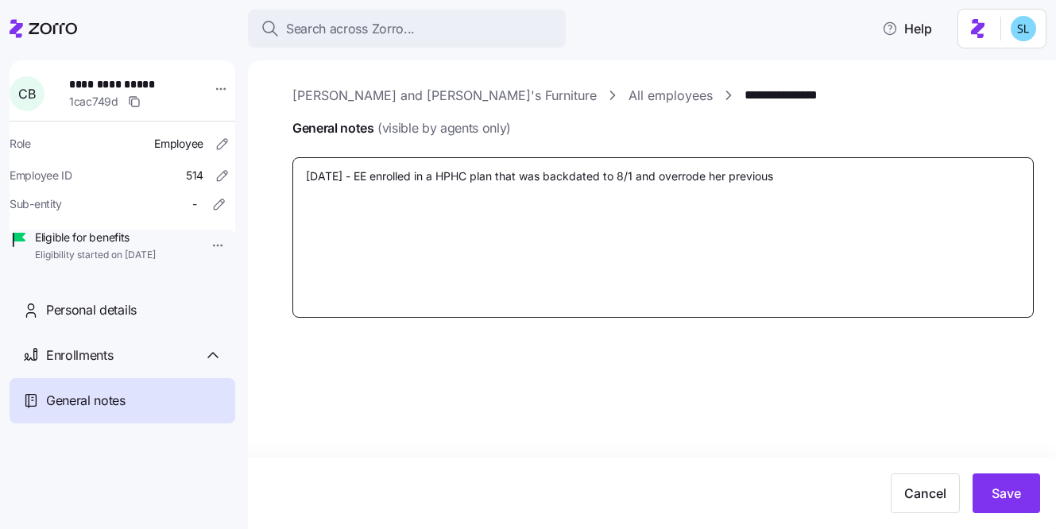
type textarea "x"
type textarea "9/29/25 - EE enrolled in a HPHC plan that was backdated to 8/1 and overrode her…"
type textarea "x"
type textarea "9/29/25 - EE enrolled in a HPHC plan that was backdated to 8/1 and overrode her…"
type textarea "x"
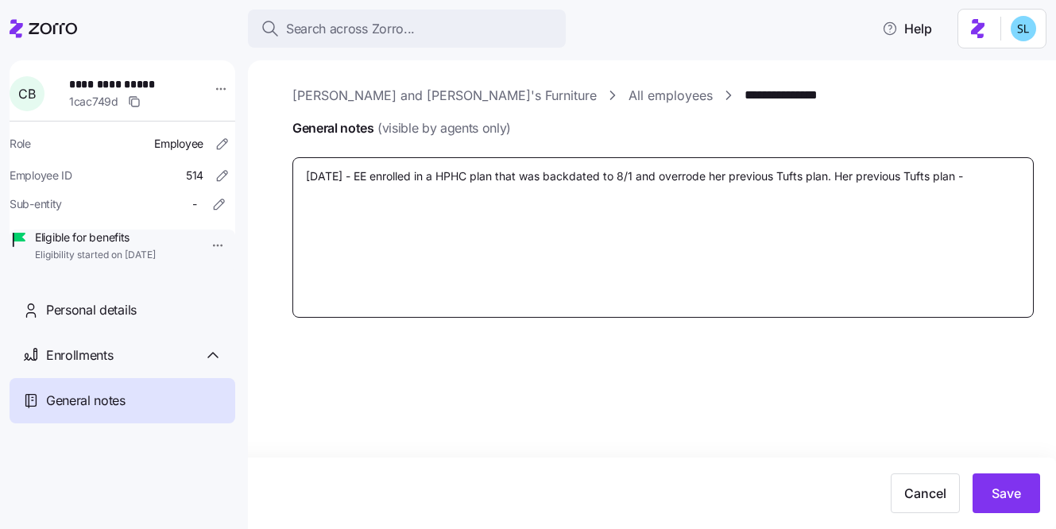
paste textarea "Tufts Health Direct Bronze 2850-2025"
click at [499, 191] on textarea "9/29/25 - EE enrolled in a HPHC plan that was backdated to 8/1 and overrode her…" at bounding box center [662, 237] width 741 height 161
paste textarea "$717.4"
click at [684, 186] on textarea "9/29/25 - EE enrolled in a HPHC plan that was backdated to 8/1 and overrode her…" at bounding box center [662, 237] width 741 height 161
click at [612, 191] on textarea "9/29/25 - EE enrolled in a HPHC plan that was backdated to 8/1 and overrode her…" at bounding box center [662, 237] width 741 height 161
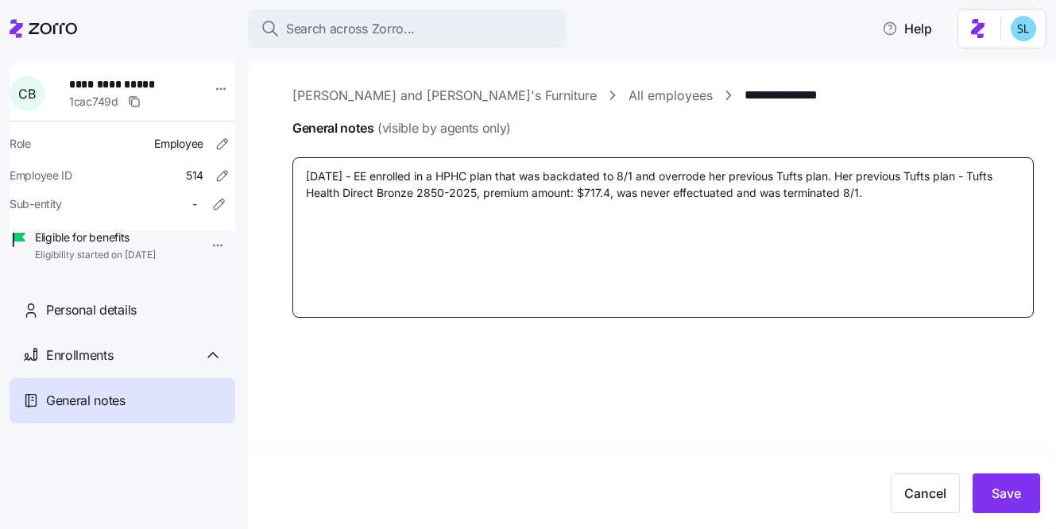
click at [884, 194] on textarea "9/29/25 - EE enrolled in a HPHC plan that was backdated to 8/1 and overrode her…" at bounding box center [662, 237] width 741 height 161
click at [909, 192] on textarea "9/29/25 - EE enrolled in a HPHC plan that was backdated to 8/1 and overrode her…" at bounding box center [662, 237] width 741 height 161
click at [610, 196] on textarea "9/29/25 - EE enrolled in a HPHC plan that was backdated to 8/1 and overrode her…" at bounding box center [662, 237] width 741 height 161
click at [618, 195] on textarea "9/29/25 - EE enrolled in a HPHC plan that was backdated to 8/1 and overrode her…" at bounding box center [662, 237] width 741 height 161
paste textarea "$186.4"
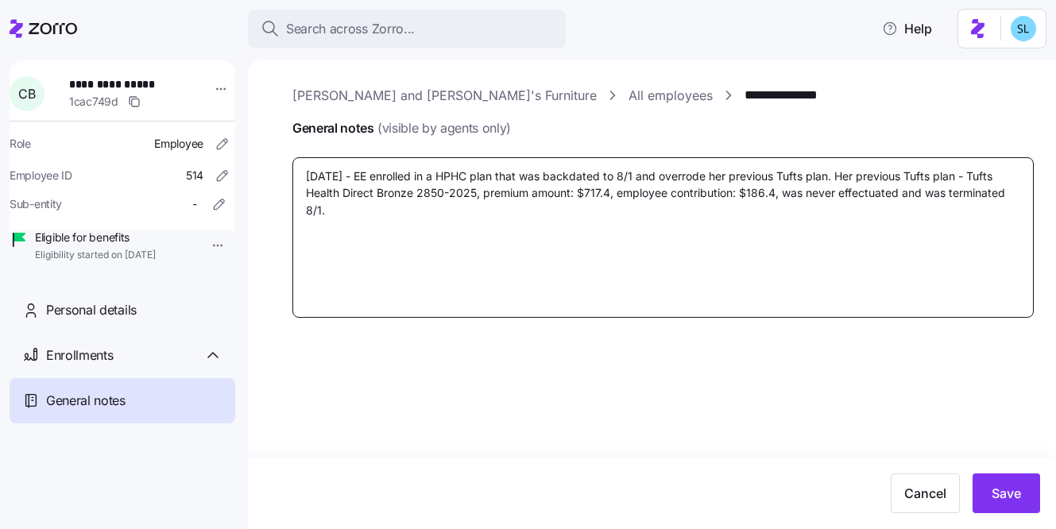
click at [579, 203] on textarea "9/29/25 - EE enrolled in a HPHC plan that was backdated to 8/1 and overrode her…" at bounding box center [662, 237] width 741 height 161
paste textarea "$1,058.74"
click at [579, 231] on textarea "9/29/25 - EE enrolled in a HPHC plan that was backdated to 8/1 and overrode her…" at bounding box center [662, 237] width 741 height 161
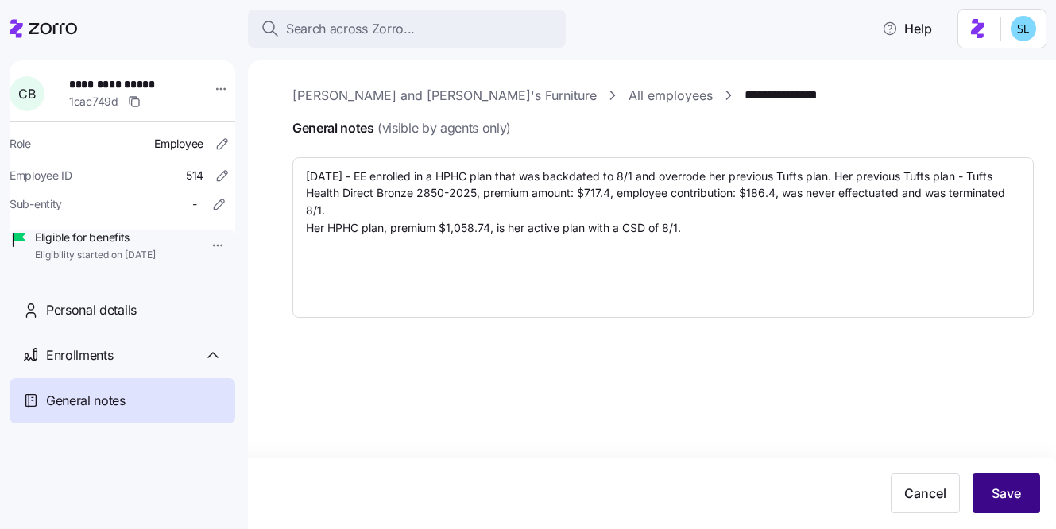
click at [1008, 494] on span "Save" at bounding box center [1006, 493] width 29 height 19
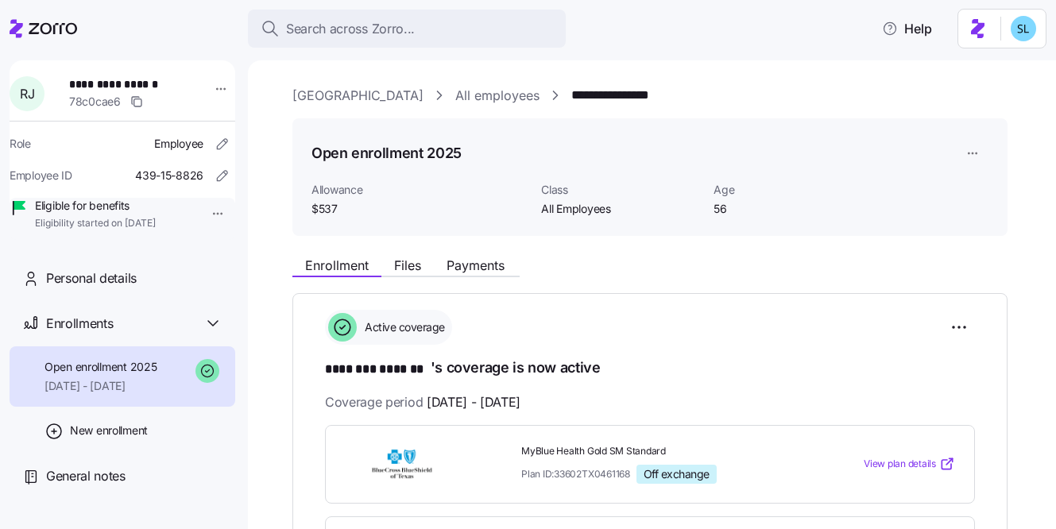
scroll to position [830, 0]
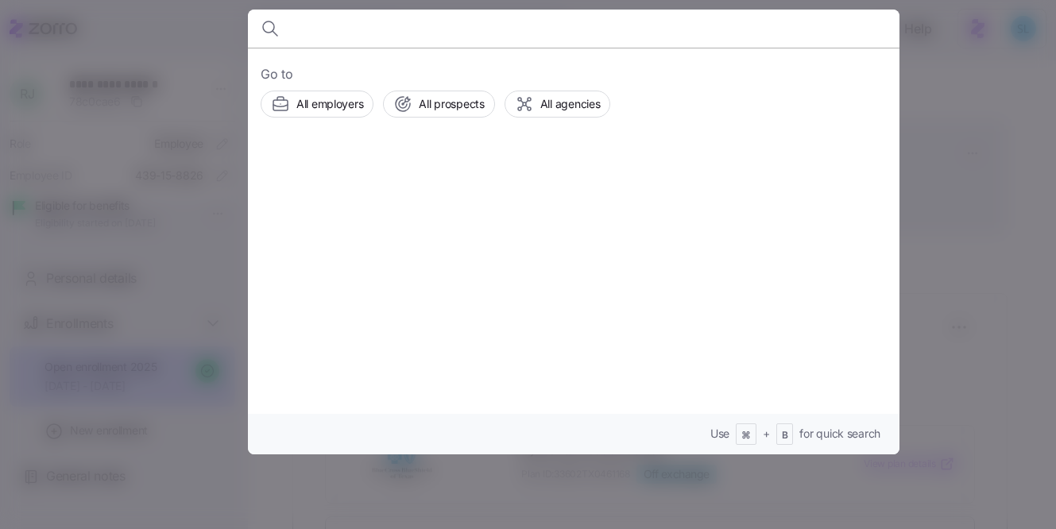
scroll to position [830, 0]
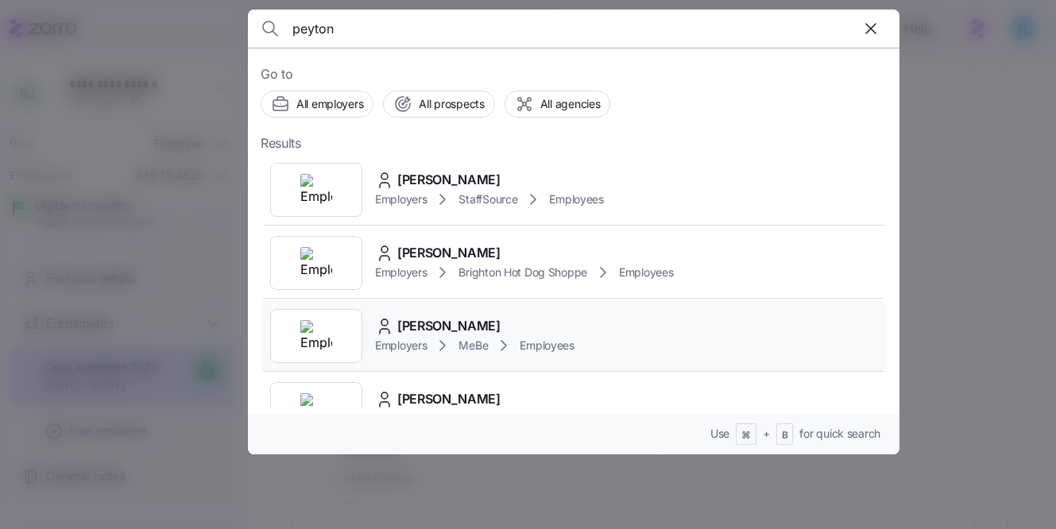
type input "peyton"
click at [548, 323] on div "[PERSON_NAME]" at bounding box center [474, 326] width 199 height 20
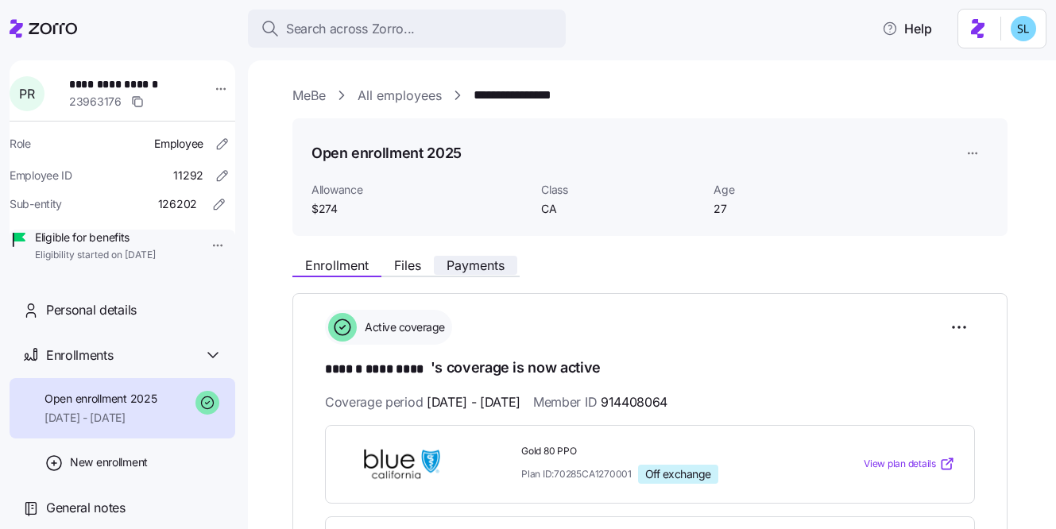
click at [509, 269] on button "Payments" at bounding box center [475, 265] width 83 height 19
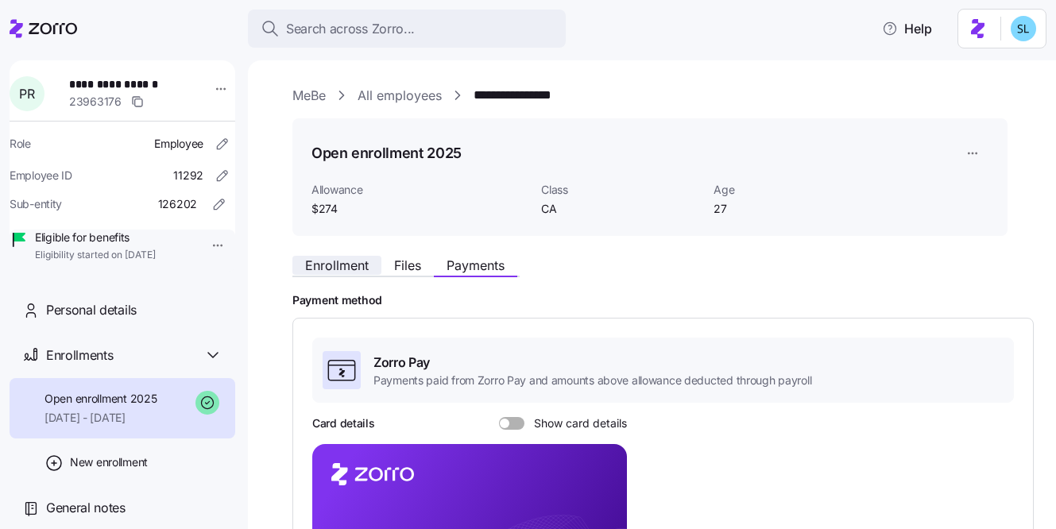
click at [354, 274] on button "Enrollment" at bounding box center [336, 265] width 89 height 19
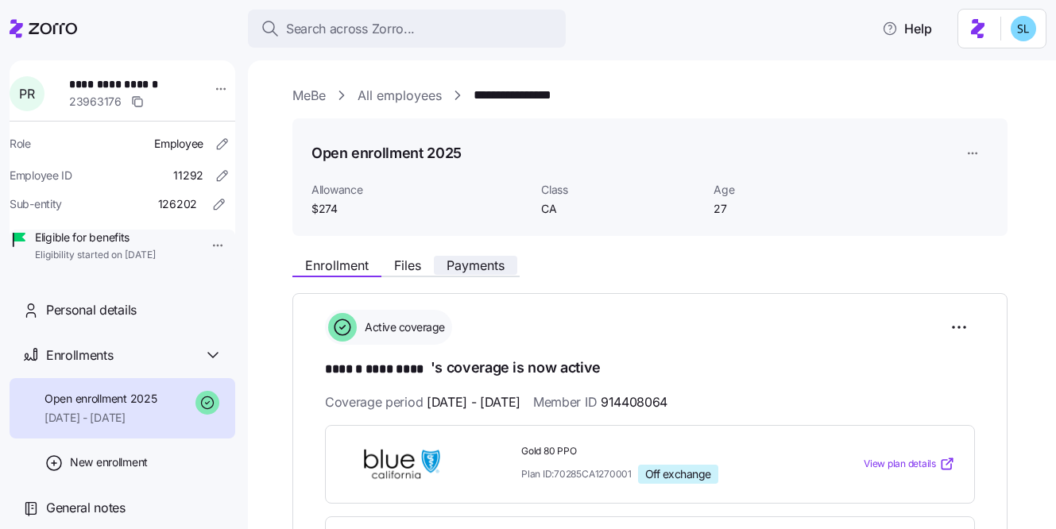
click at [499, 261] on span "Payments" at bounding box center [476, 265] width 58 height 13
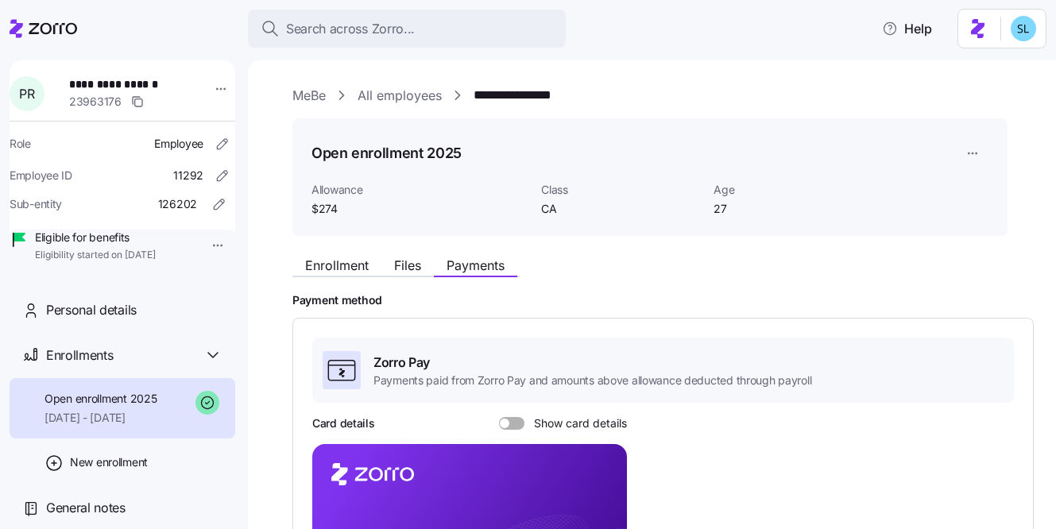
click at [572, 416] on div "Card details Show card details" at bounding box center [469, 424] width 315 height 16
click at [532, 424] on span "Show card details" at bounding box center [575, 423] width 103 height 13
click at [499, 417] on input "Show card details" at bounding box center [499, 417] width 0 height 0
